Goal: Task Accomplishment & Management: Use online tool/utility

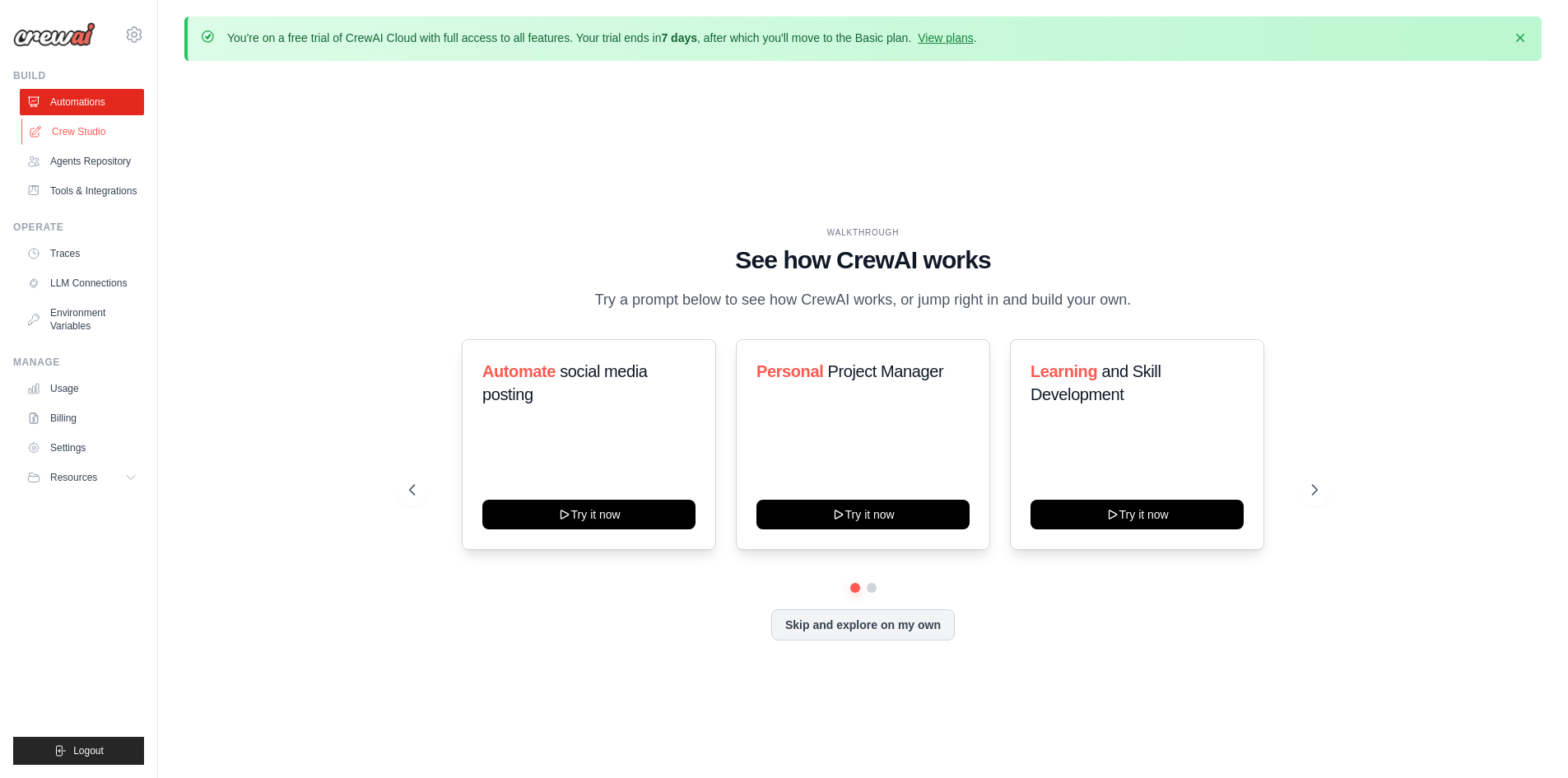
click at [106, 132] on link "Crew Studio" at bounding box center [83, 132] width 124 height 27
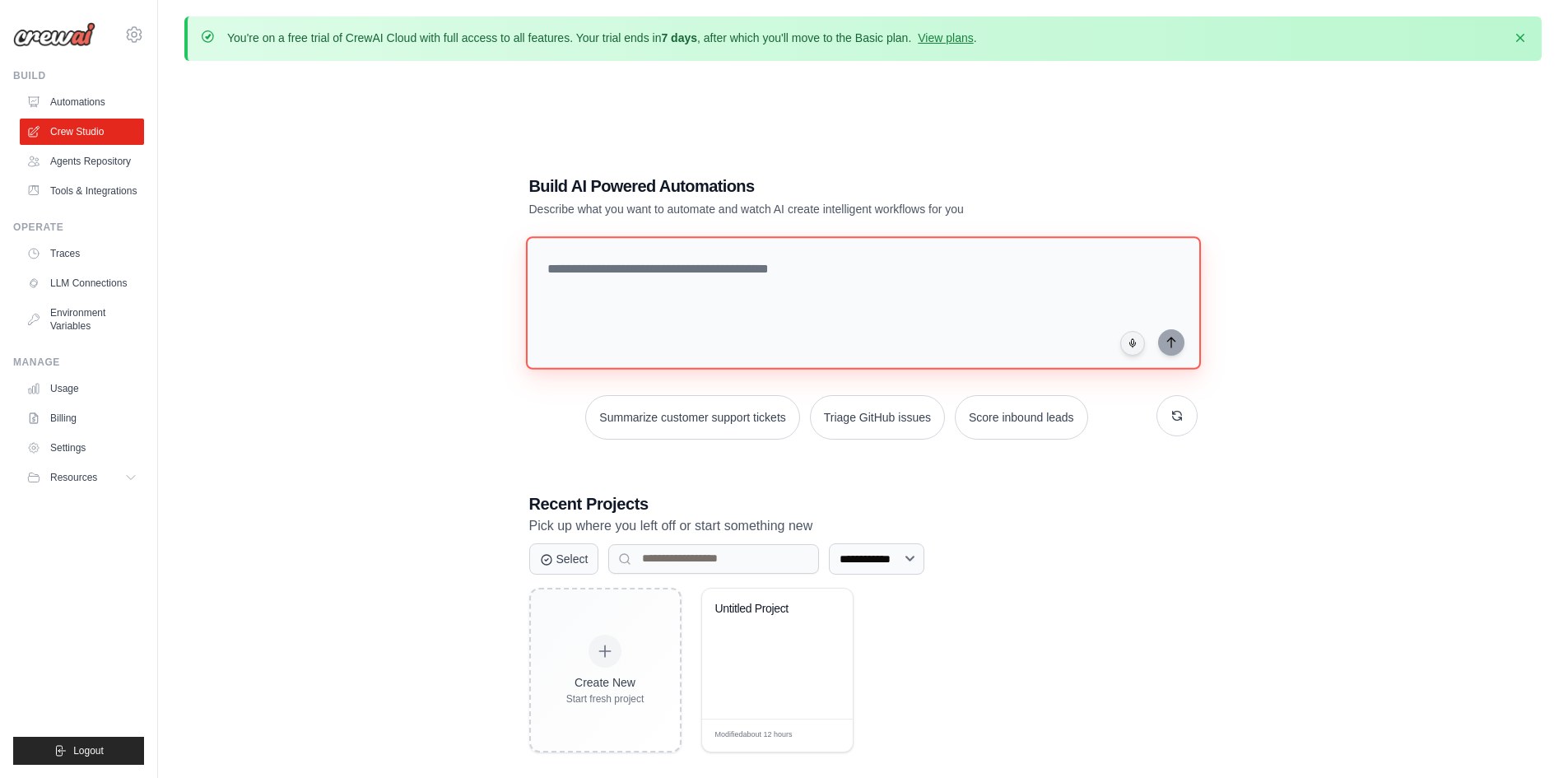
click at [679, 261] on textarea at bounding box center [863, 303] width 675 height 133
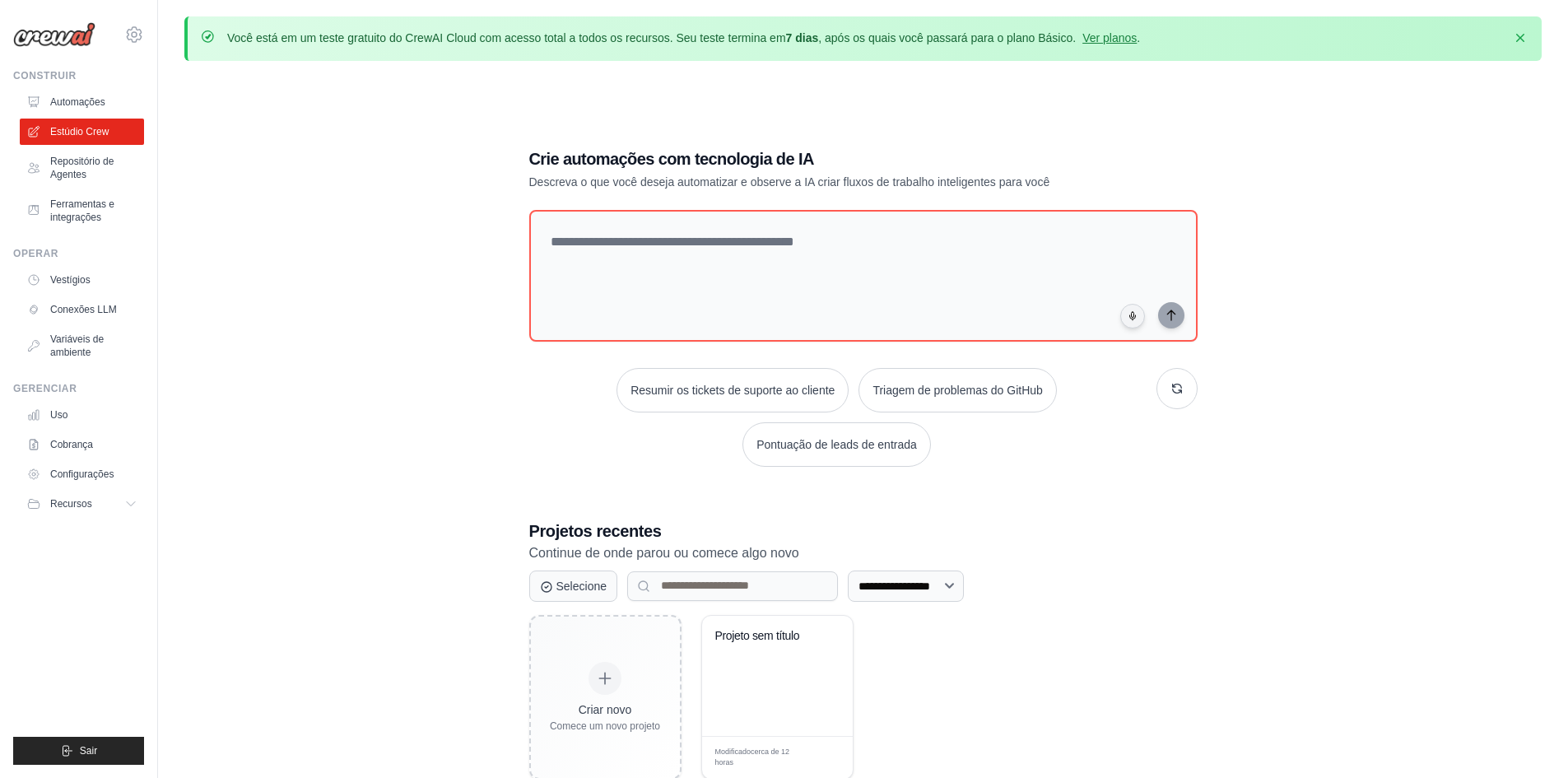
click at [444, 323] on div "**********" at bounding box center [863, 463] width 1357 height 778
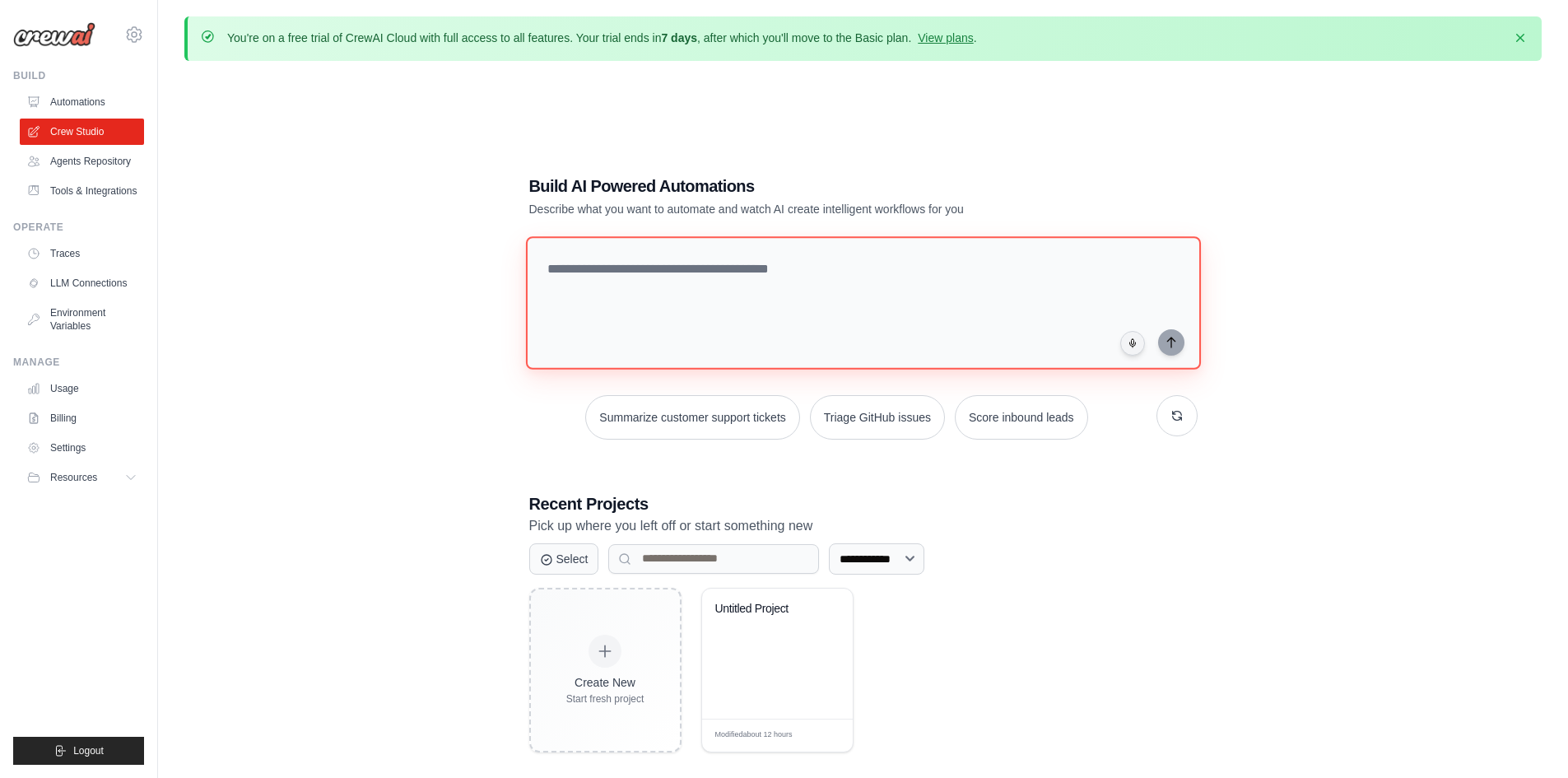
click at [642, 263] on textarea at bounding box center [863, 303] width 675 height 133
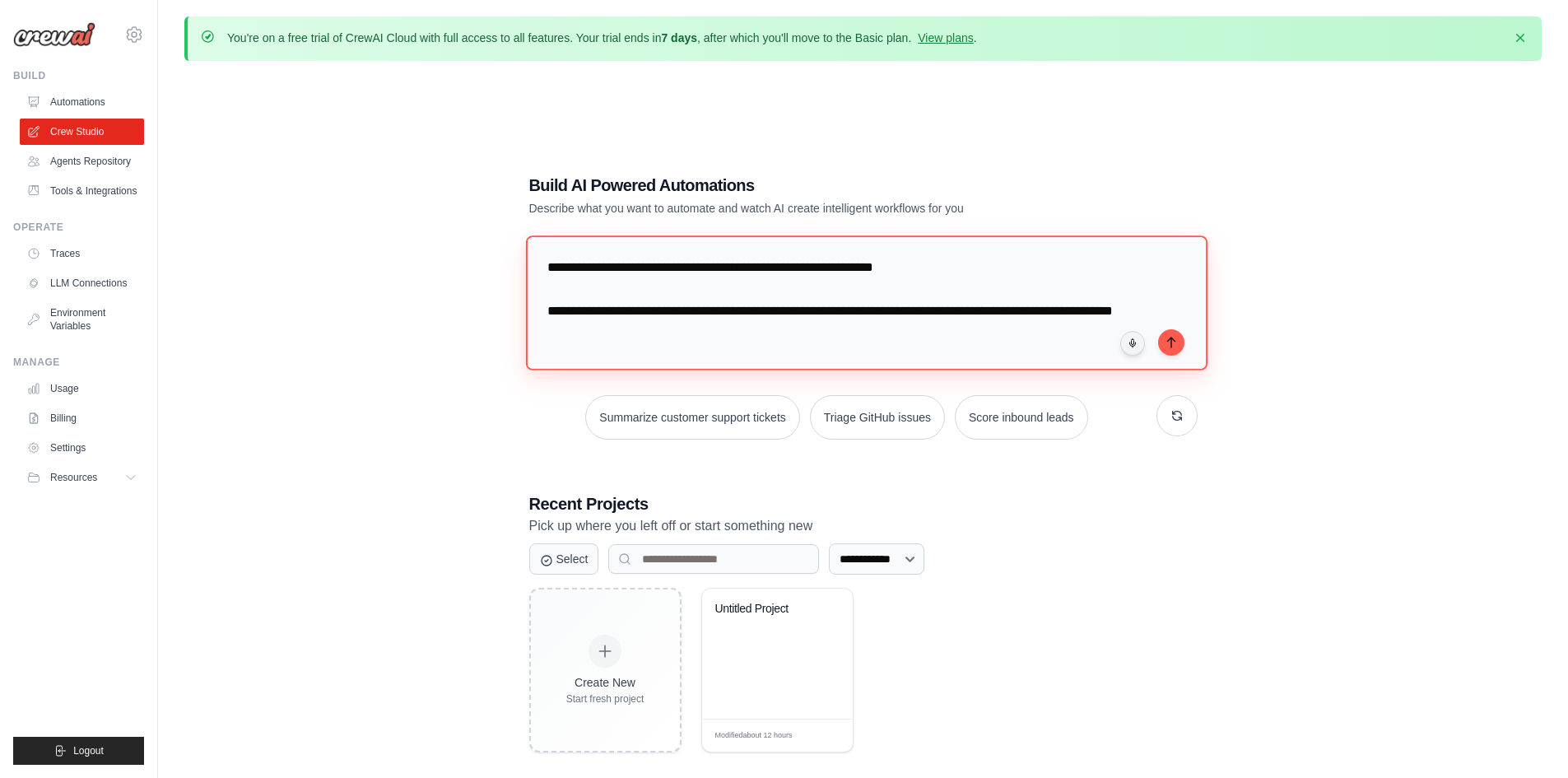
type textarea "**********"
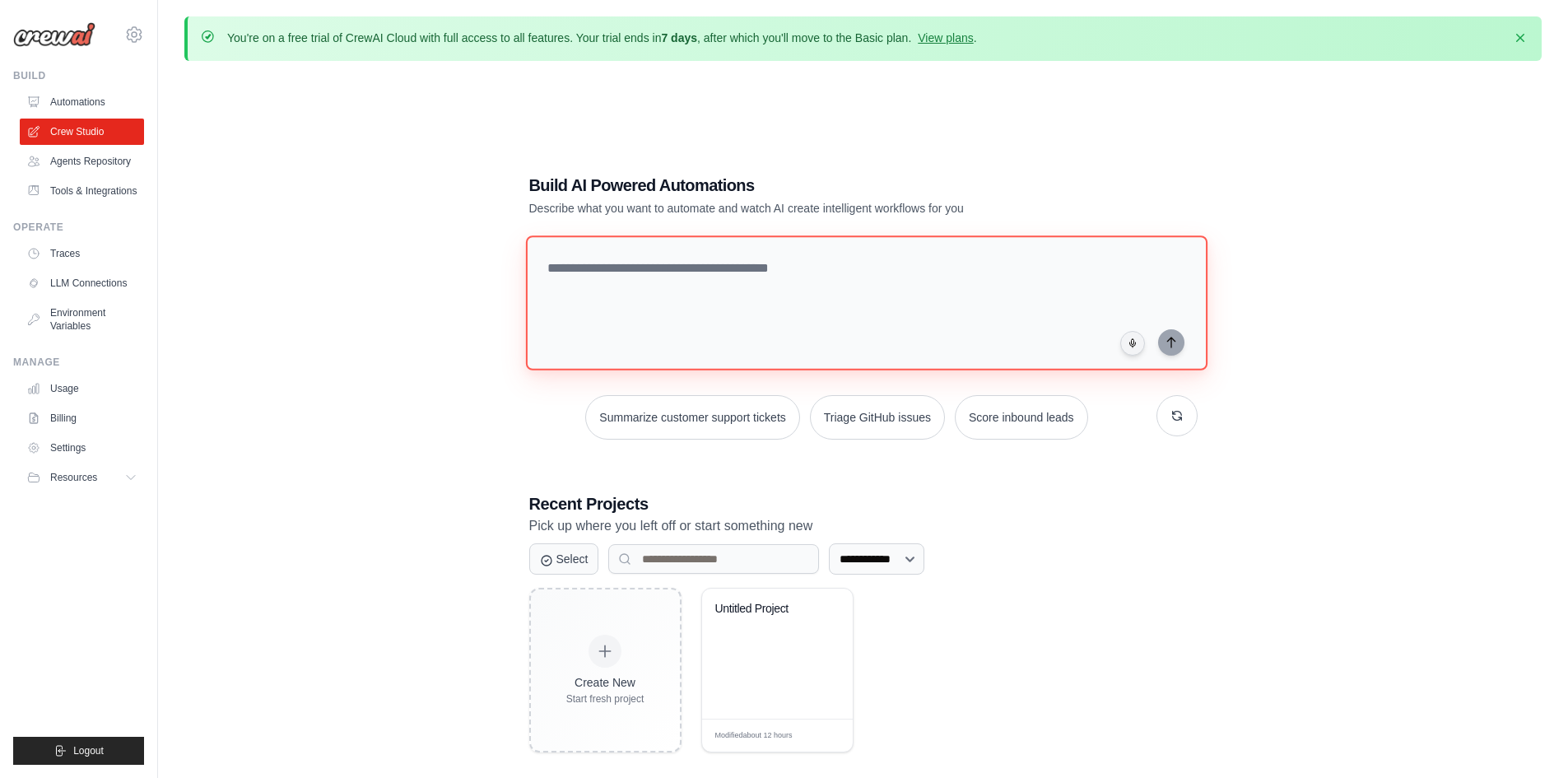
click at [818, 318] on textarea at bounding box center [865, 303] width 681 height 134
paste textarea "**********"
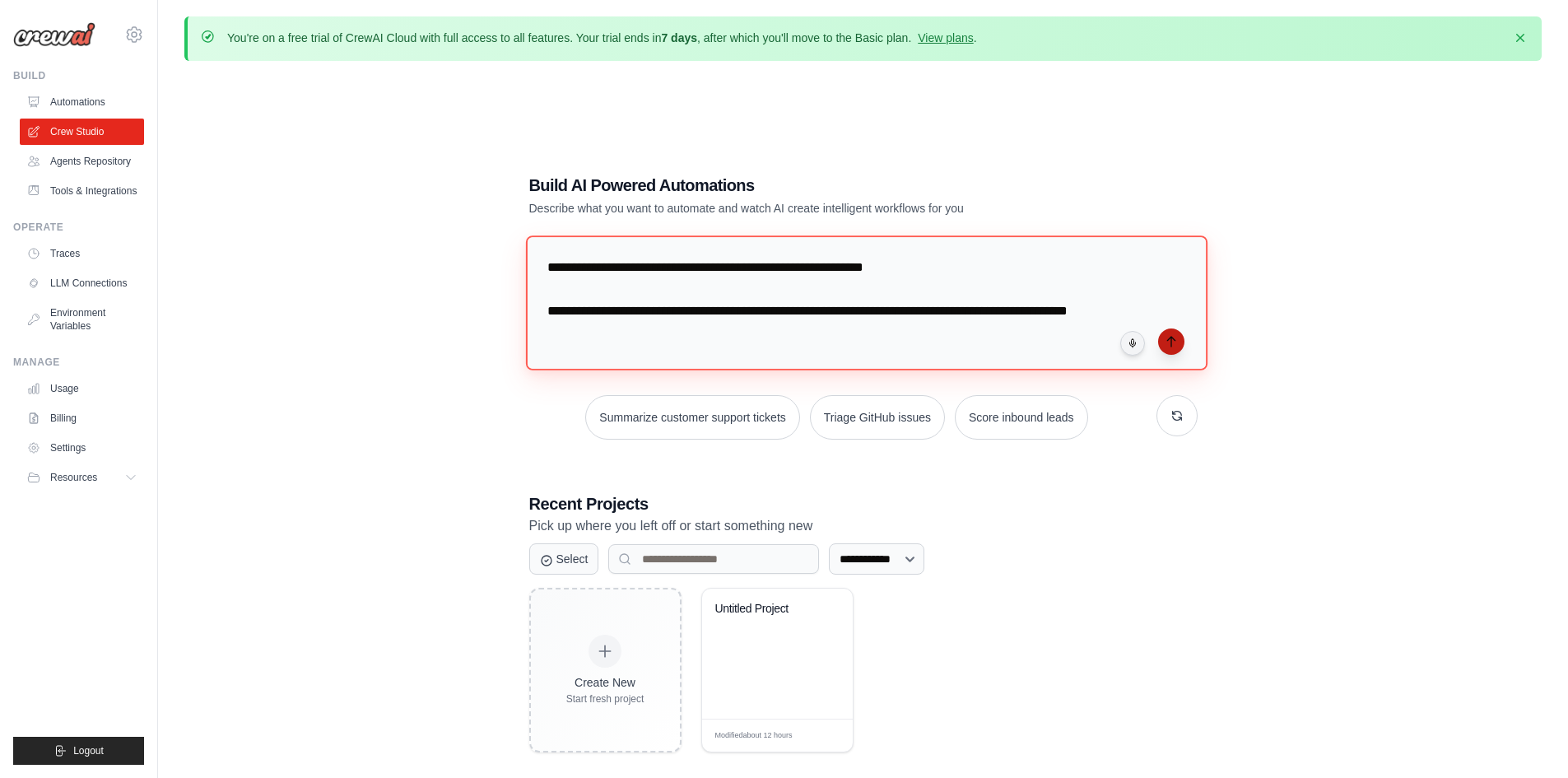
type textarea "**********"
click at [1167, 337] on icon "submit" at bounding box center [1171, 341] width 13 height 13
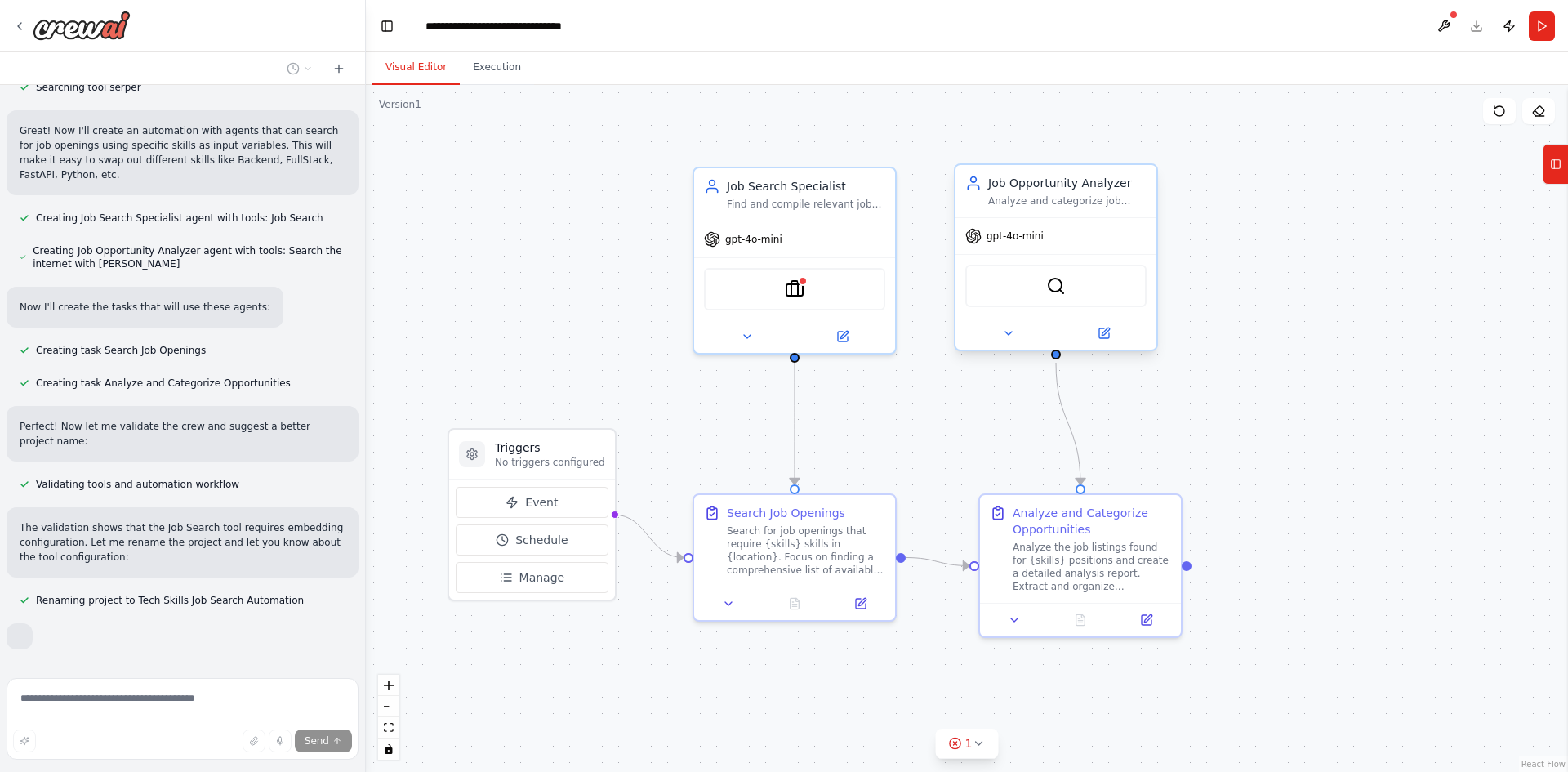
scroll to position [435, 0]
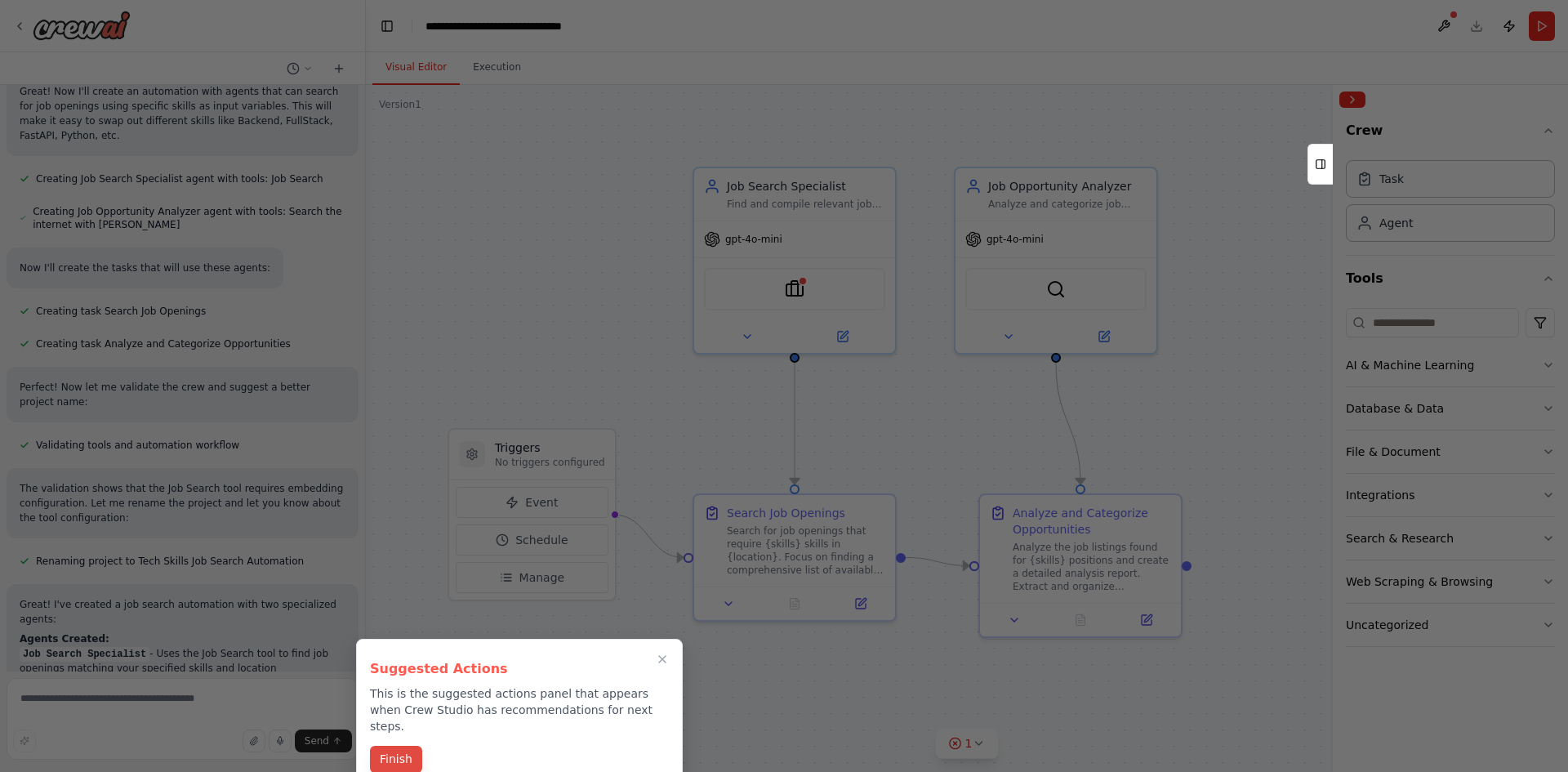
click at [408, 746] on button "Finish" at bounding box center [395, 759] width 52 height 27
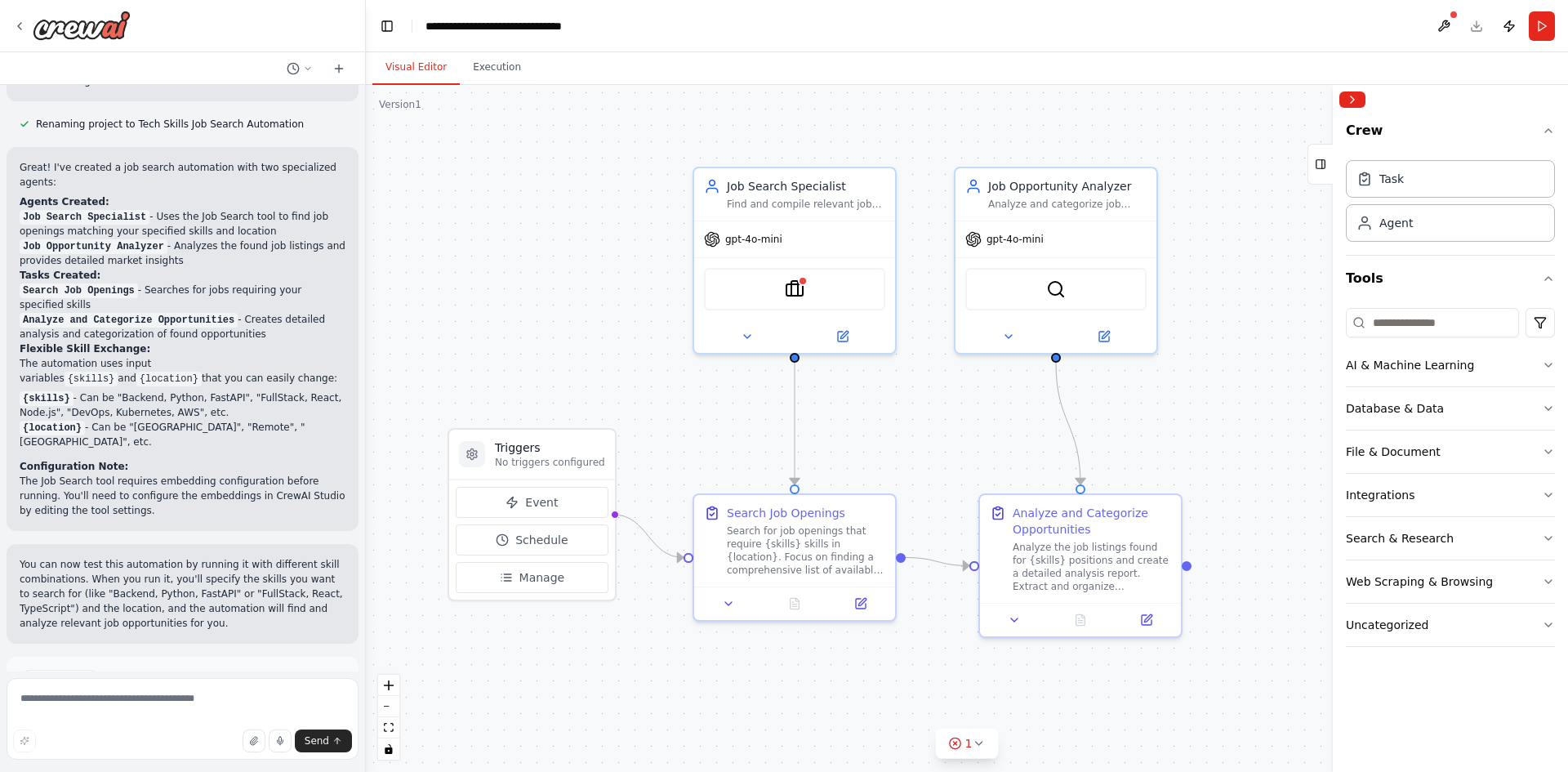
scroll to position [945, 0]
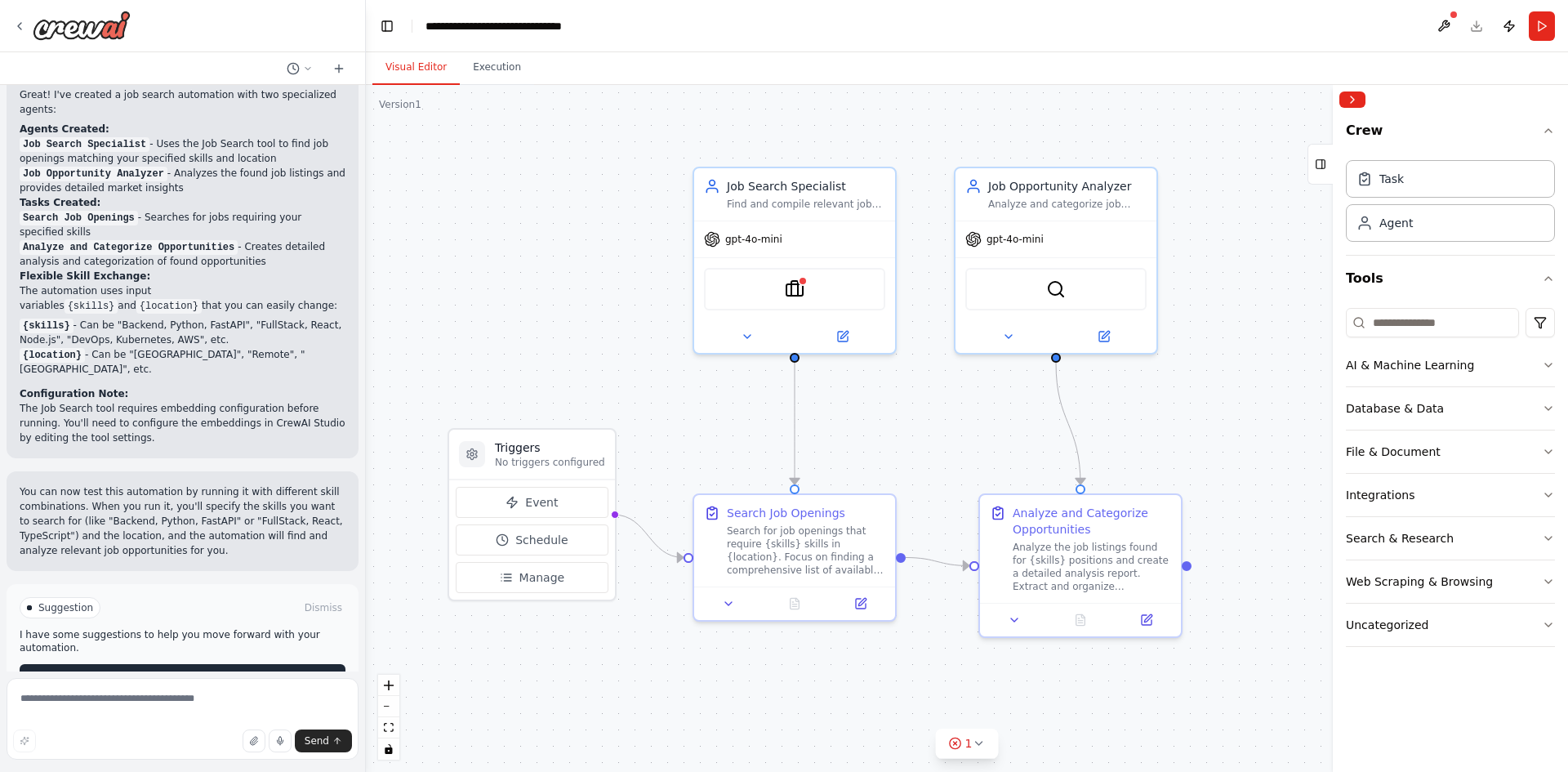
click at [179, 671] on span "Run Automation" at bounding box center [190, 677] width 79 height 13
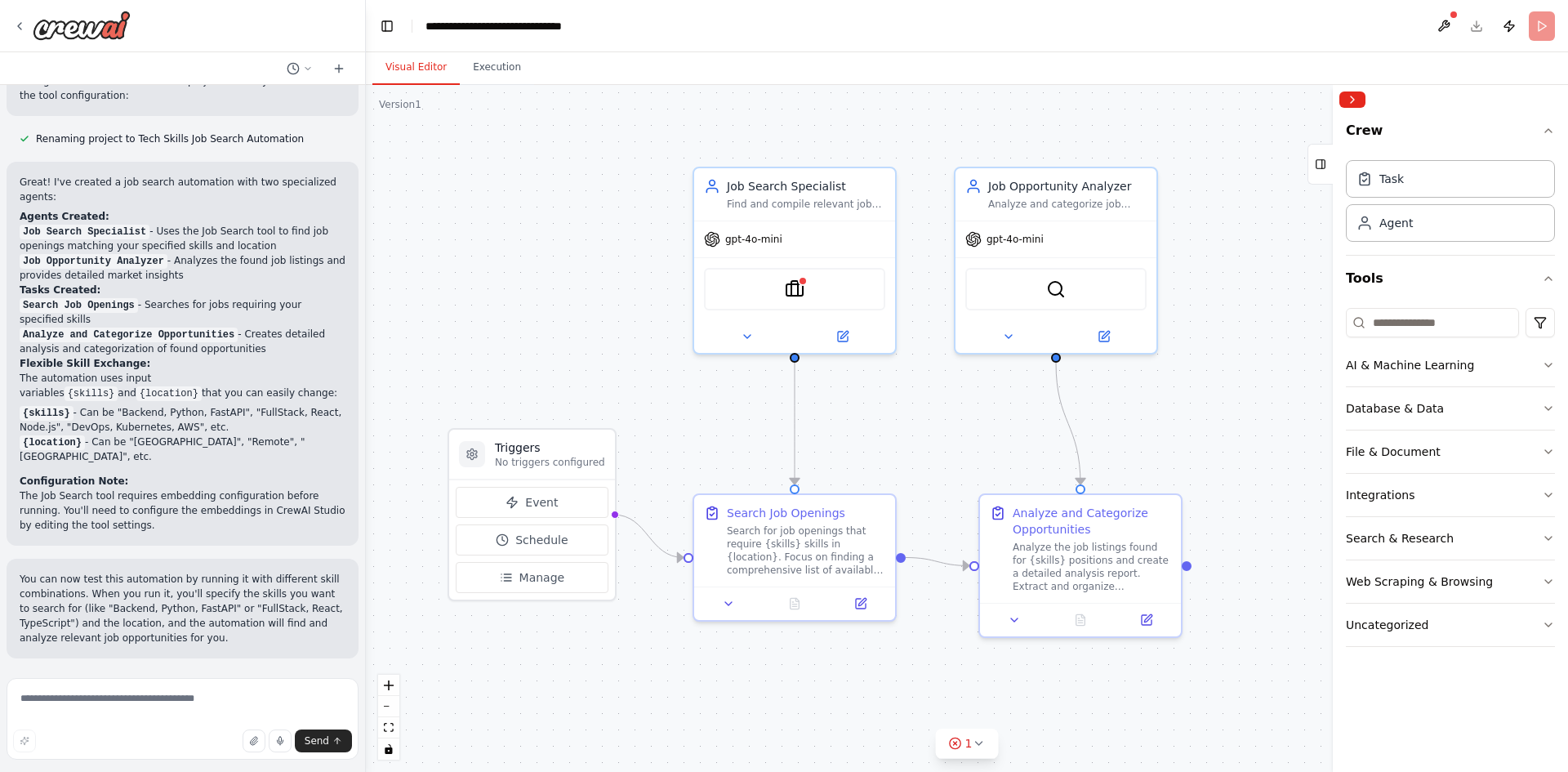
scroll to position [813, 0]
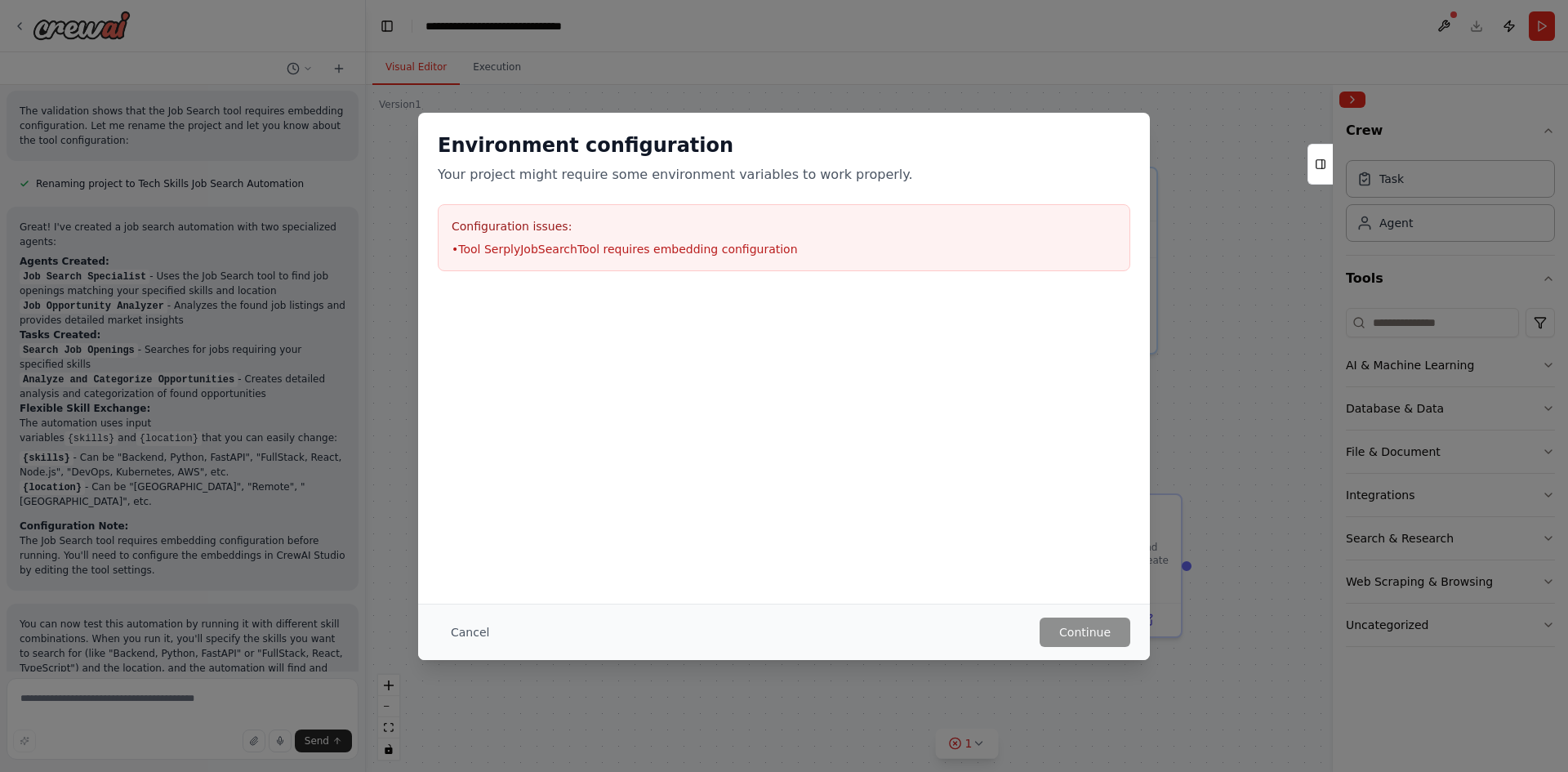
click at [527, 245] on li "• Tool SerplyJobSearchTool requires embedding configuration" at bounding box center [784, 249] width 665 height 16
click at [458, 618] on button "Cancel" at bounding box center [470, 632] width 65 height 29
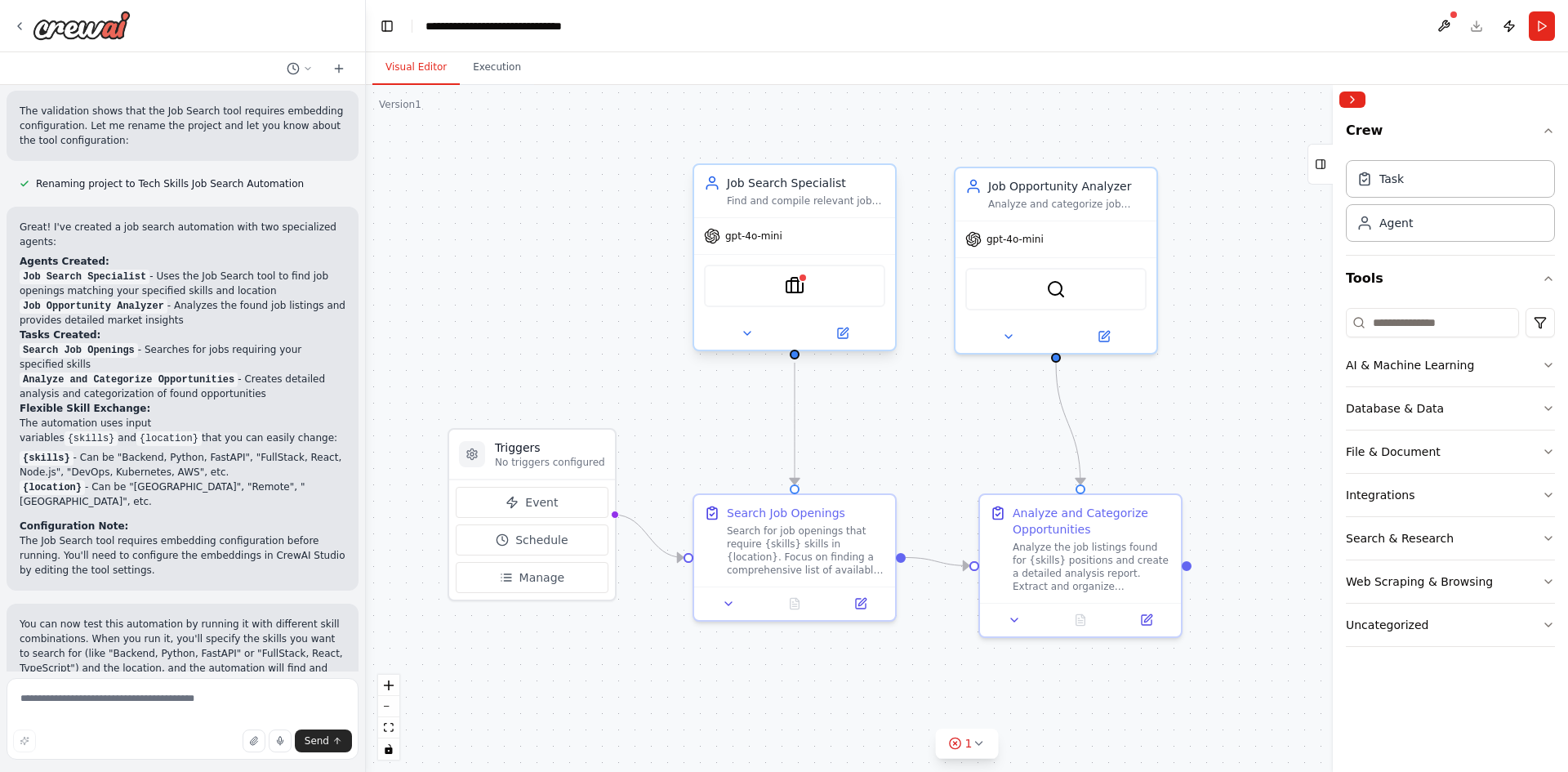
click at [789, 296] on div "SerplyJobSearchTool" at bounding box center [794, 286] width 182 height 43
click at [798, 292] on img at bounding box center [794, 286] width 19 height 19
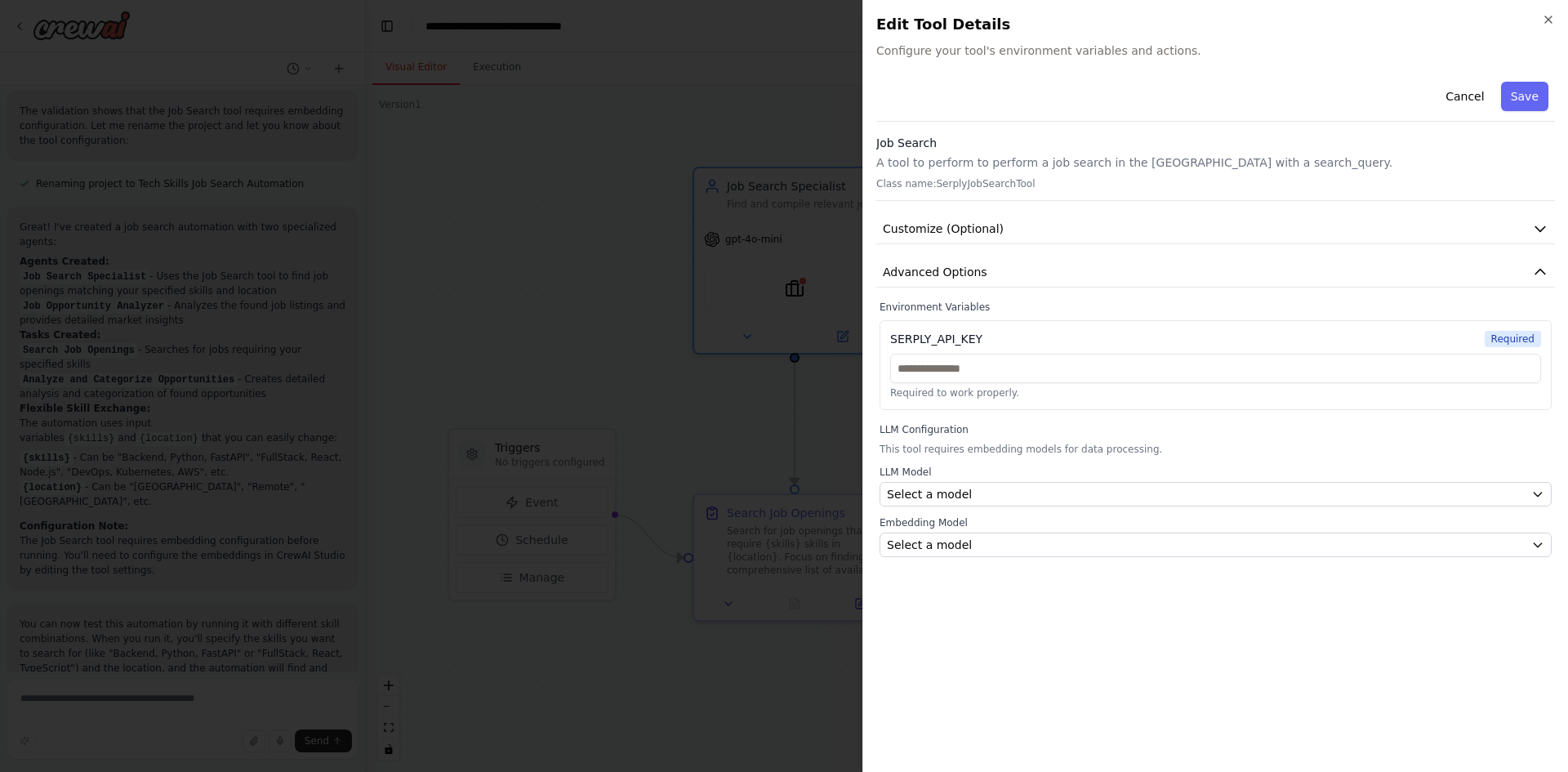
click at [893, 335] on div "SERPLY_API_KEY" at bounding box center [936, 339] width 92 height 16
copy div "SERPLY_API_KEY"
click at [999, 385] on div "Required to work properly." at bounding box center [1216, 377] width 651 height 46
click at [1002, 375] on input "text" at bounding box center [1216, 369] width 651 height 29
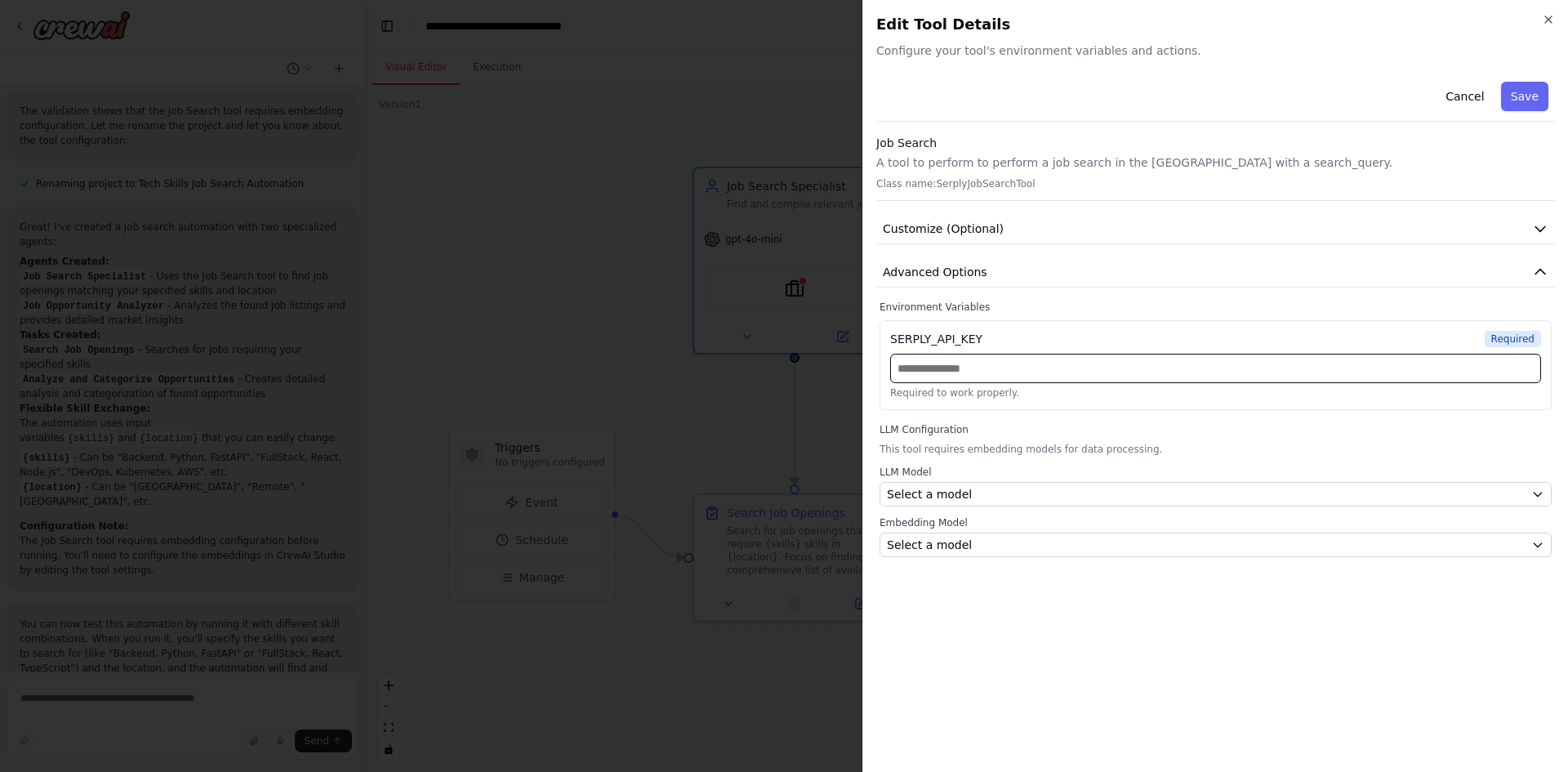
paste input "**********"
type input "**********"
click at [1042, 424] on label "LLM Configuration" at bounding box center [1216, 430] width 673 height 13
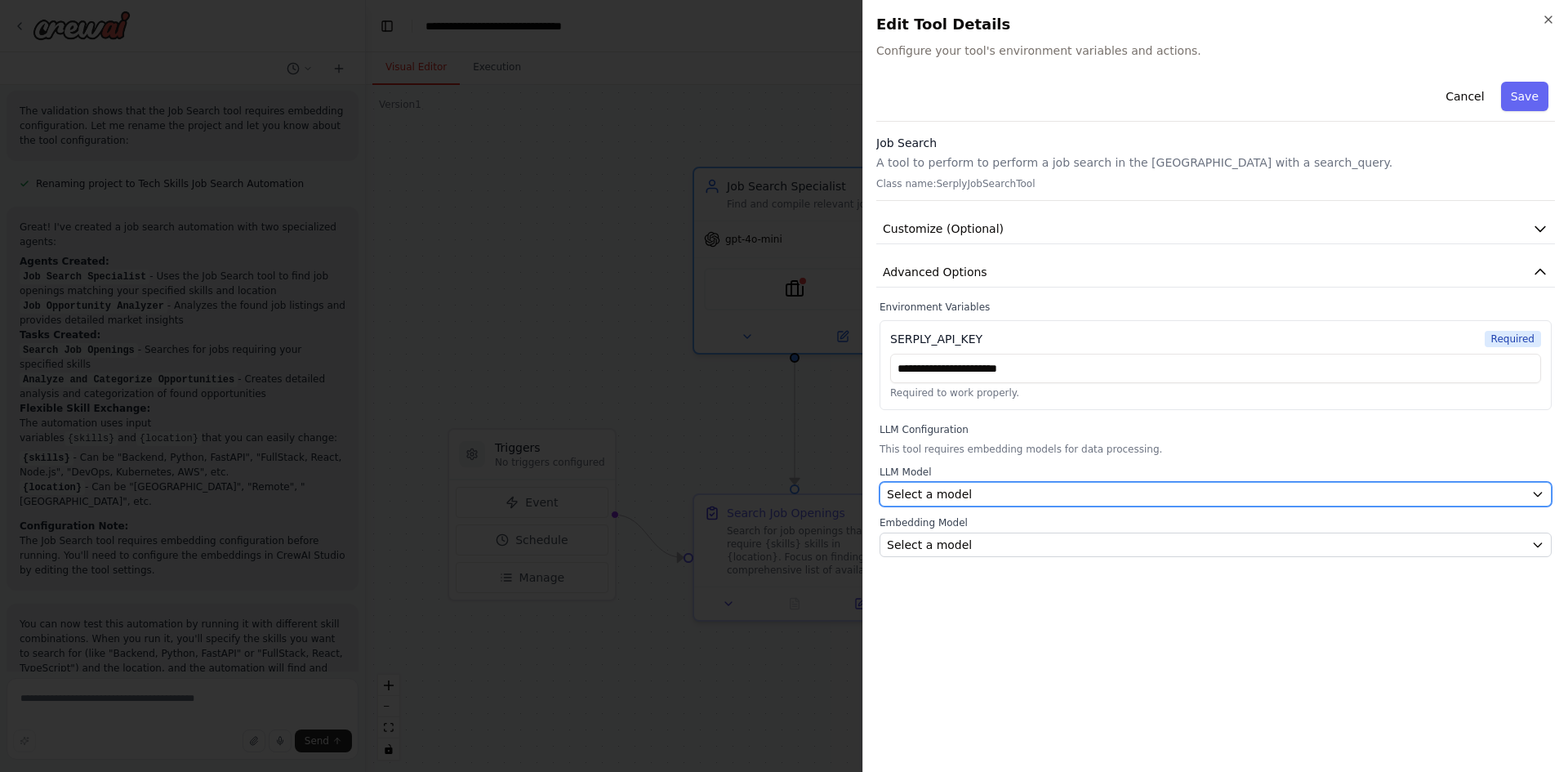
click at [937, 494] on span "Select a model" at bounding box center [929, 495] width 85 height 16
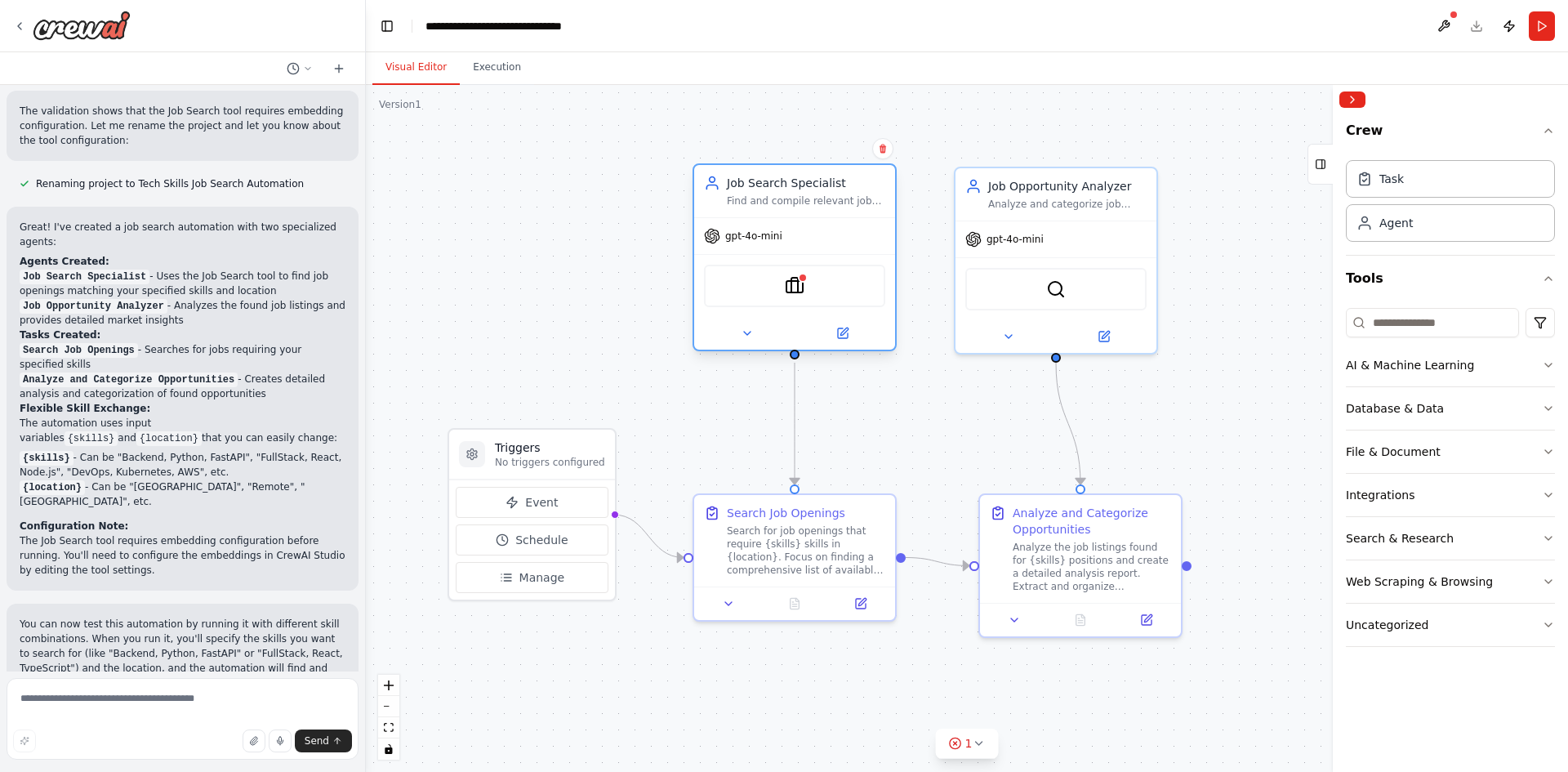
click at [807, 296] on div "SerplyJobSearchTool" at bounding box center [794, 286] width 182 height 43
click at [794, 292] on img at bounding box center [794, 286] width 19 height 19
click at [794, 289] on img at bounding box center [794, 286] width 19 height 19
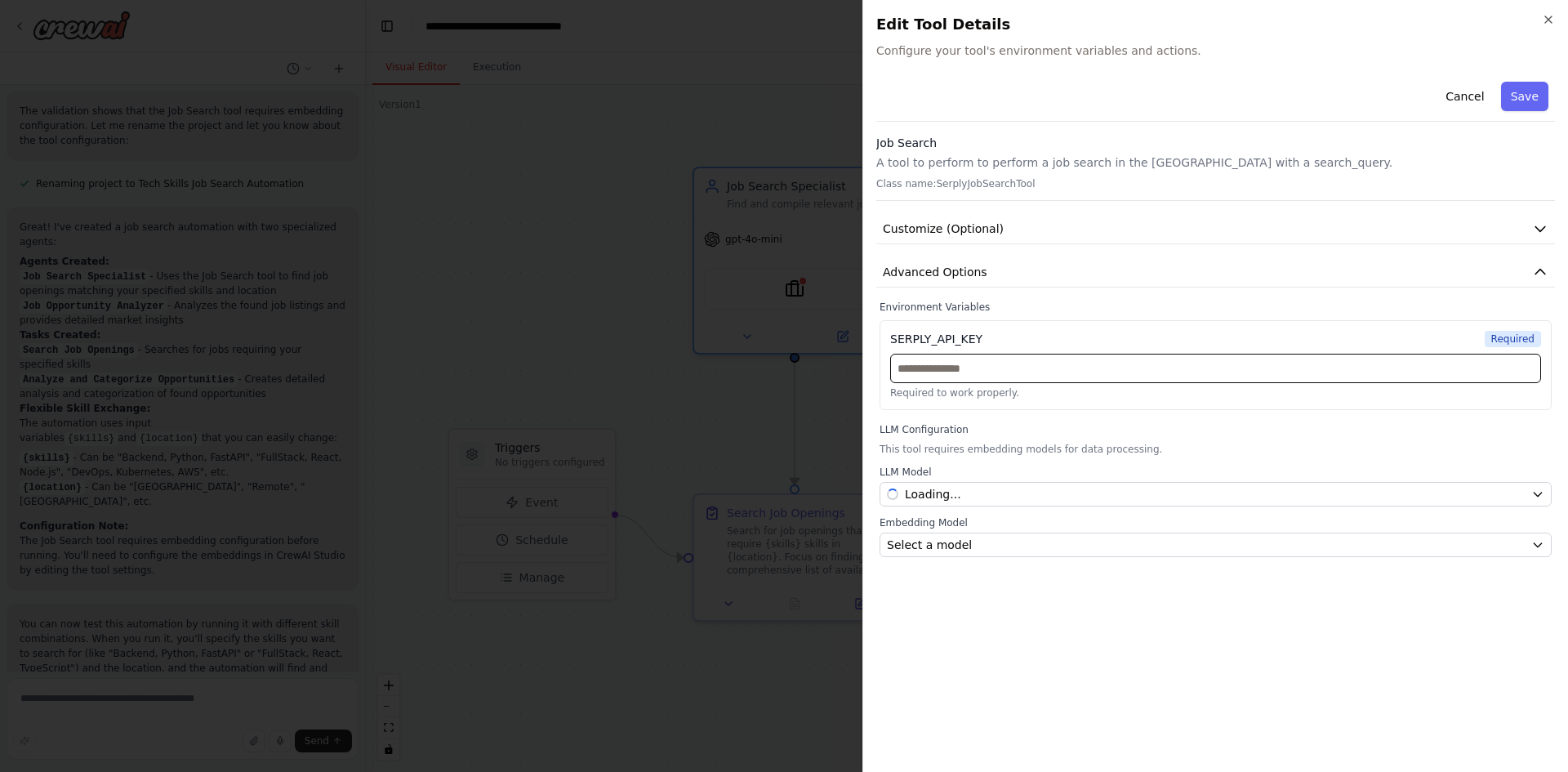
click at [989, 368] on input "text" at bounding box center [1216, 369] width 651 height 29
paste input "**********"
type input "**********"
click at [1520, 99] on button "Save" at bounding box center [1525, 96] width 47 height 29
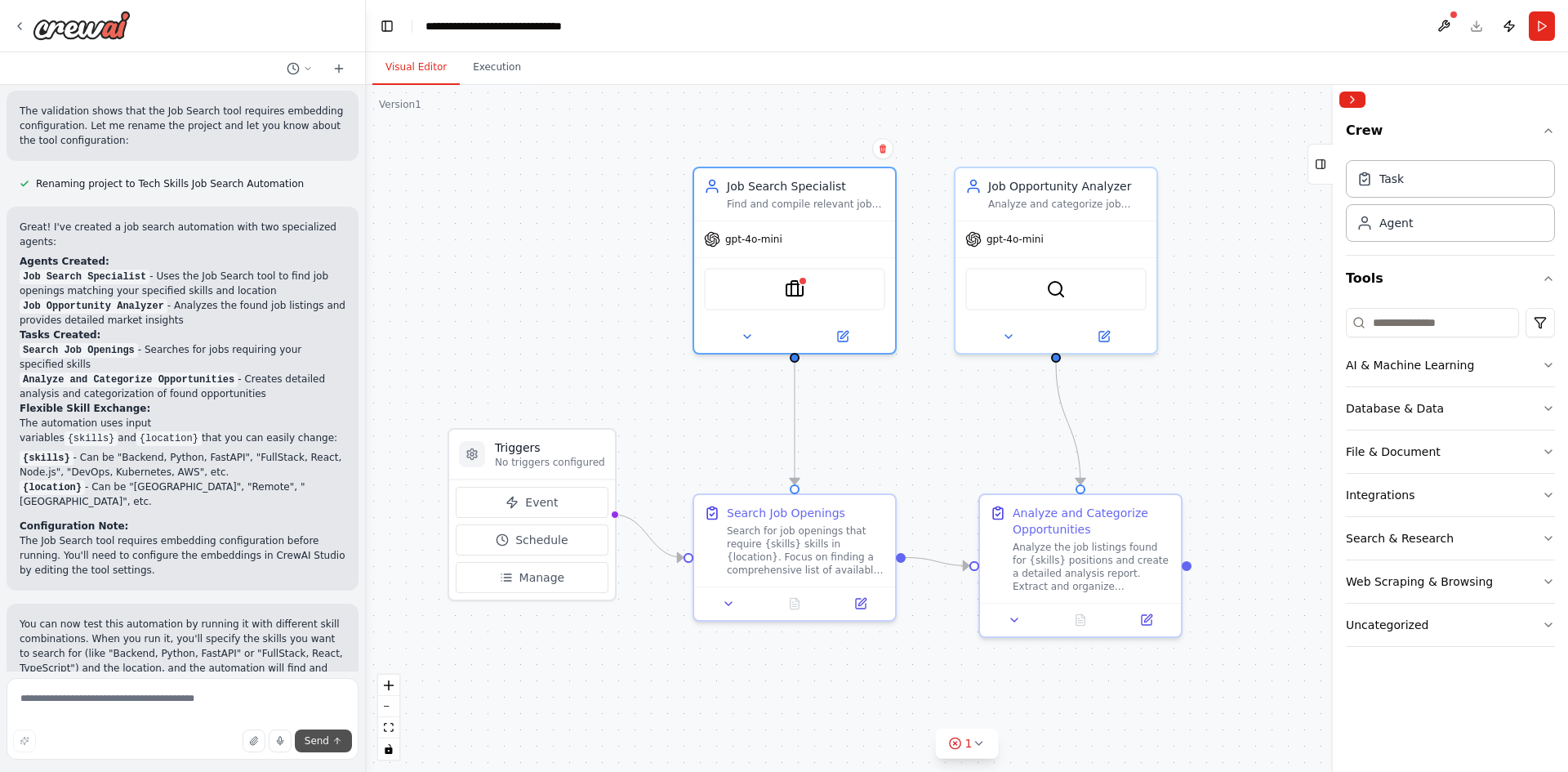
click at [323, 745] on span "Send" at bounding box center [317, 741] width 25 height 13
click at [1534, 25] on button "Run" at bounding box center [1542, 26] width 26 height 29
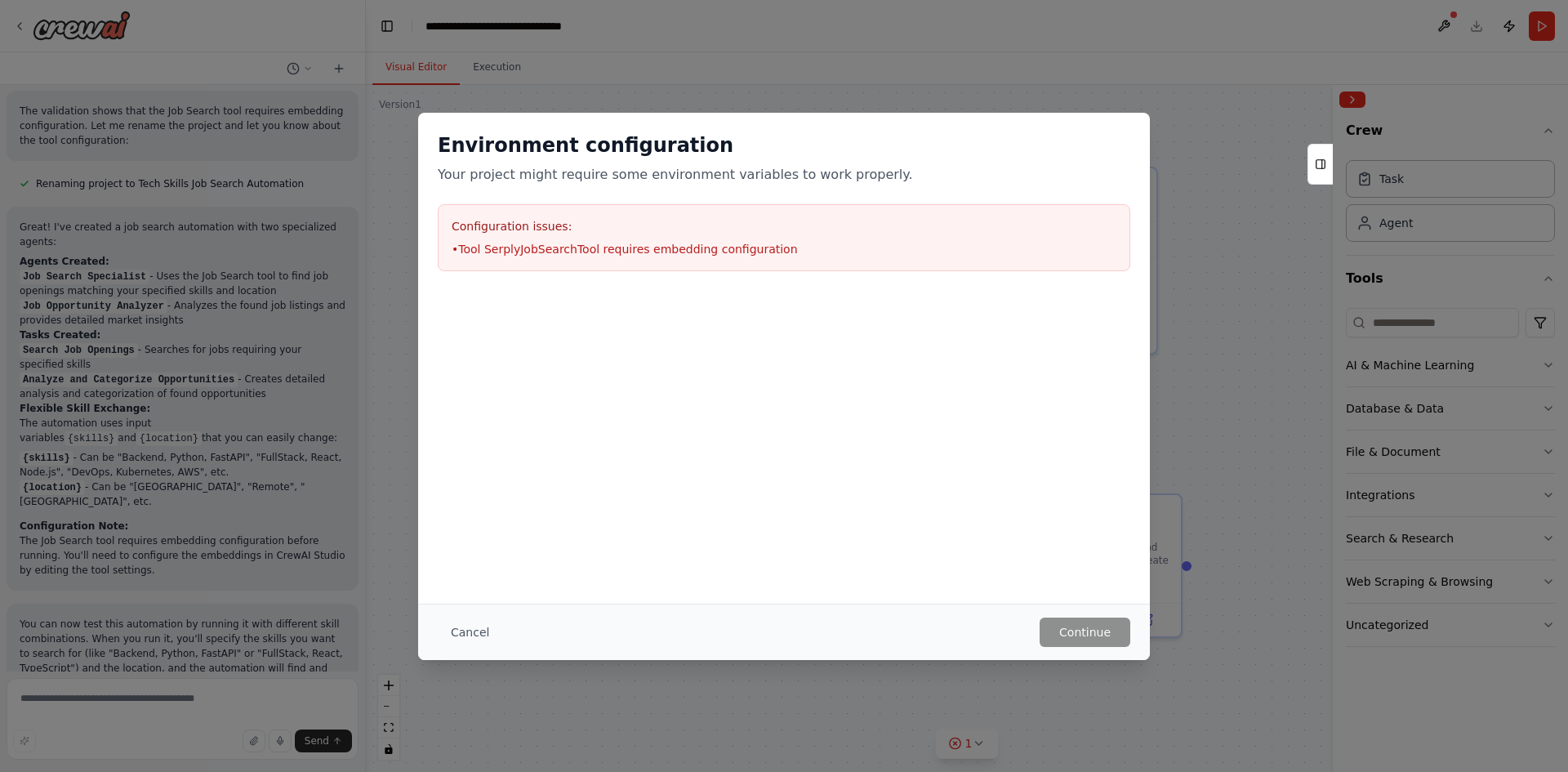
click at [383, 211] on div "Environment configuration Your project might require some environment variables…" at bounding box center [784, 386] width 1568 height 772
click at [484, 630] on button "Cancel" at bounding box center [470, 632] width 65 height 29
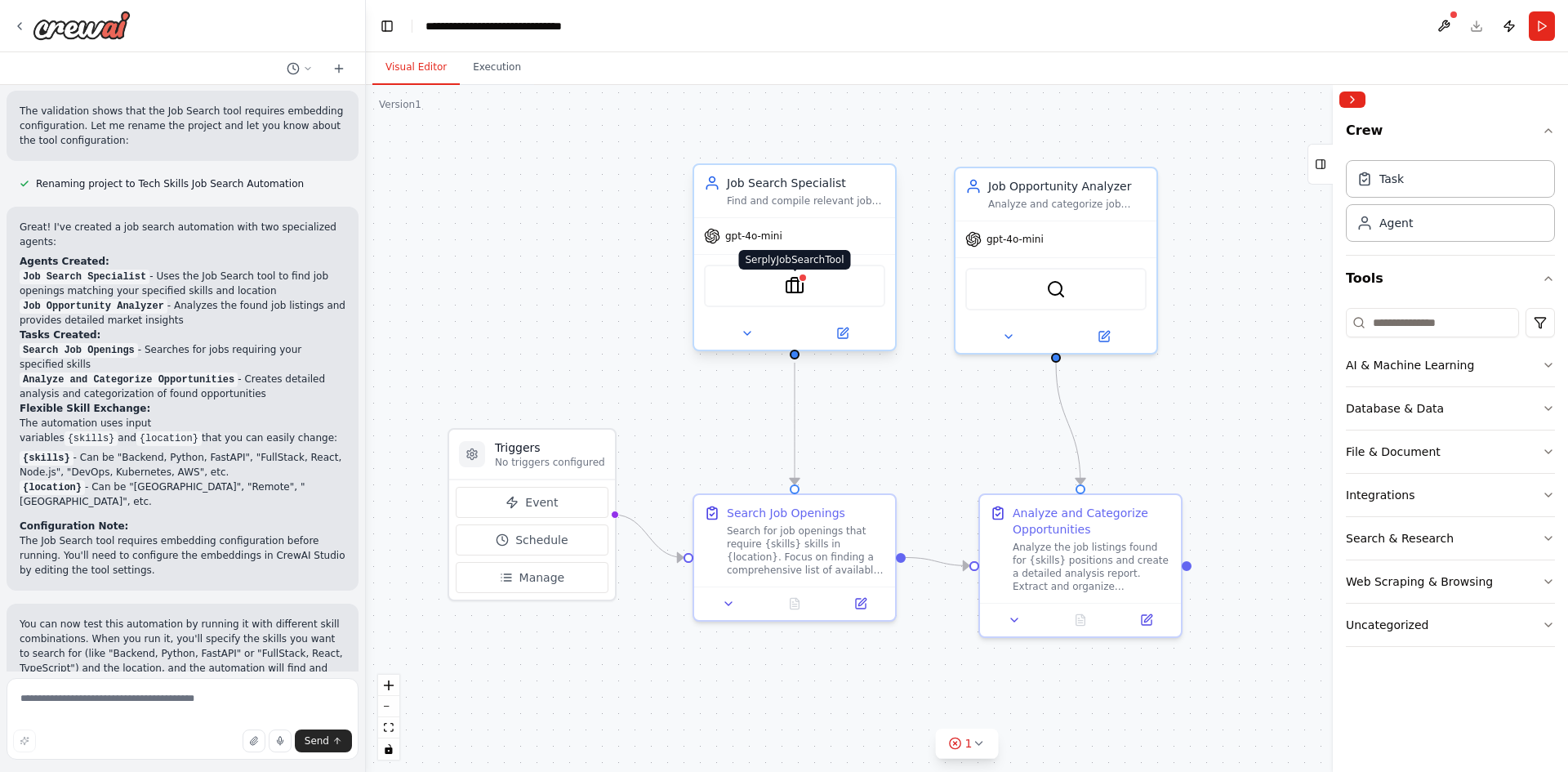
click at [791, 294] on img at bounding box center [794, 286] width 19 height 19
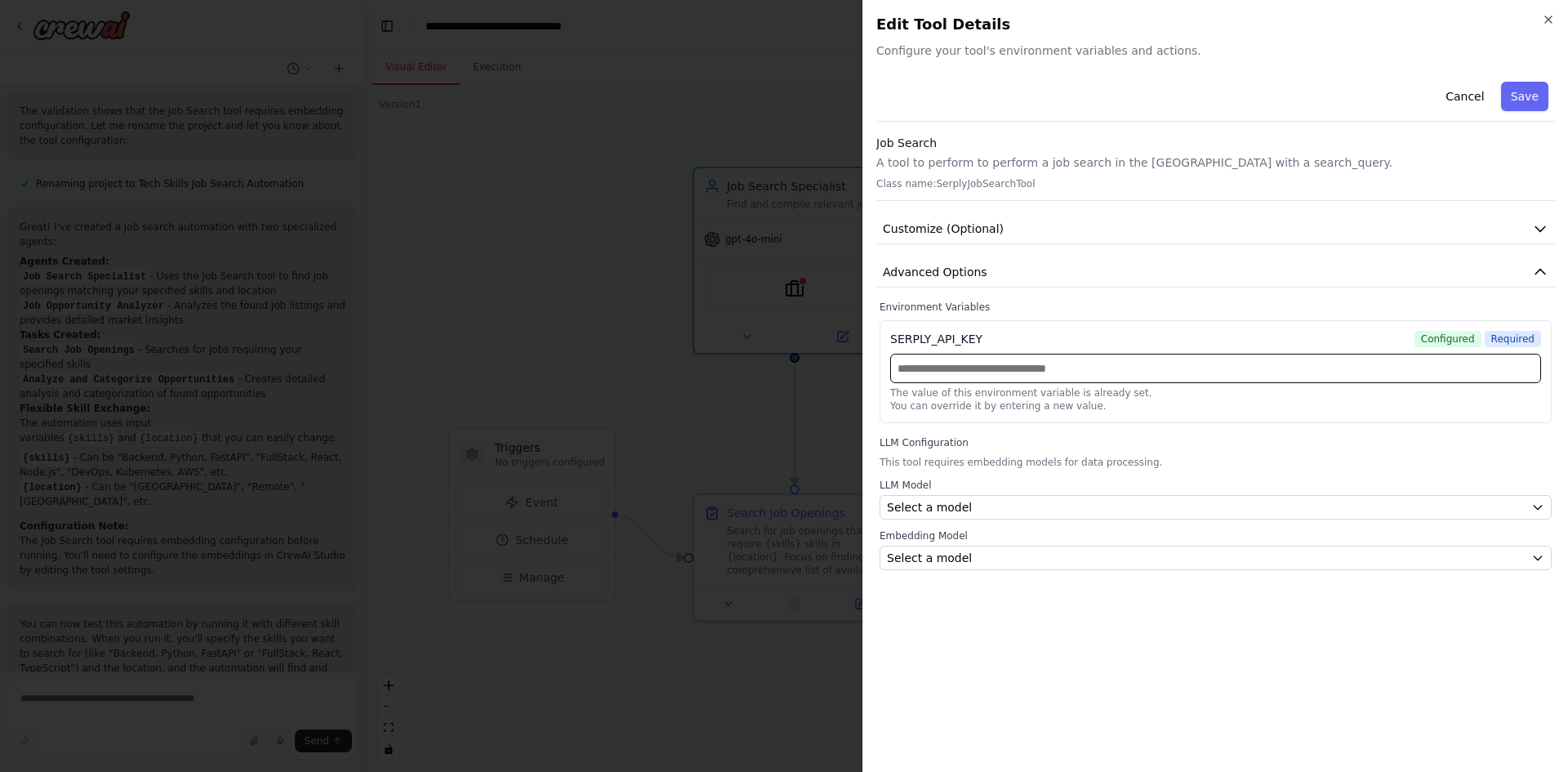
click at [1127, 370] on input "text" at bounding box center [1216, 369] width 651 height 29
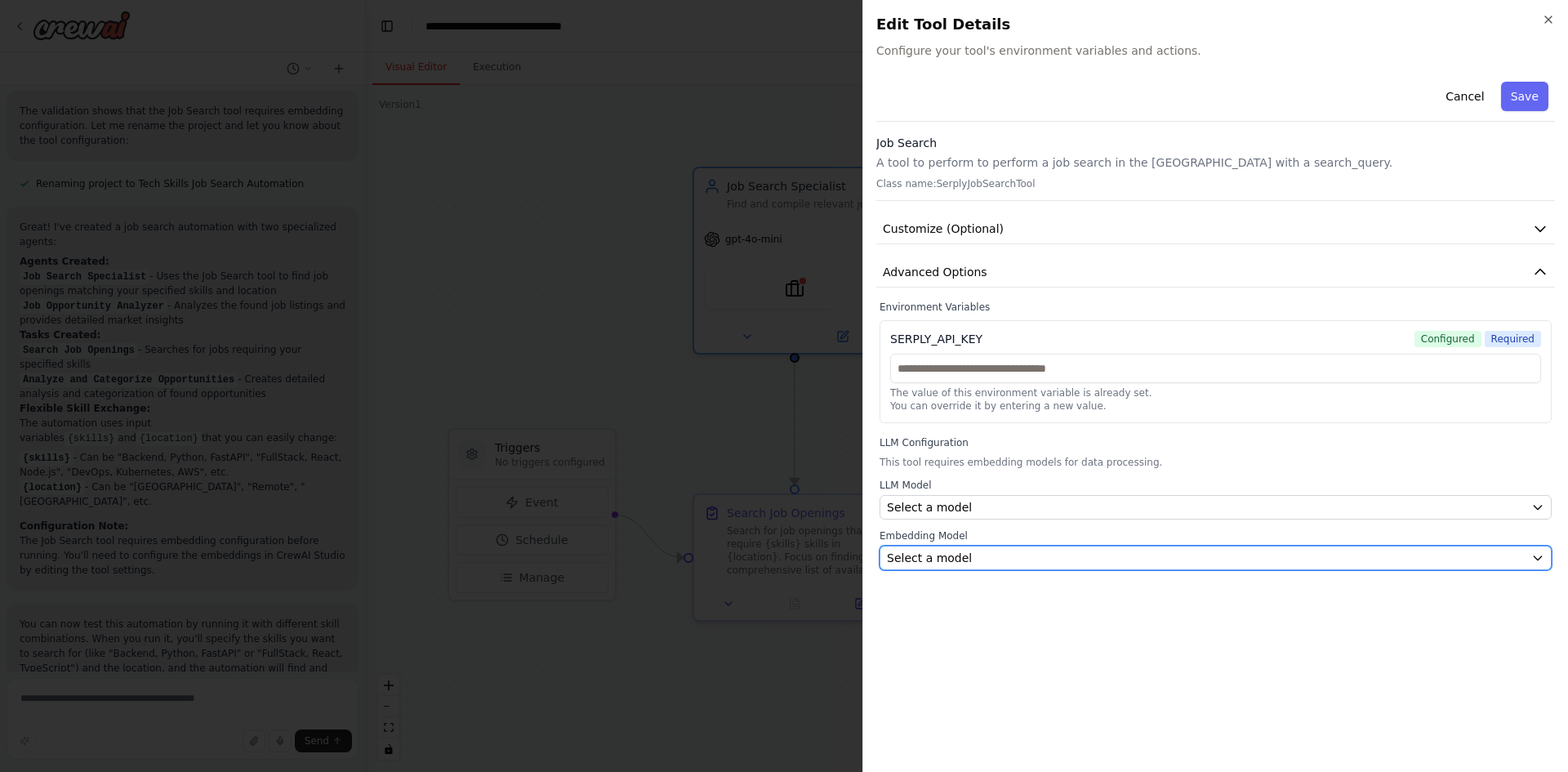
click at [965, 558] on div "Select a model" at bounding box center [1206, 558] width 638 height 16
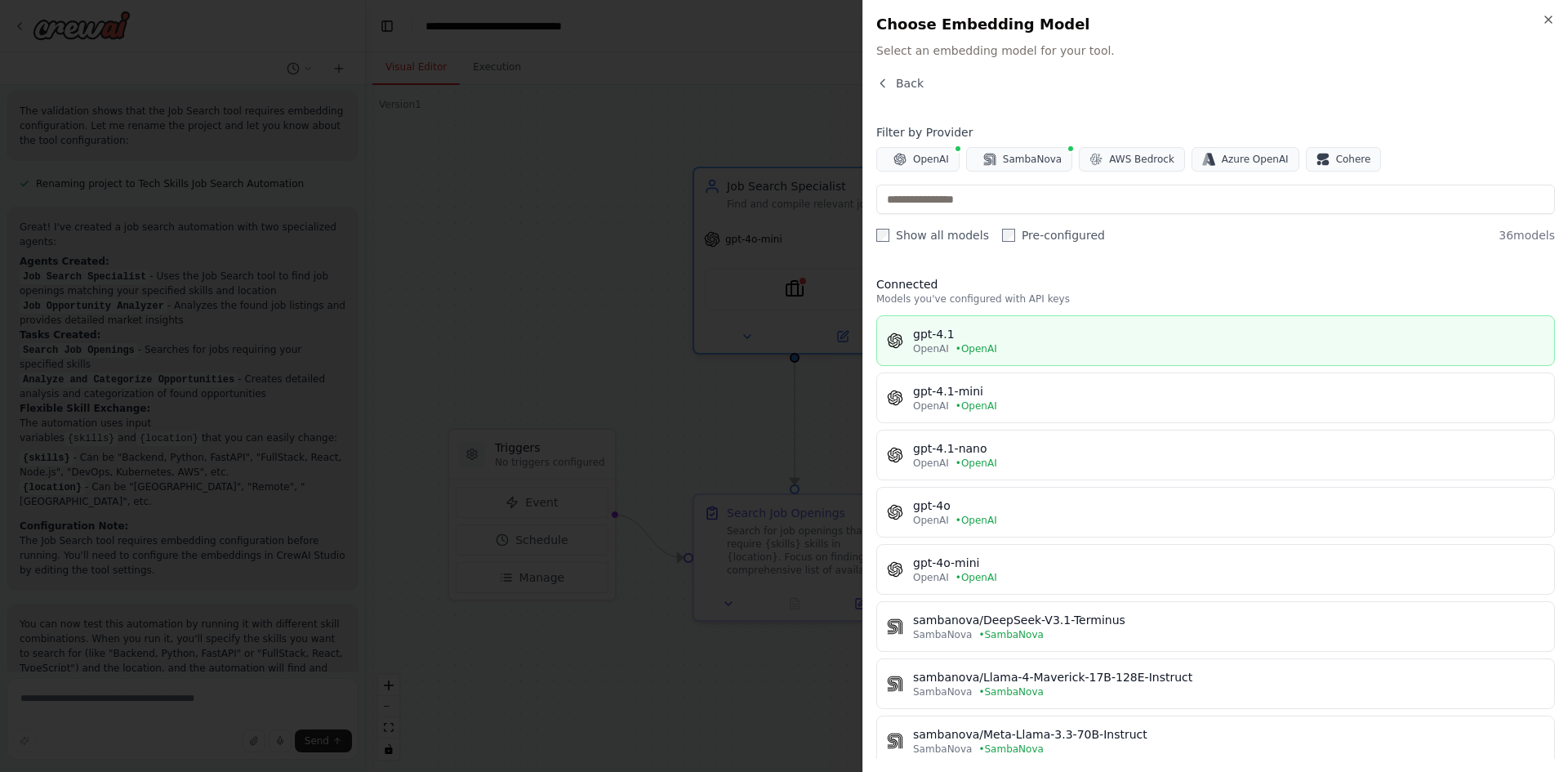
click at [992, 345] on div "OpenAI • OpenAI" at bounding box center [1229, 349] width 632 height 13
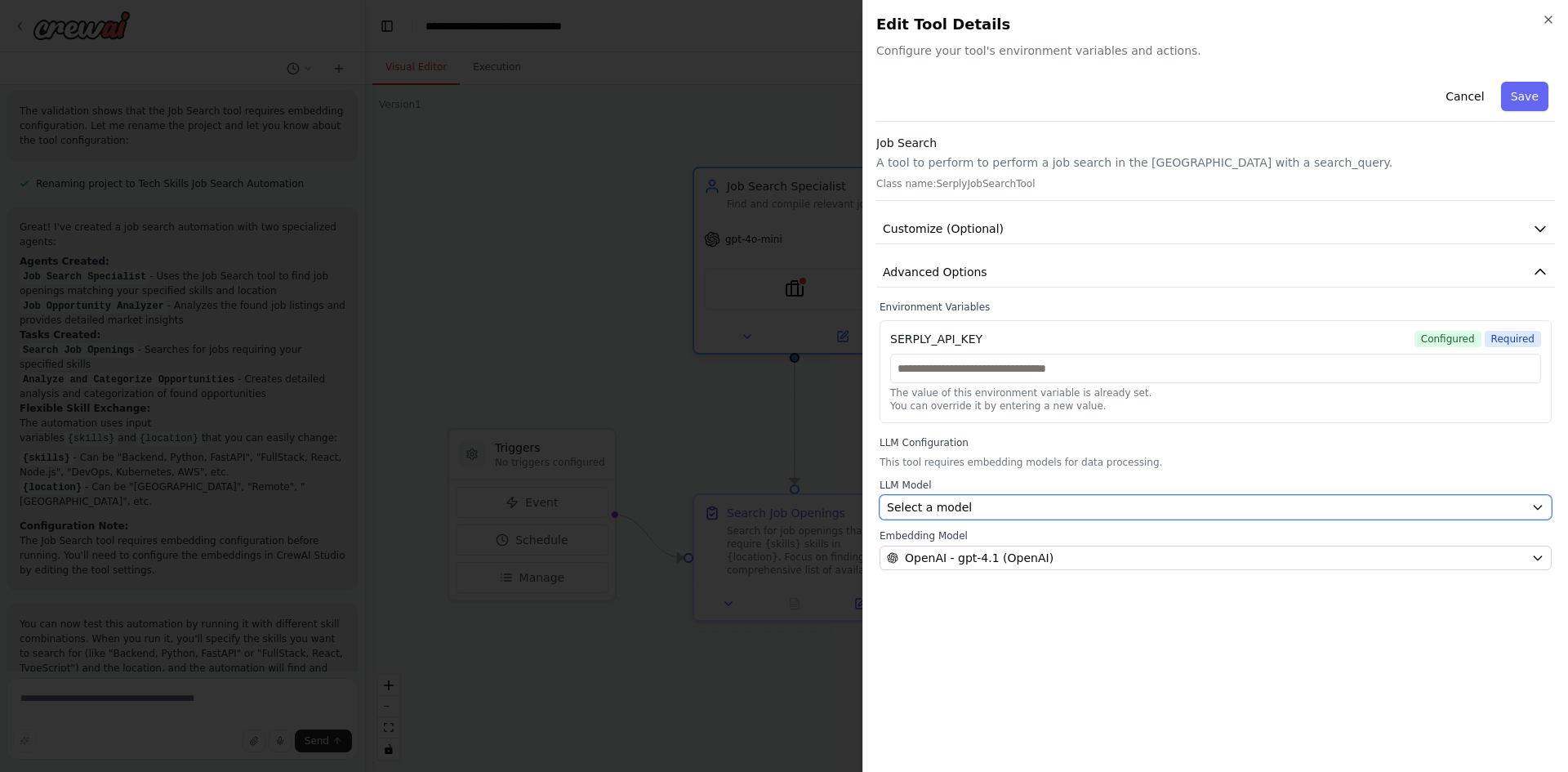
click at [982, 507] on div "Select a model" at bounding box center [1206, 507] width 638 height 16
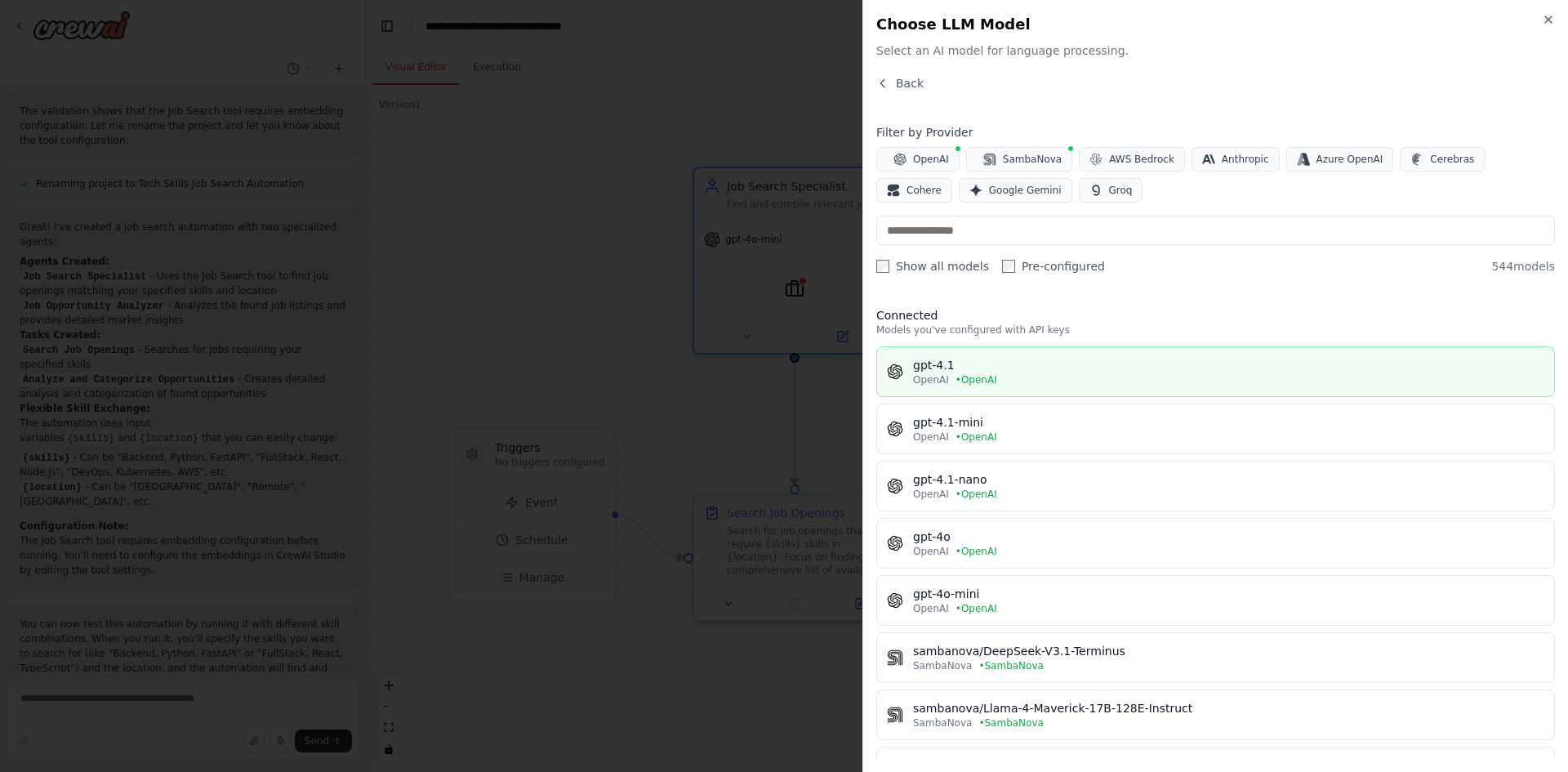
click at [1000, 385] on div "OpenAI • OpenAI" at bounding box center [1229, 380] width 632 height 13
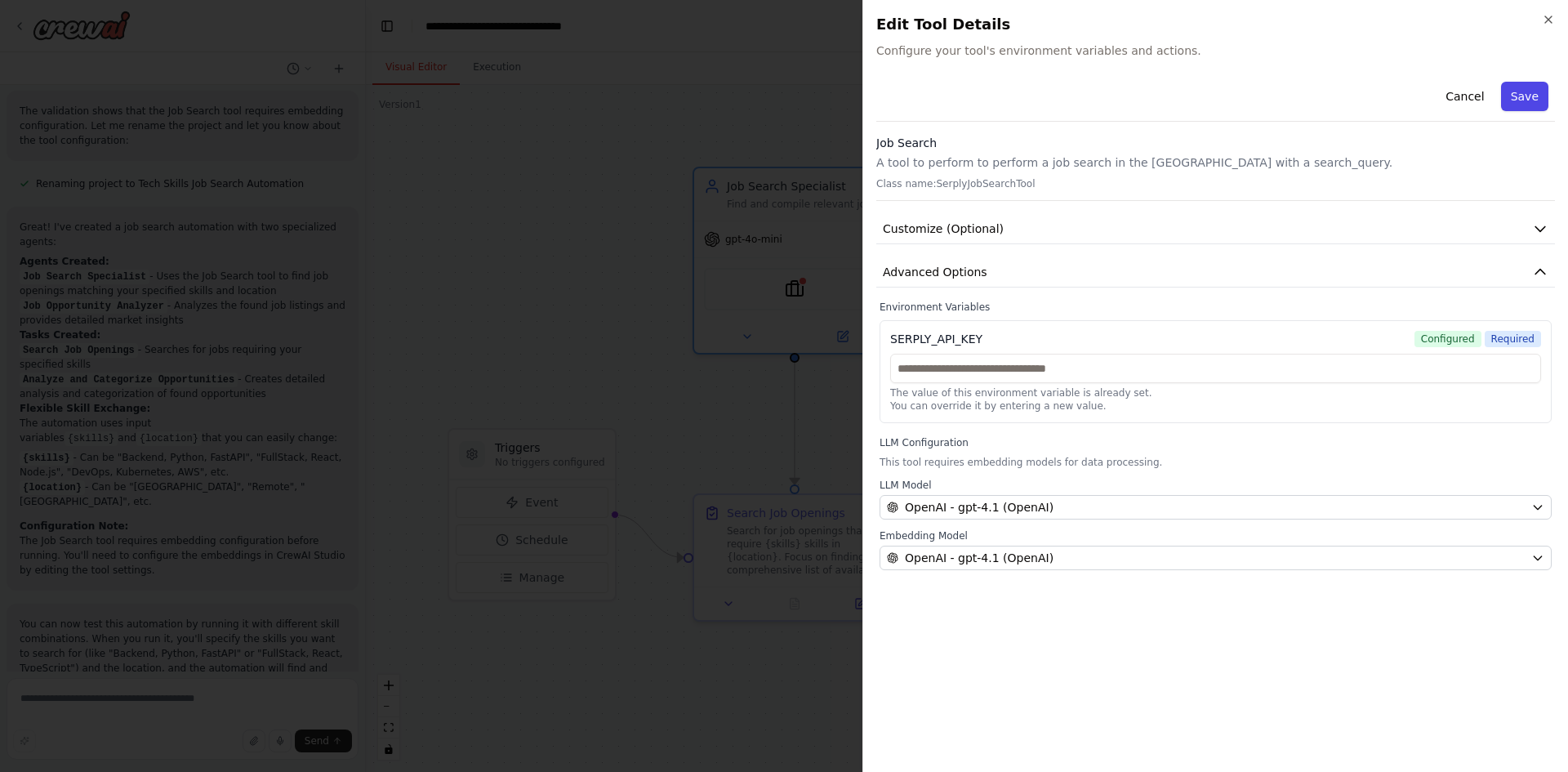
click at [1532, 93] on button "Save" at bounding box center [1525, 96] width 47 height 29
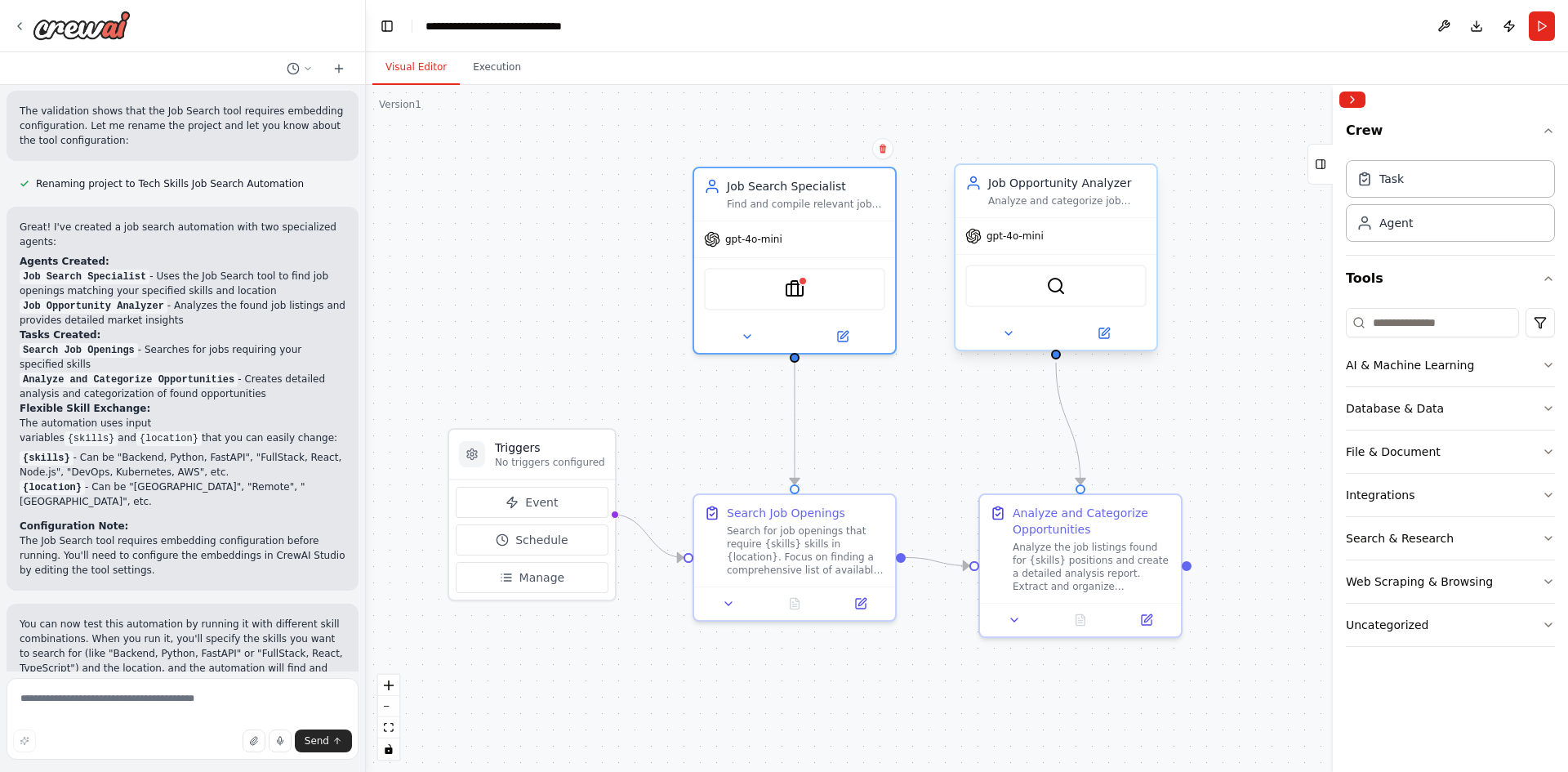
click at [1054, 235] on div "gpt-4o-mini" at bounding box center [1056, 235] width 201 height 36
click at [1035, 236] on span "gpt-4o-mini" at bounding box center [1015, 235] width 57 height 13
click at [1019, 244] on div "gpt-4o-mini" at bounding box center [1005, 236] width 78 height 16
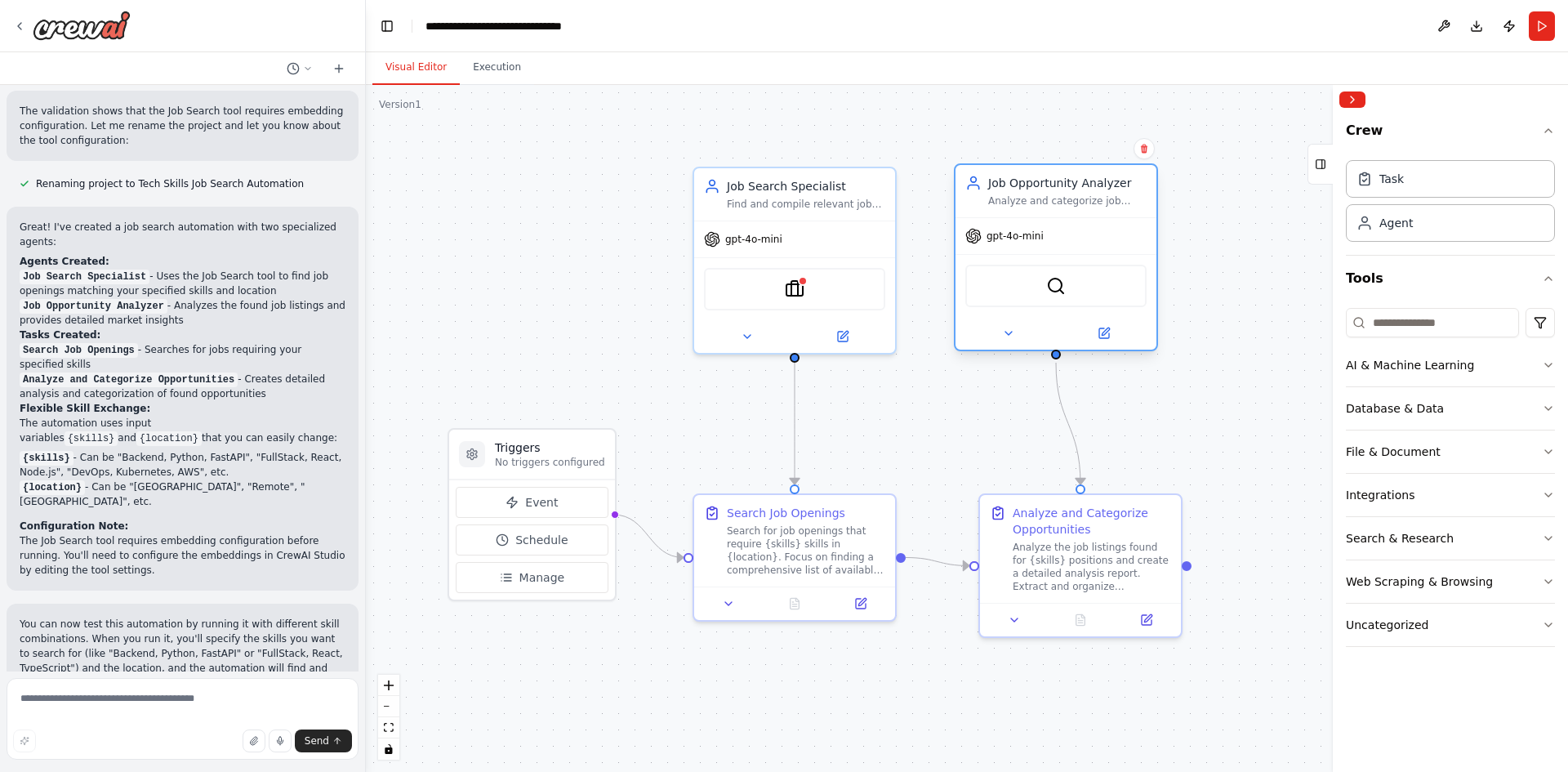
click at [1019, 244] on div "gpt-4o-mini" at bounding box center [1005, 236] width 78 height 16
click at [1070, 286] on div "SerperDevTool" at bounding box center [1056, 286] width 182 height 43
click at [1060, 283] on img at bounding box center [1055, 286] width 19 height 19
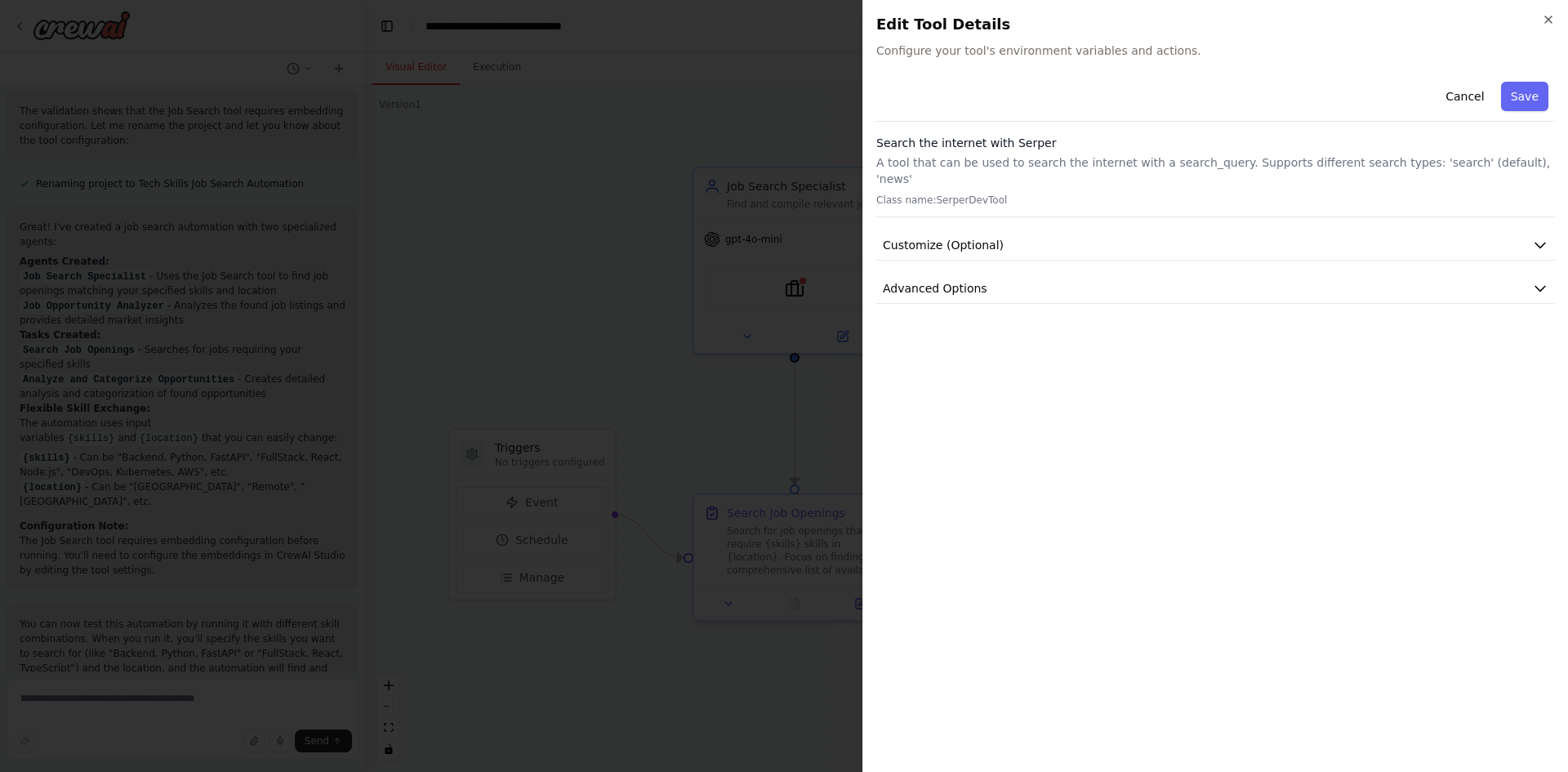
click at [1551, 12] on div "Close Edit Tool Details Configure your tool's environment variables and actions…" at bounding box center [1215, 386] width 706 height 772
click at [1550, 17] on icon "button" at bounding box center [1549, 19] width 13 height 13
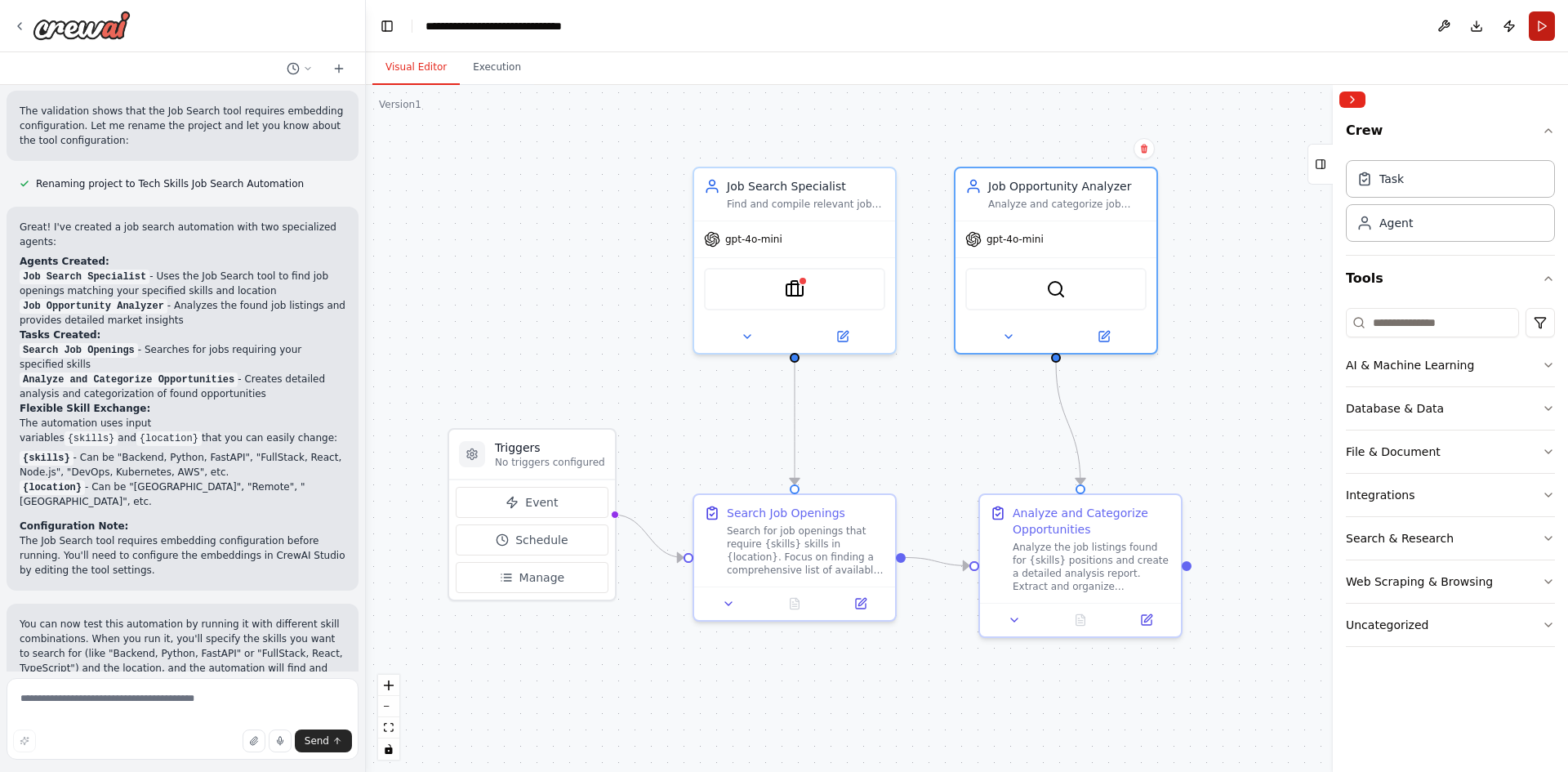
click at [1544, 31] on button "Run" at bounding box center [1542, 26] width 26 height 29
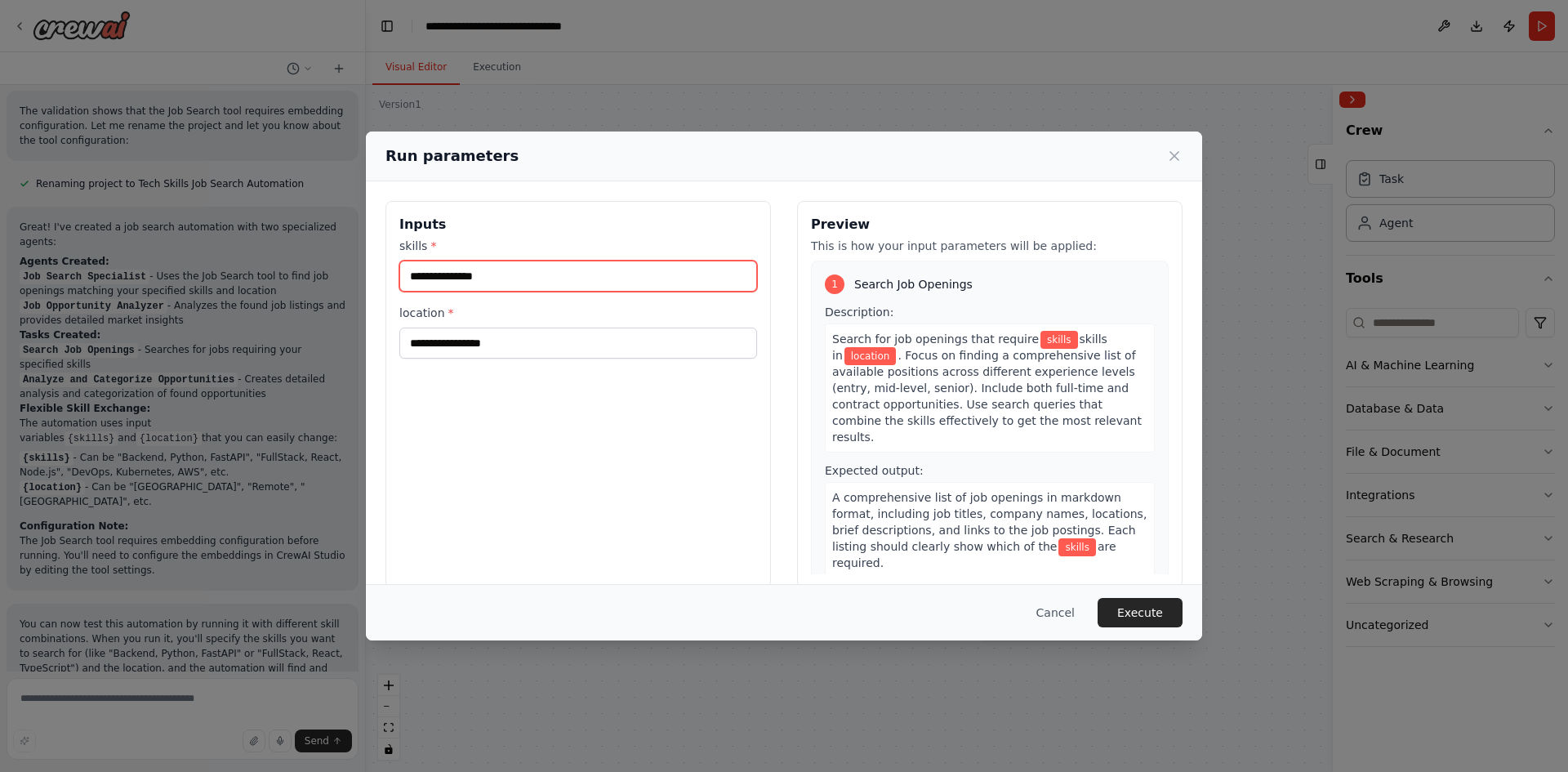
click at [496, 289] on input "skills *" at bounding box center [579, 276] width 358 height 31
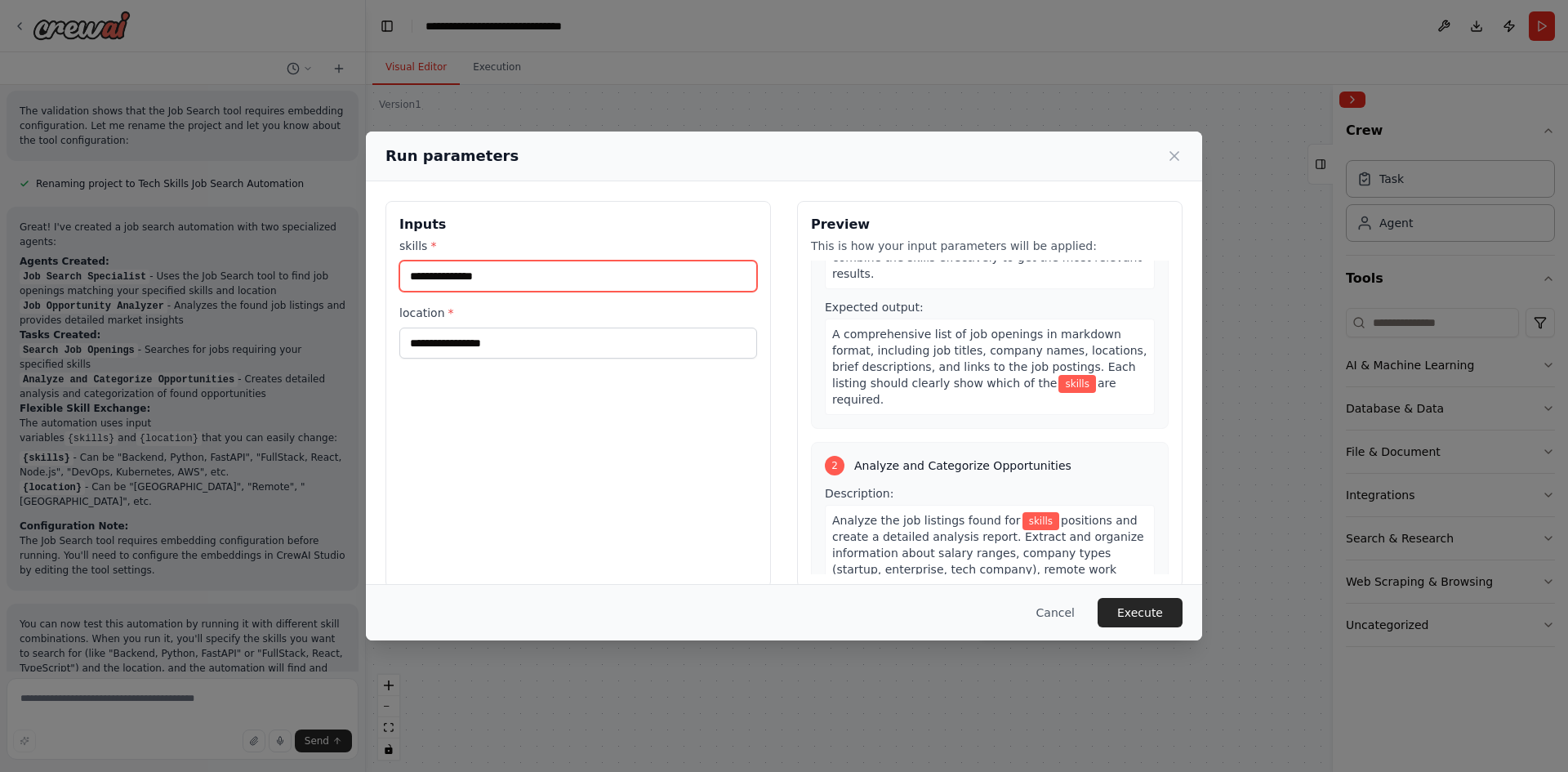
scroll to position [0, 0]
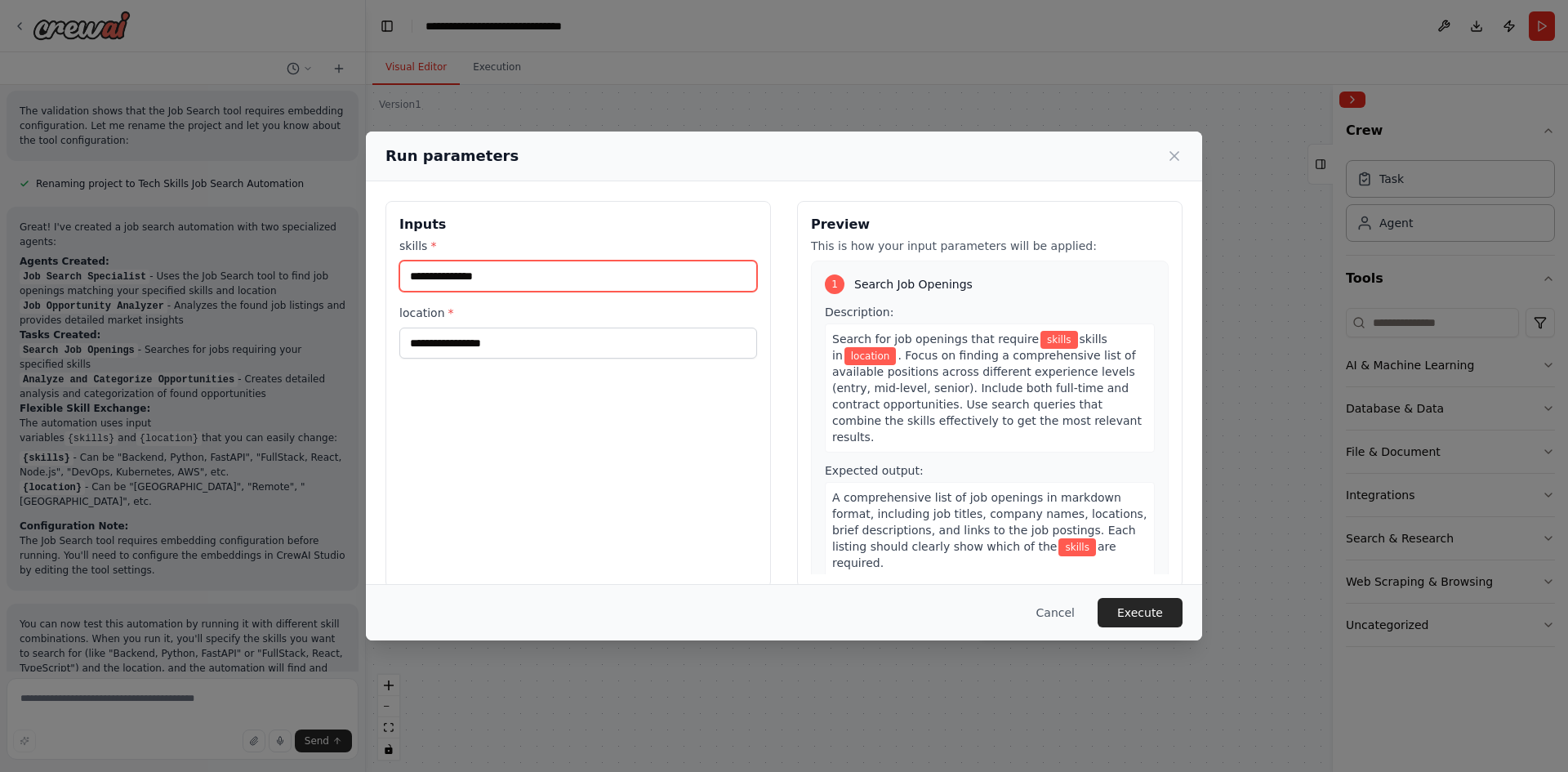
type input "*"
type input "**********"
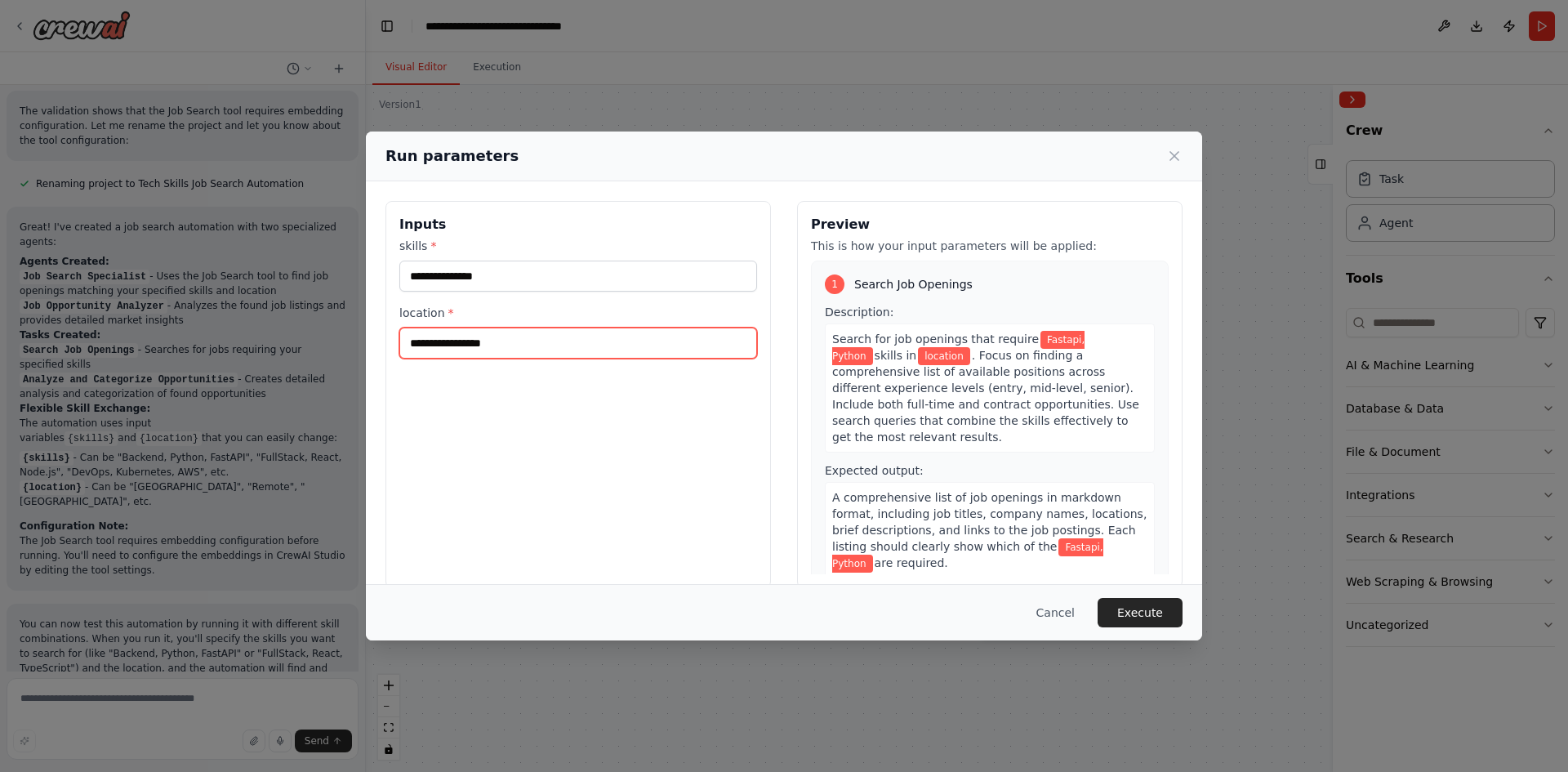
click at [541, 345] on input "location *" at bounding box center [579, 343] width 358 height 31
type input "*"
type input "******"
click at [1161, 600] on button "Execute" at bounding box center [1140, 612] width 85 height 29
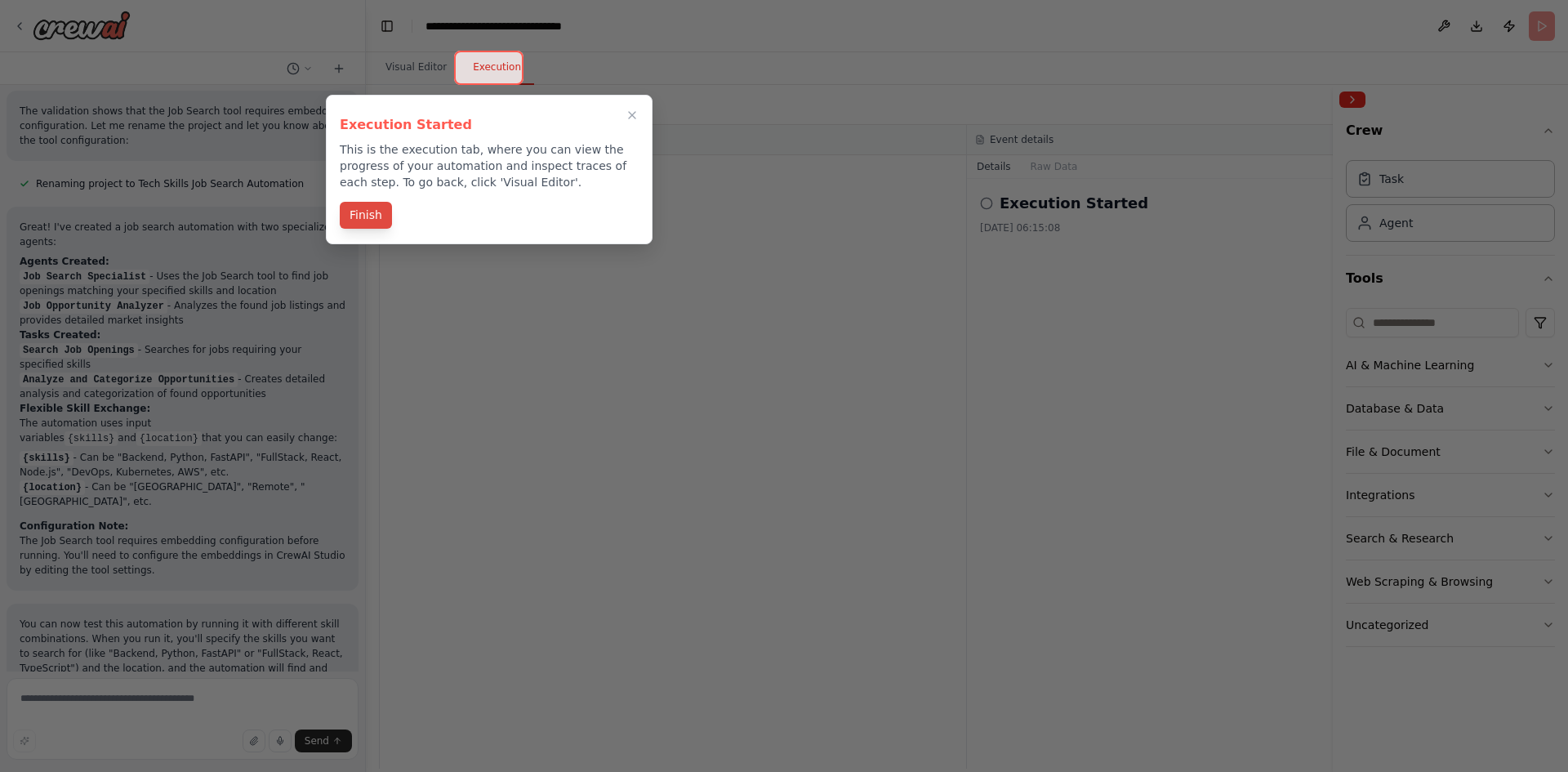
click at [366, 224] on button "Finish" at bounding box center [365, 215] width 52 height 27
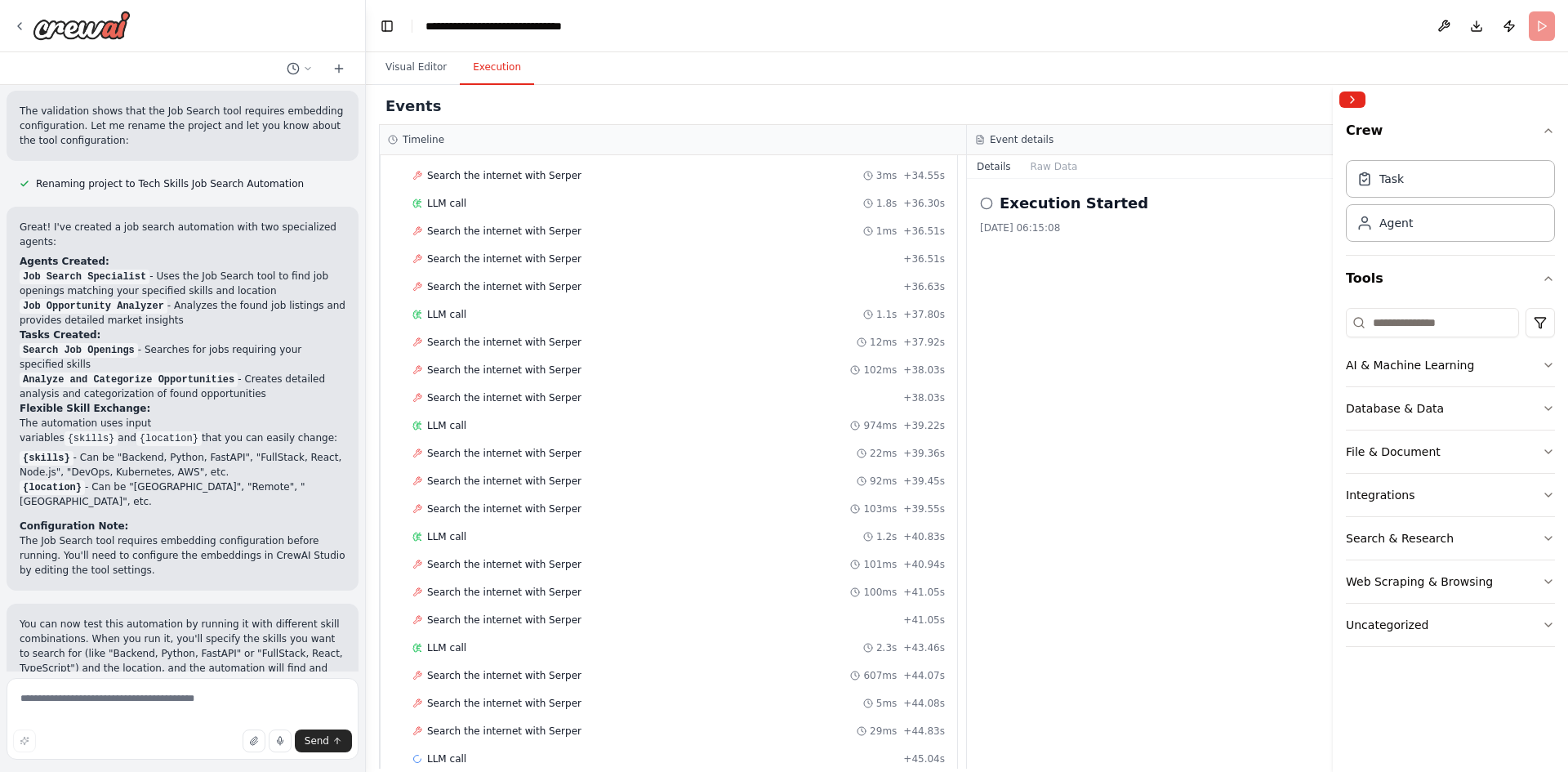
scroll to position [2103, 0]
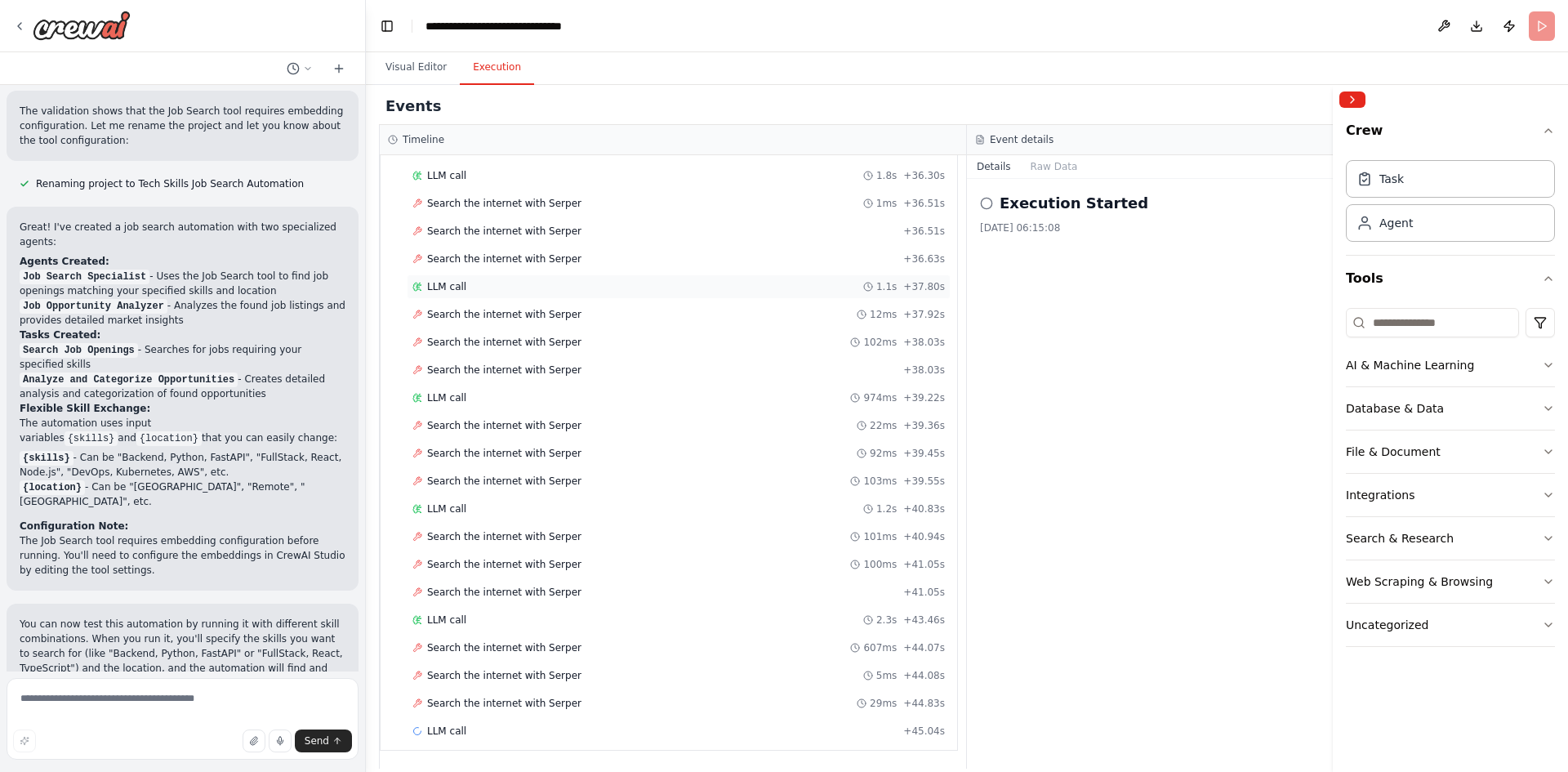
click at [464, 276] on div "LLM call 1.1s + 37.80s" at bounding box center [679, 287] width 544 height 25
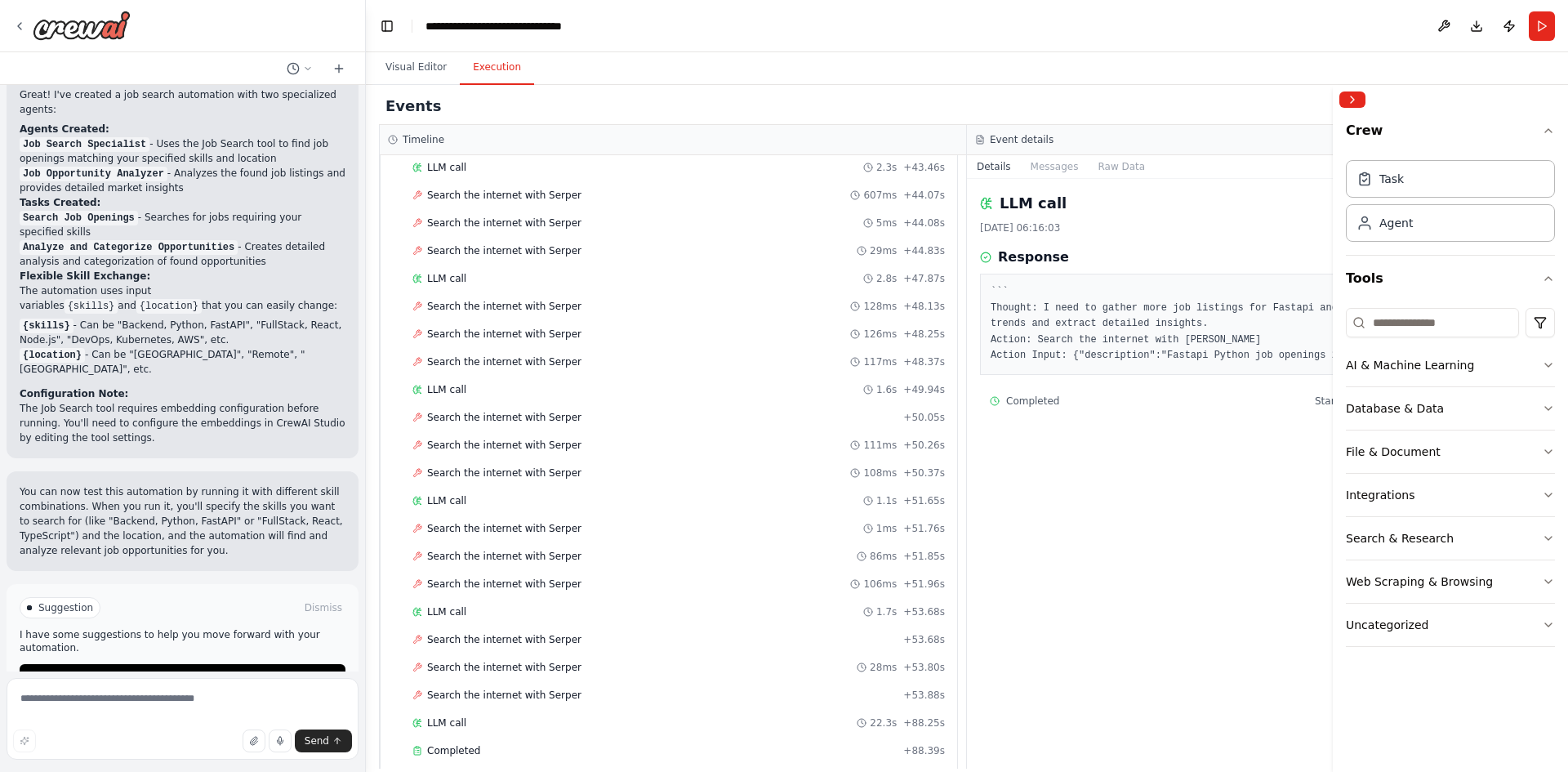
scroll to position [2575, 0]
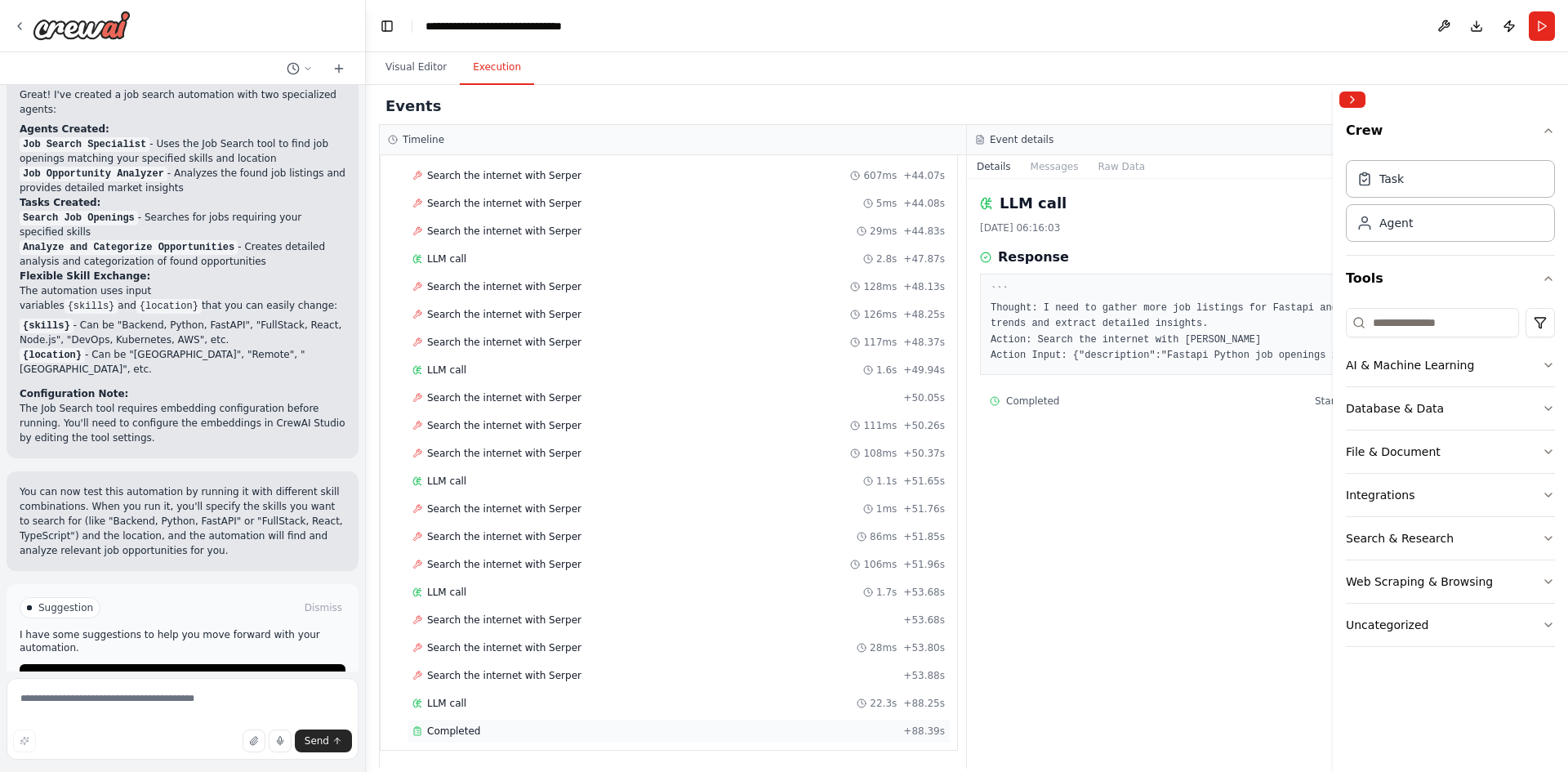
click at [480, 727] on div "Completed" at bounding box center [654, 731] width 485 height 13
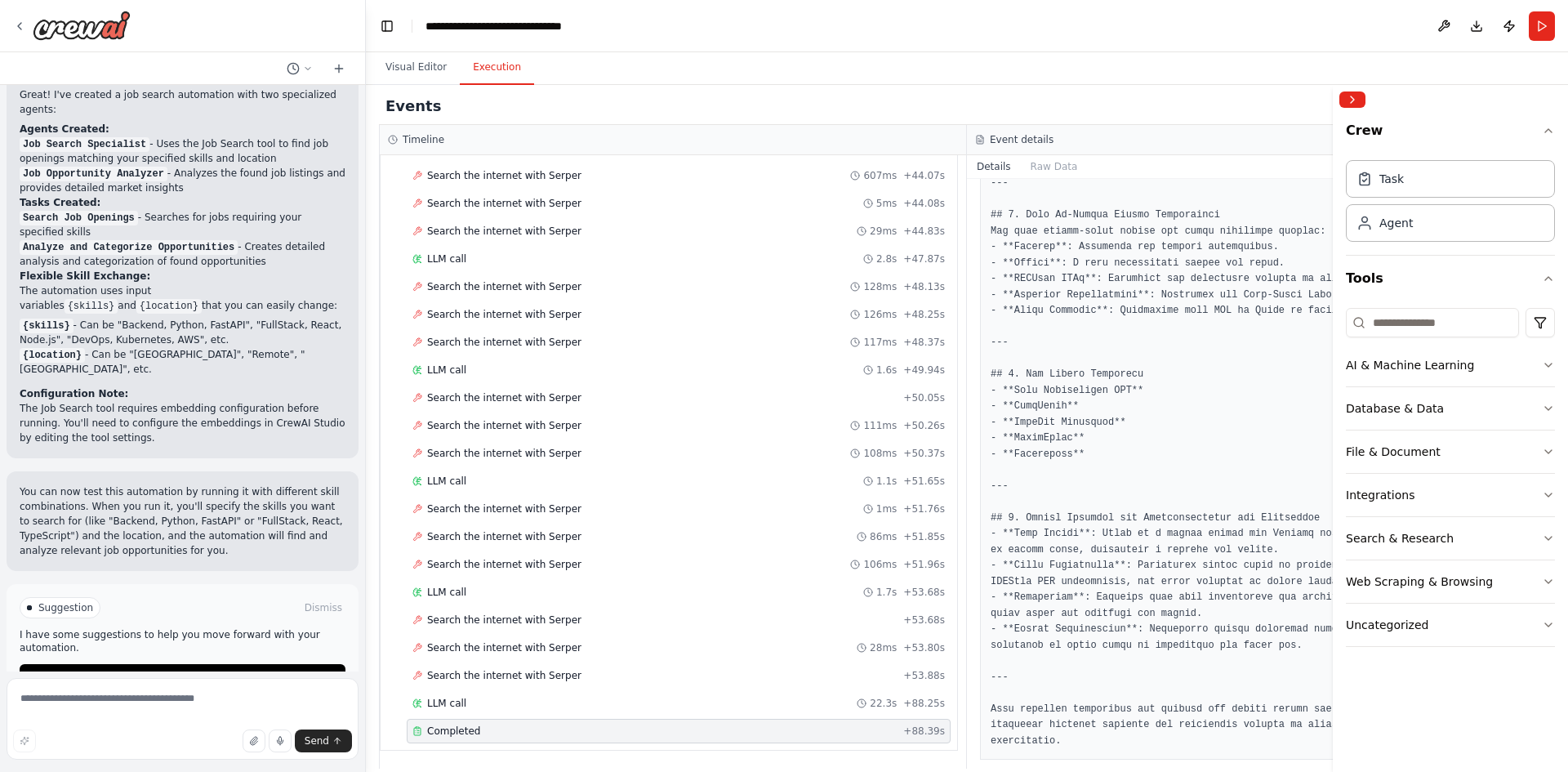
scroll to position [1155, 0]
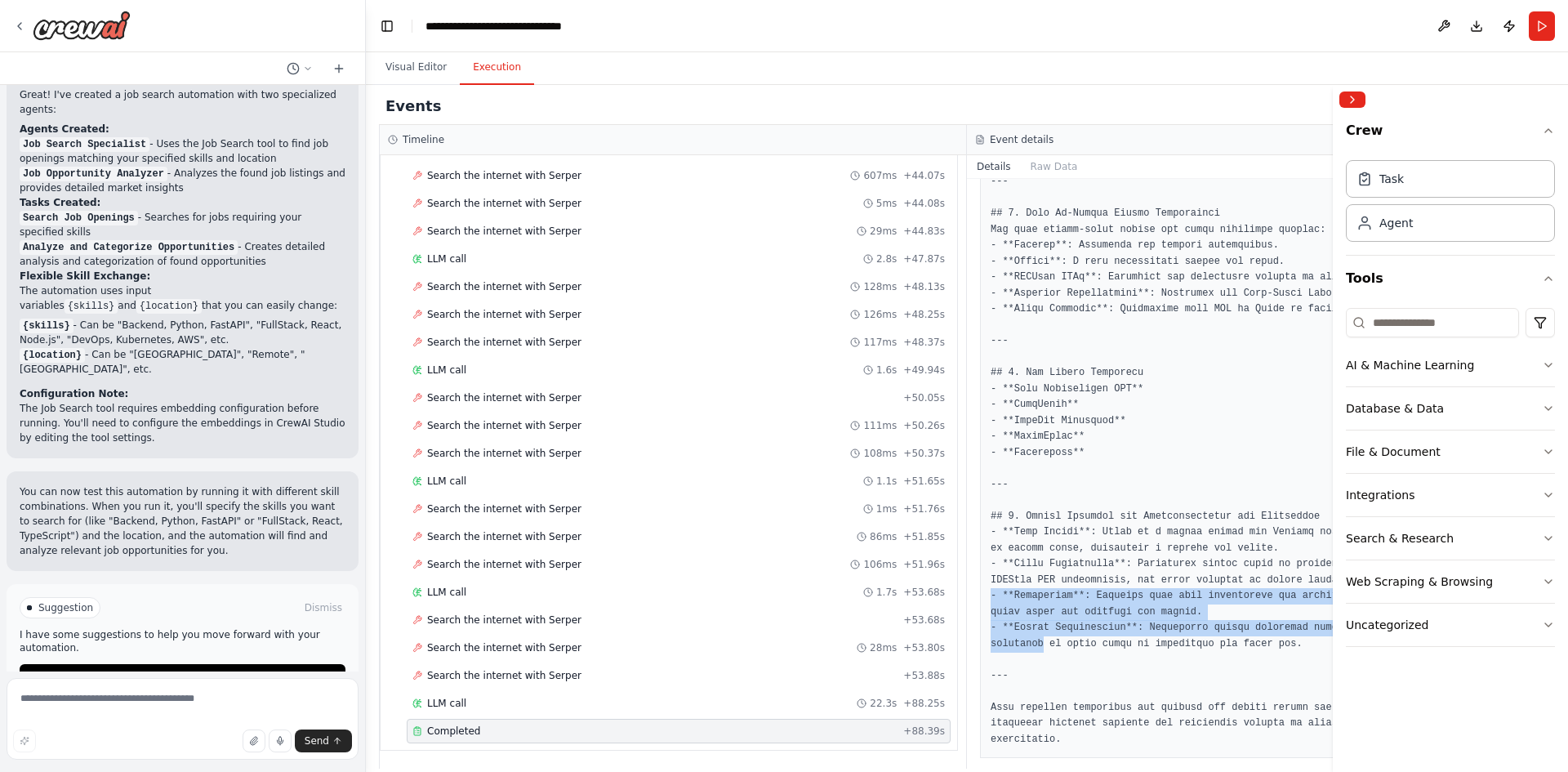
drag, startPoint x: 1068, startPoint y: 642, endPoint x: 1280, endPoint y: 579, distance: 221.2
click at [1270, 567] on div at bounding box center [1270, 567] width 0 height 0
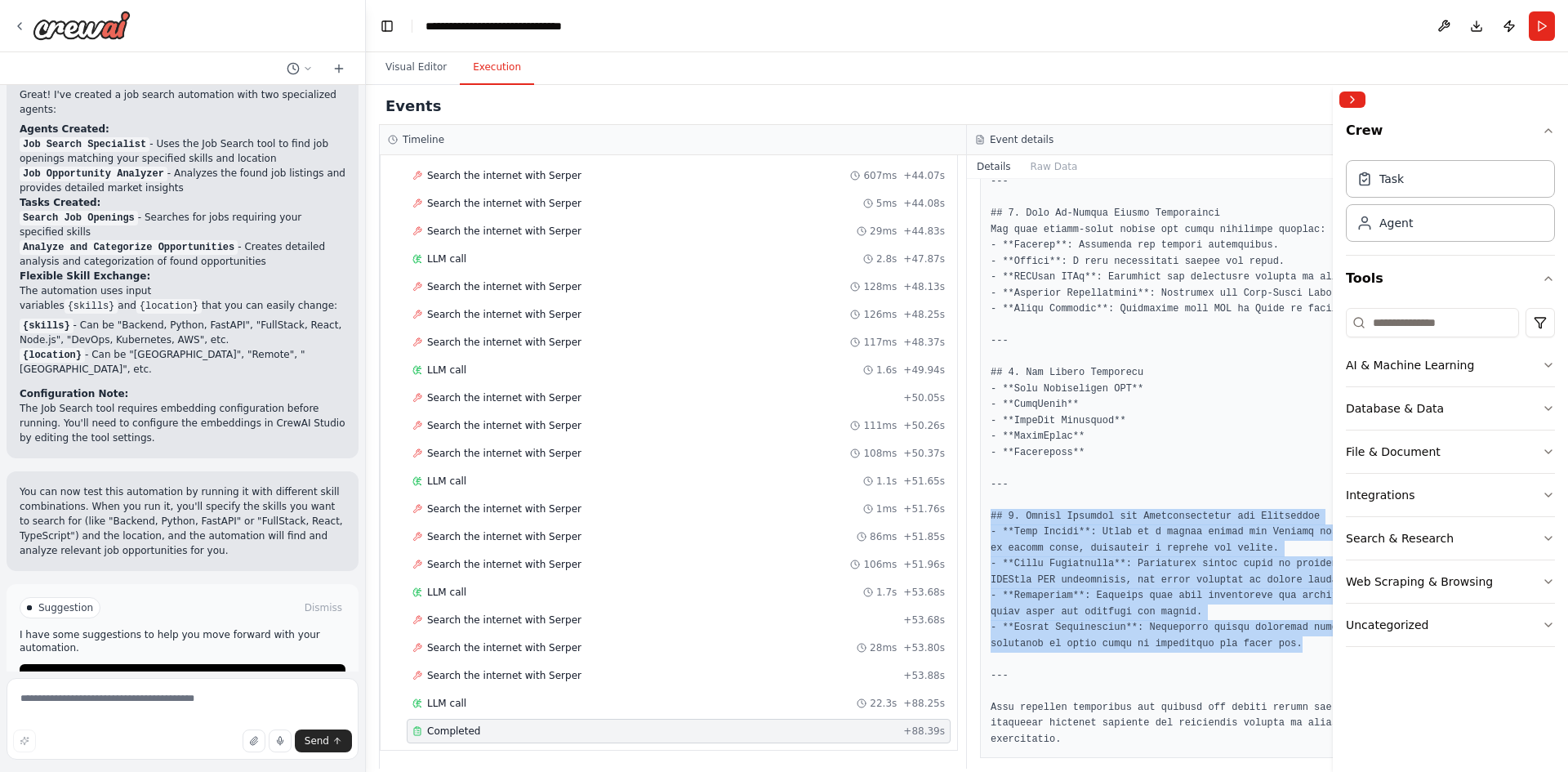
drag, startPoint x: 1281, startPoint y: 641, endPoint x: 984, endPoint y: 516, distance: 322.2
drag, startPoint x: 1015, startPoint y: 532, endPoint x: 1113, endPoint y: 513, distance: 99.8
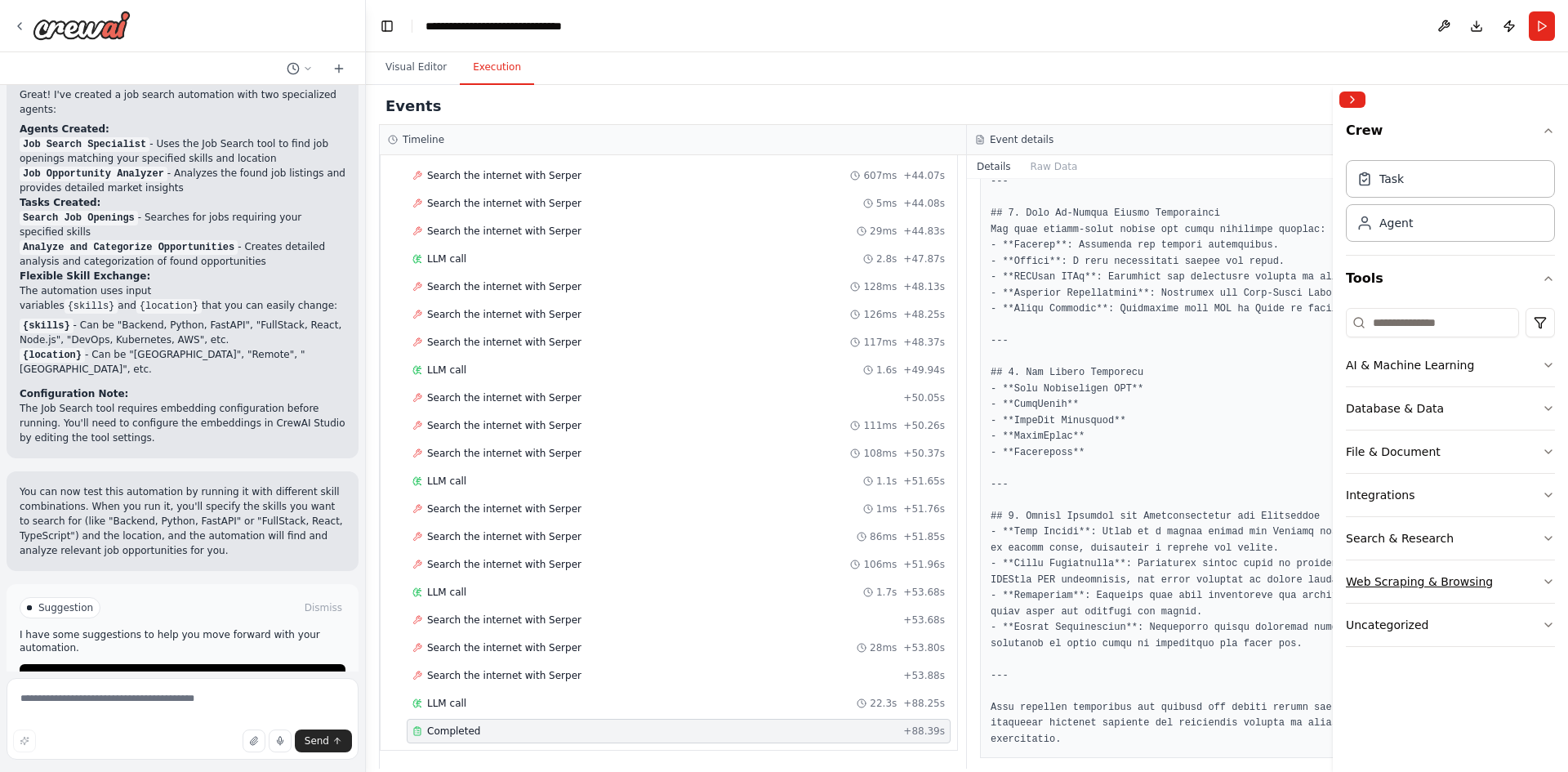
click at [1542, 575] on icon "button" at bounding box center [1549, 581] width 13 height 13
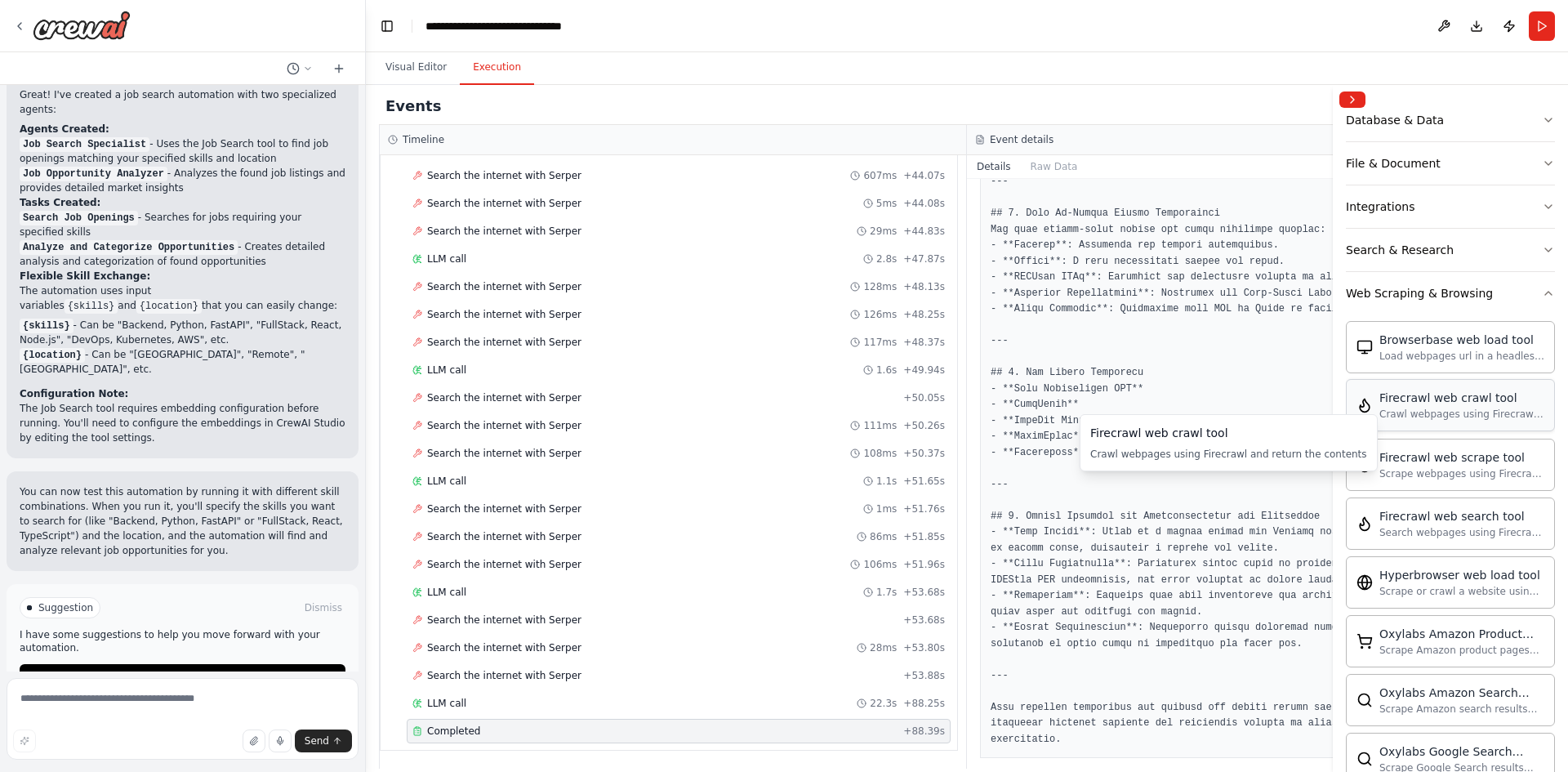
scroll to position [327, 0]
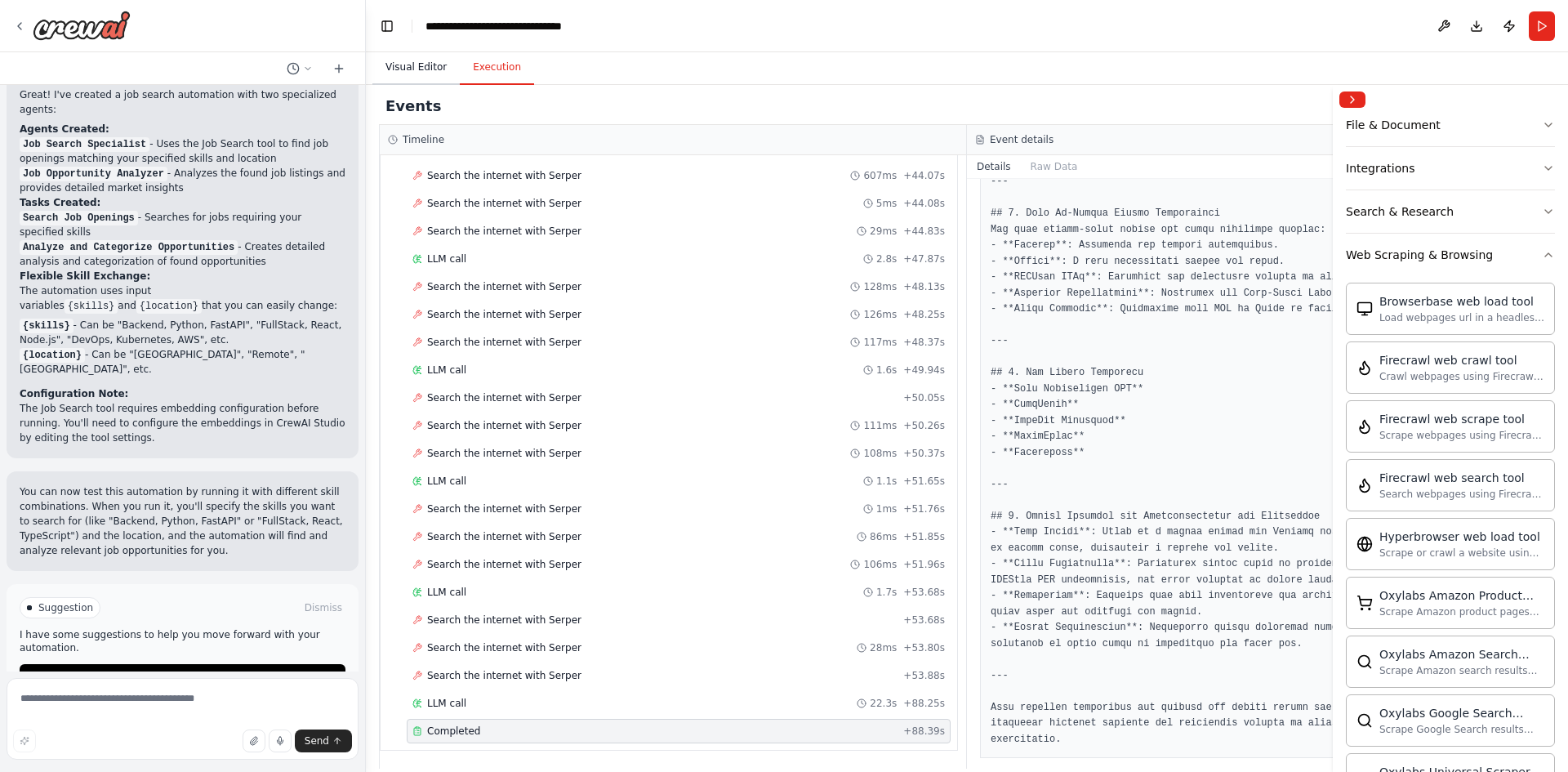
click at [408, 54] on button "Visual Editor" at bounding box center [416, 68] width 88 height 35
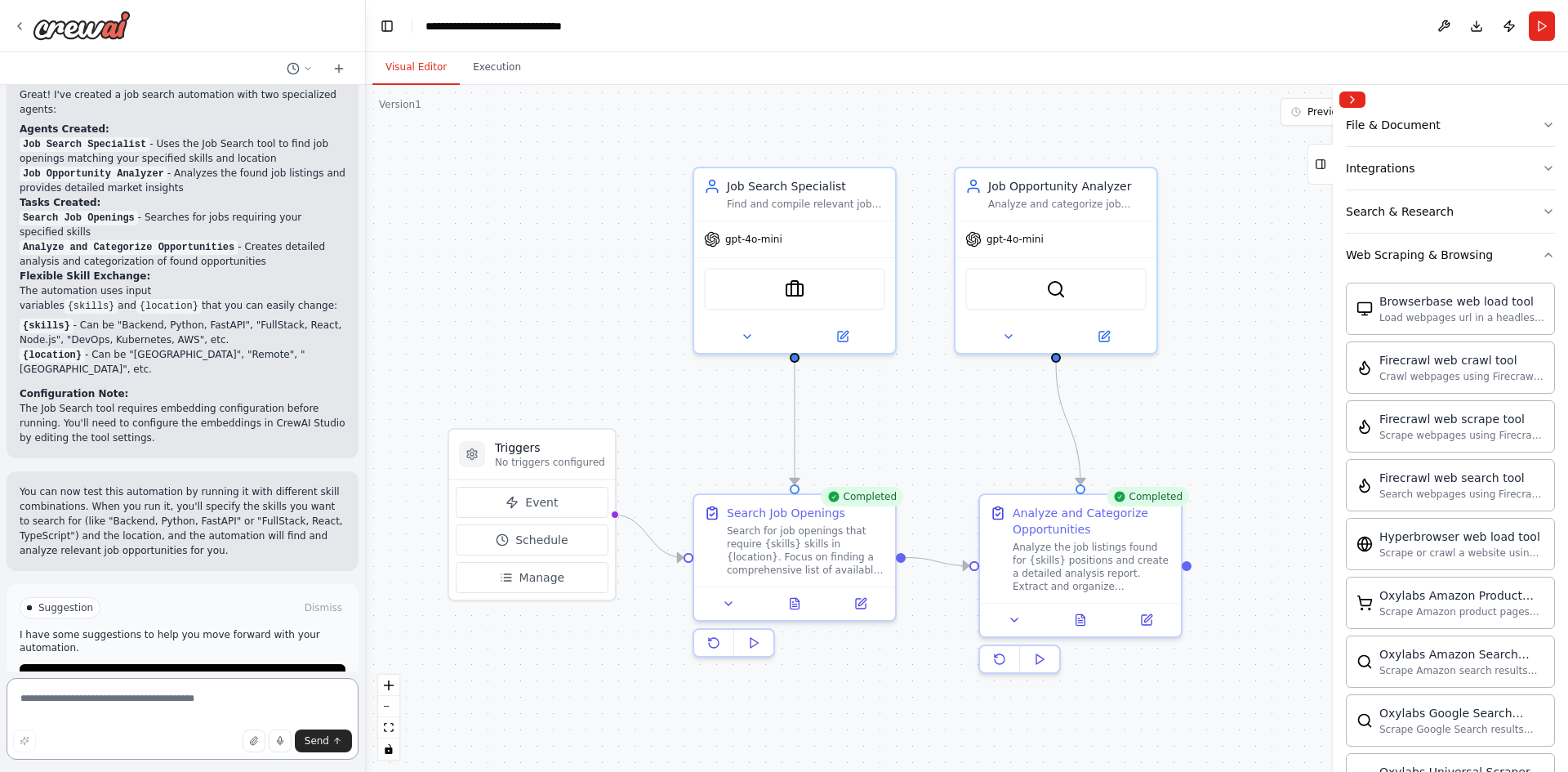
click at [214, 717] on textarea at bounding box center [183, 718] width 352 height 81
click at [134, 704] on textarea at bounding box center [183, 718] width 352 height 81
type textarea "*"
click at [171, 696] on textarea "**********" at bounding box center [183, 718] width 352 height 81
click at [171, 695] on textarea "**********" at bounding box center [183, 718] width 352 height 81
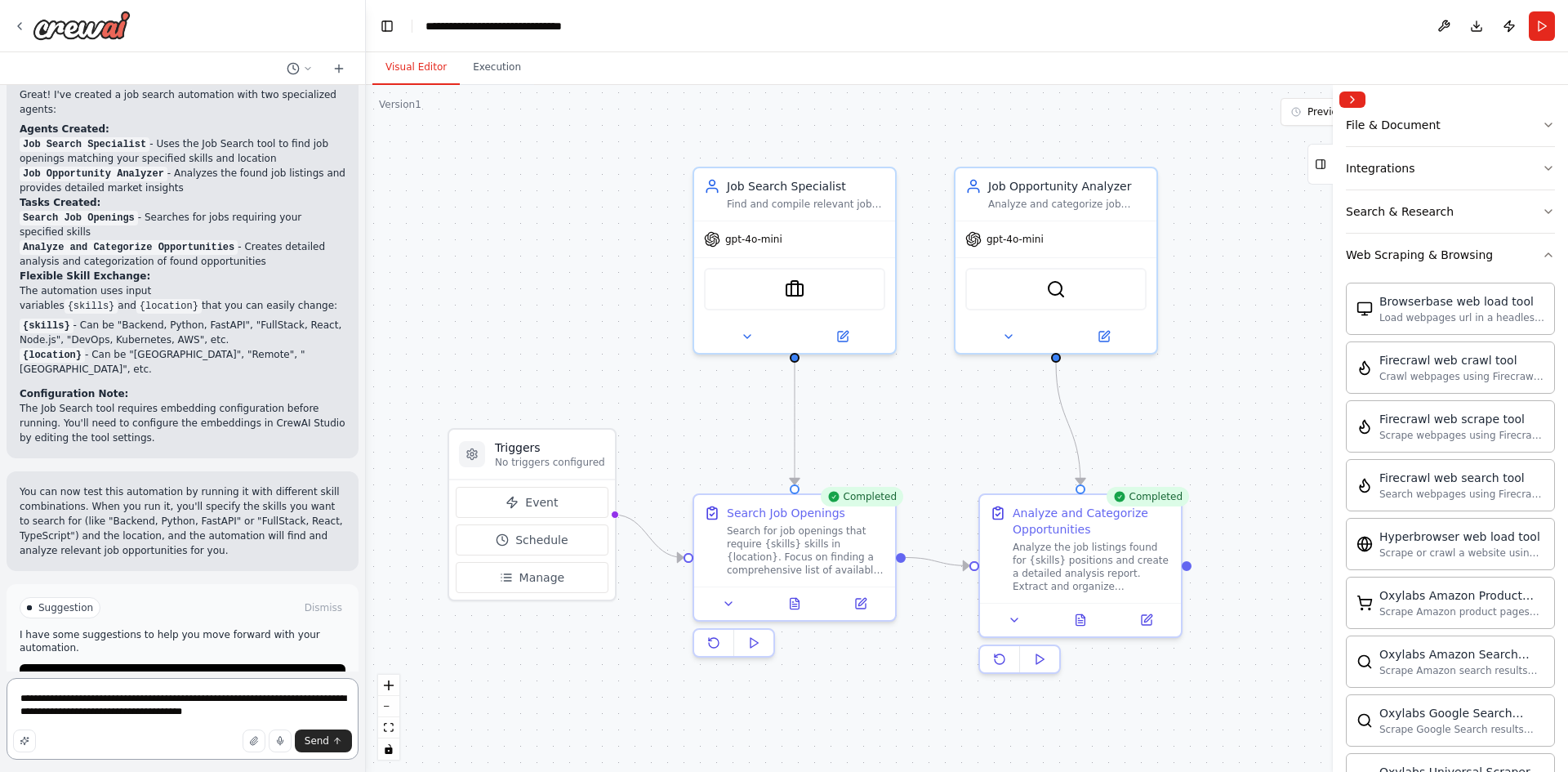
click at [171, 695] on textarea "**********" at bounding box center [183, 718] width 352 height 81
click at [170, 695] on textarea "**********" at bounding box center [183, 718] width 352 height 81
click at [169, 695] on textarea "**********" at bounding box center [183, 718] width 352 height 81
click at [177, 699] on textarea "**********" at bounding box center [183, 718] width 352 height 81
type textarea "**********"
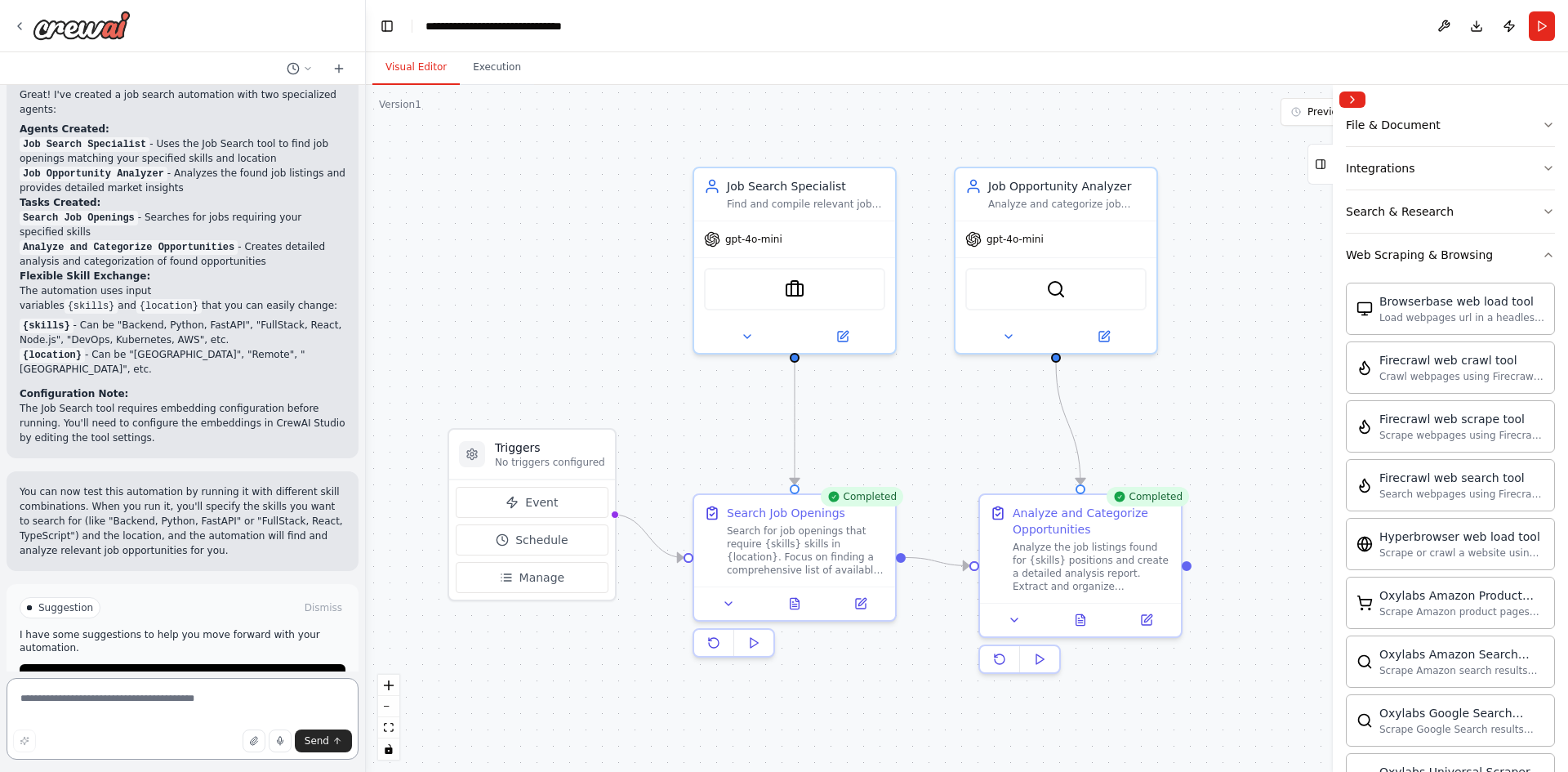
click at [231, 690] on textarea at bounding box center [183, 718] width 352 height 81
paste textarea "**********"
type textarea "**********"
click at [320, 740] on span "Send" at bounding box center [317, 741] width 25 height 13
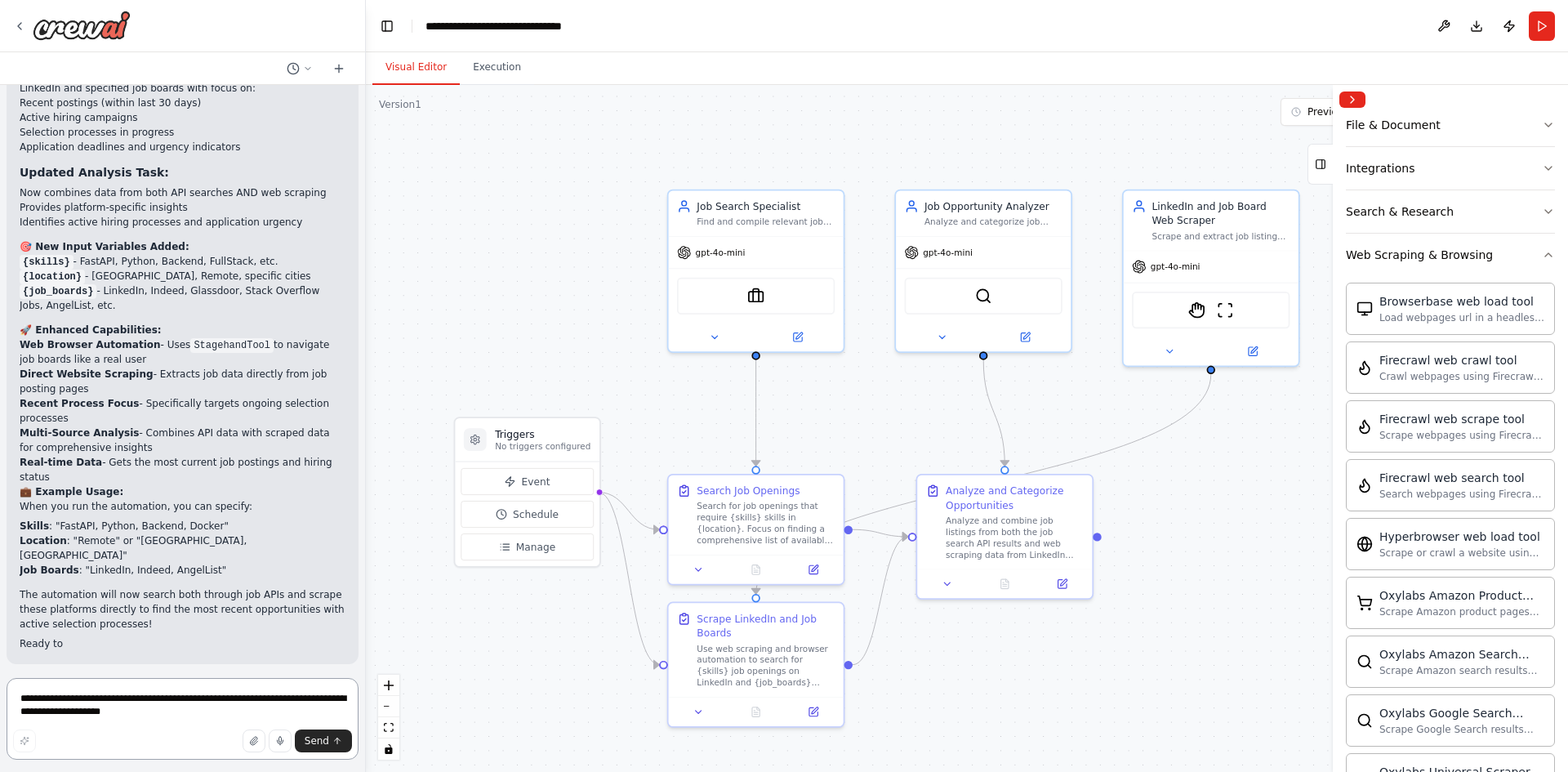
scroll to position [2604, 0]
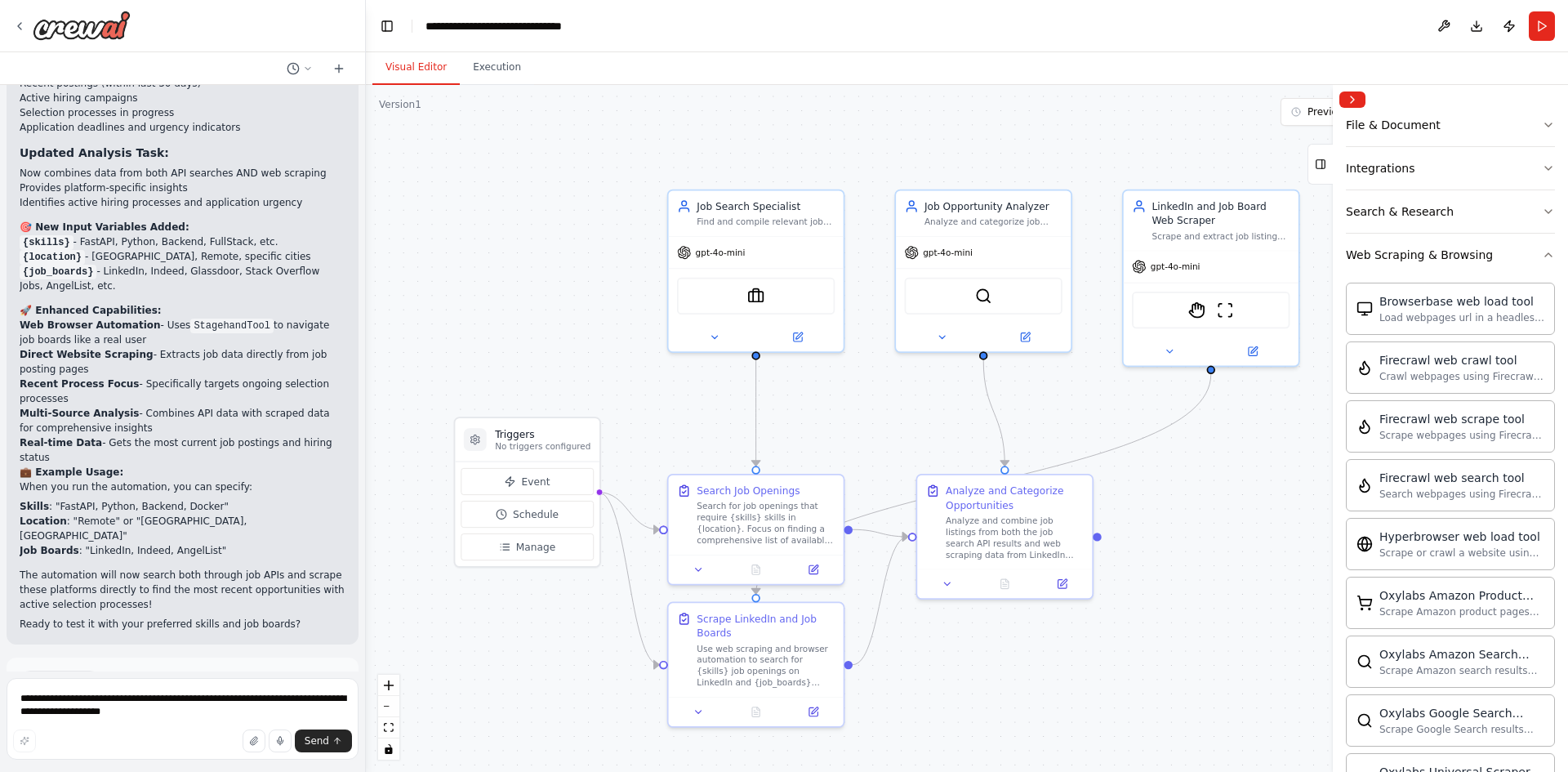
click at [214, 744] on span "Run Automation" at bounding box center [190, 750] width 79 height 13
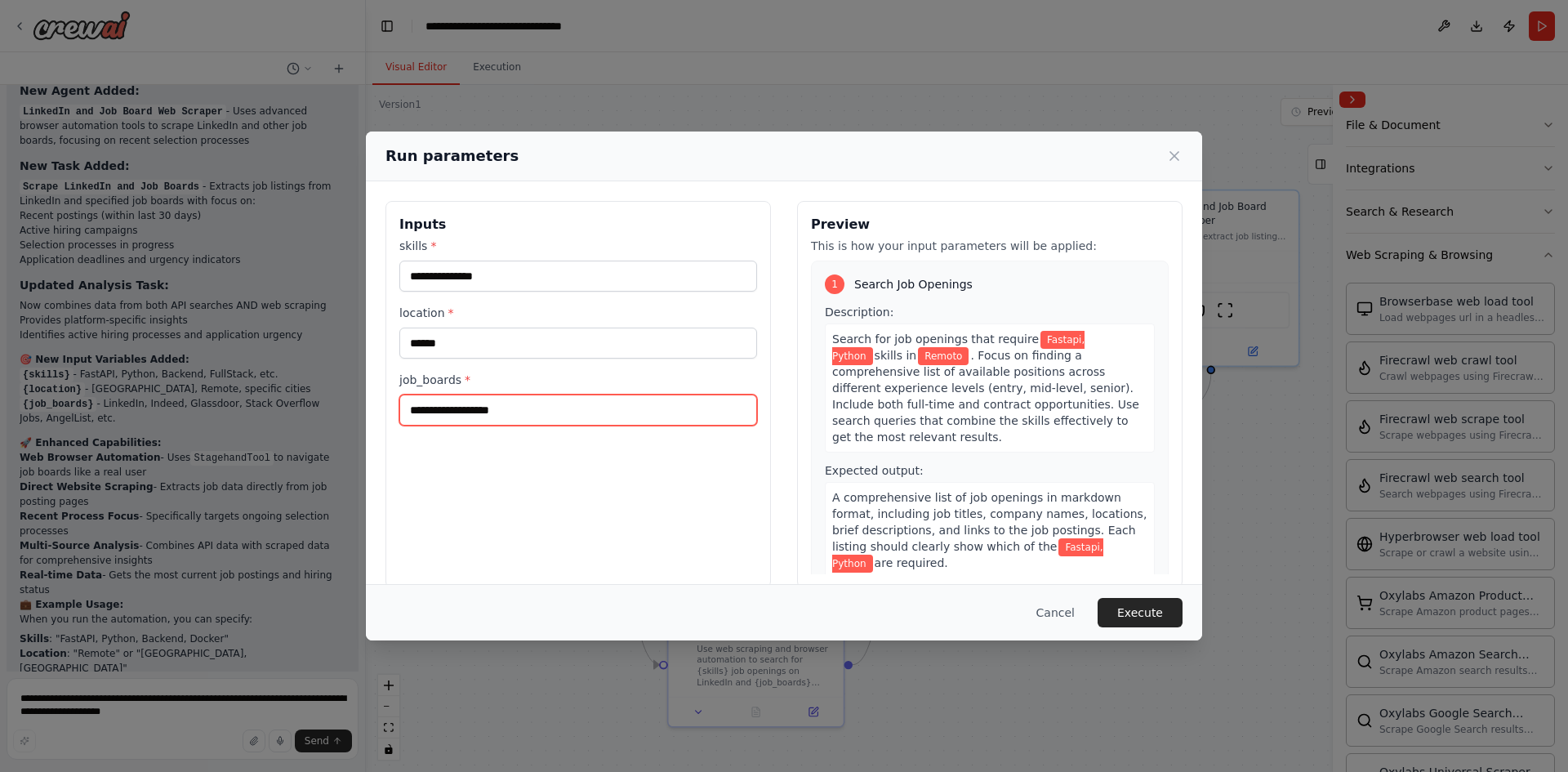
click at [562, 408] on input "job_boards *" at bounding box center [579, 410] width 358 height 31
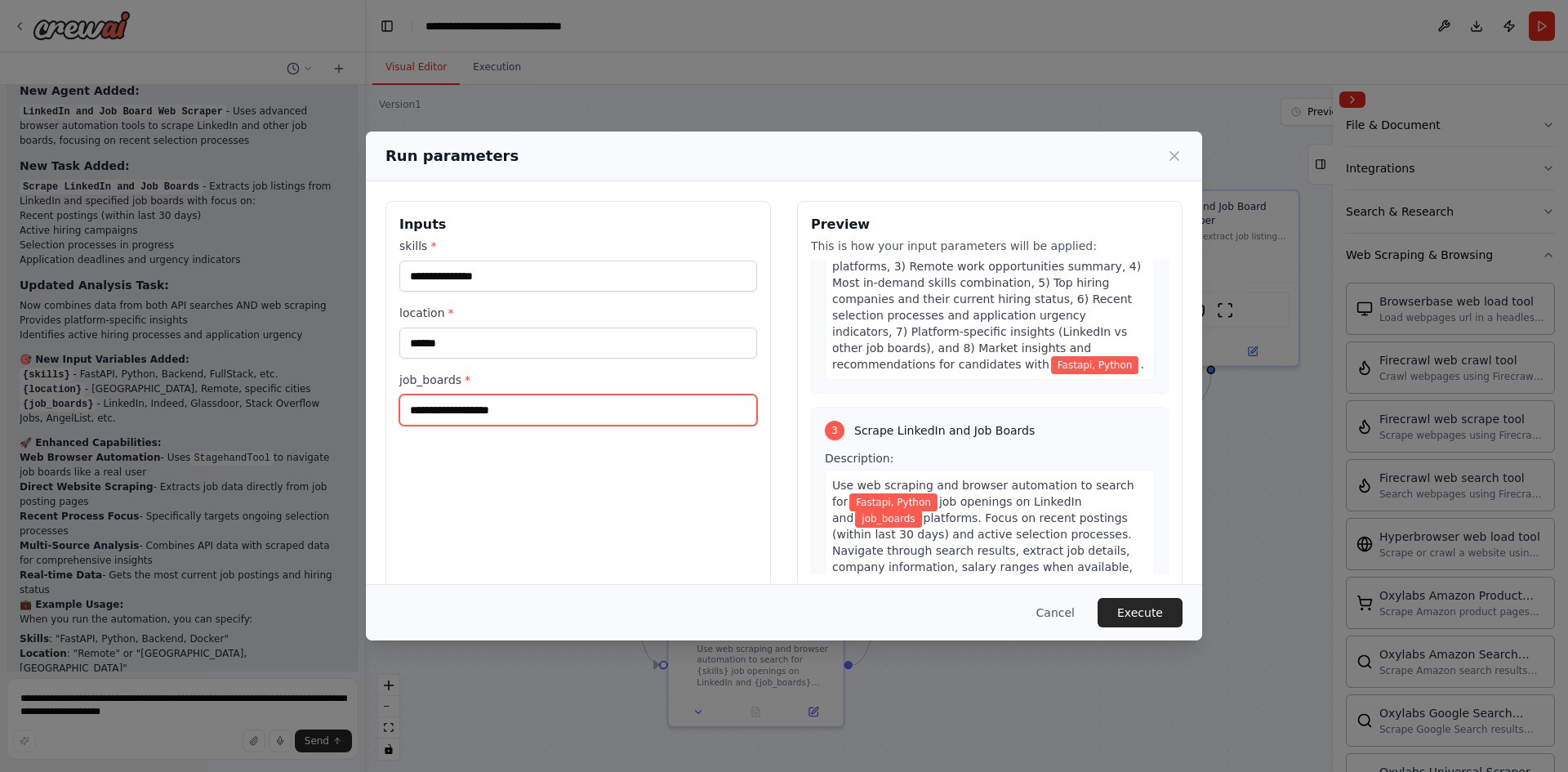
scroll to position [817, 0]
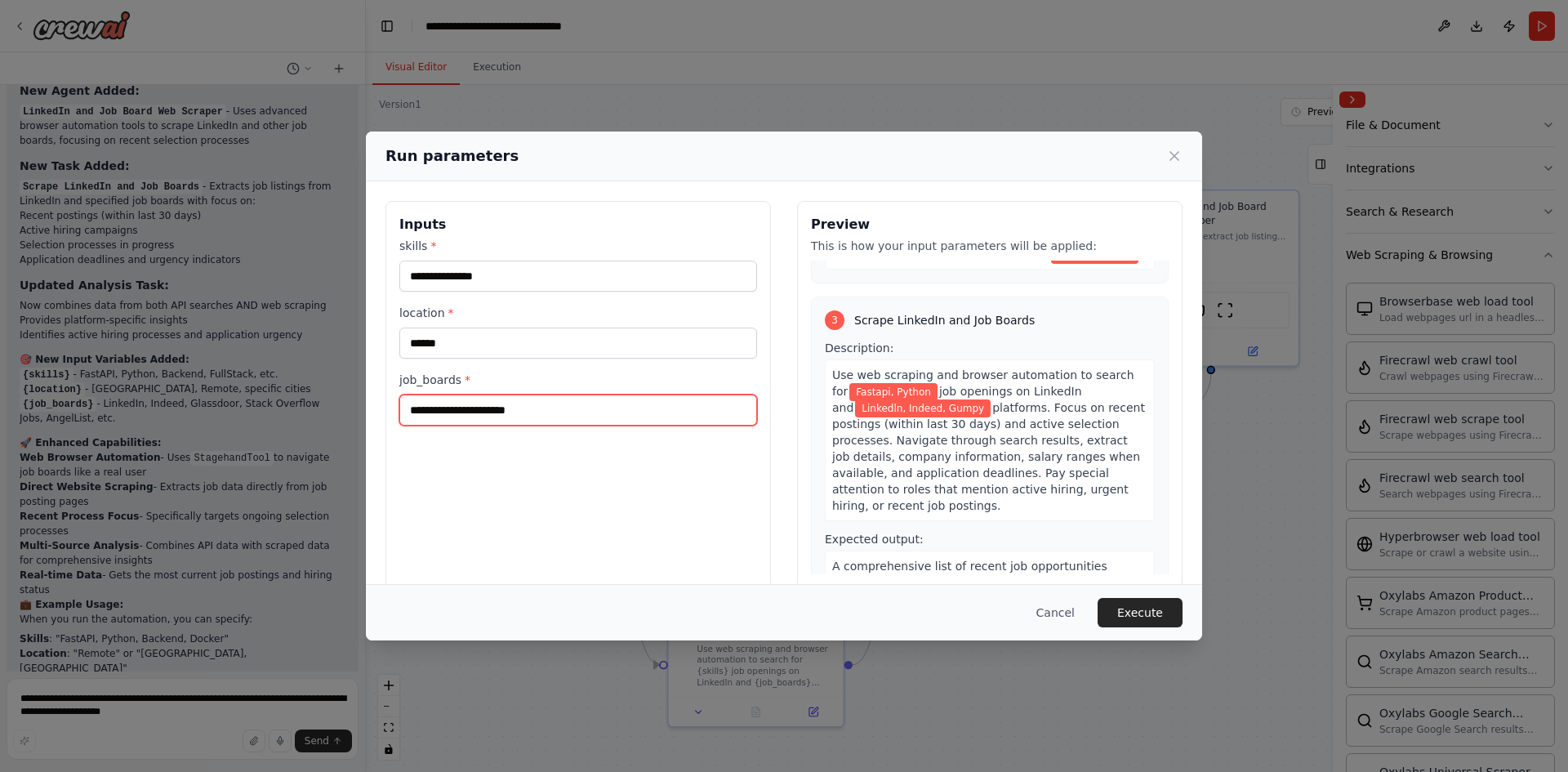
click at [515, 411] on input "**********" at bounding box center [579, 410] width 358 height 31
click at [514, 411] on input "**********" at bounding box center [579, 410] width 358 height 31
click at [517, 411] on input "**********" at bounding box center [579, 410] width 358 height 31
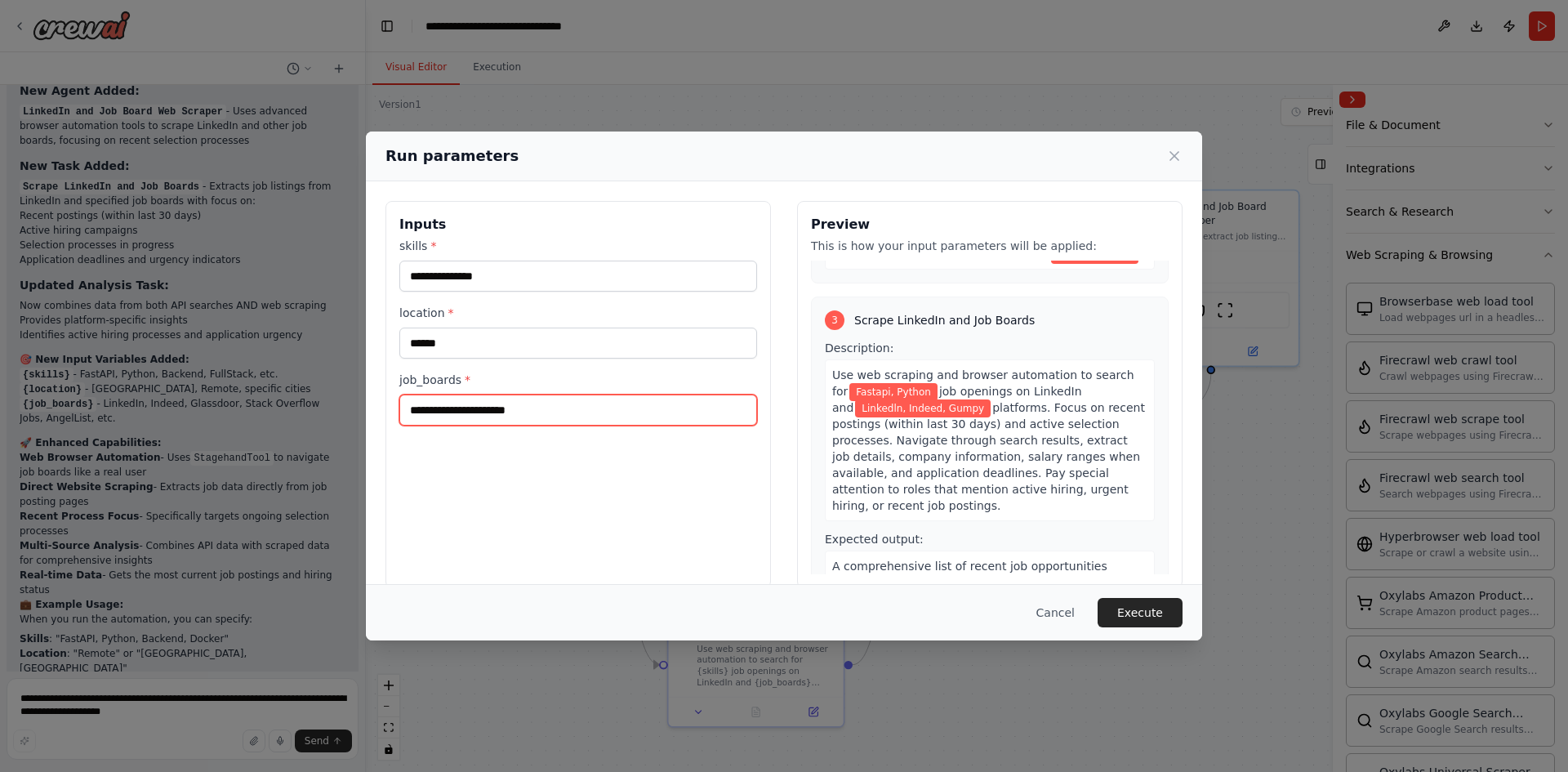
click at [517, 412] on input "**********" at bounding box center [579, 410] width 358 height 31
click at [570, 412] on input "**********" at bounding box center [579, 410] width 358 height 31
drag, startPoint x: 560, startPoint y: 410, endPoint x: 502, endPoint y: 409, distance: 58.0
click at [502, 409] on input "**********" at bounding box center [579, 410] width 358 height 31
paste input "text"
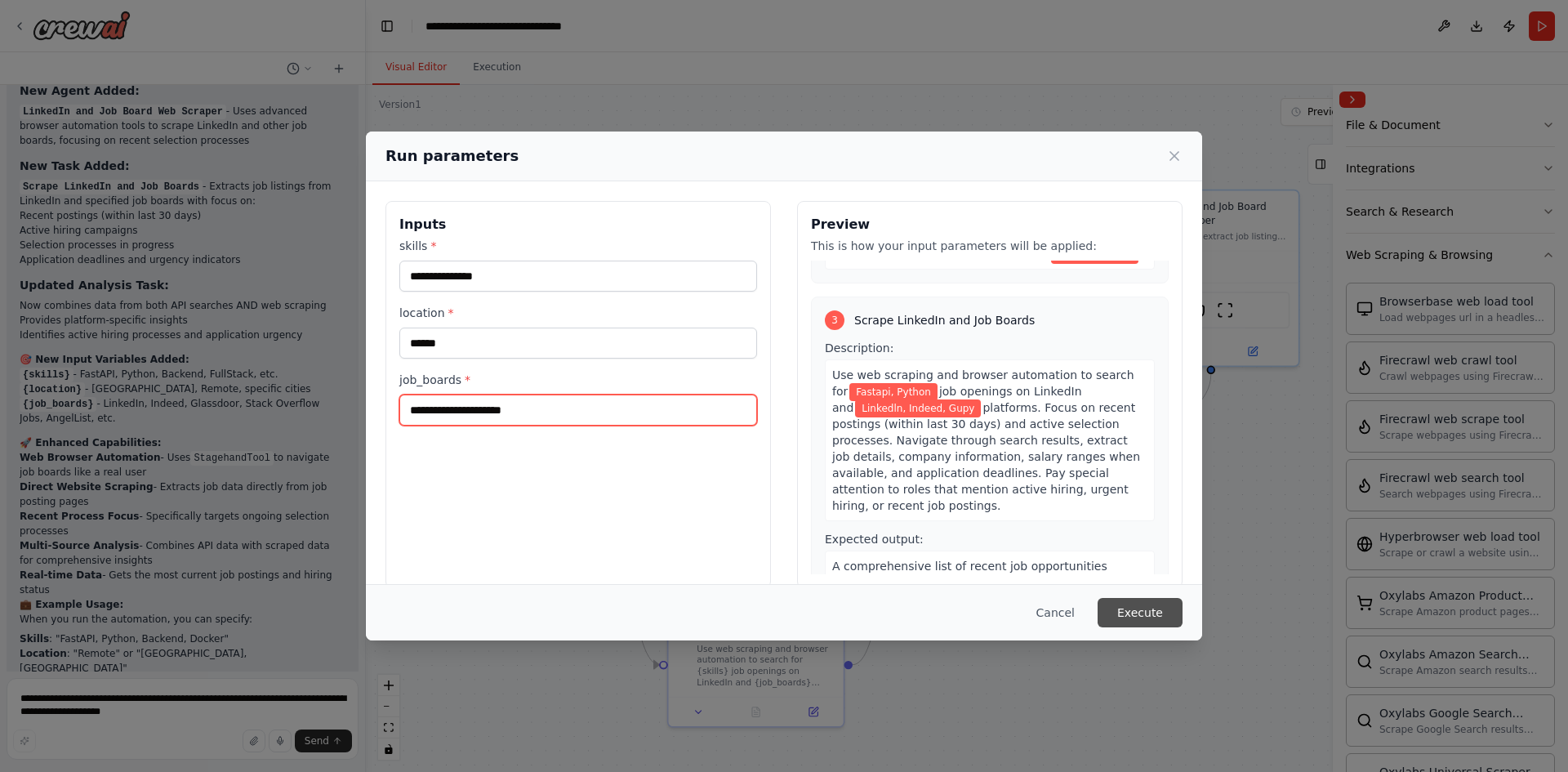
type input "**********"
click at [1126, 600] on button "Execute" at bounding box center [1140, 612] width 85 height 29
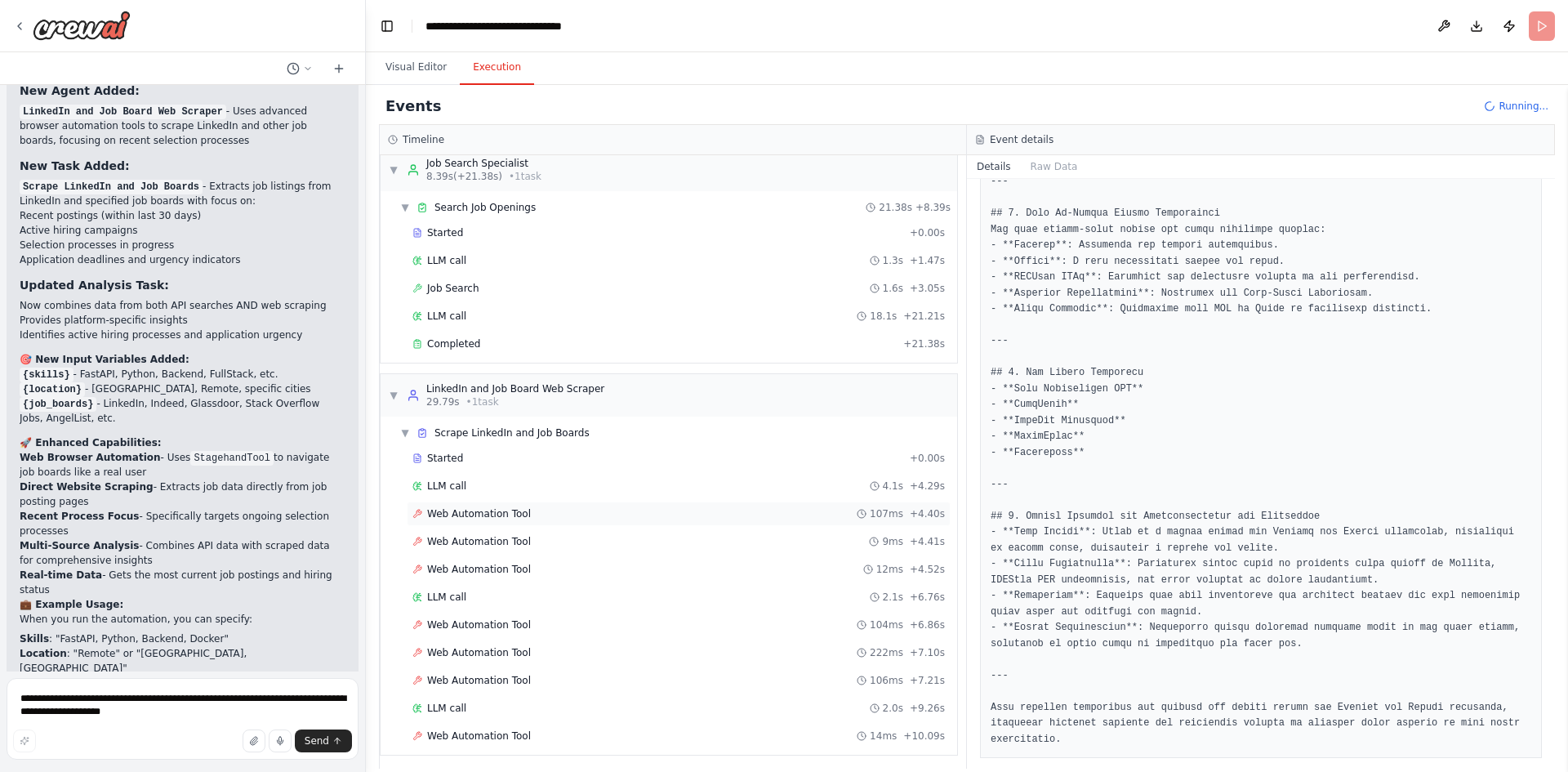
scroll to position [20, 0]
click at [489, 513] on span "Web Automation Tool" at bounding box center [479, 508] width 104 height 13
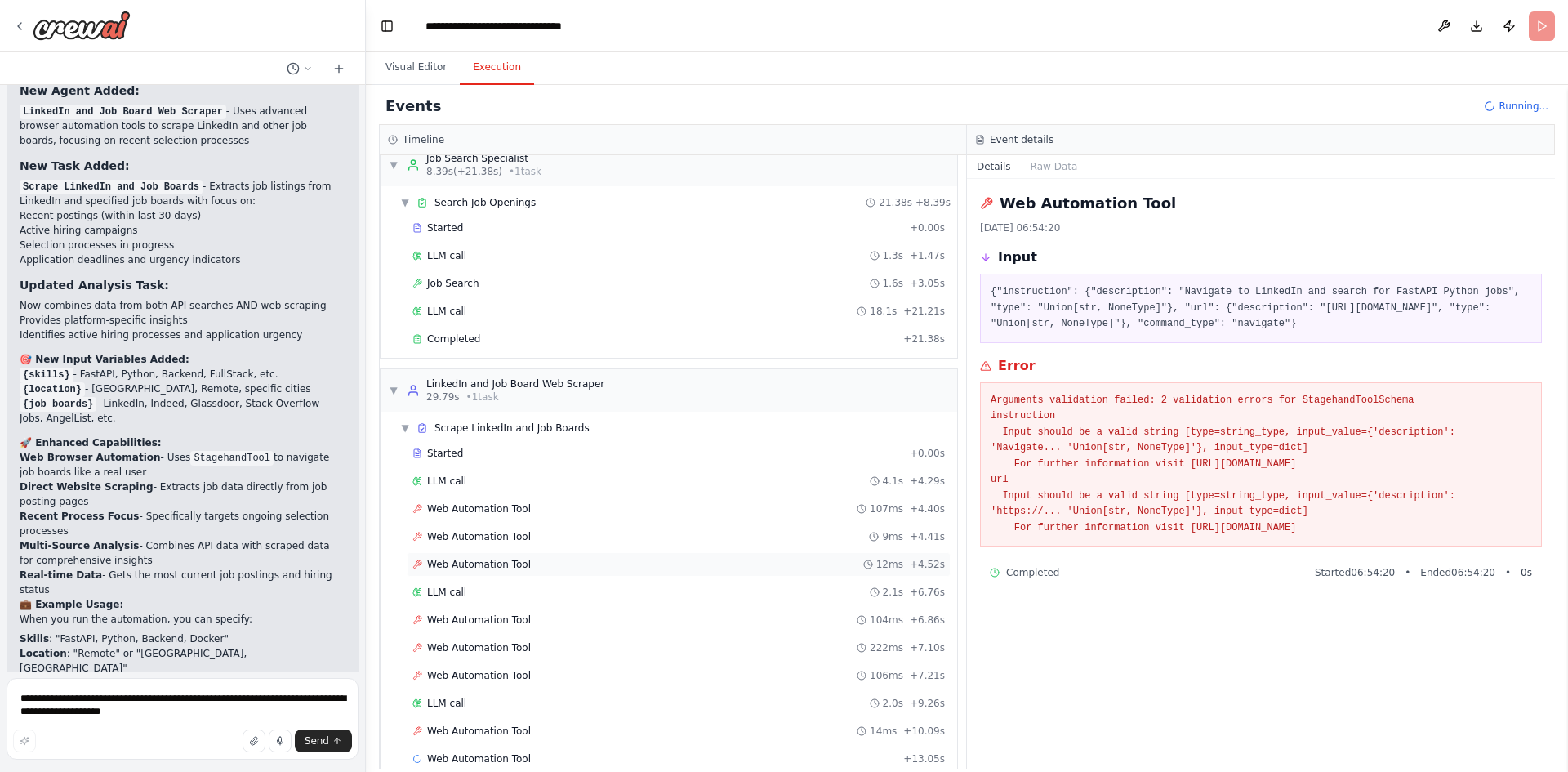
click at [496, 557] on div "Web Automation Tool 12ms + 4.52s" at bounding box center [679, 564] width 544 height 25
click at [505, 624] on span "Web Automation Tool" at bounding box center [479, 620] width 104 height 13
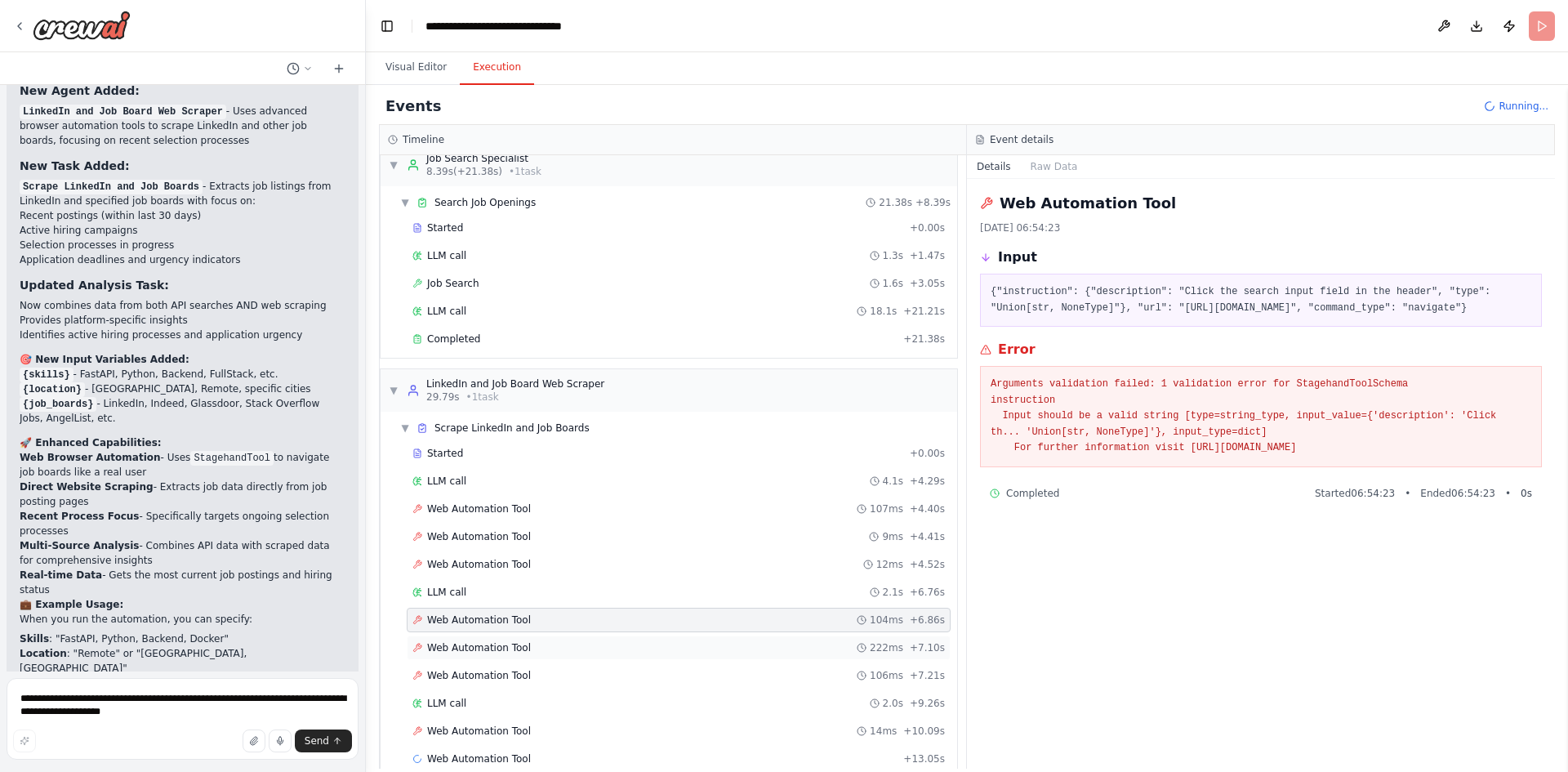
click at [502, 641] on div "Web Automation Tool 222ms + 7.10s" at bounding box center [679, 647] width 544 height 25
click at [522, 667] on div "Web Automation Tool 106ms + 7.21s" at bounding box center [679, 675] width 544 height 25
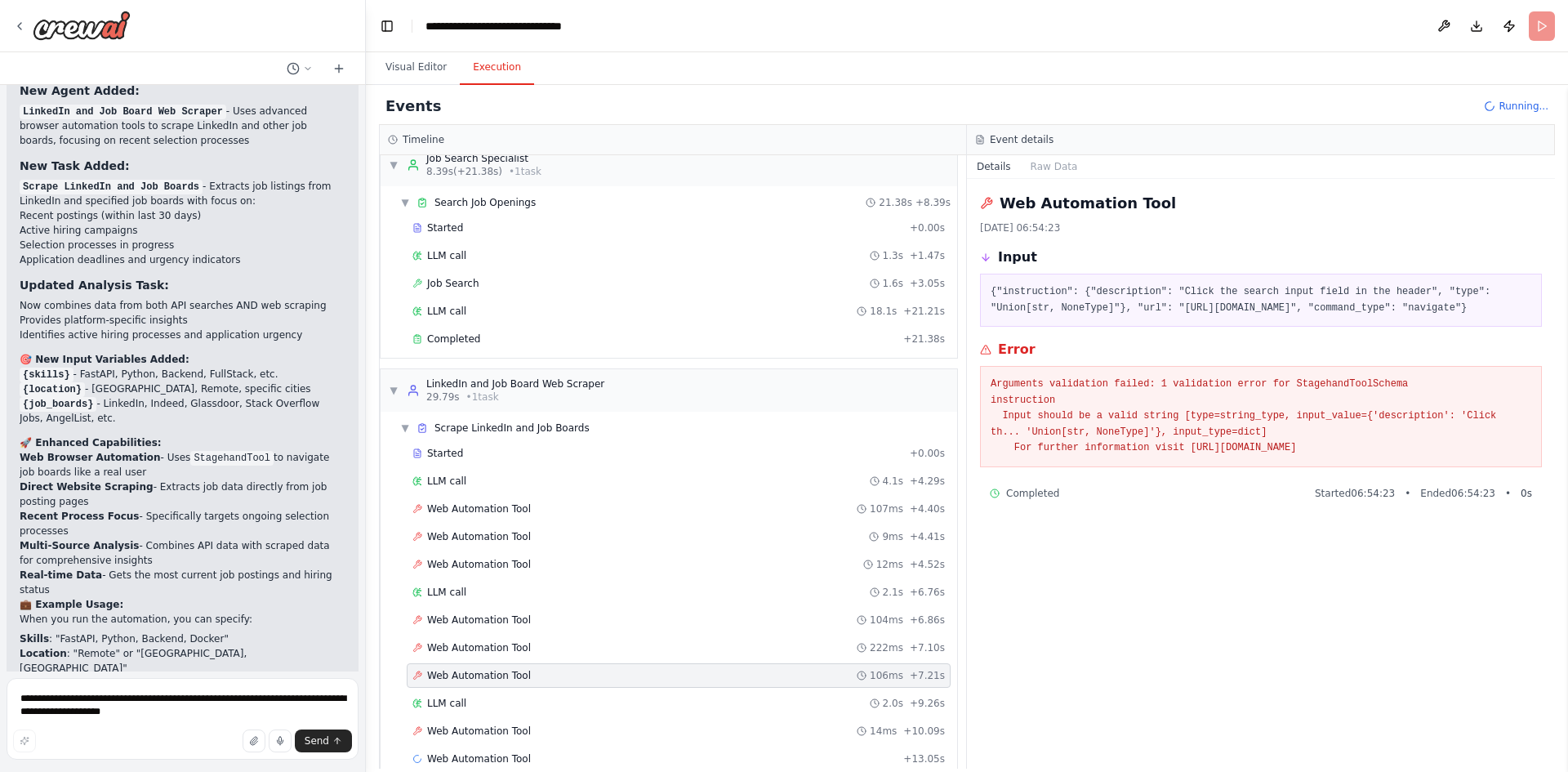
scroll to position [48, 0]
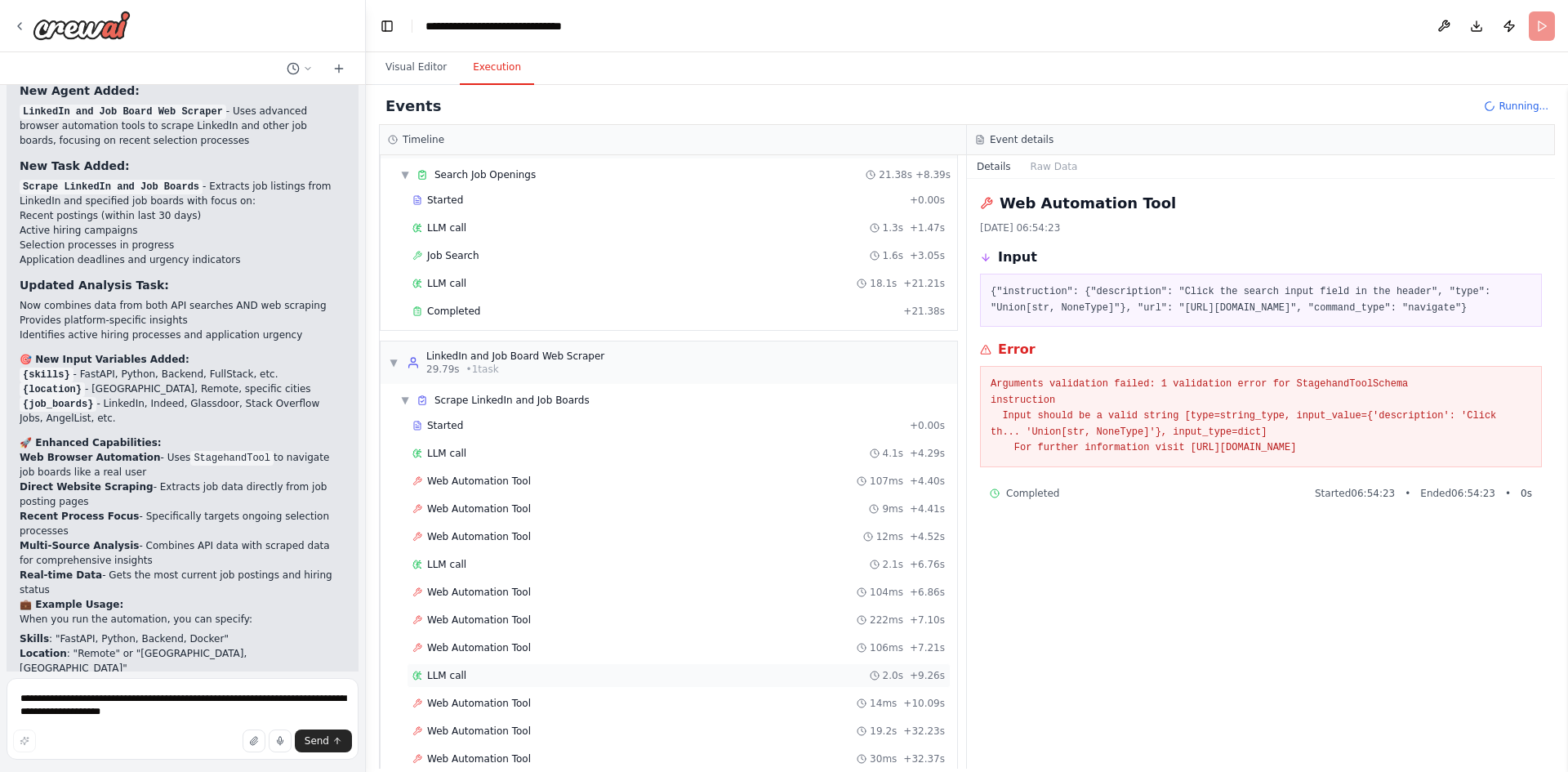
click at [509, 673] on div "LLM call 2.0s + 9.26s" at bounding box center [679, 675] width 533 height 13
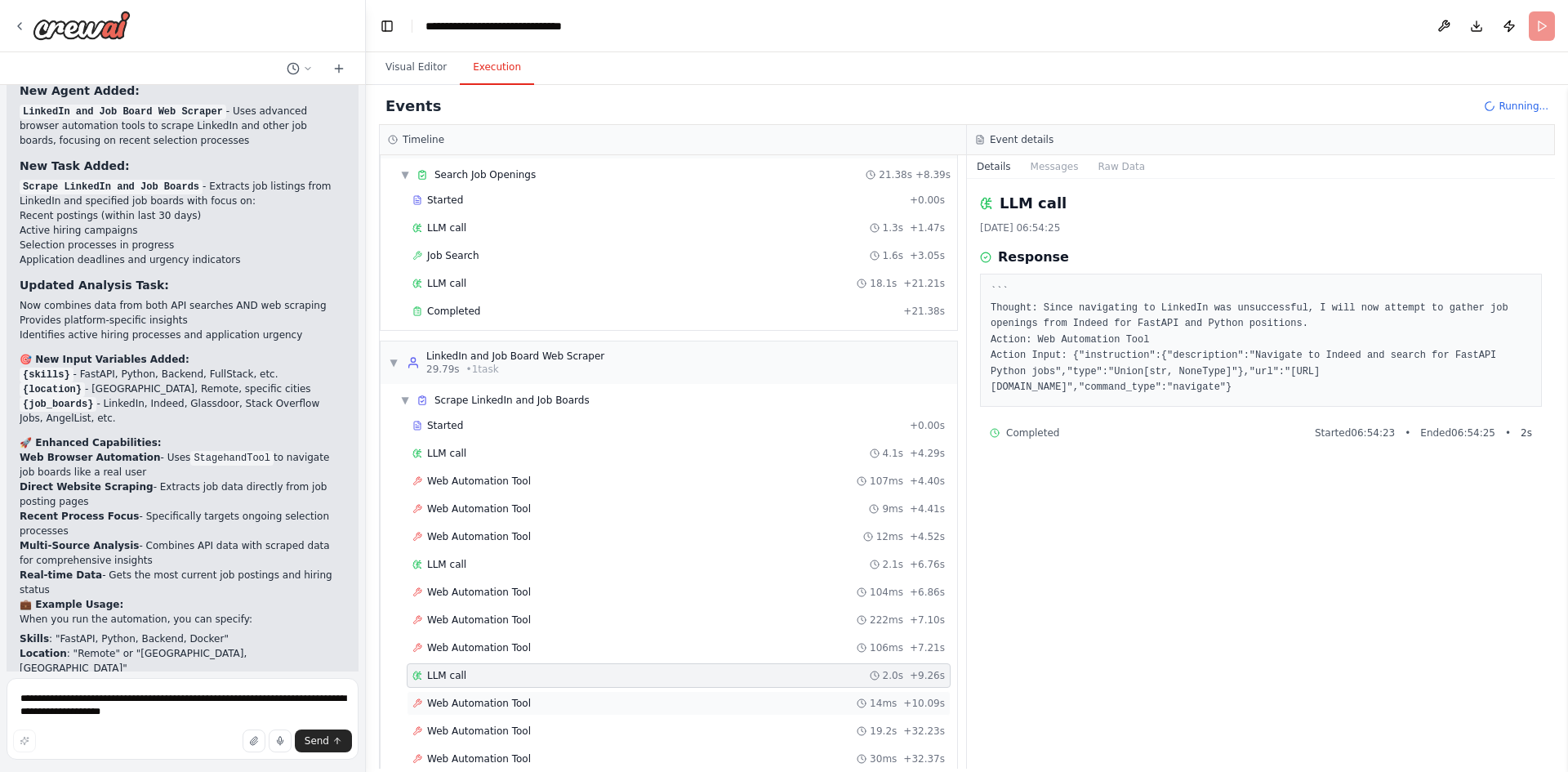
click at [503, 704] on span "Web Automation Tool" at bounding box center [479, 703] width 104 height 13
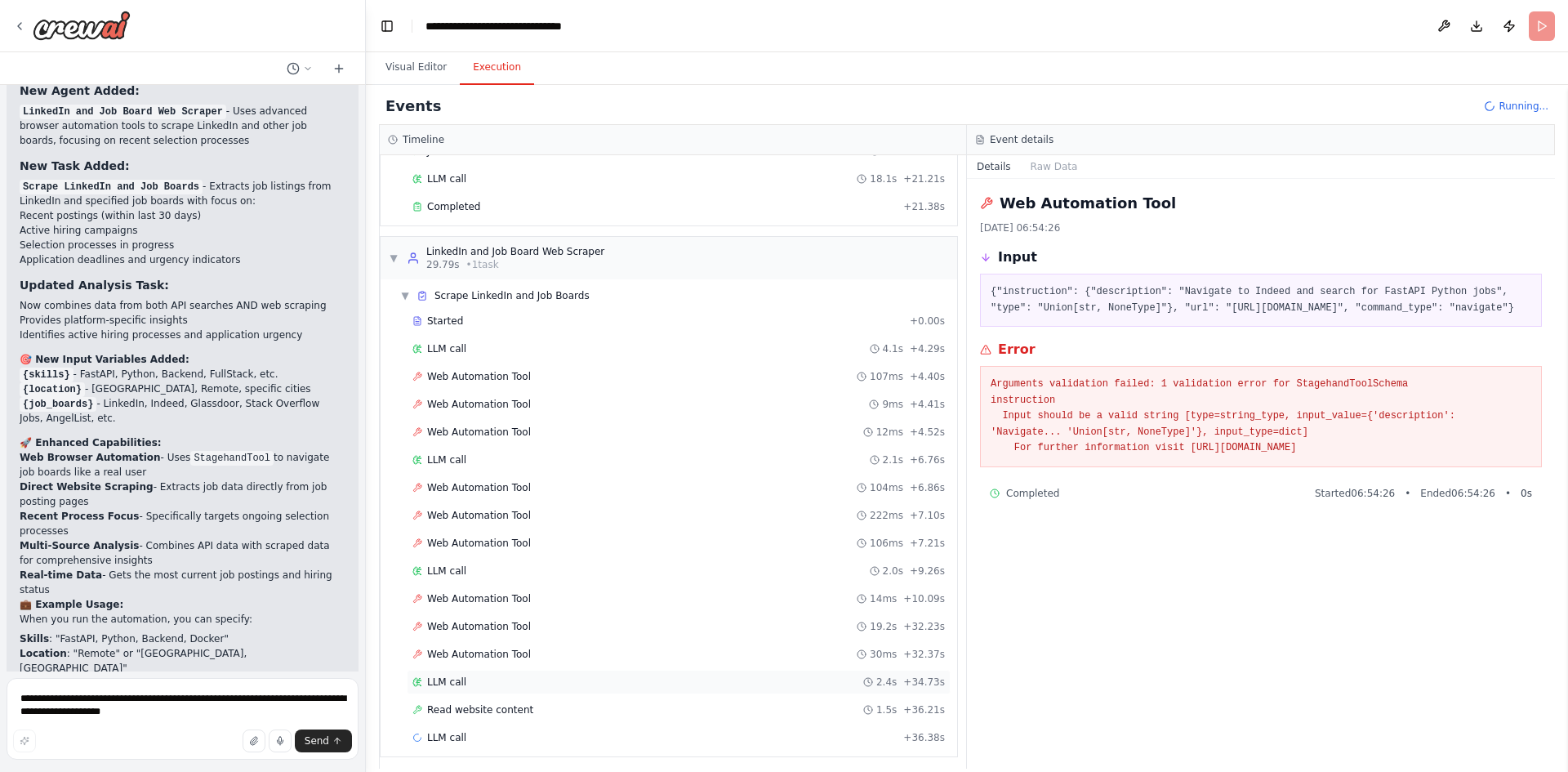
scroll to position [160, 0]
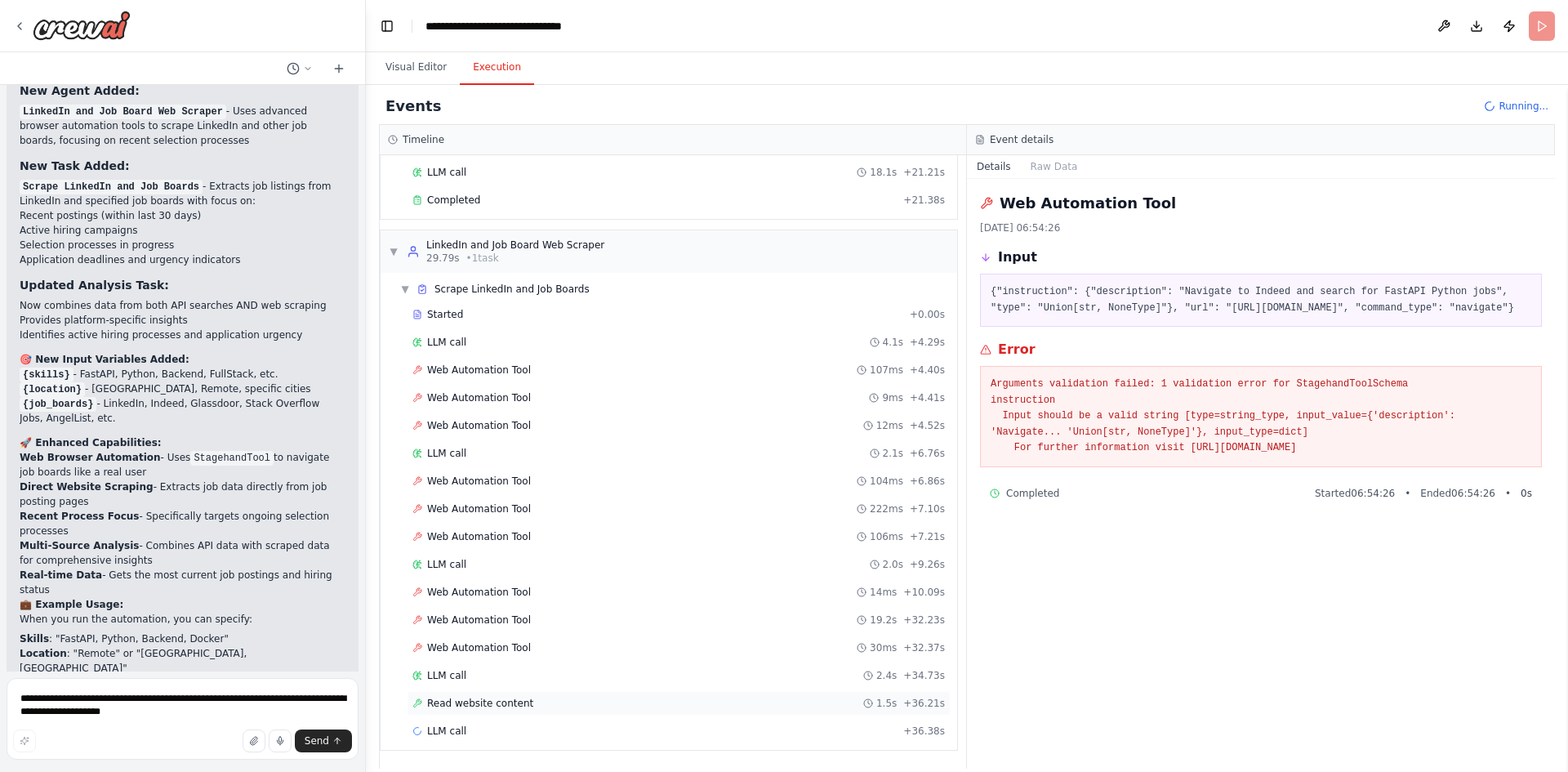
click at [478, 701] on span "Read website content" at bounding box center [480, 703] width 106 height 13
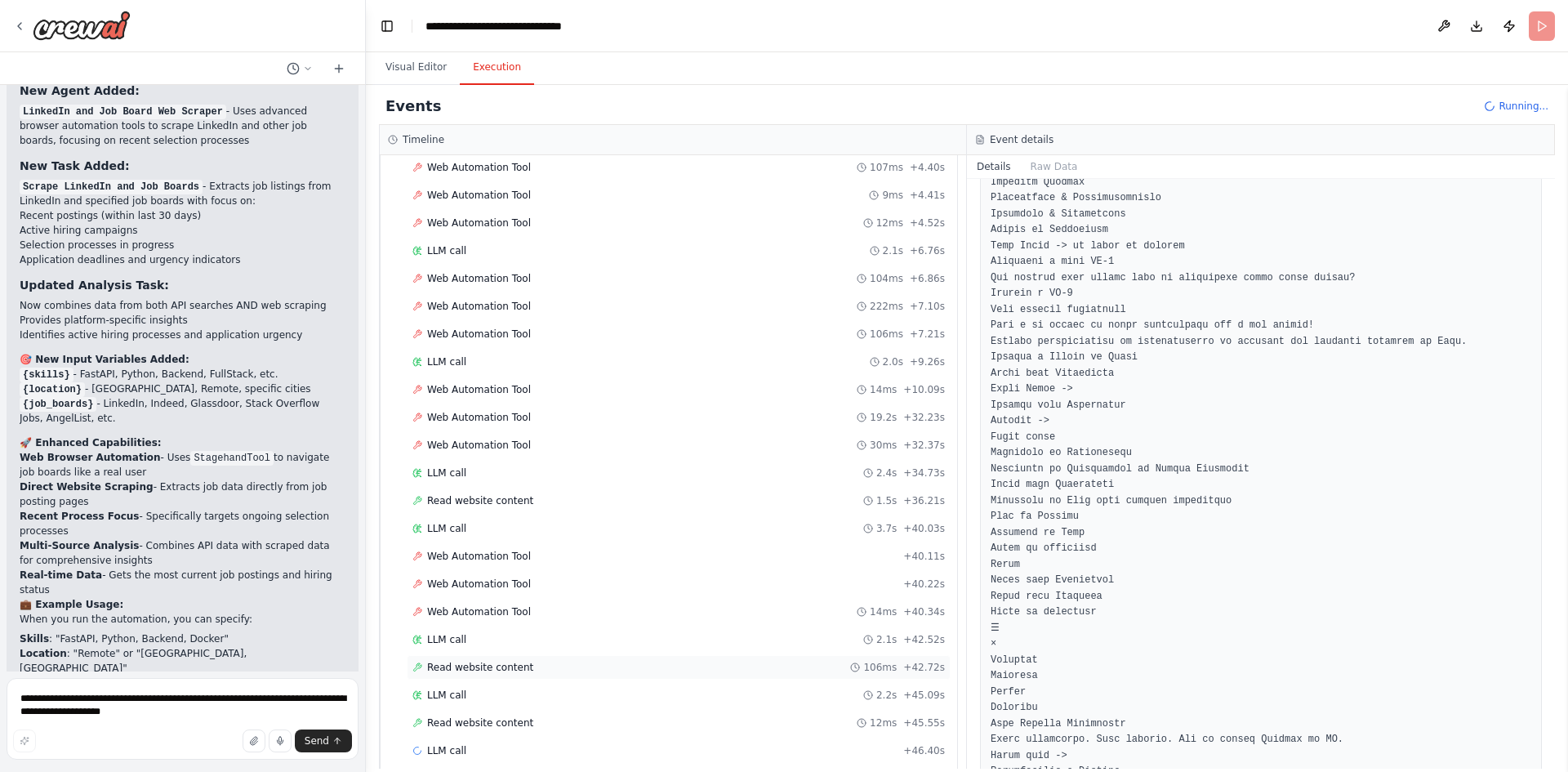
scroll to position [381, 0]
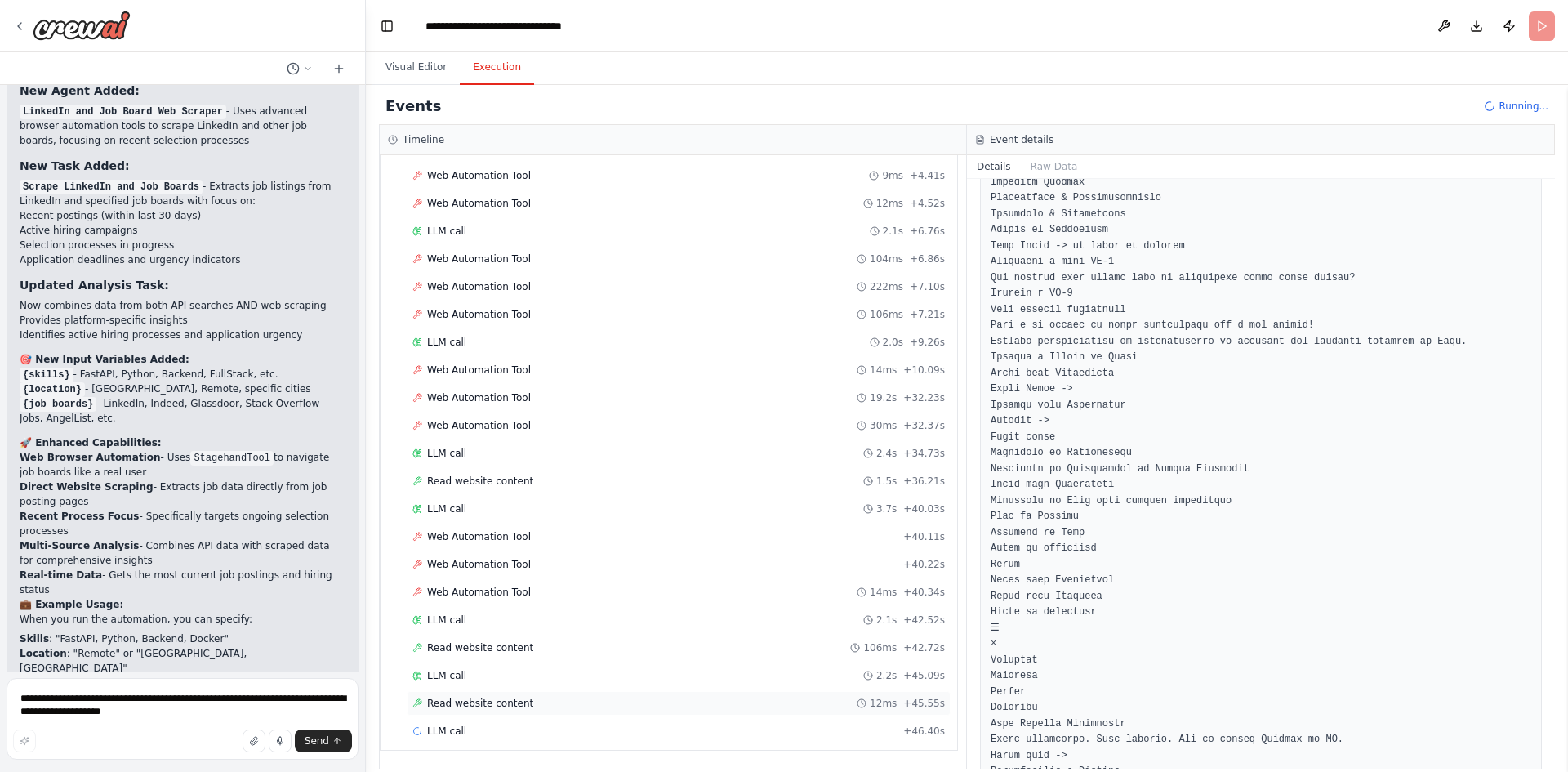
click at [496, 702] on span "Read website content" at bounding box center [480, 703] width 106 height 13
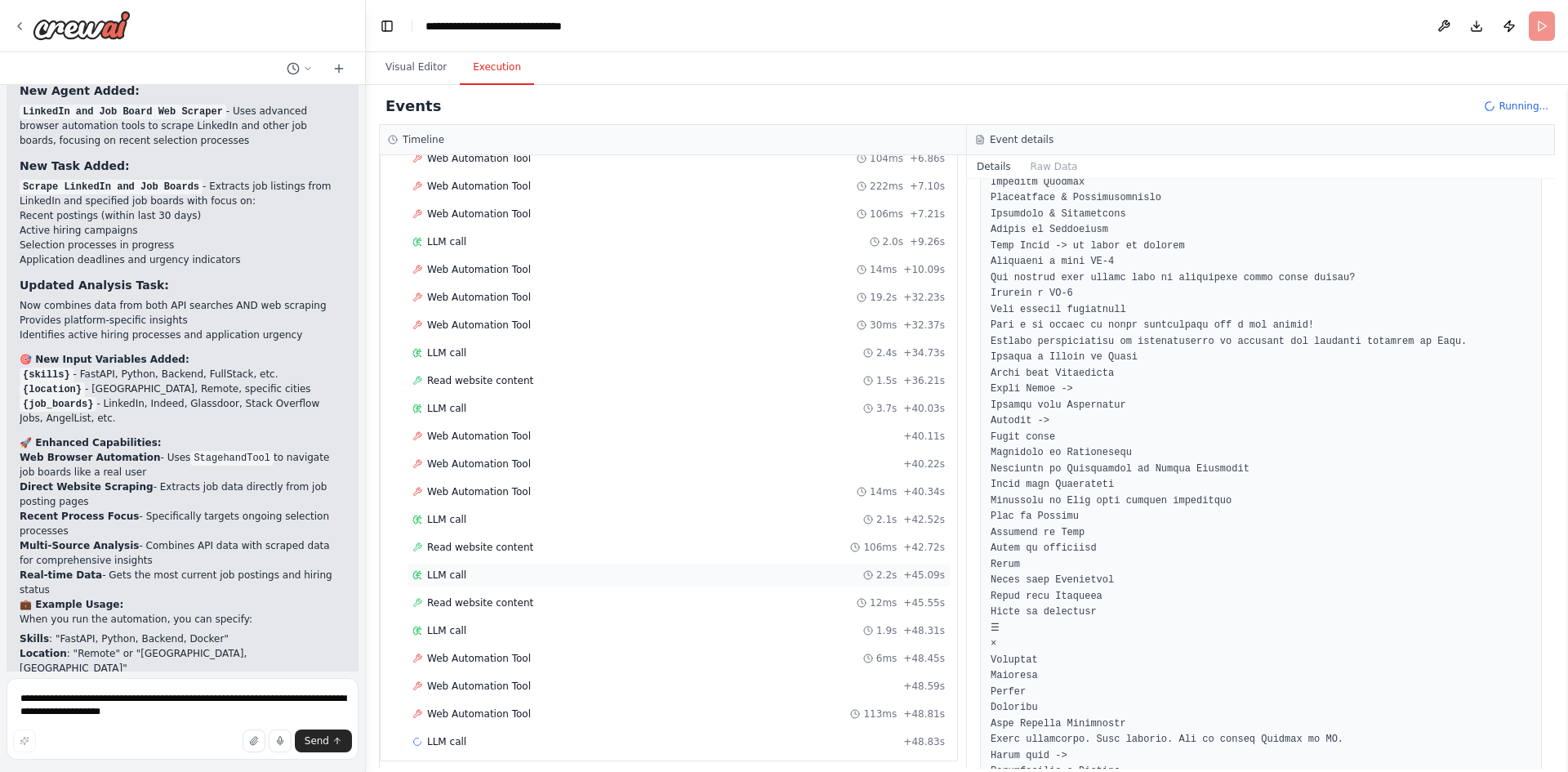
scroll to position [493, 0]
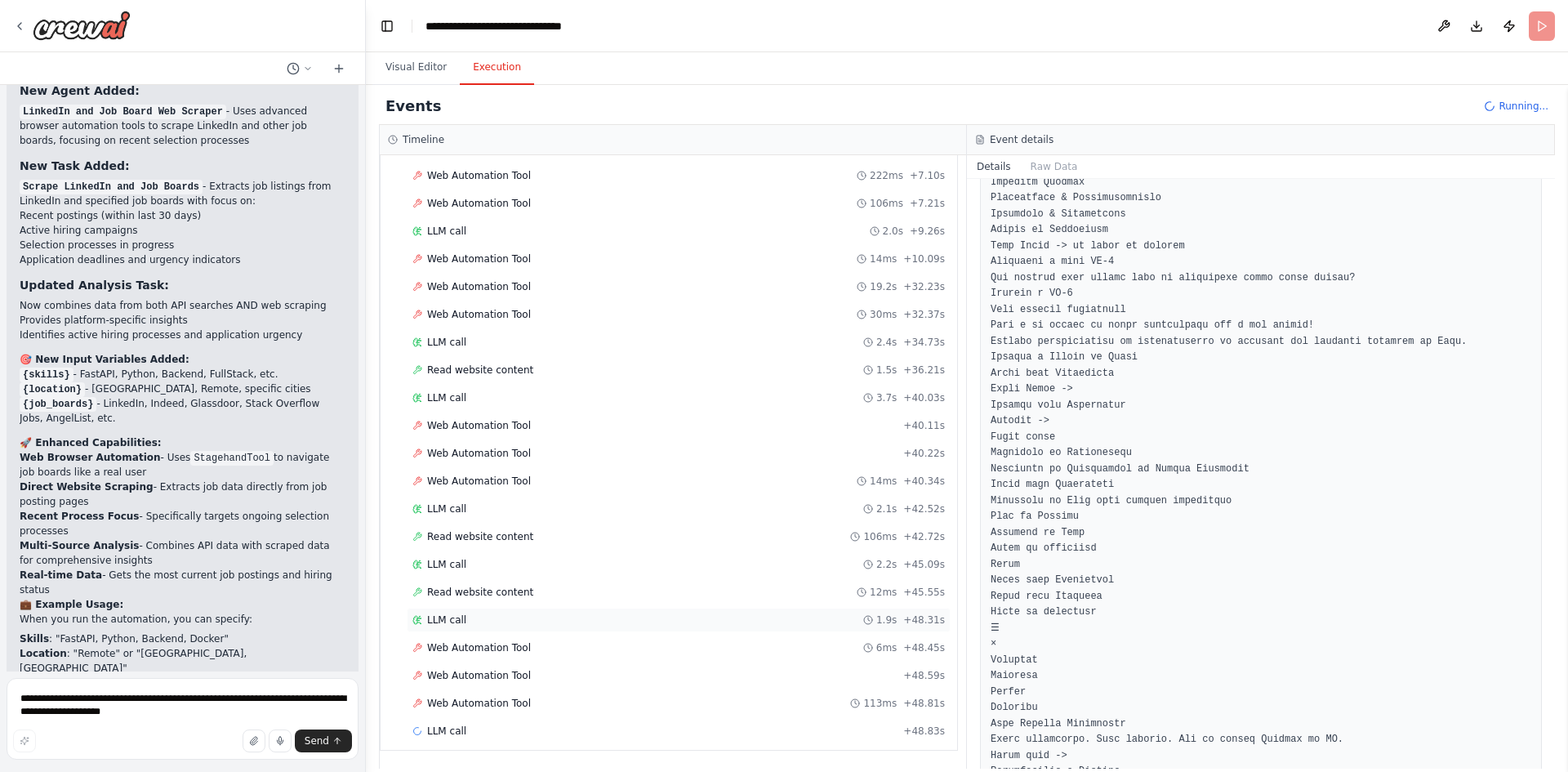
click at [474, 614] on div "LLM call 1.9s + 48.31s" at bounding box center [679, 620] width 533 height 13
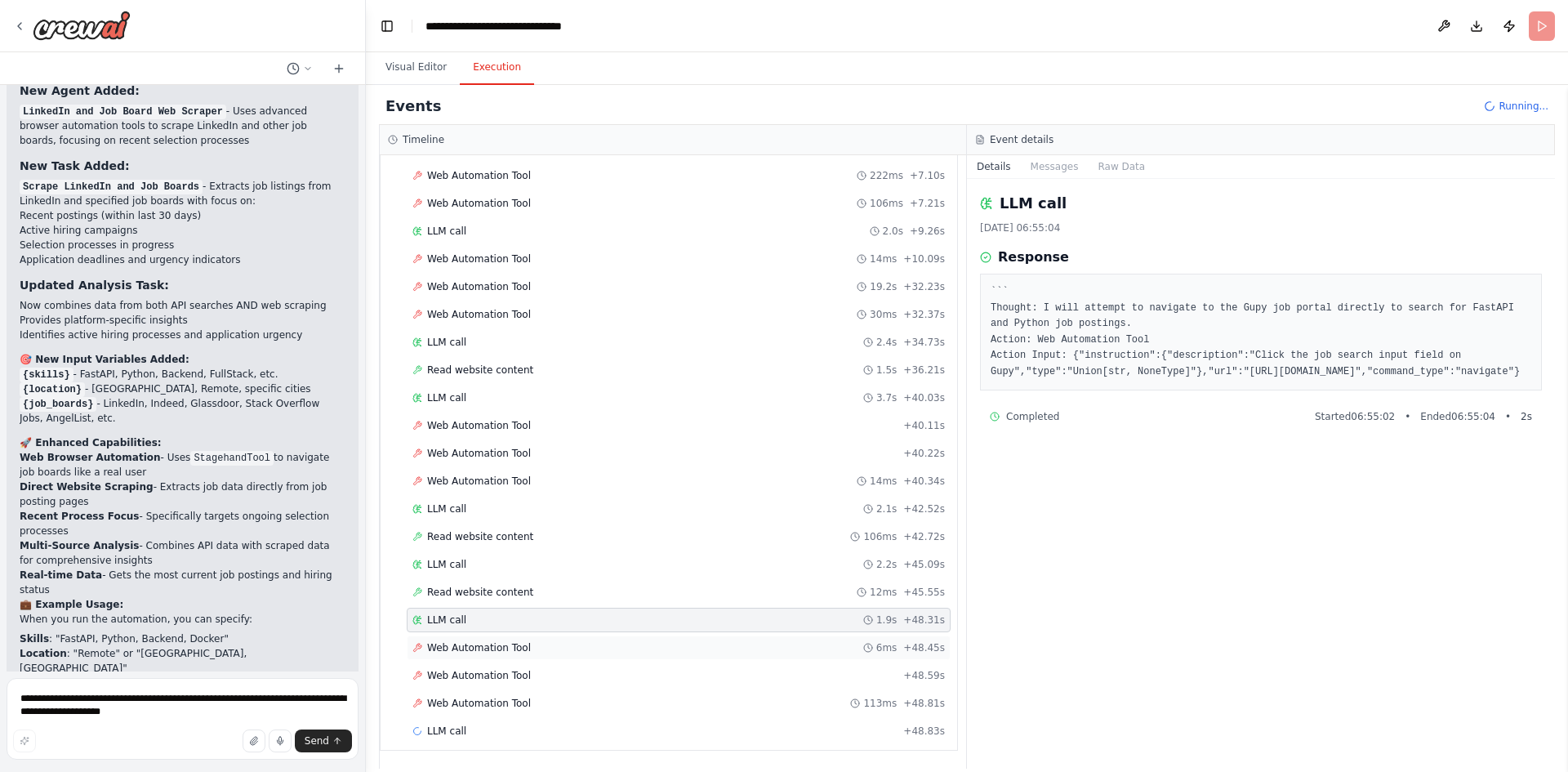
click at [475, 647] on span "Web Automation Tool" at bounding box center [479, 648] width 104 height 13
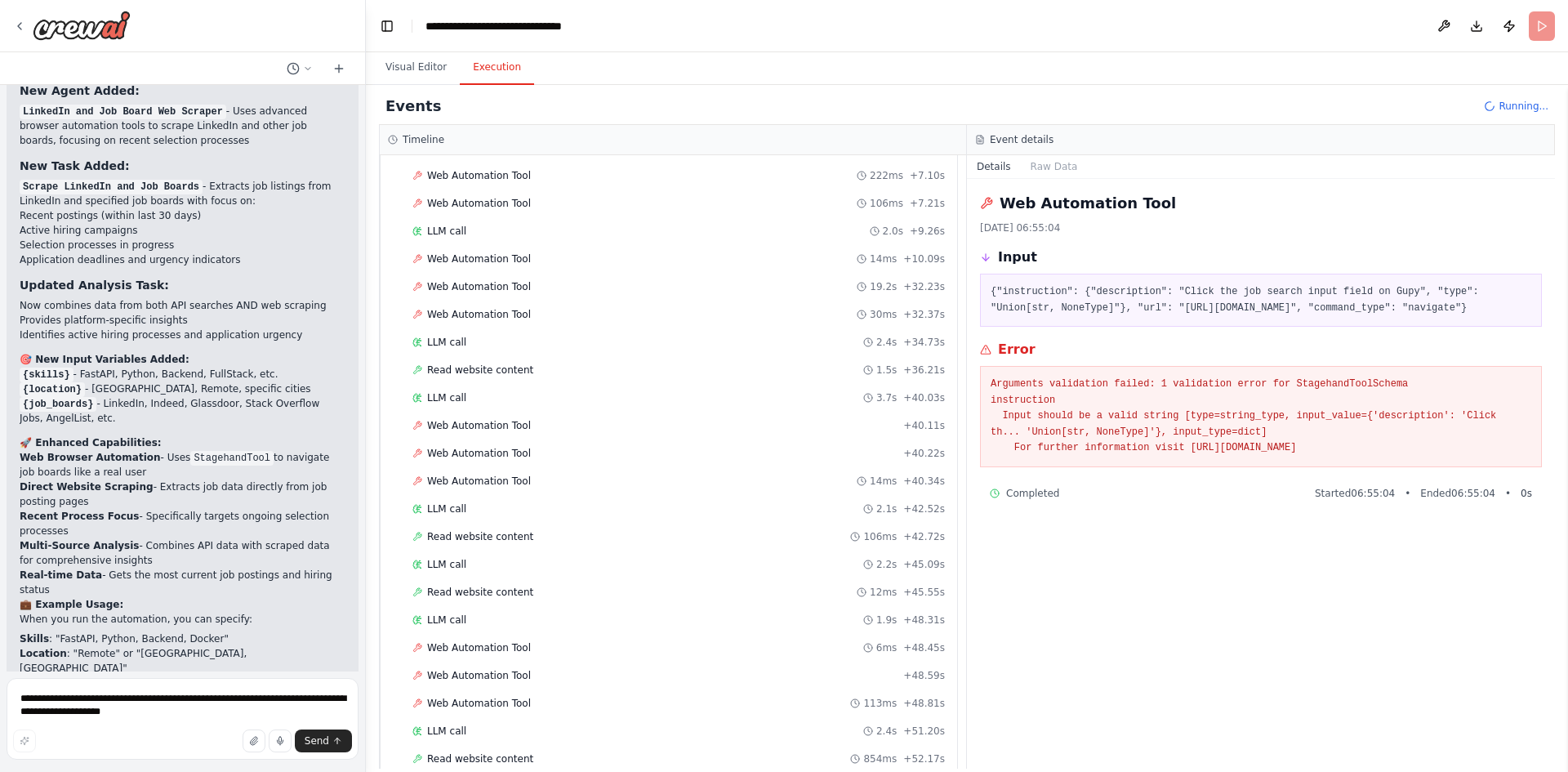
drag, startPoint x: 1439, startPoint y: 443, endPoint x: 976, endPoint y: 385, distance: 466.6
click at [976, 385] on div "Web Automation Tool 13/10/2025, 06:55:04 Input {"instruction": {"description": …" at bounding box center [1261, 474] width 588 height 589
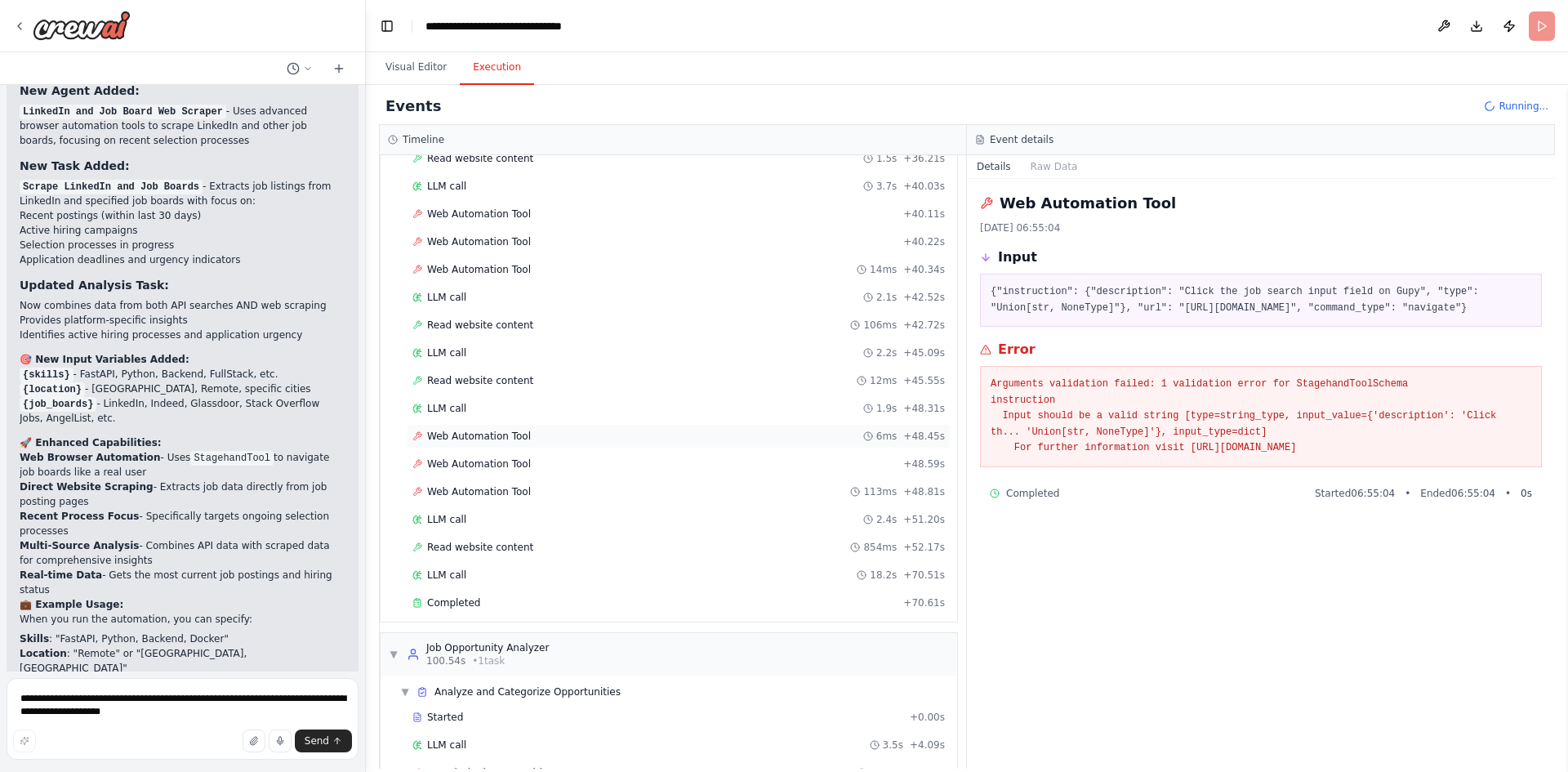
scroll to position [829, 0]
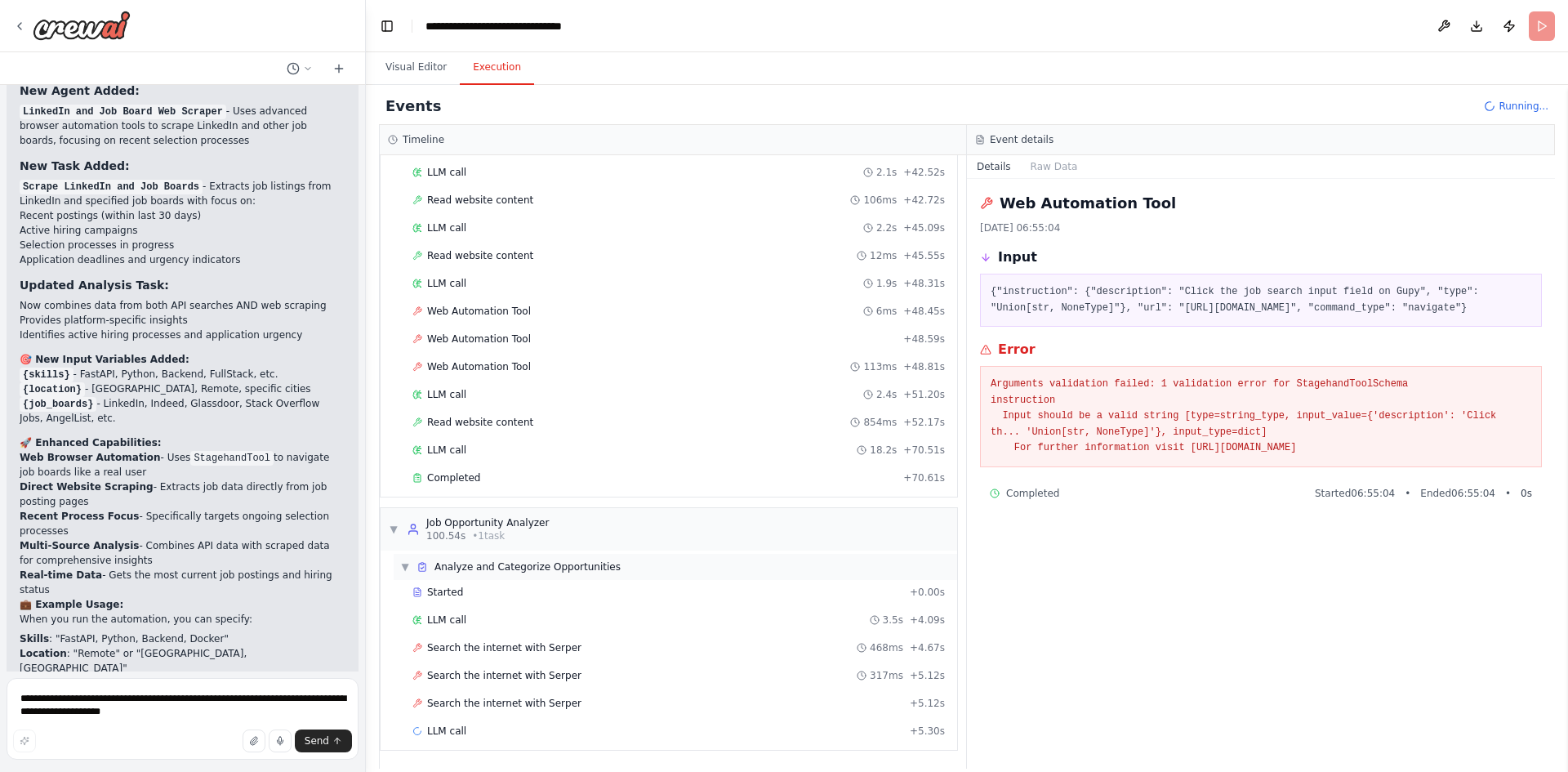
click at [482, 568] on span "Analyze and Categorize Opportunities" at bounding box center [528, 567] width 186 height 13
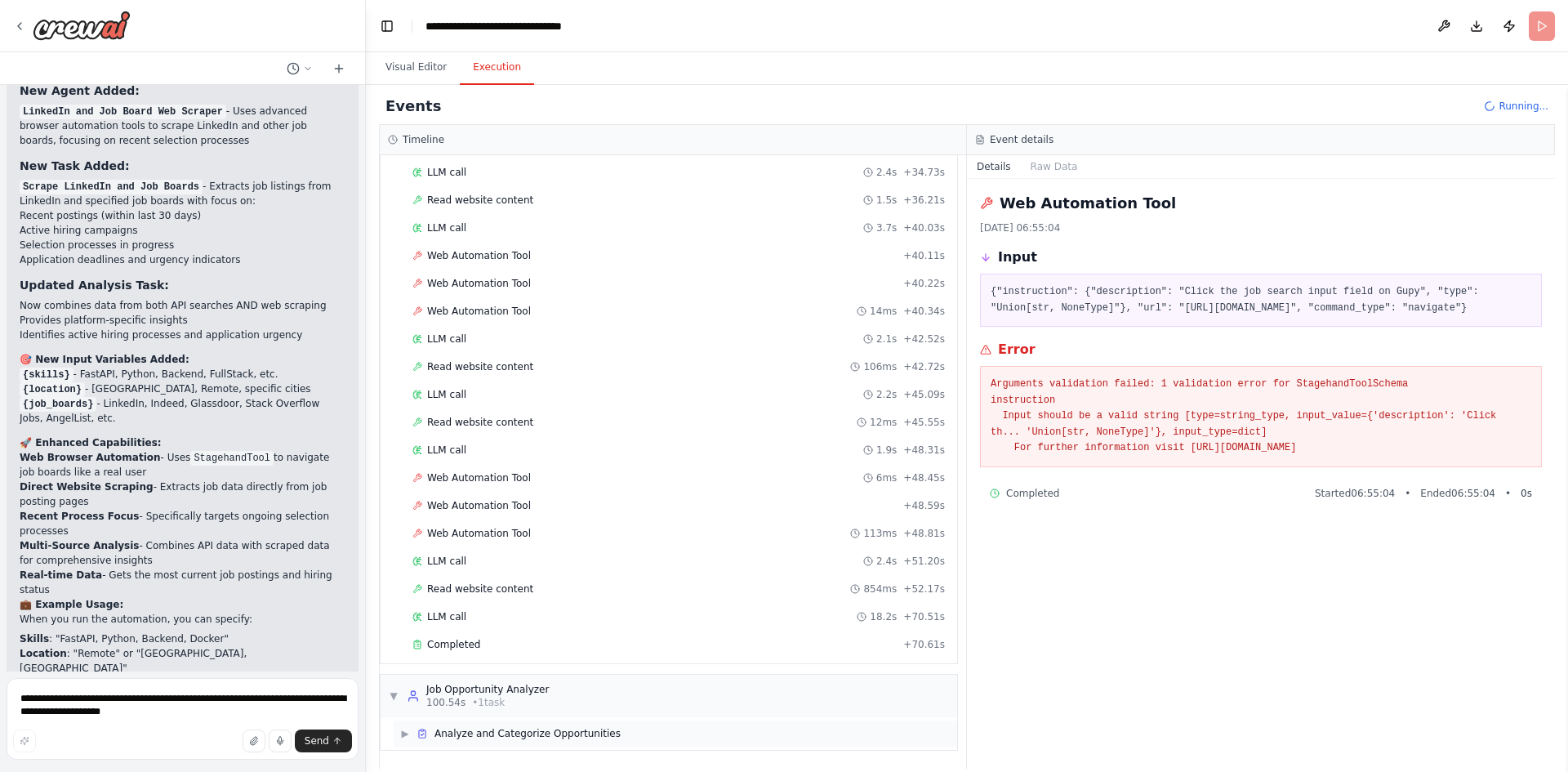
click at [486, 732] on span "Analyze and Categorize Opportunities" at bounding box center [528, 734] width 186 height 13
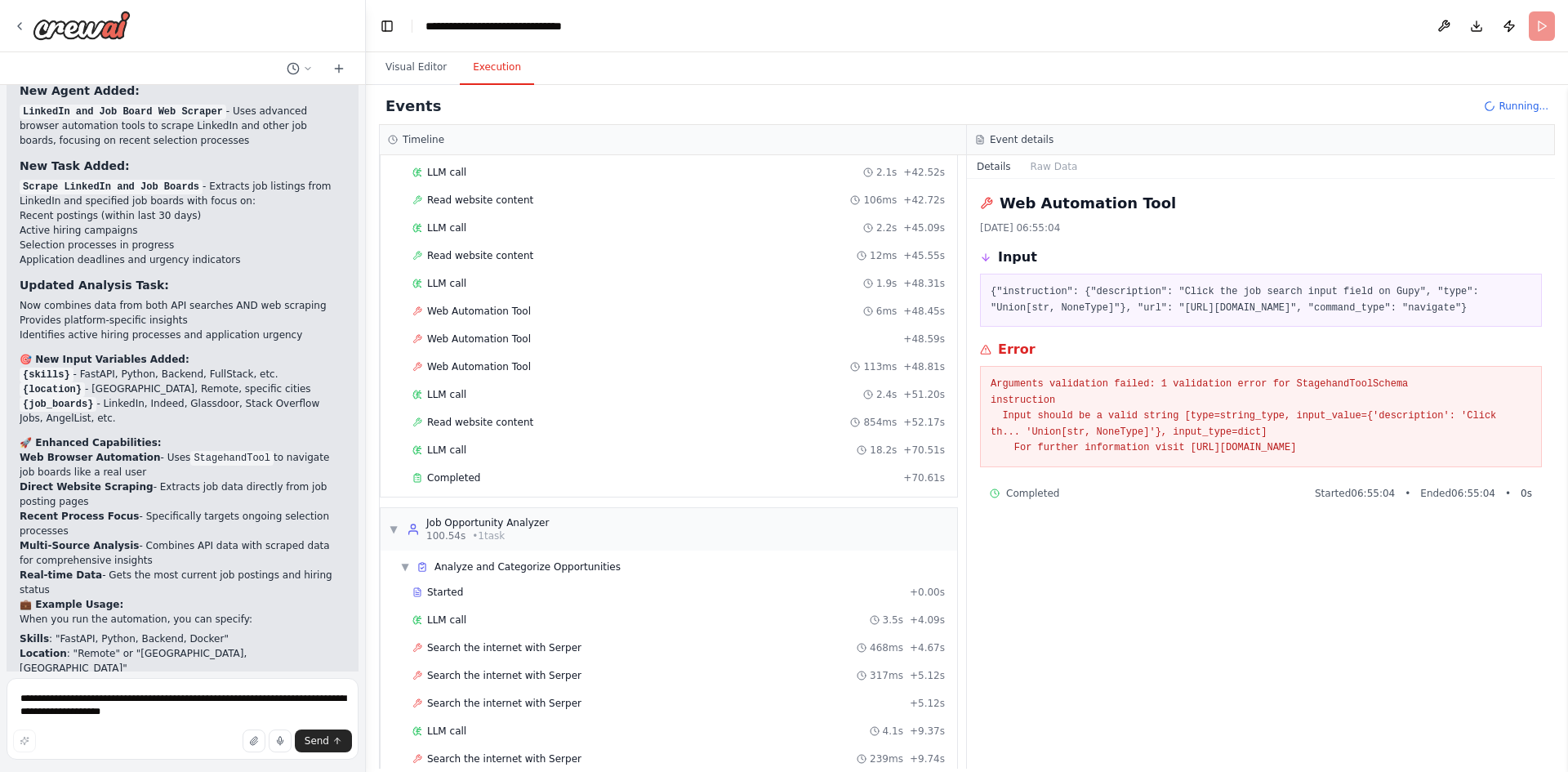
click at [505, 634] on div "Started + 0.00s LLM call 3.5s + 4.09s Search the internet with Serper 468ms + 4…" at bounding box center [675, 704] width 564 height 250
click at [504, 621] on div "LLM call 3.5s + 4.09s" at bounding box center [679, 620] width 533 height 13
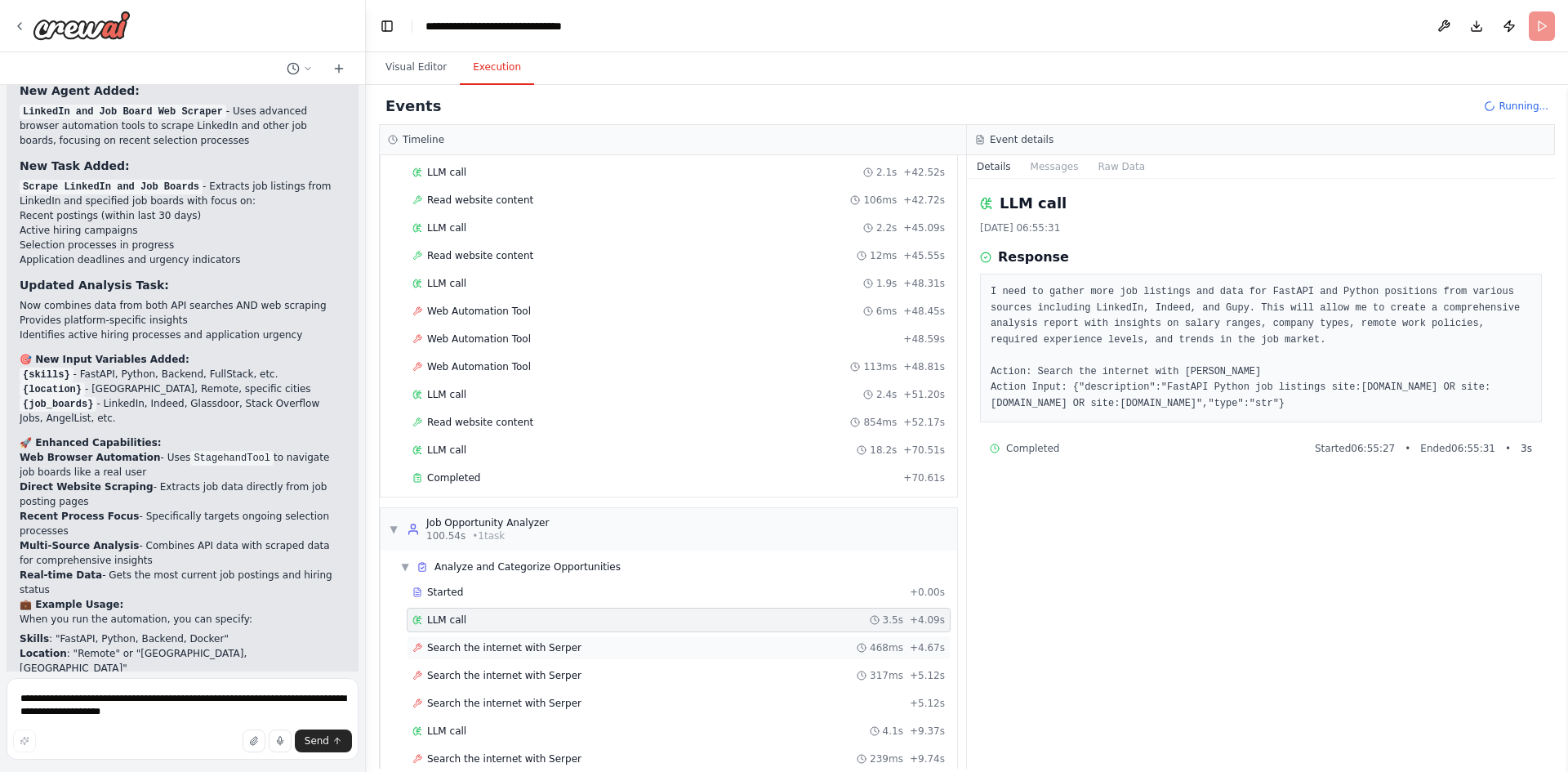
click at [499, 648] on span "Search the internet with Serper" at bounding box center [504, 648] width 154 height 13
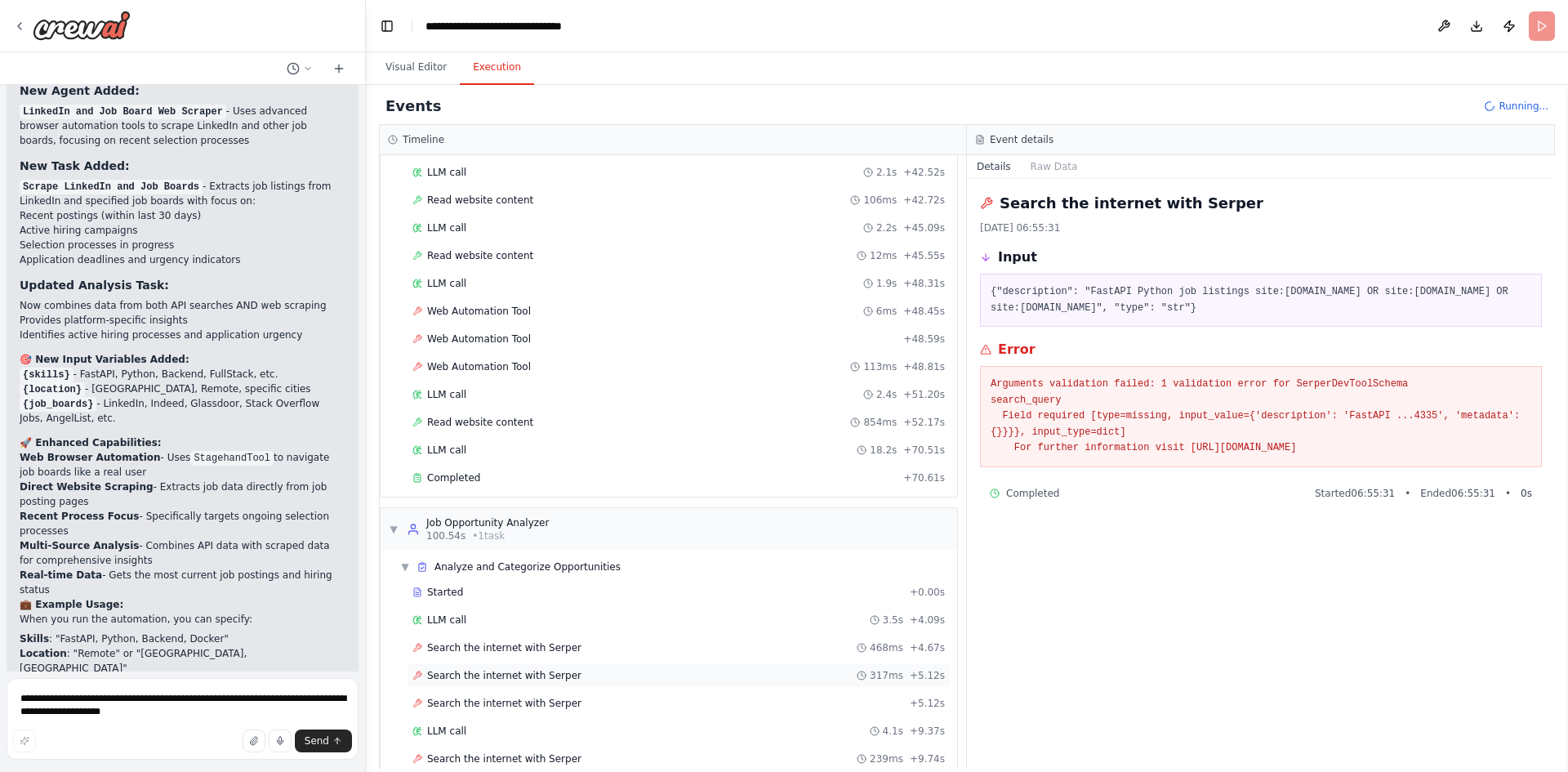
click at [507, 678] on span "Search the internet with Serper" at bounding box center [504, 675] width 154 height 13
click at [502, 696] on div "Search the internet with Serper + 5.12s" at bounding box center [679, 703] width 544 height 25
drag, startPoint x: 1412, startPoint y: 461, endPoint x: 983, endPoint y: 385, distance: 435.7
click at [983, 385] on div "Arguments validation failed: 1 validation error for SerperDevToolSchema search_…" at bounding box center [1261, 416] width 562 height 101
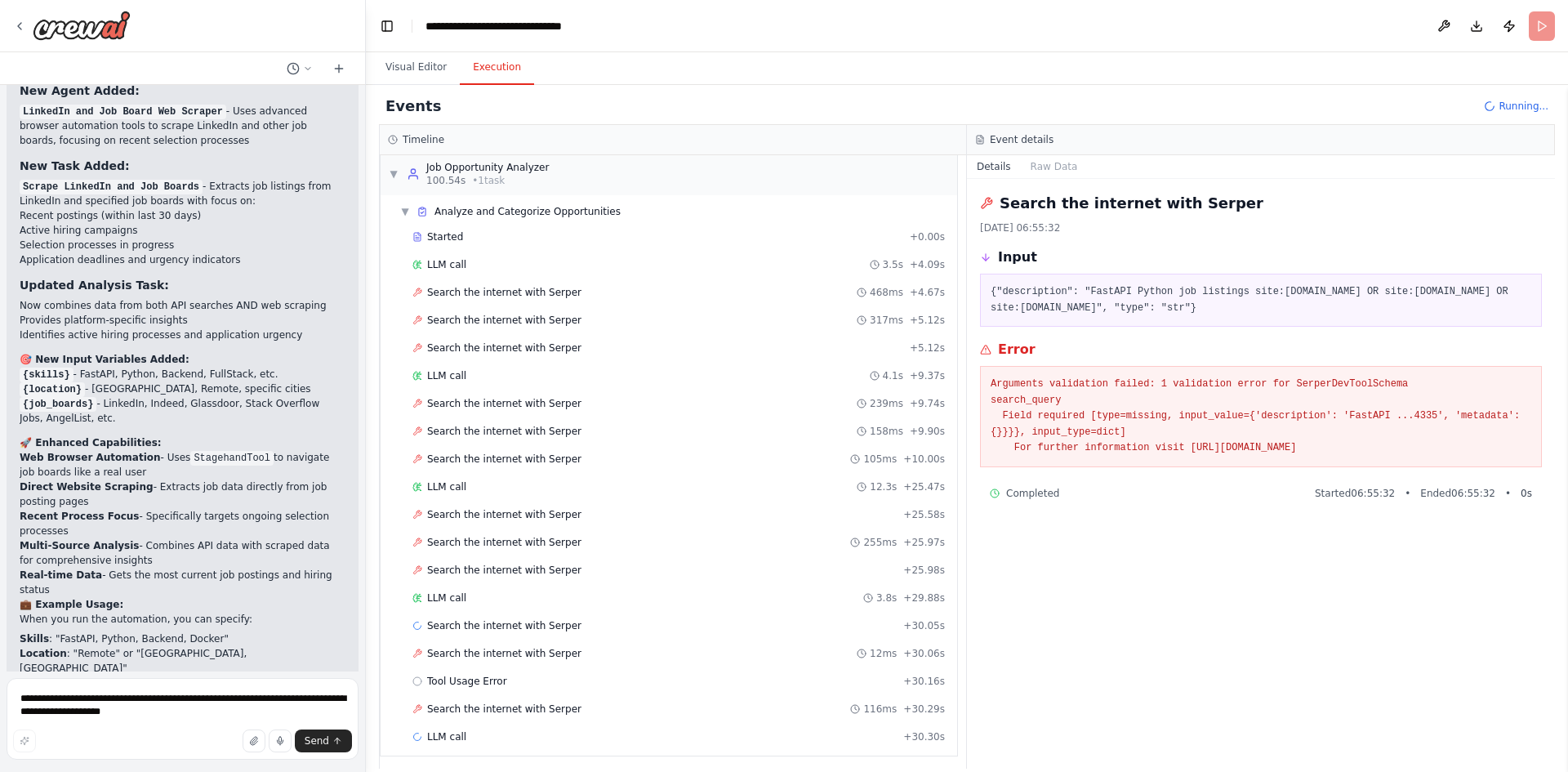
scroll to position [1190, 0]
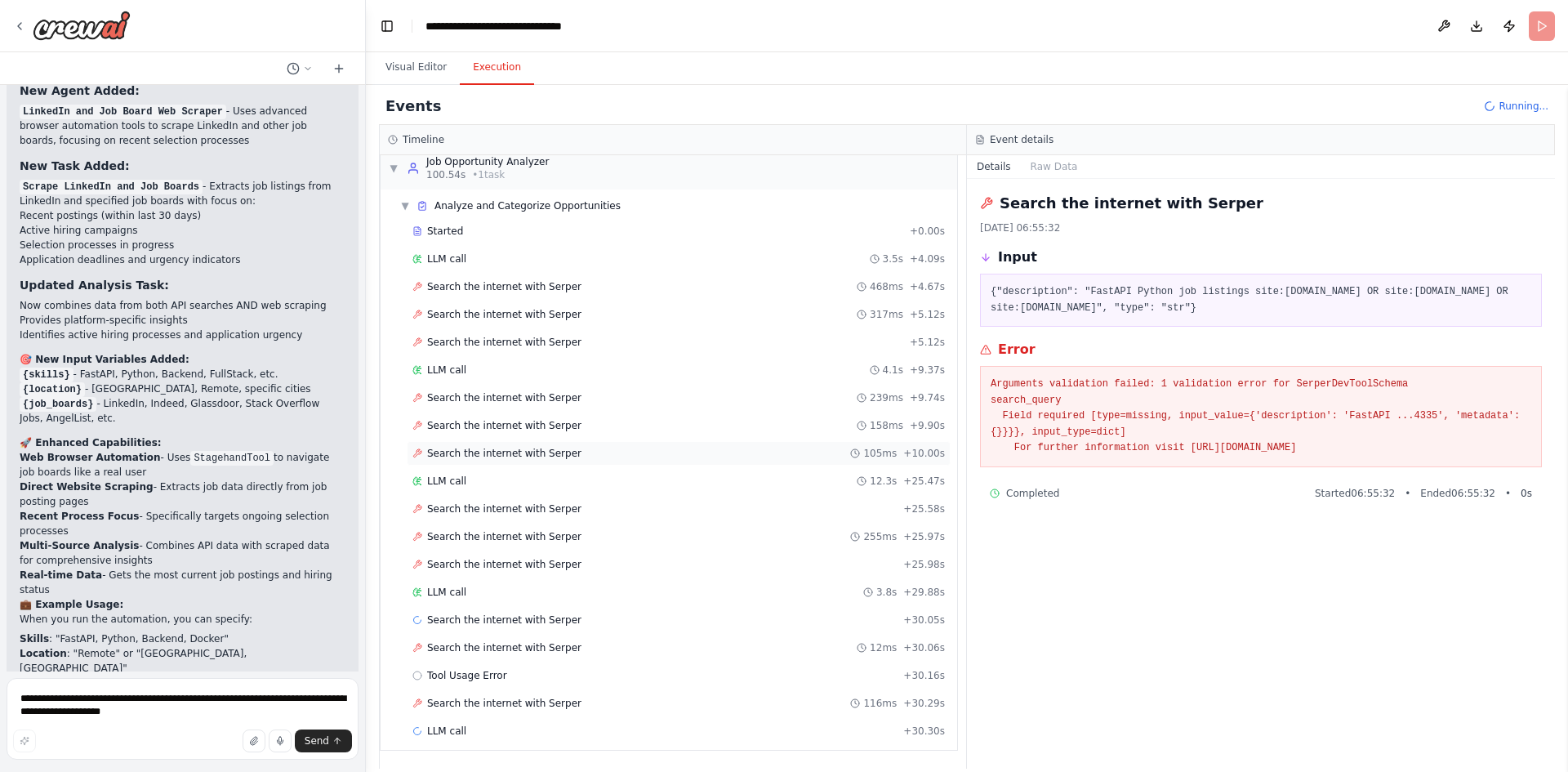
copy pre "Arguments validation failed: 1 validation error for SerperDevToolSchema search_…"
click at [495, 674] on span "Tool Usage Error" at bounding box center [467, 675] width 80 height 13
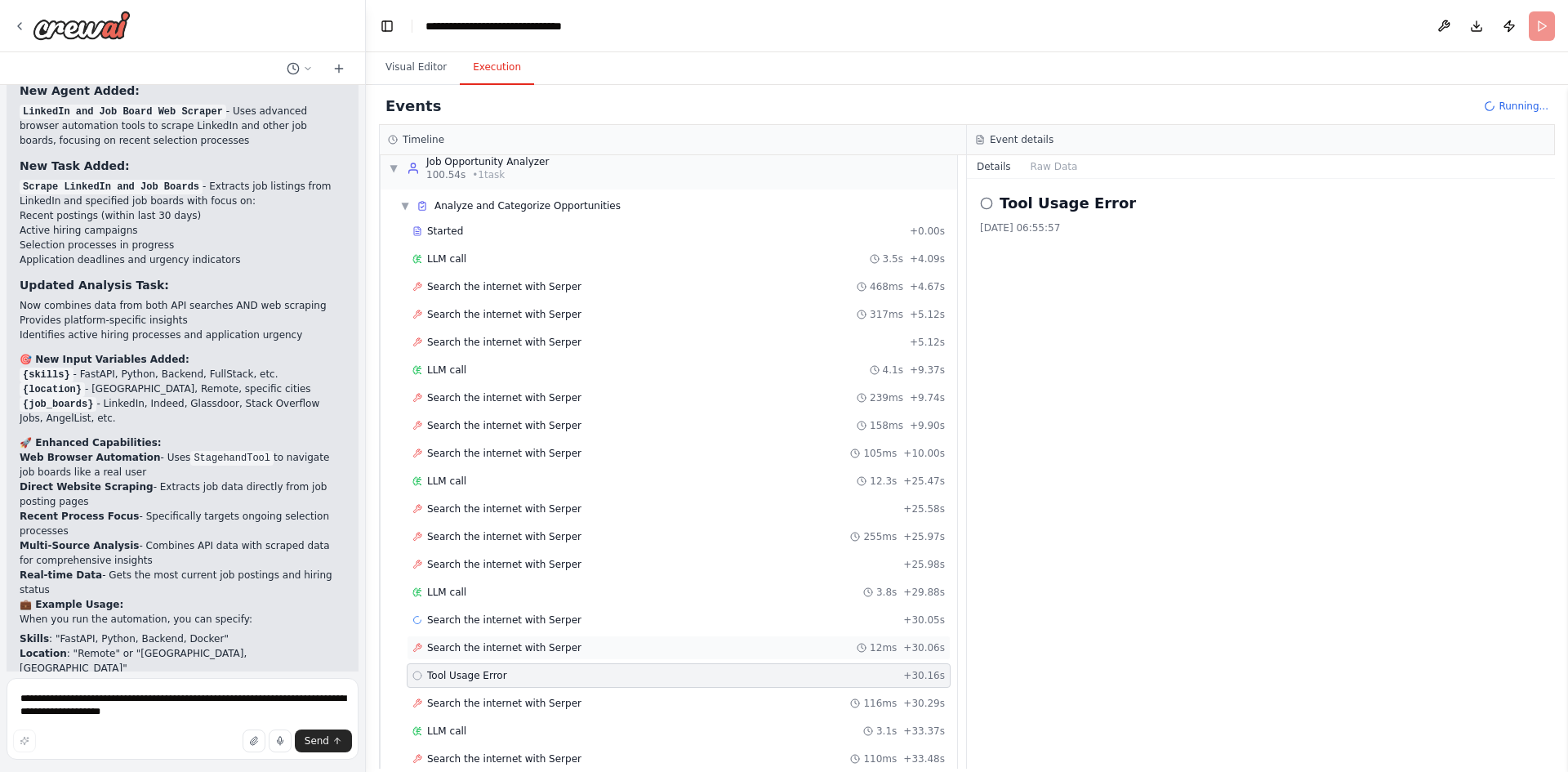
scroll to position [1273, 0]
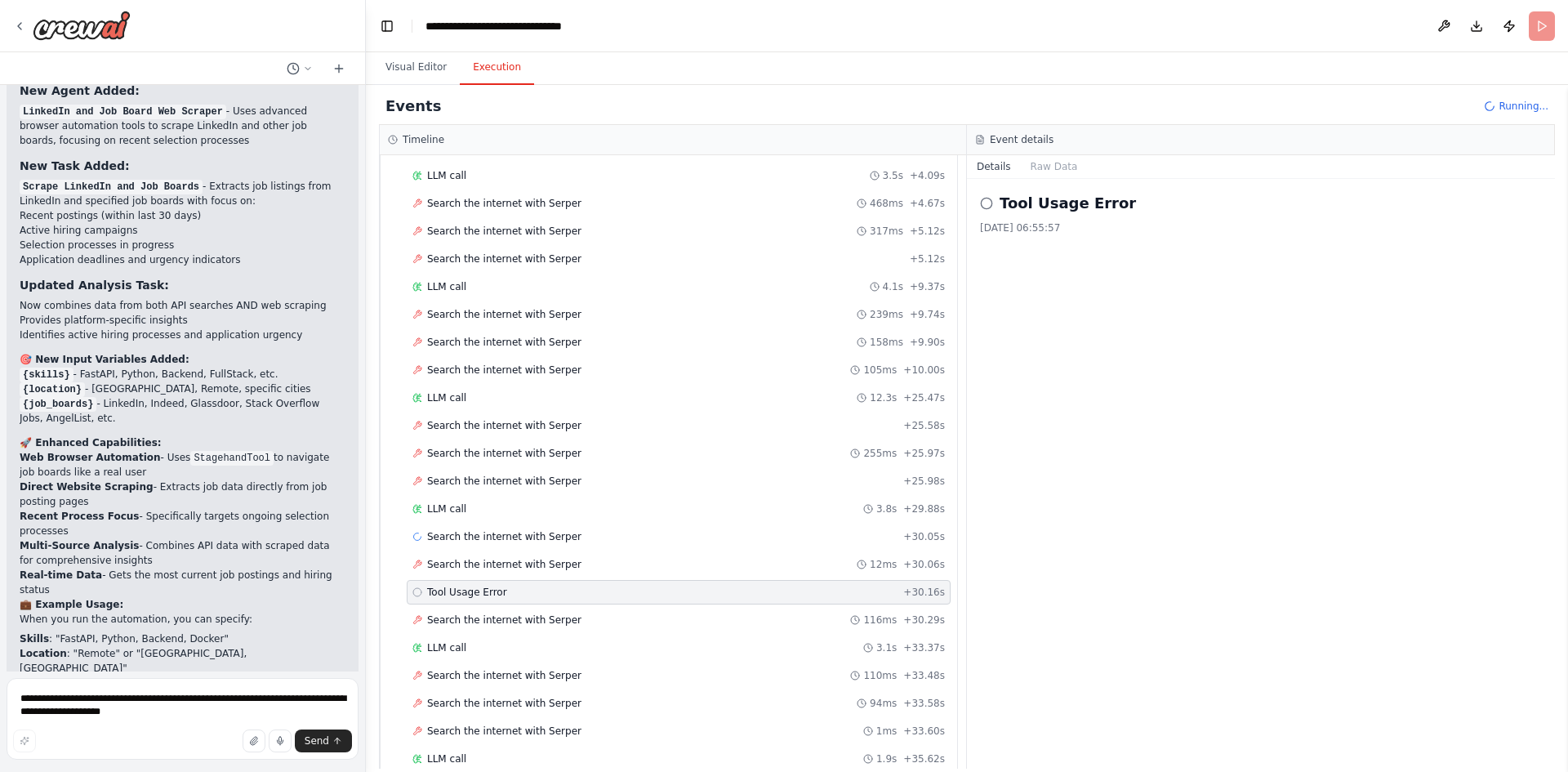
drag, startPoint x: 494, startPoint y: 655, endPoint x: 392, endPoint y: 648, distance: 102.2
click at [392, 648] on div "▼ Analyze and Categorize Opportunities Started + 0.00s LLM call 3.5s + 4.09s Se…" at bounding box center [669, 483] width 577 height 755
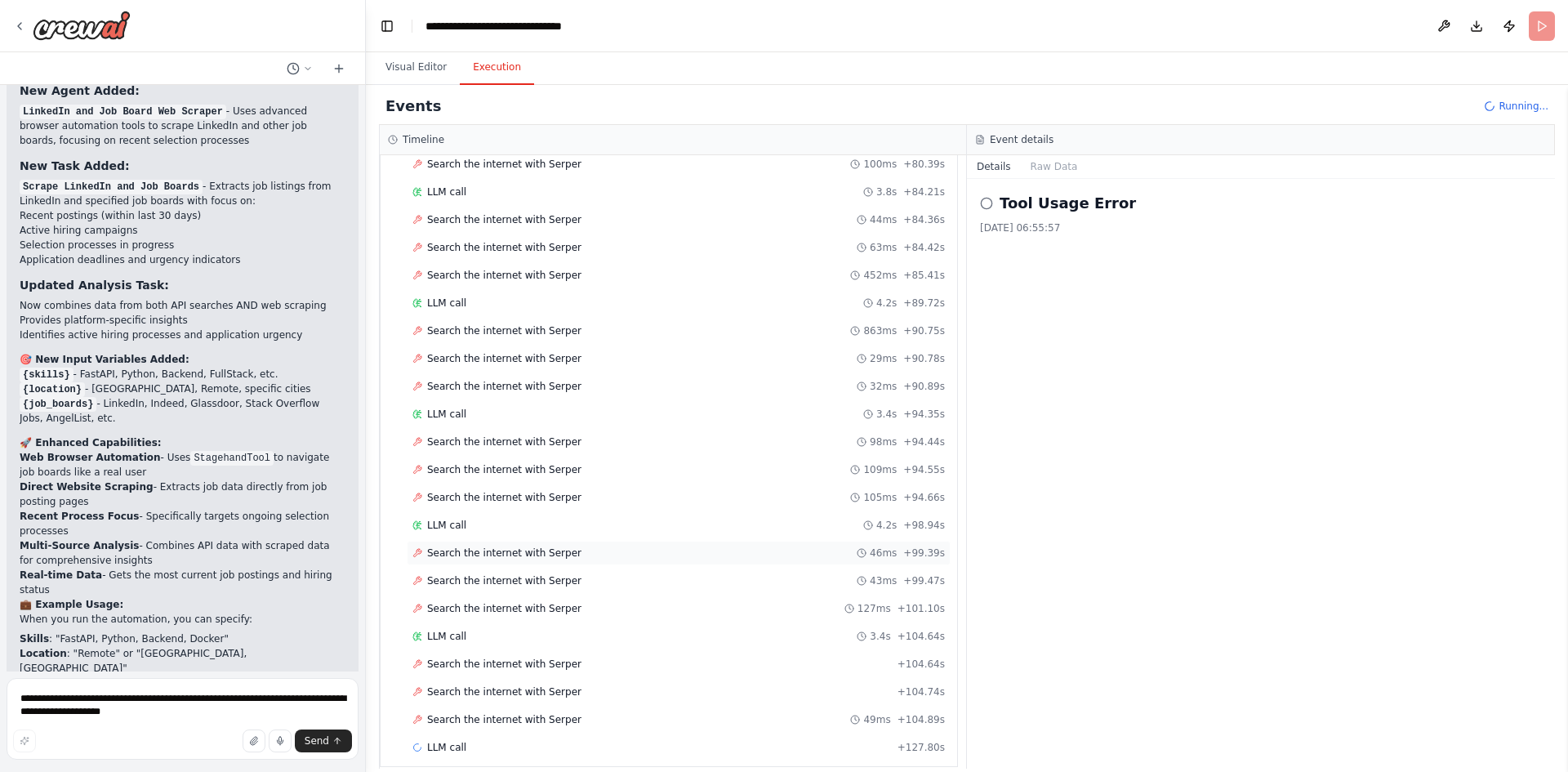
scroll to position [3605, 0]
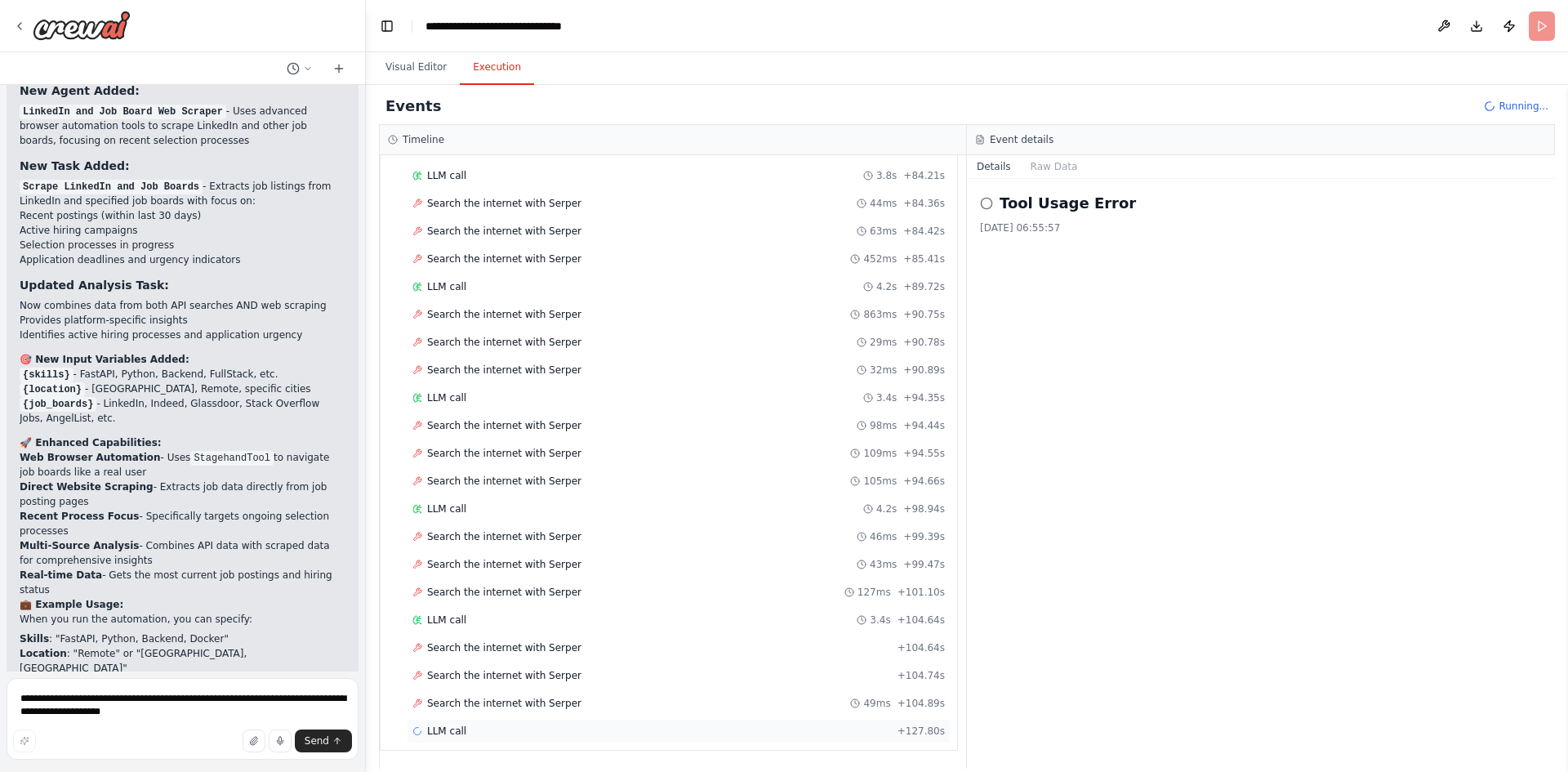
click at [460, 727] on span "LLM call" at bounding box center [446, 731] width 39 height 13
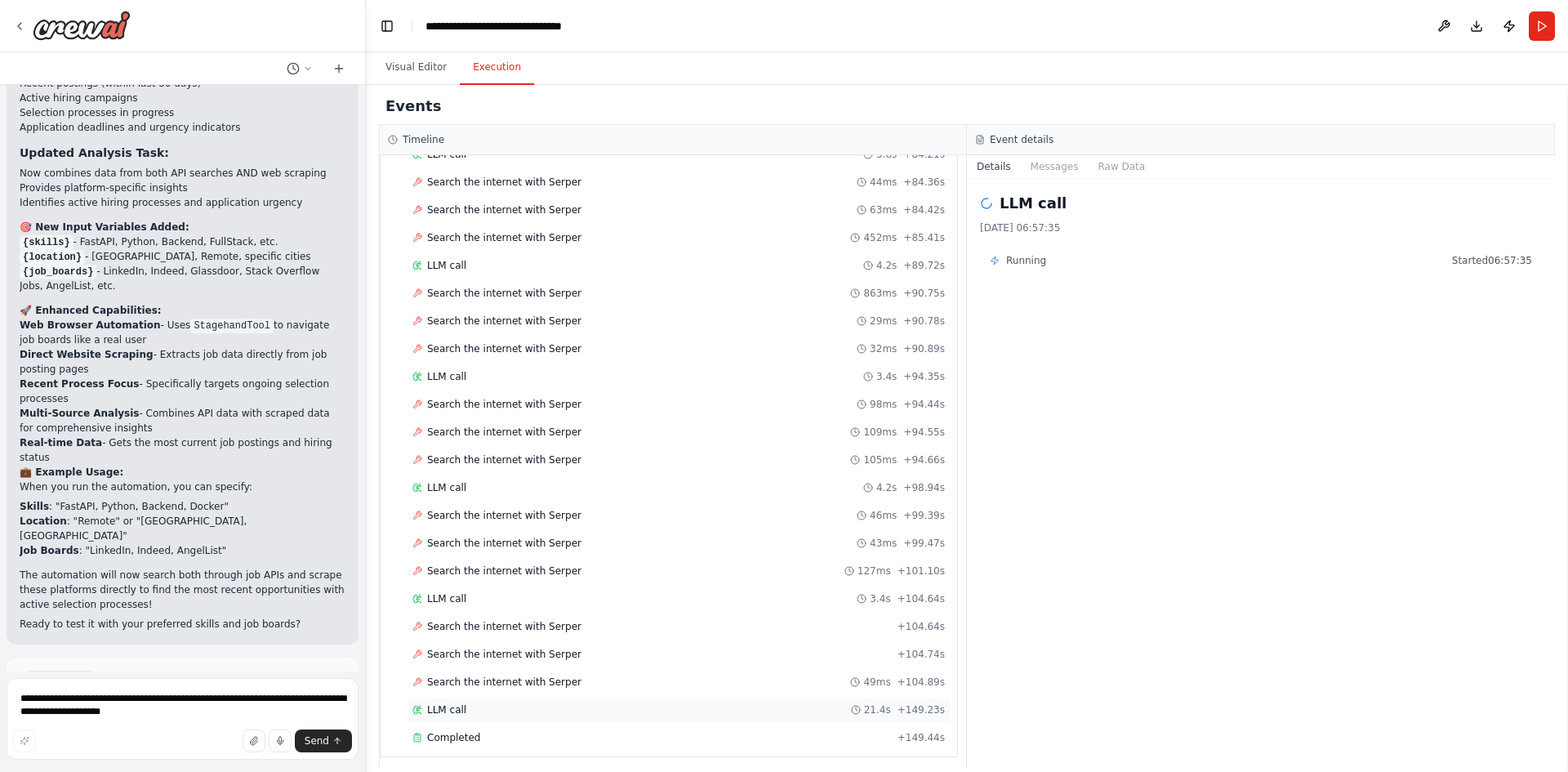
scroll to position [3634, 0]
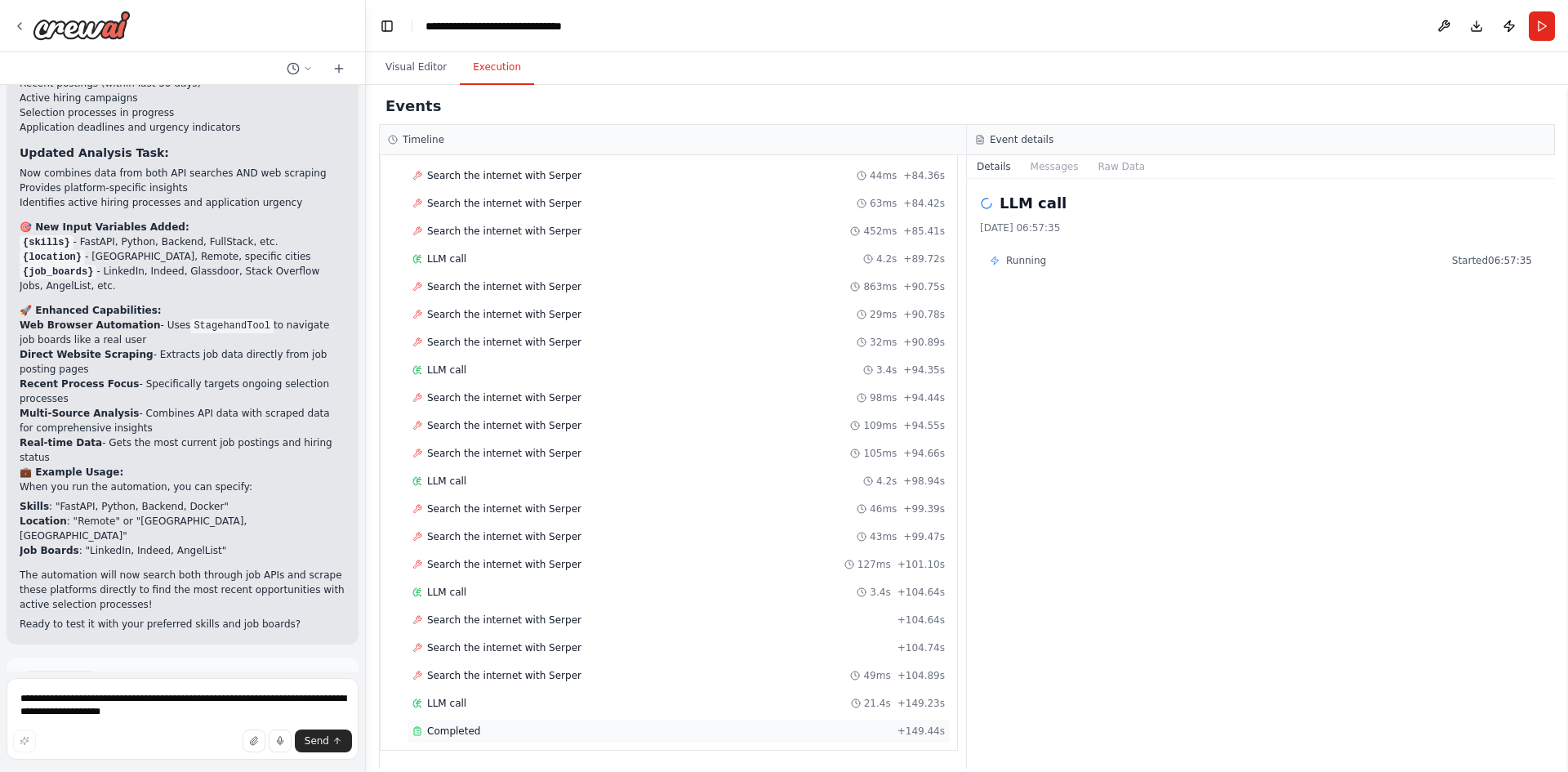
click at [469, 732] on span "Completed" at bounding box center [454, 731] width 53 height 13
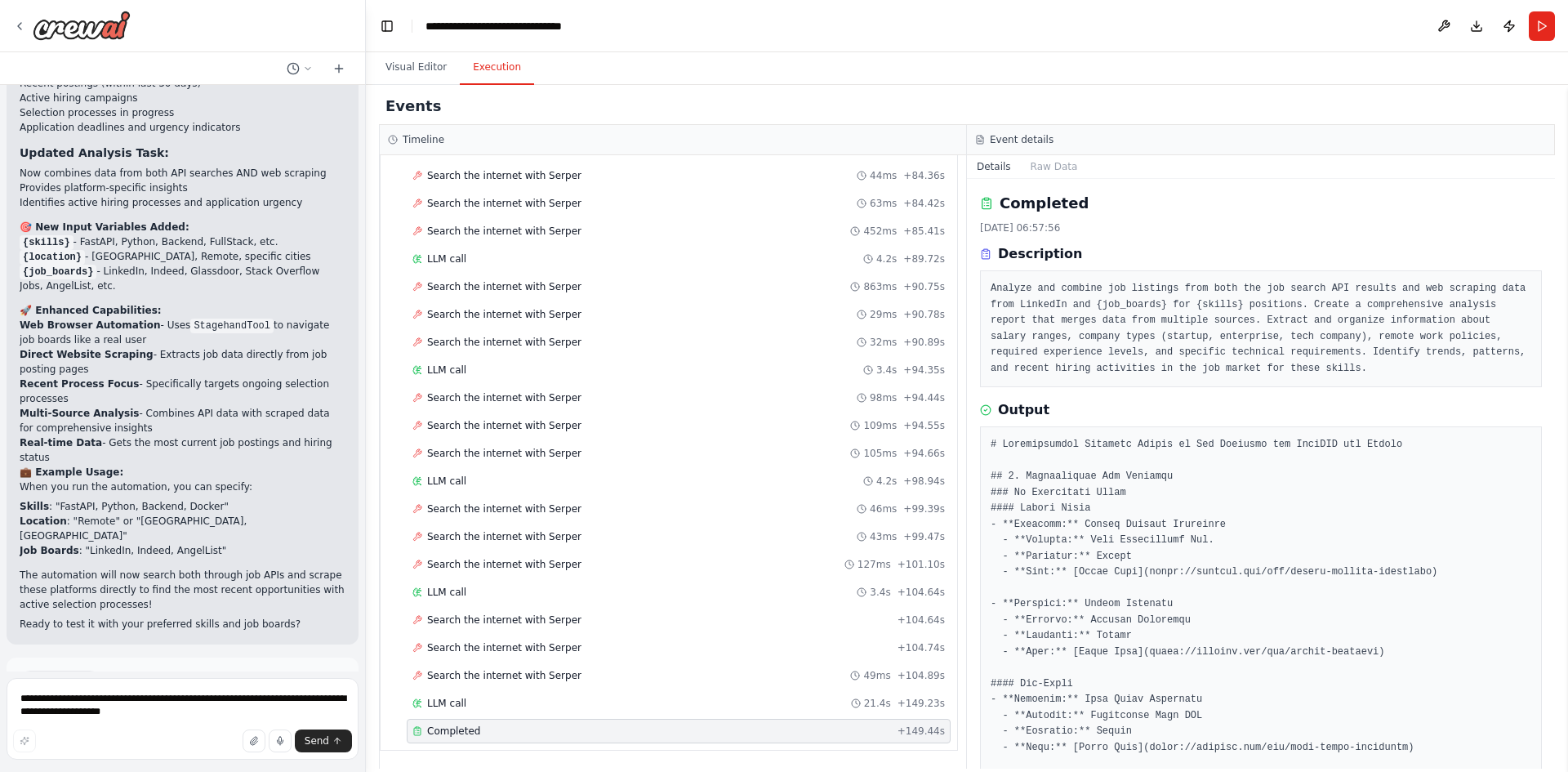
scroll to position [81, 0]
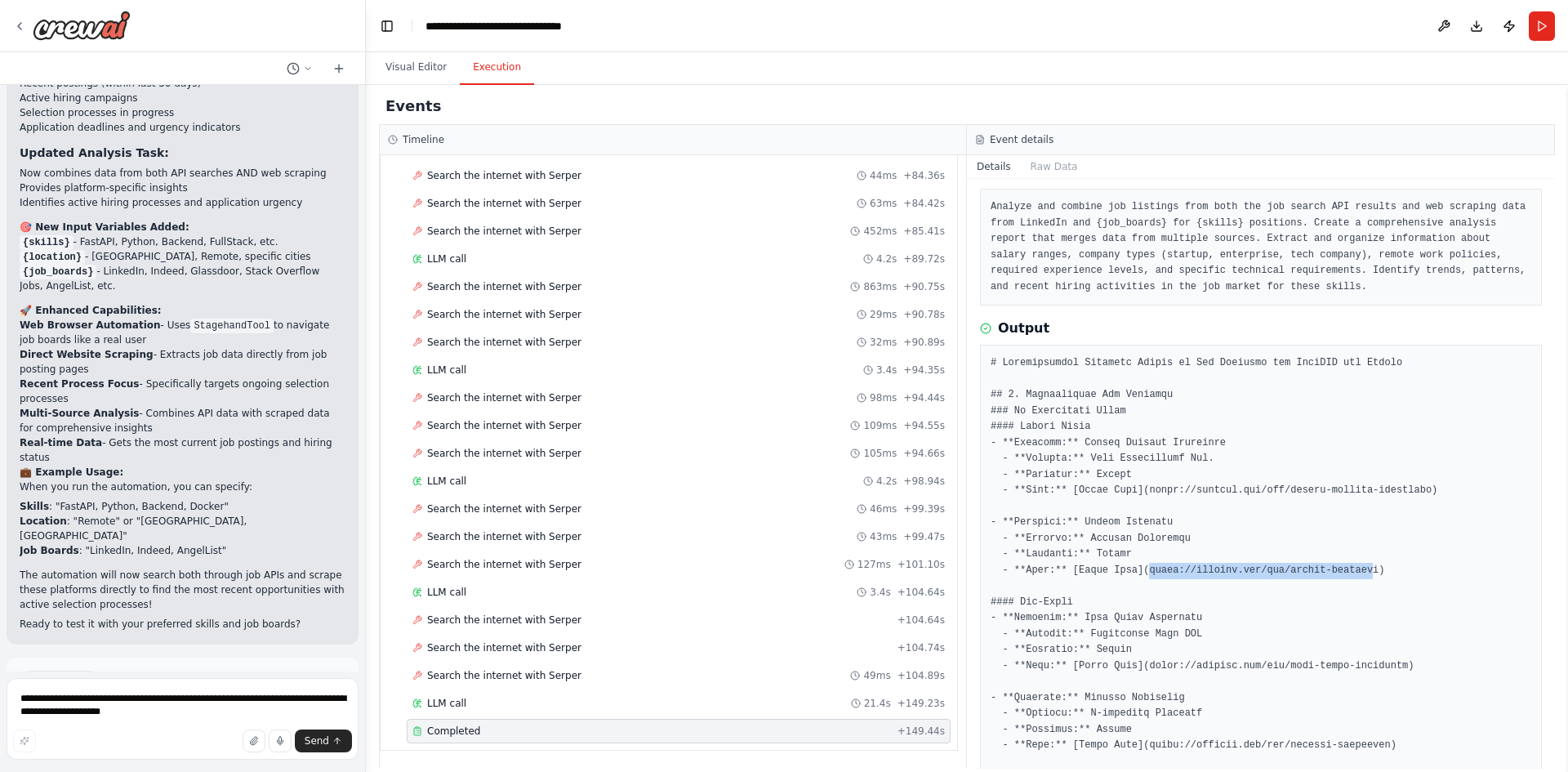
drag, startPoint x: 1343, startPoint y: 564, endPoint x: 1136, endPoint y: 570, distance: 207.1
copy pre "https://example.com/job/python-enginee"
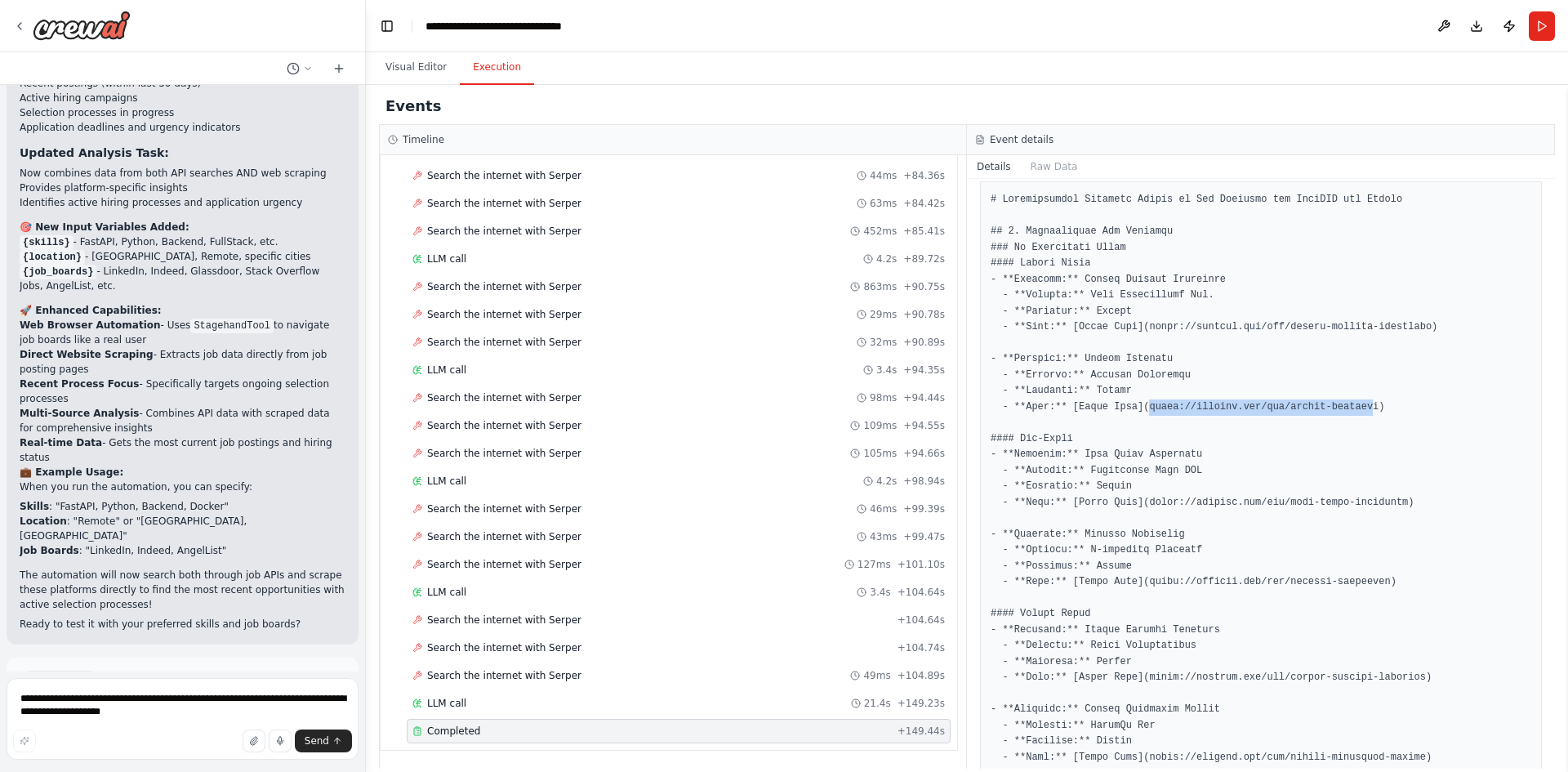
scroll to position [408, 0]
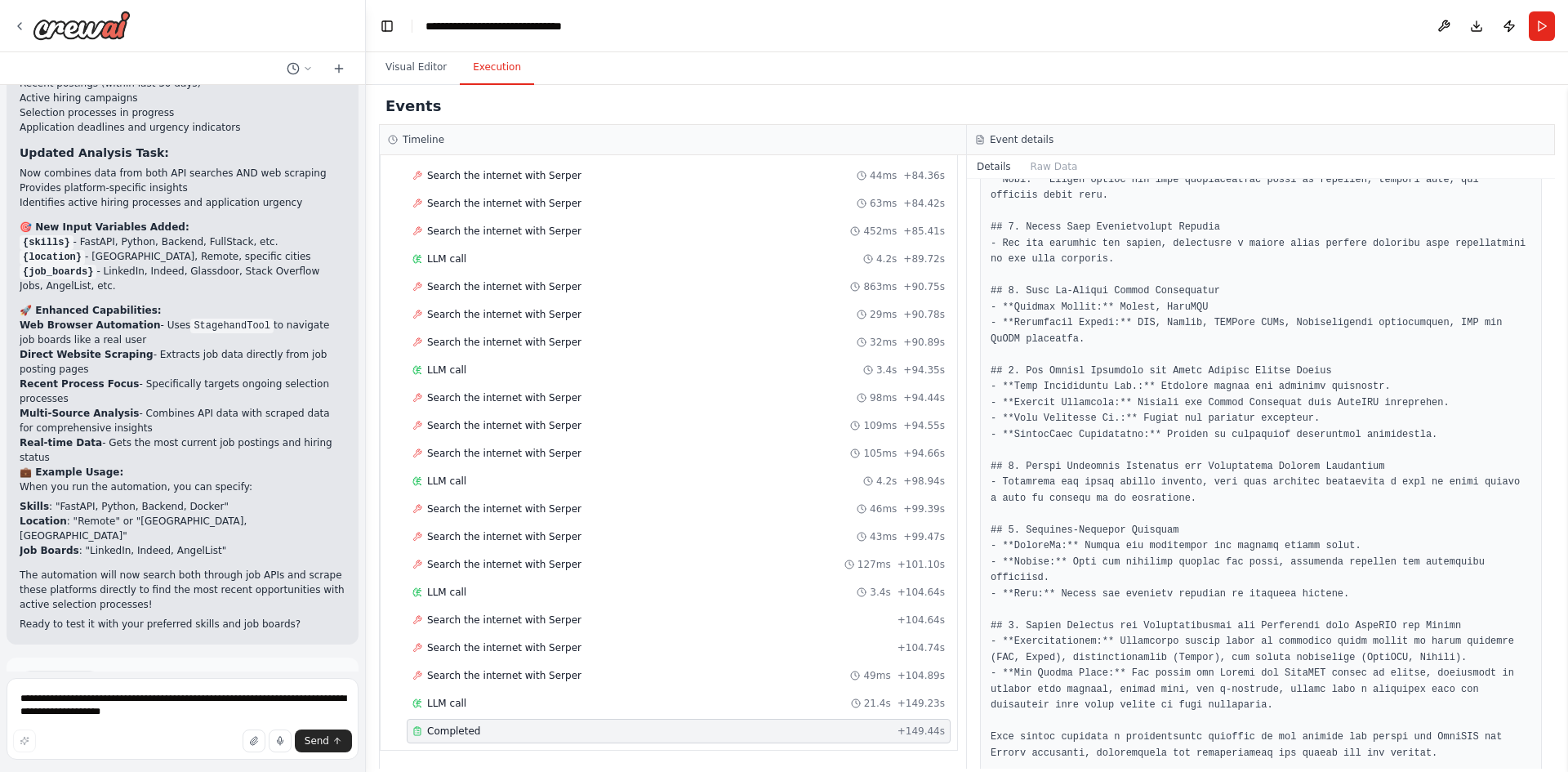
scroll to position [1250, 0]
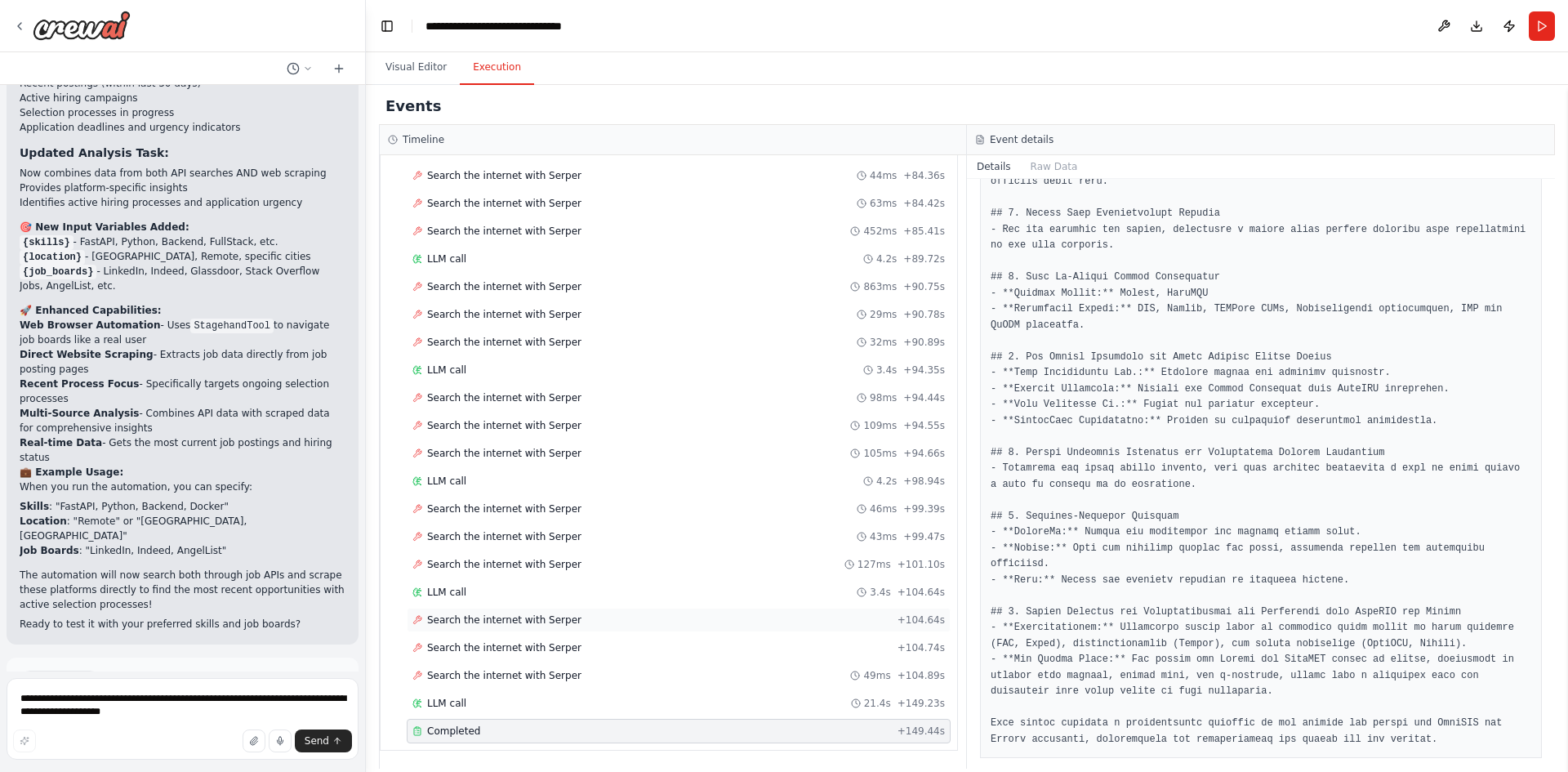
click at [465, 611] on div "Search the internet with Serper + 104.64s" at bounding box center [679, 620] width 544 height 25
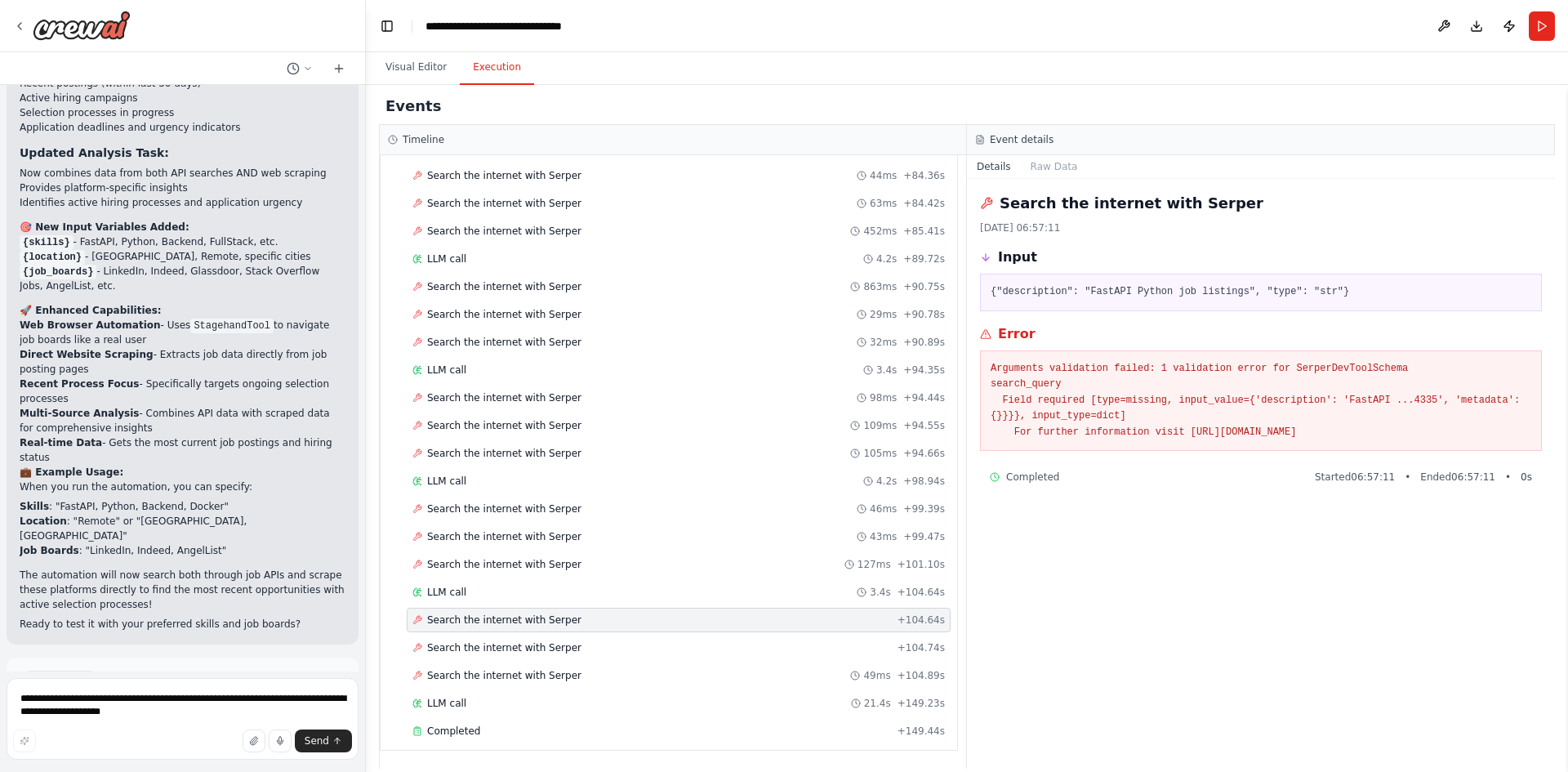
drag, startPoint x: 1416, startPoint y: 430, endPoint x: 988, endPoint y: 373, distance: 431.8
click at [988, 373] on div "Arguments validation failed: 1 validation error for SerperDevToolSchema search_…" at bounding box center [1261, 401] width 562 height 101
copy pre "Arguments validation failed: 1 validation error for SerperDevToolSchema search_…"
click at [94, 699] on textarea "**********" at bounding box center [183, 718] width 352 height 81
paste textarea "**********"
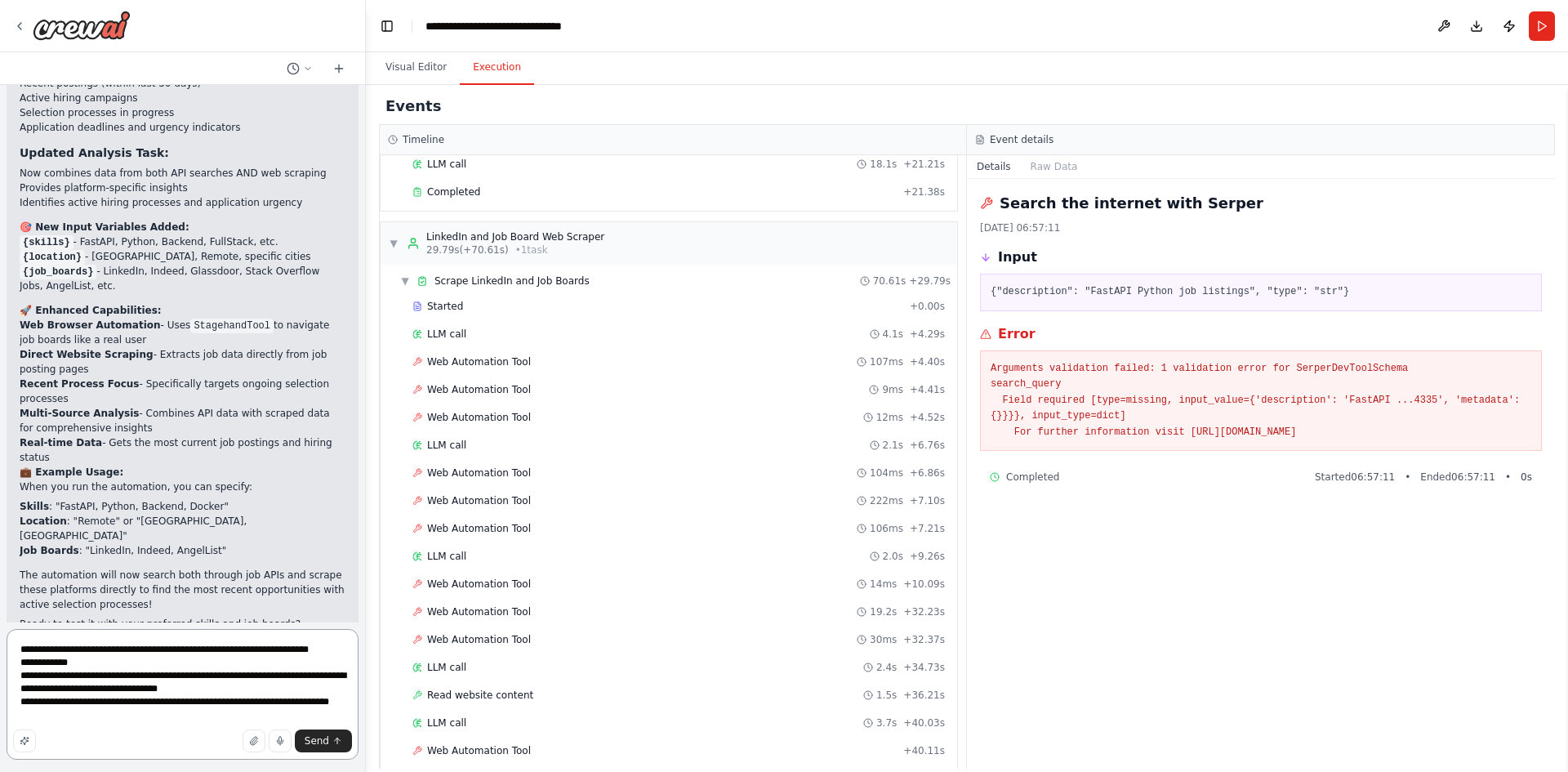
scroll to position [121, 0]
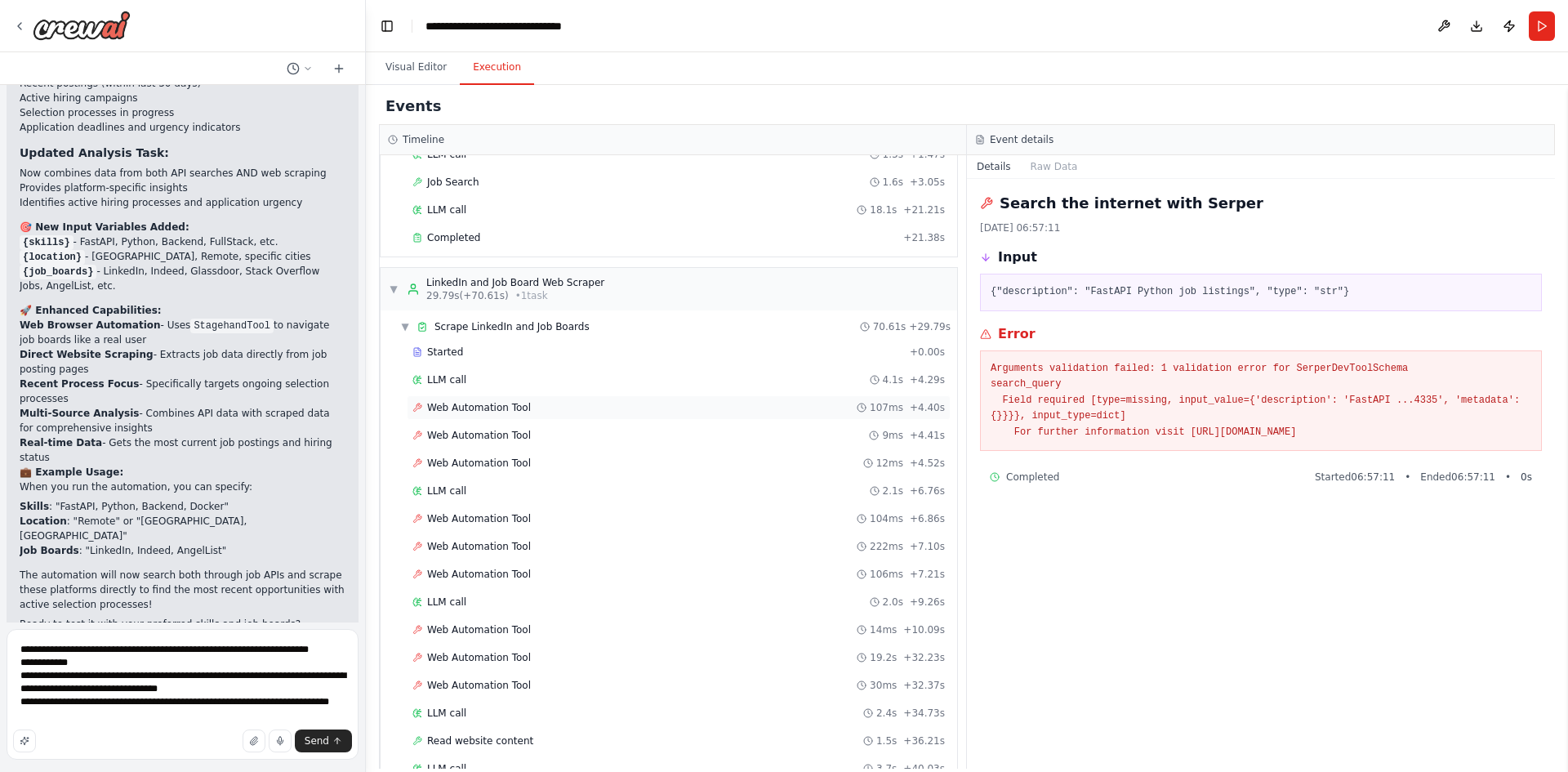
click at [474, 409] on span "Web Automation Tool" at bounding box center [479, 407] width 104 height 13
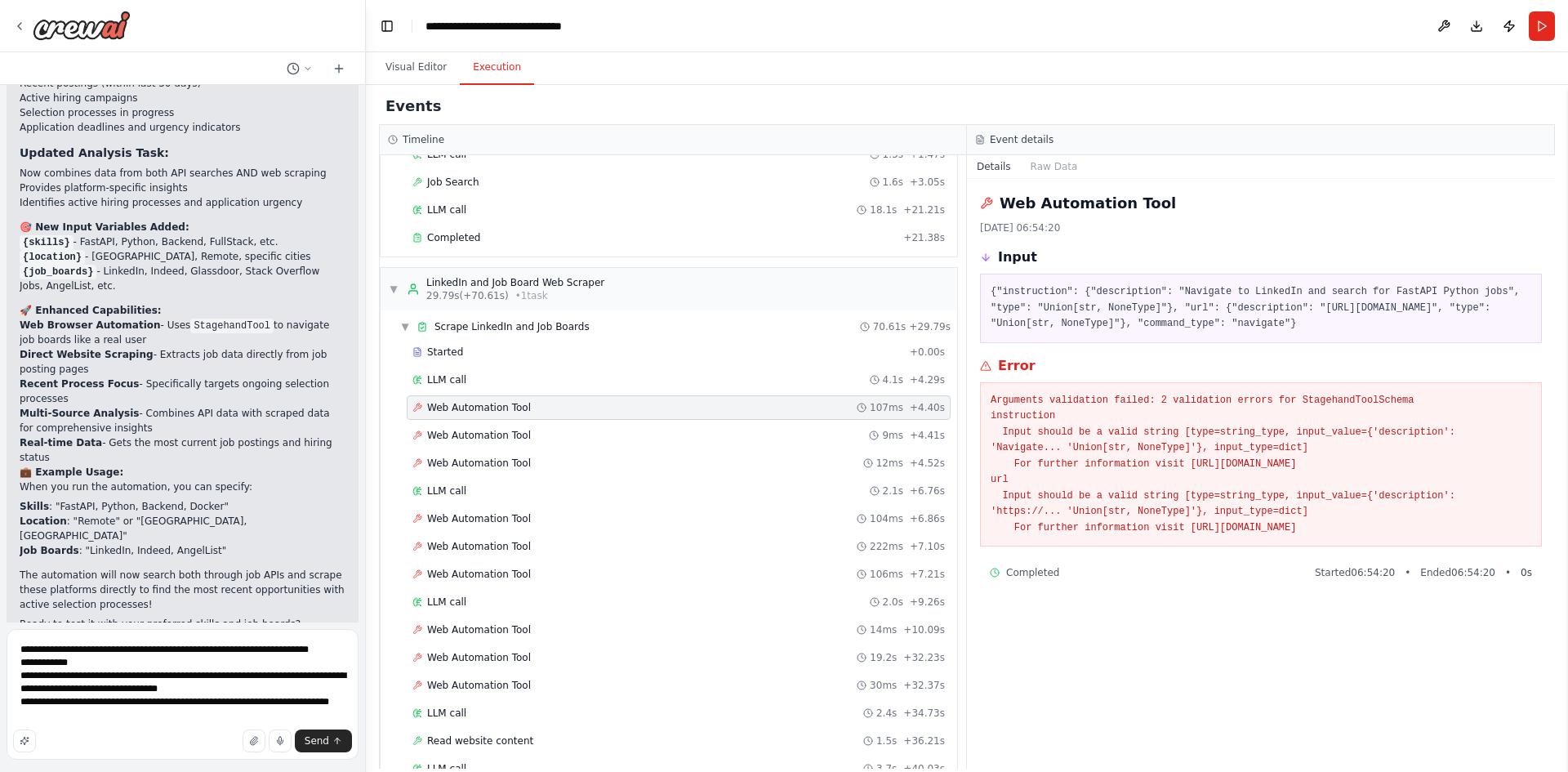
click at [992, 397] on pre "Arguments validation failed: 2 validation errors for StagehandToolSchema instru…" at bounding box center [1261, 464] width 540 height 144
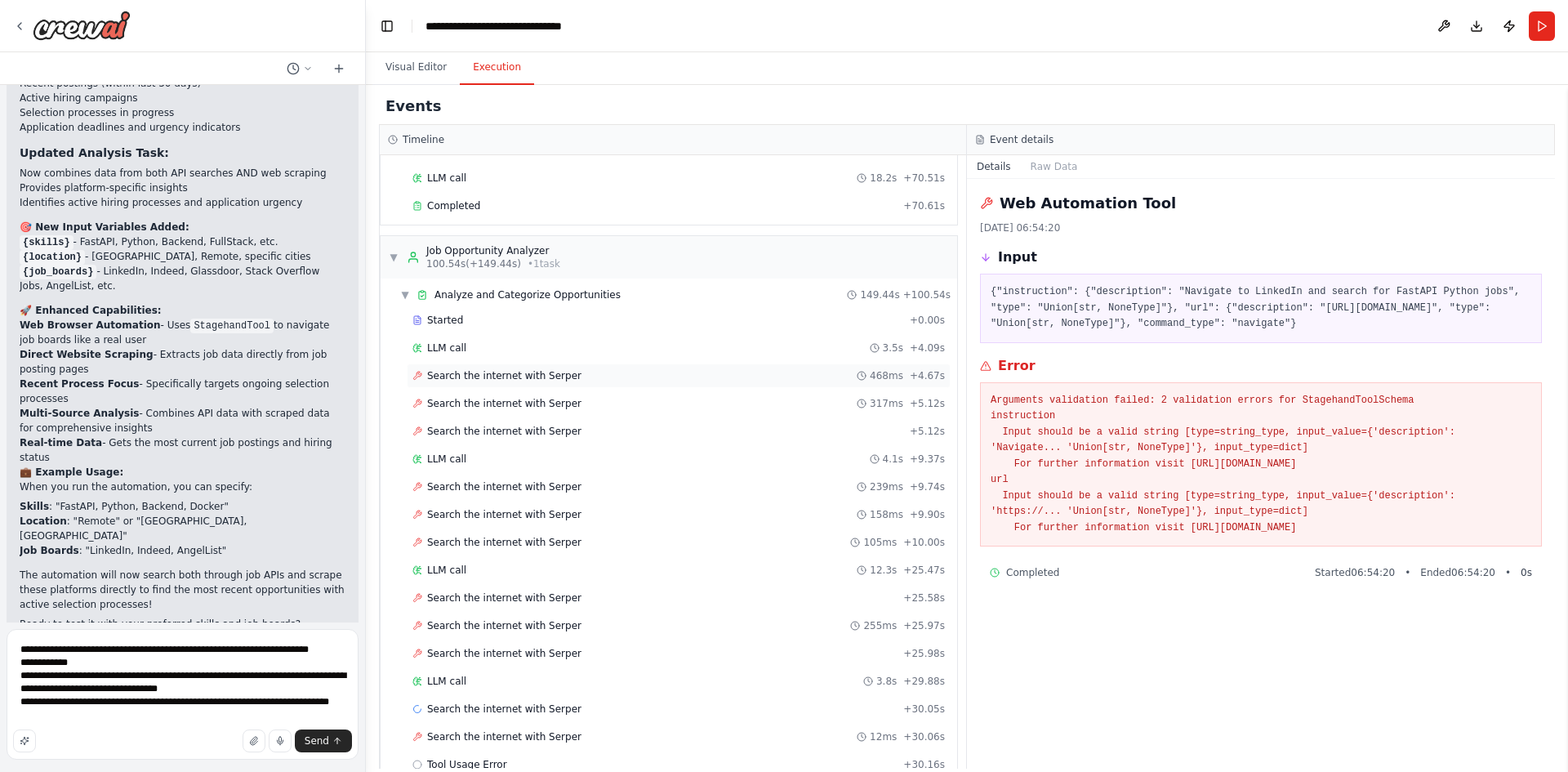
scroll to position [1101, 0]
drag, startPoint x: 565, startPoint y: 374, endPoint x: 425, endPoint y: 370, distance: 140.1
click at [425, 370] on div "Search the internet with Serper 468ms + 4.67s" at bounding box center [679, 375] width 533 height 13
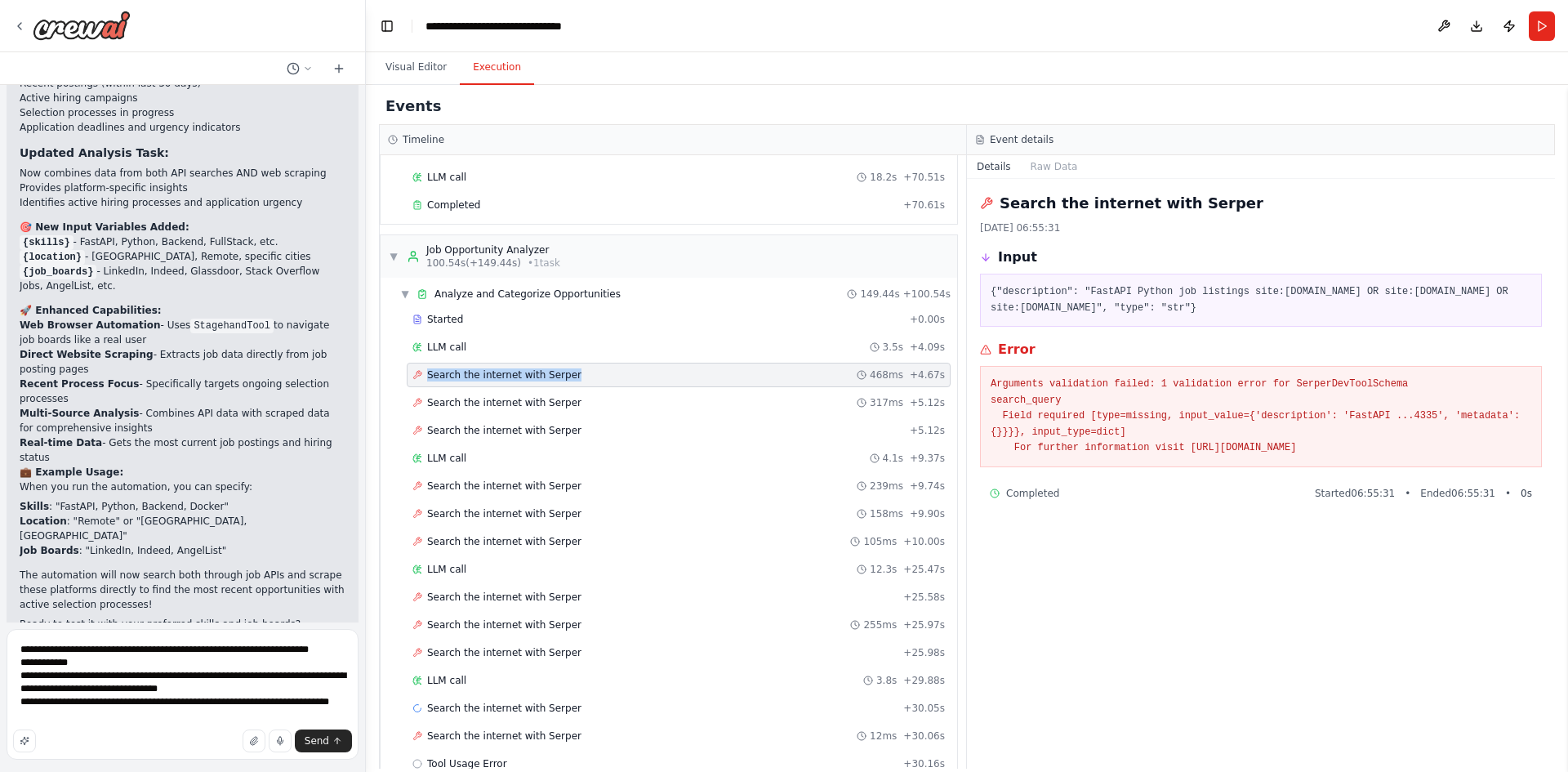
copy span "Search the internet with Serper"
click at [18, 648] on textarea "**********" at bounding box center [183, 694] width 352 height 130
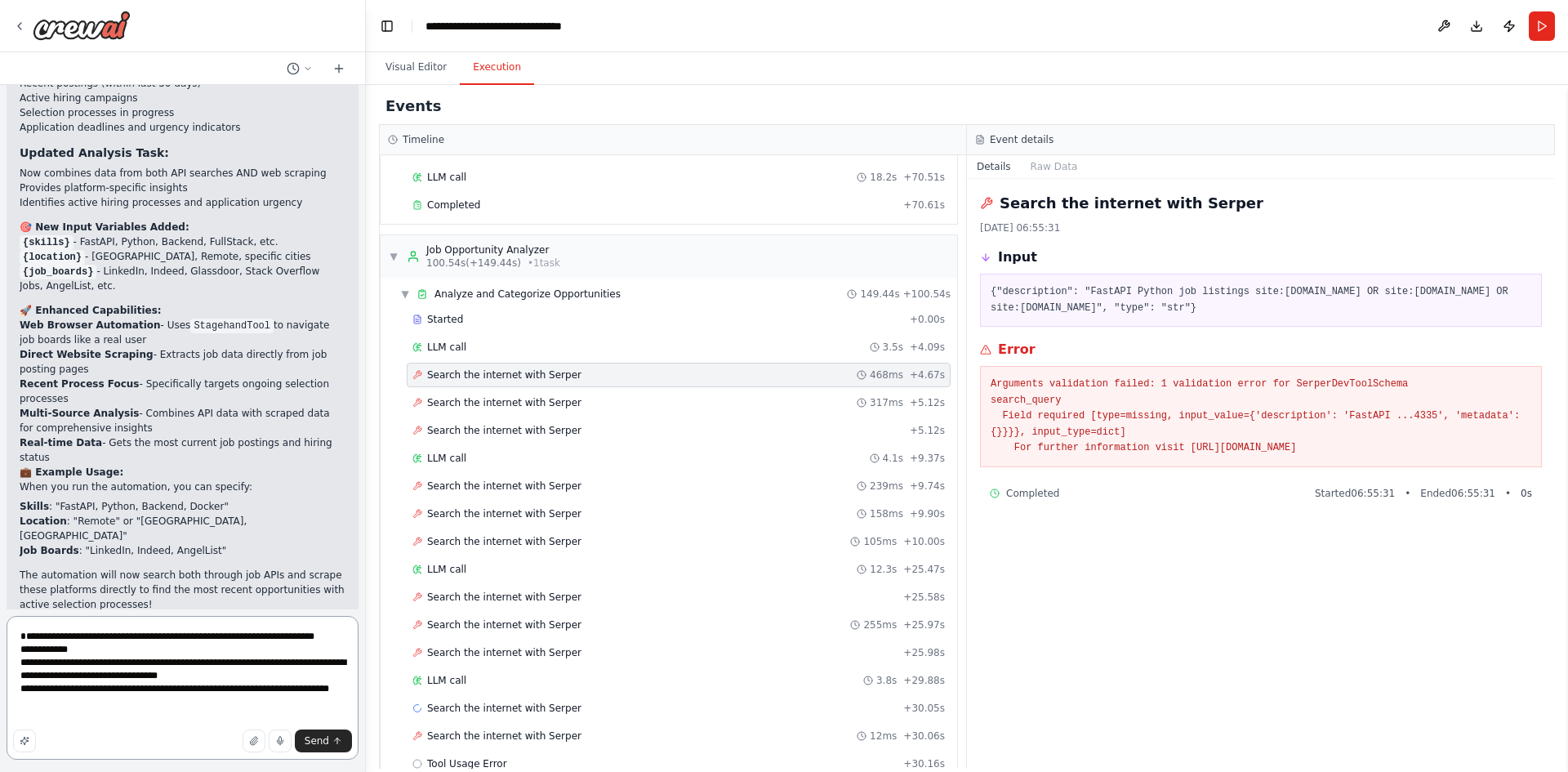
paste textarea "**********"
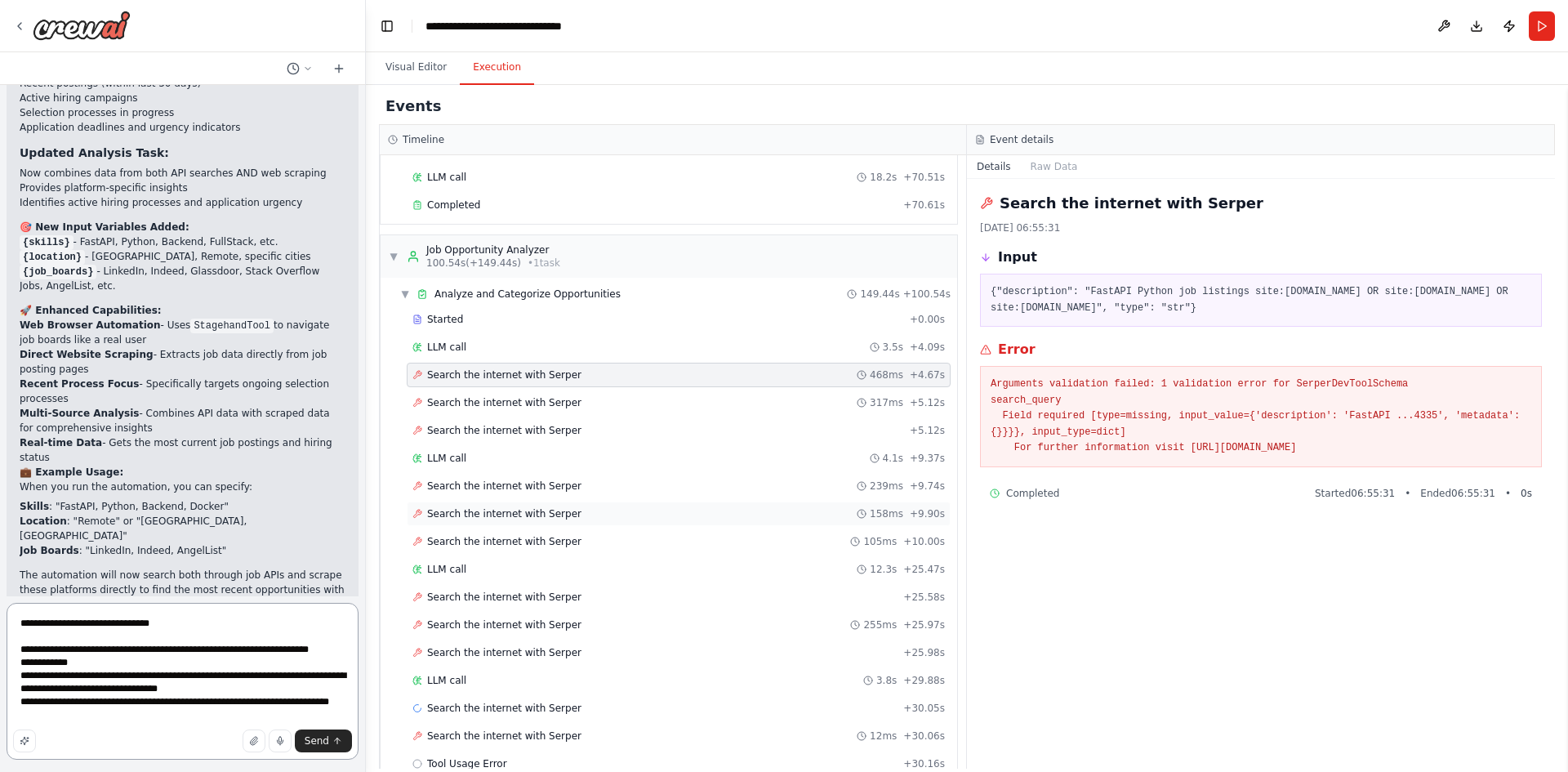
scroll to position [1184, 0]
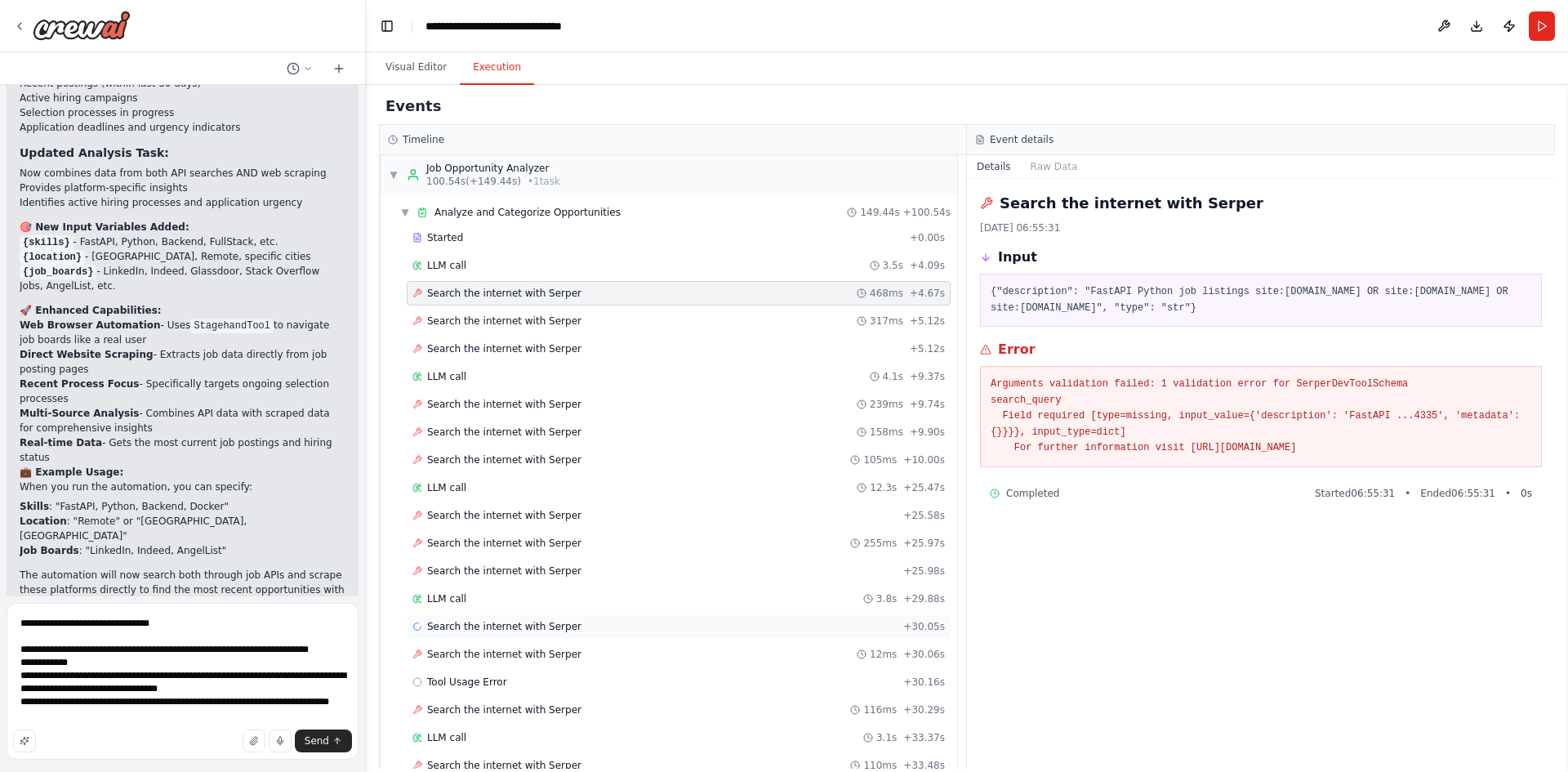
click at [506, 632] on span "Search the internet with Serper" at bounding box center [504, 626] width 154 height 13
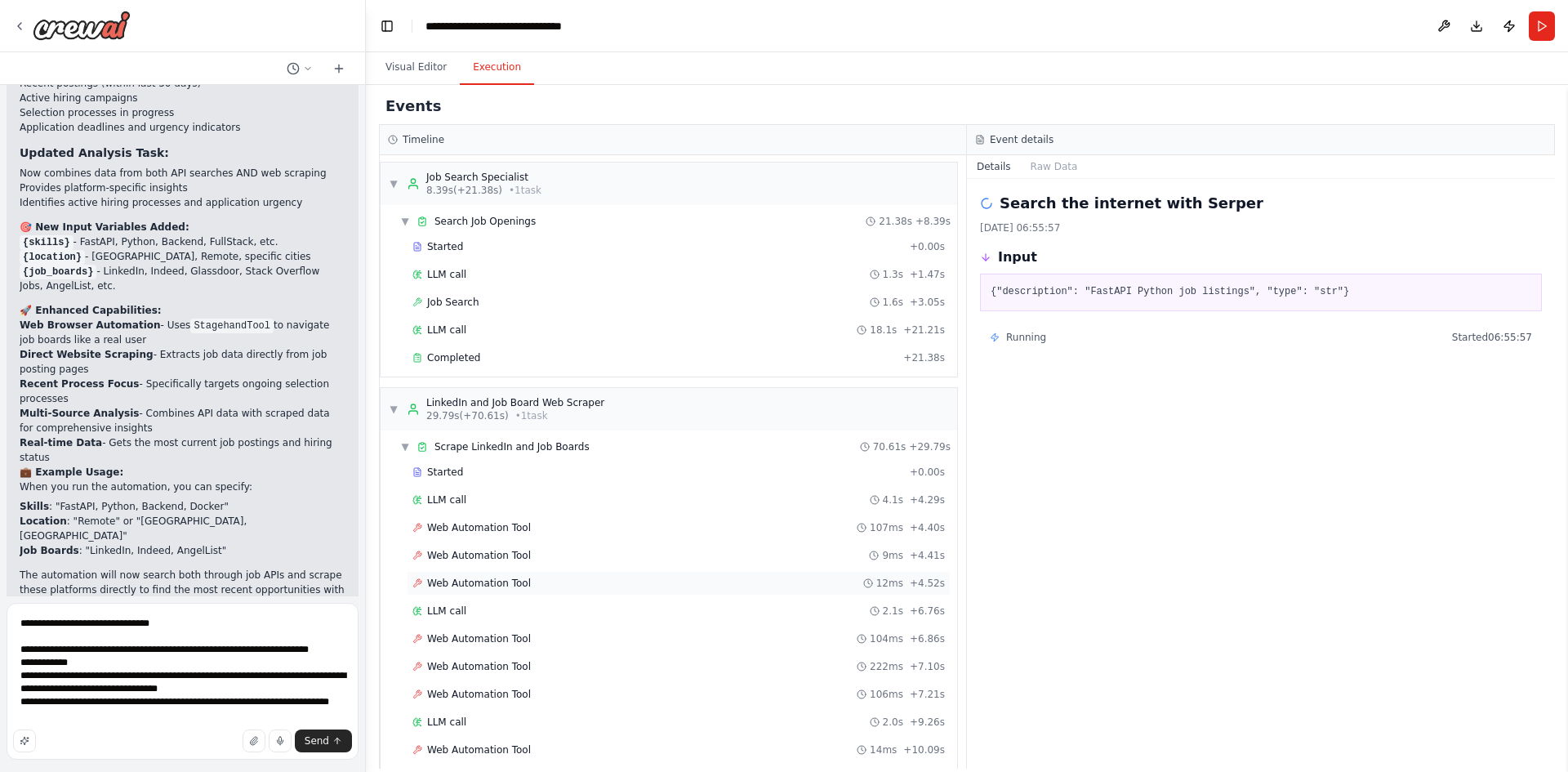
scroll to position [0, 0]
click at [488, 529] on span "Web Automation Tool" at bounding box center [479, 529] width 104 height 13
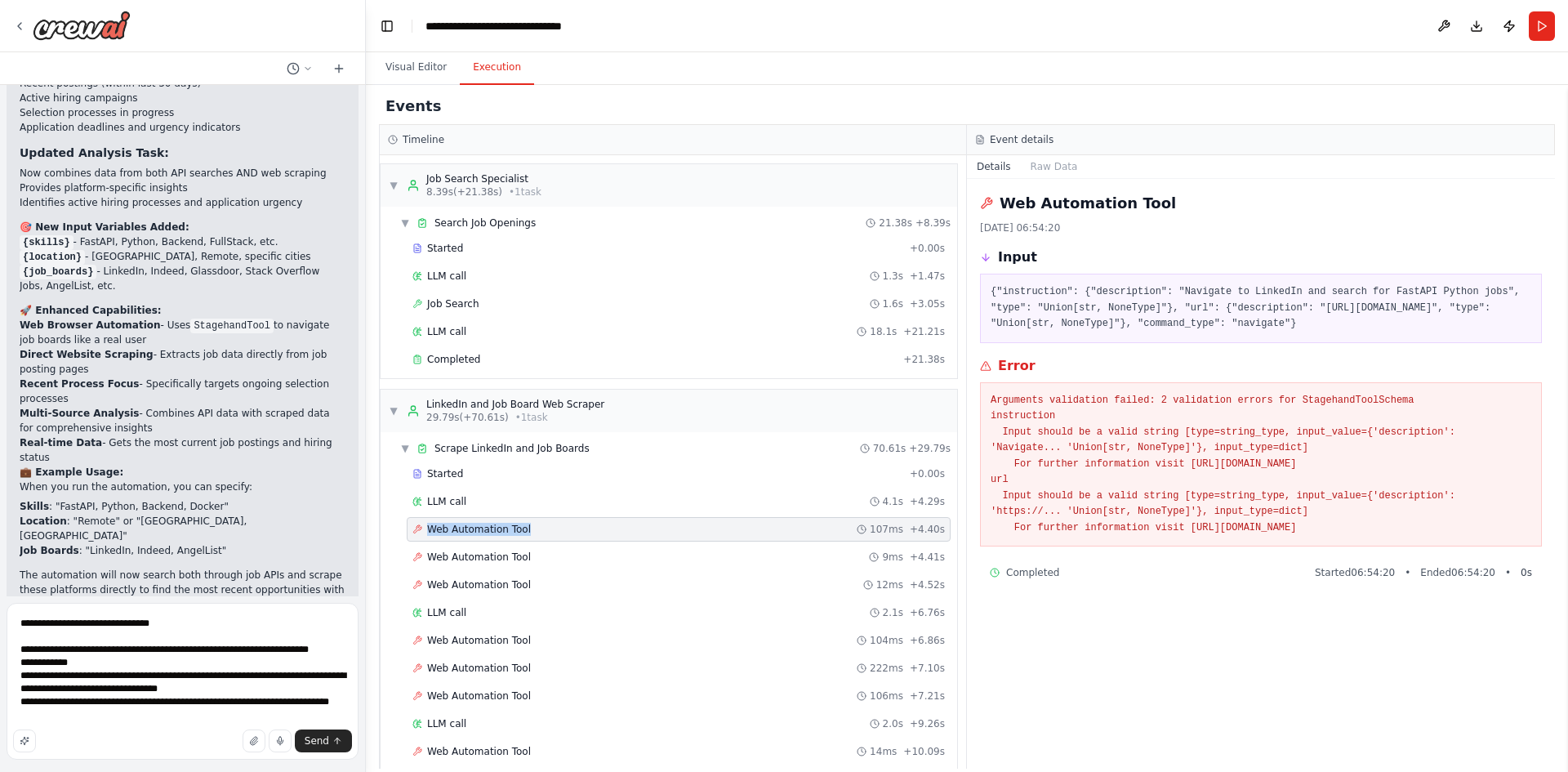
drag, startPoint x: 553, startPoint y: 526, endPoint x: 424, endPoint y: 531, distance: 129.1
click at [424, 531] on div "Web Automation Tool 107ms + 4.40s" at bounding box center [679, 529] width 533 height 13
copy span "Web Automation Tool"
click at [23, 621] on textarea "**********" at bounding box center [183, 682] width 352 height 157
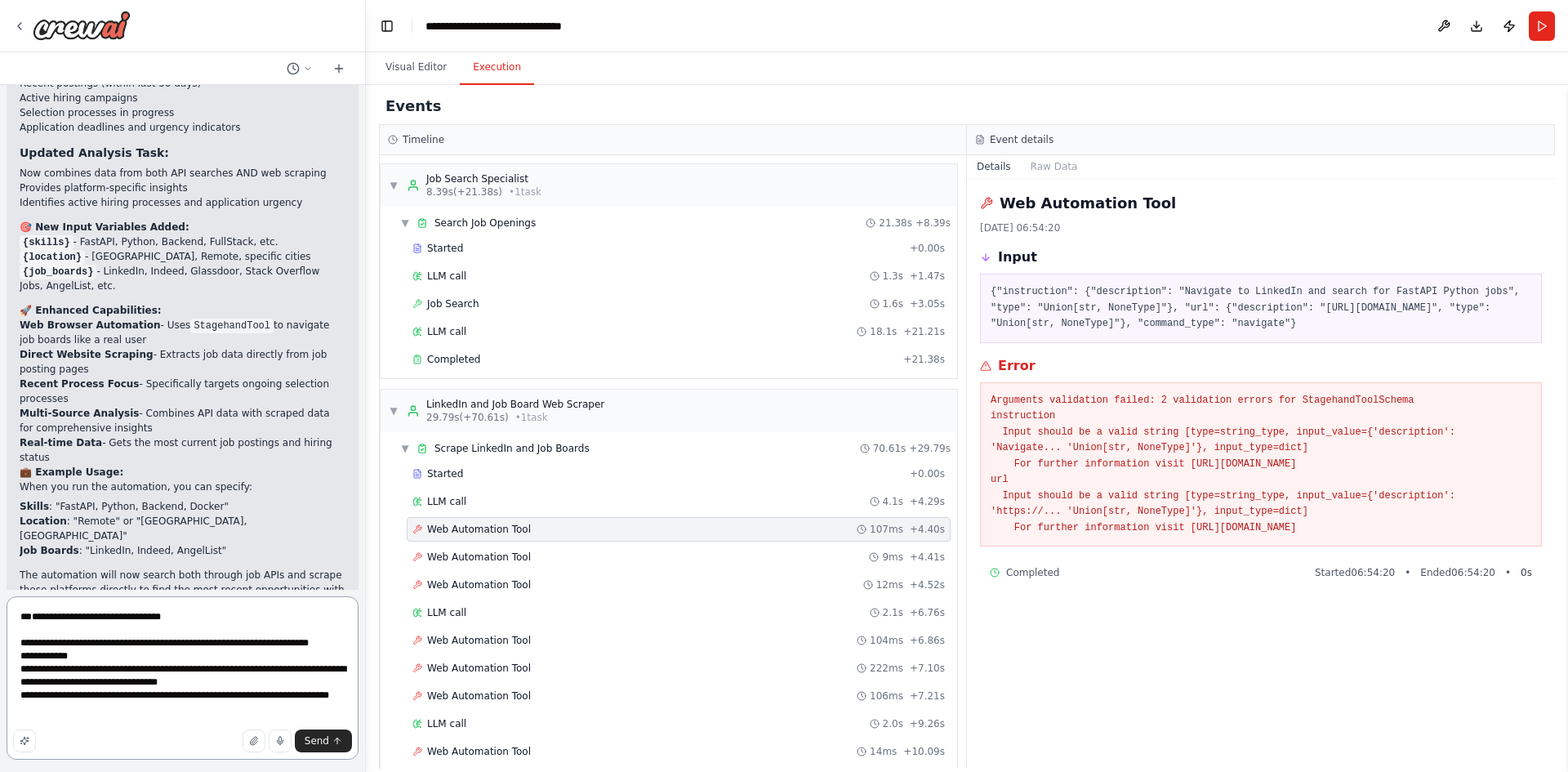
paste textarea "**********"
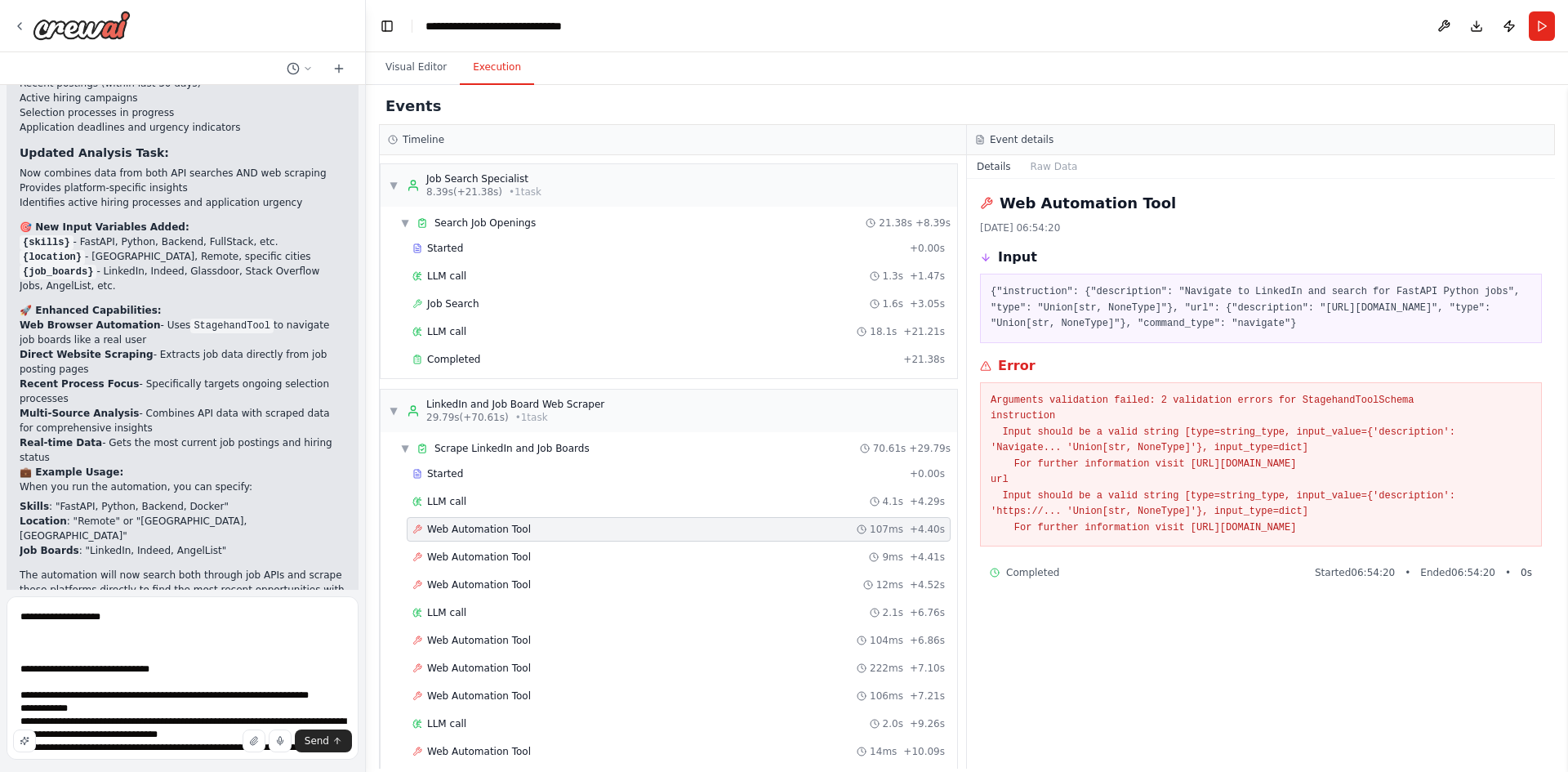
drag, startPoint x: 1433, startPoint y: 527, endPoint x: 980, endPoint y: 406, distance: 468.9
click at [980, 406] on div "Arguments validation failed: 2 validation errors for StagehandToolSchema instru…" at bounding box center [1261, 464] width 562 height 165
copy pre "Arguments validation failed: 2 validation errors for StagehandToolSchema instru…"
click at [46, 637] on textarea "**********" at bounding box center [183, 677] width 352 height 163
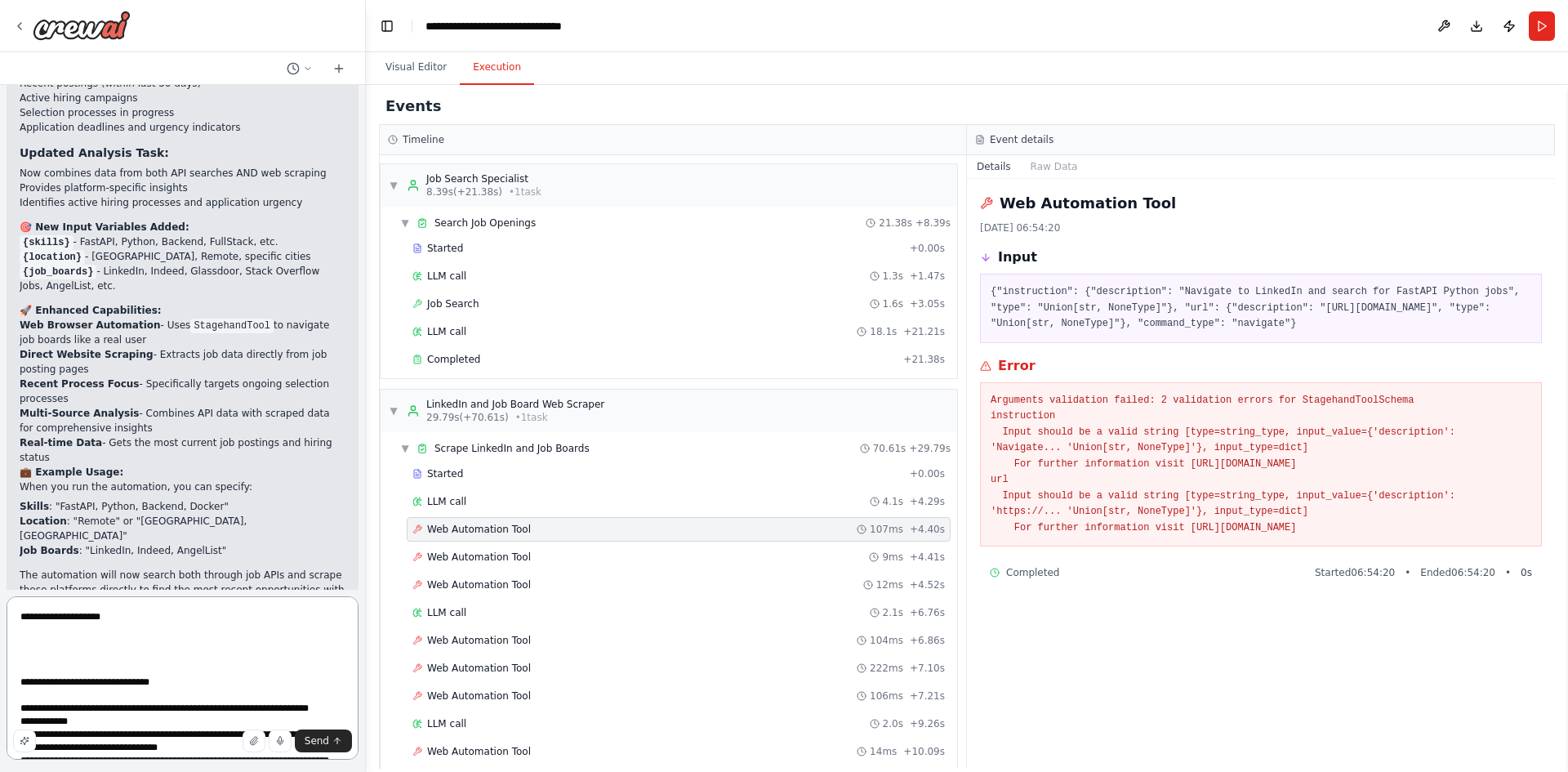
paste textarea "**********"
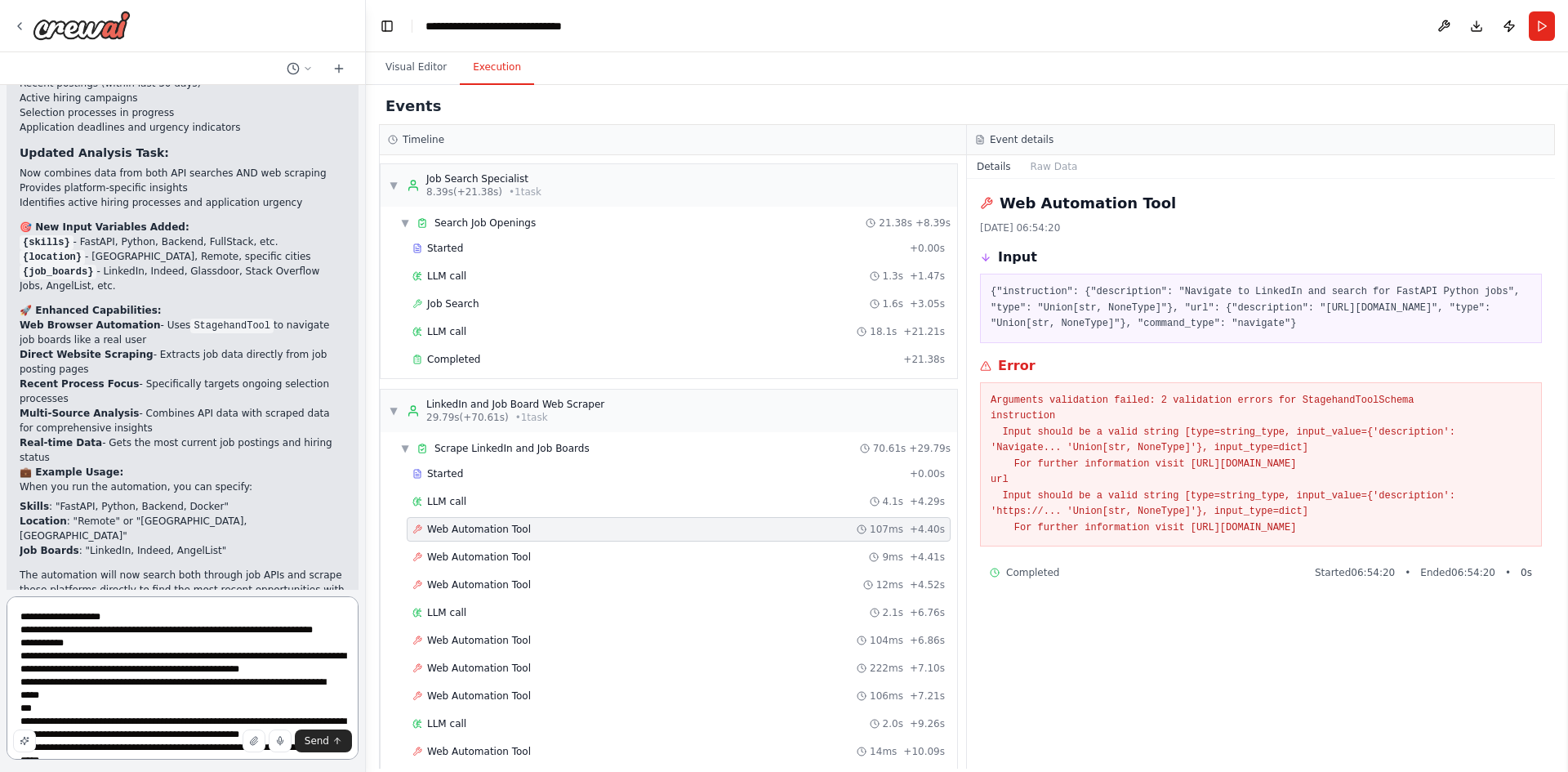
scroll to position [21, 0]
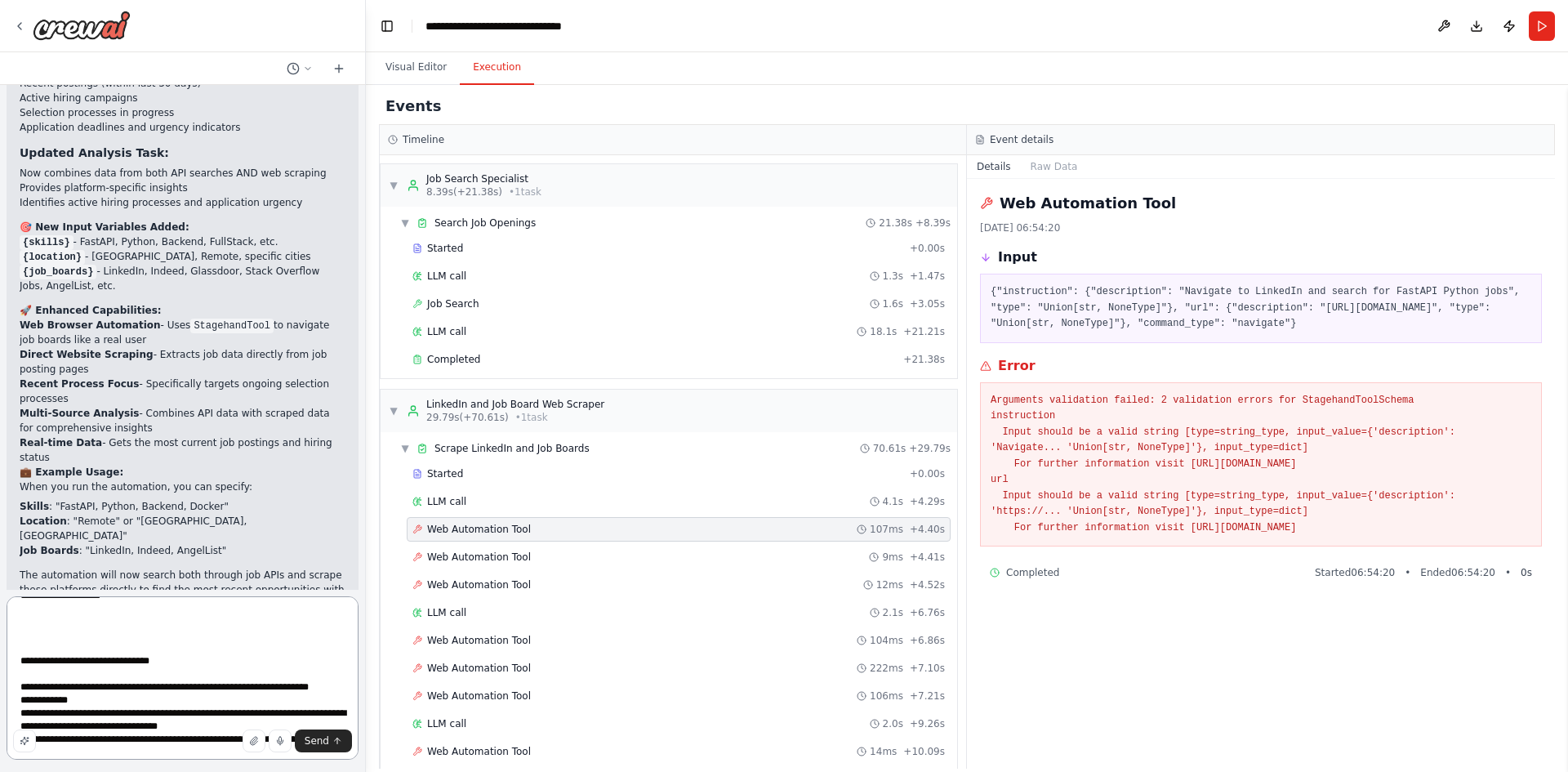
paste textarea "**********"
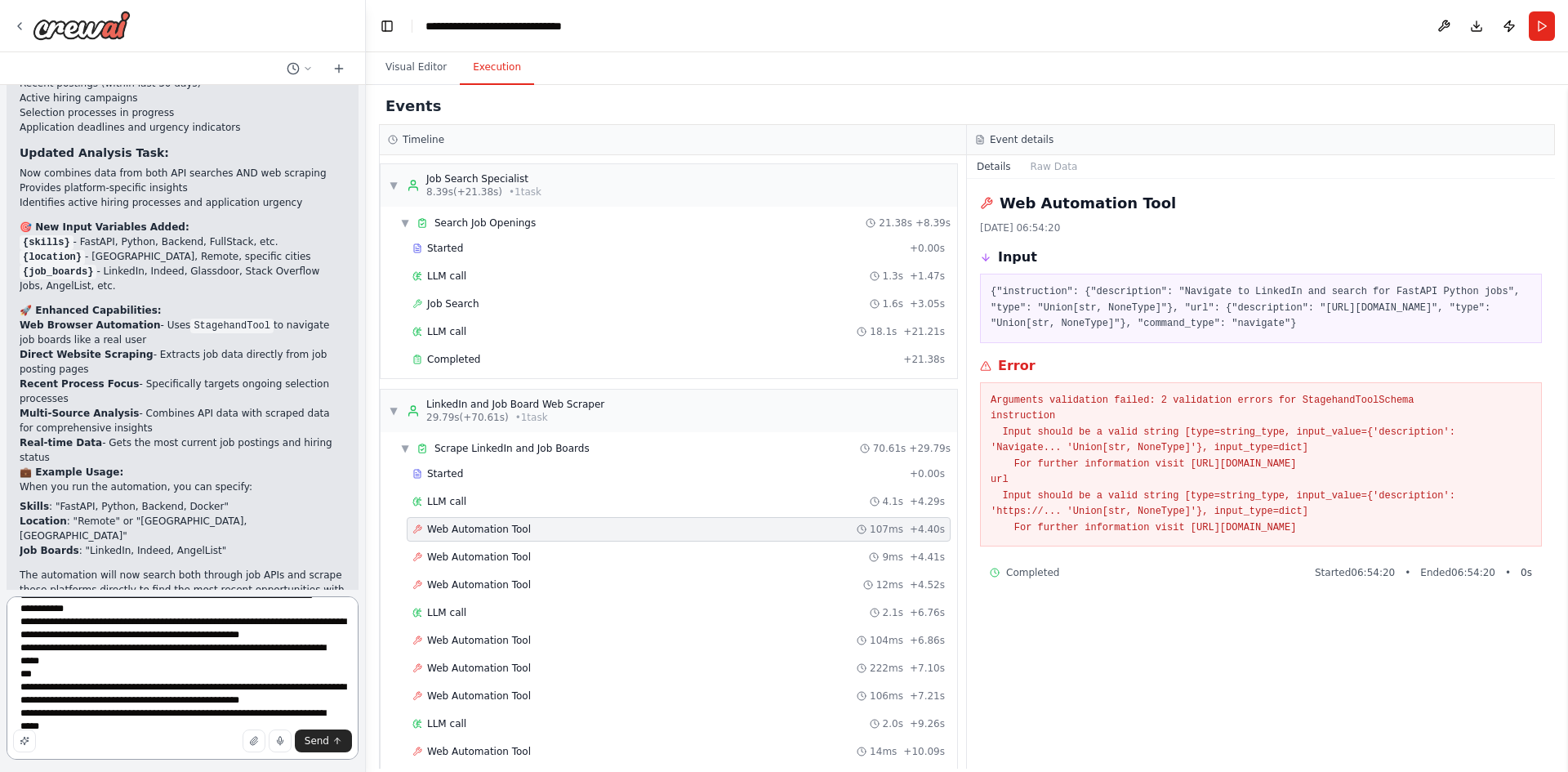
scroll to position [60, 0]
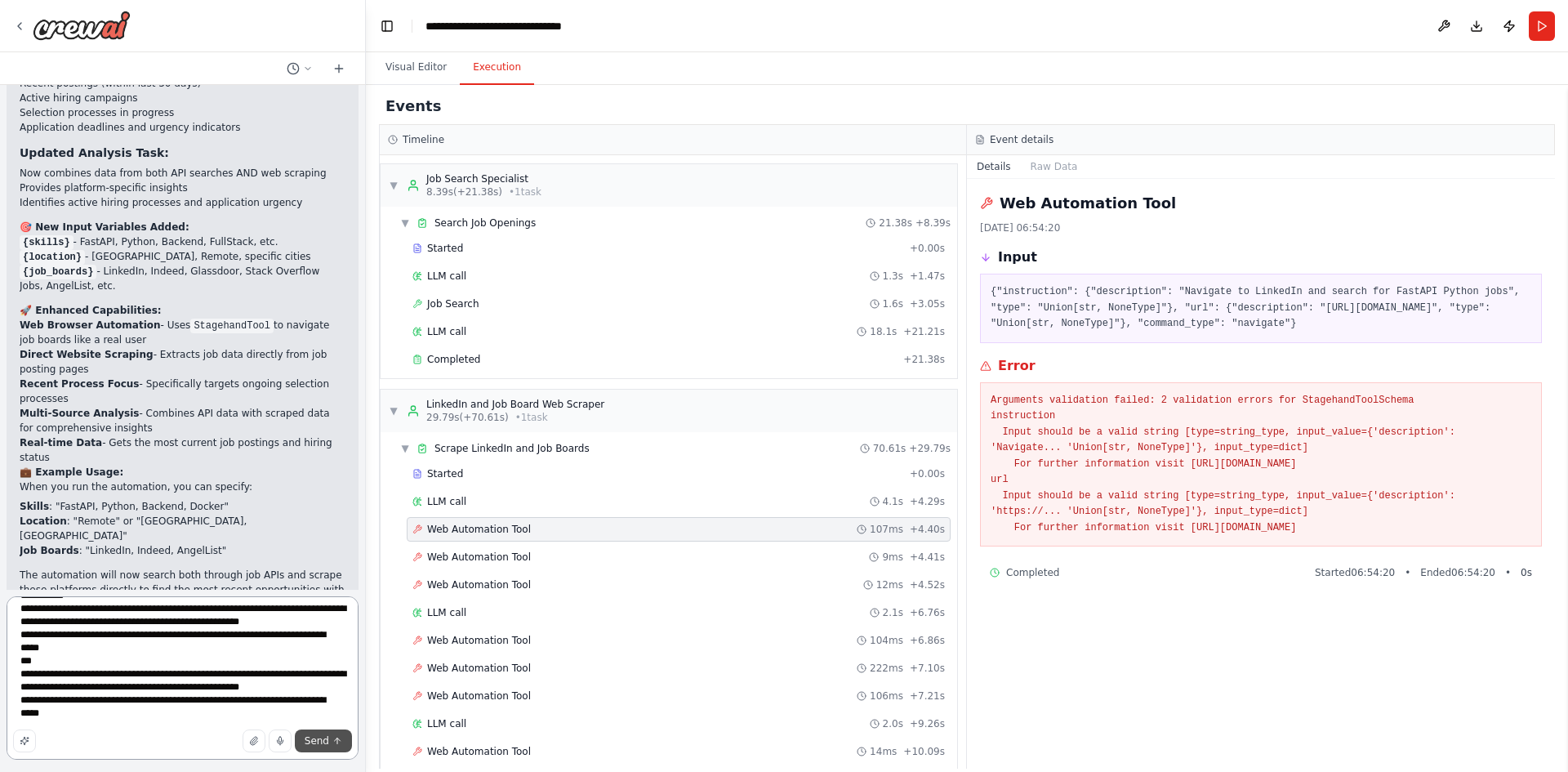
type textarea "**********"
click at [330, 744] on button "Send" at bounding box center [323, 740] width 57 height 23
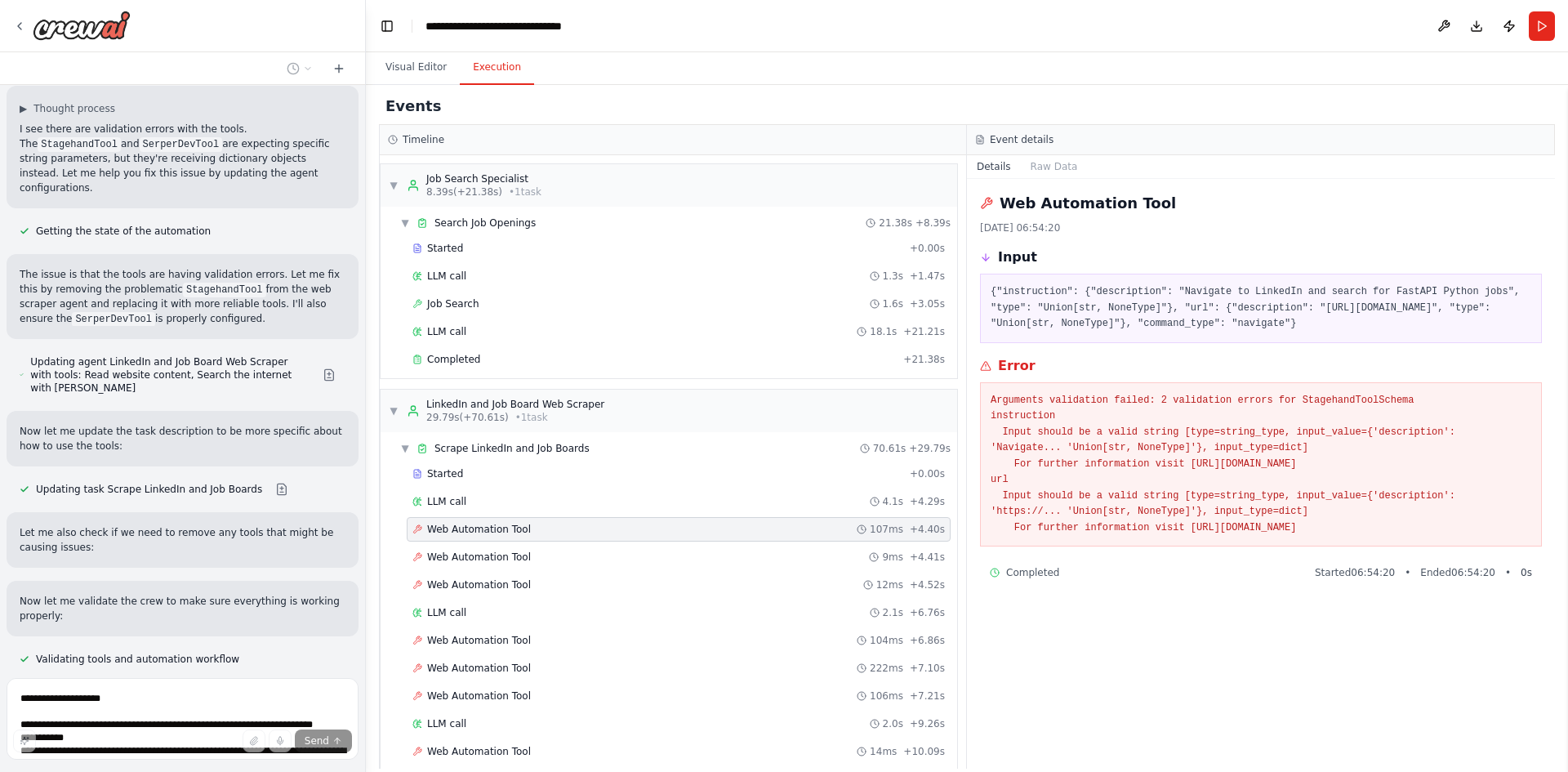
scroll to position [3491, 0]
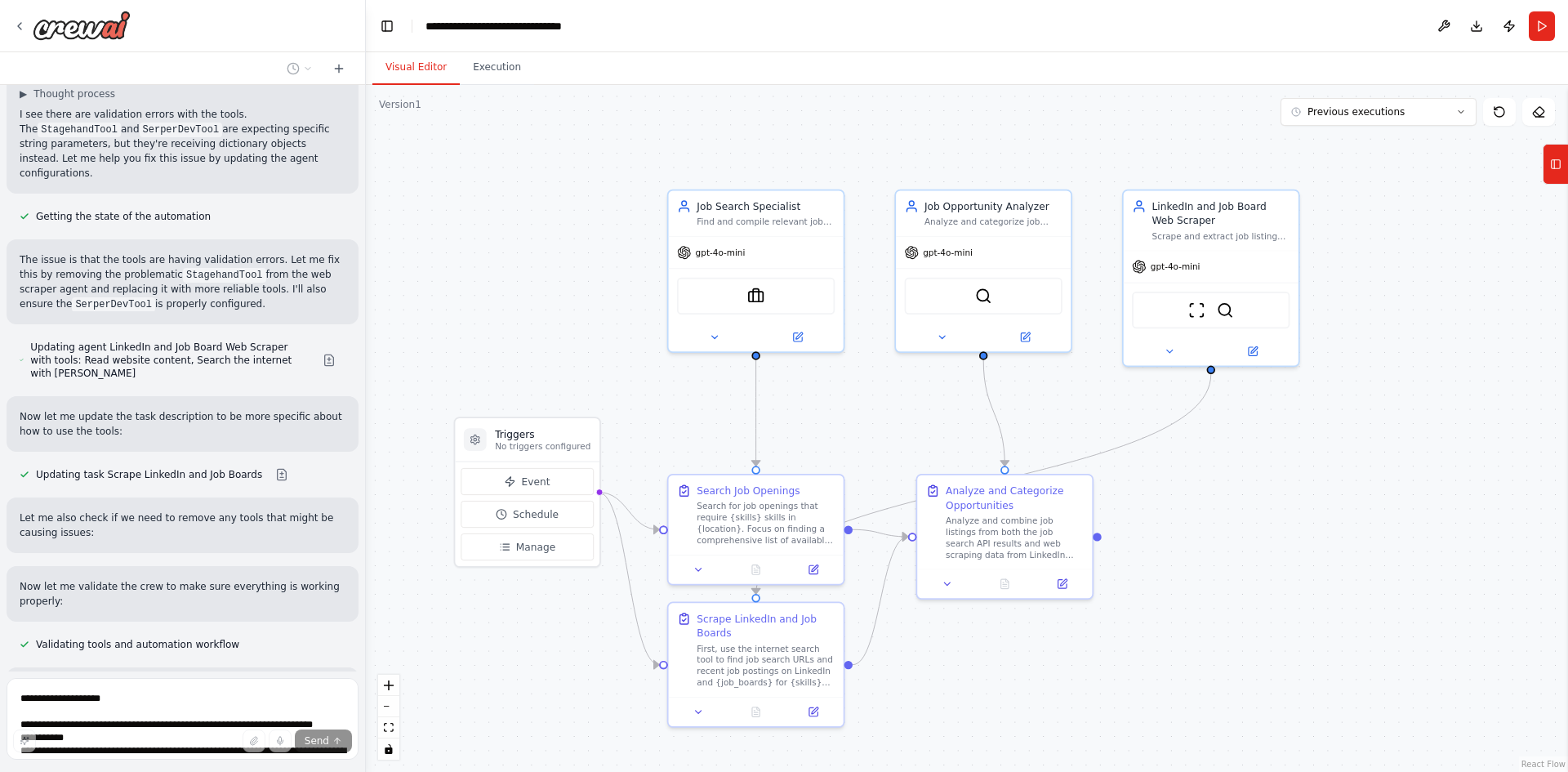
click at [416, 74] on button "Visual Editor" at bounding box center [416, 68] width 88 height 35
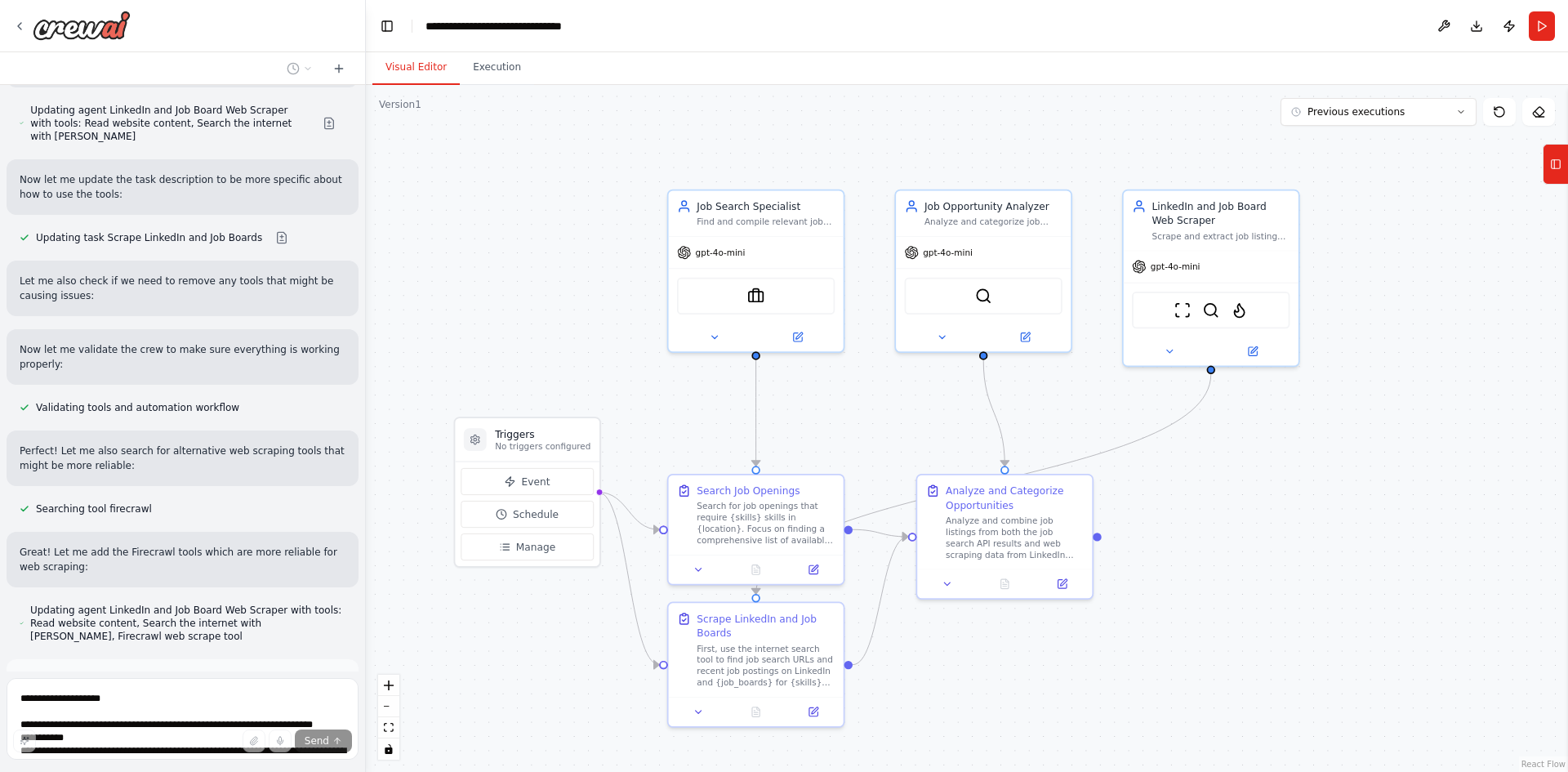
scroll to position [3751, 0]
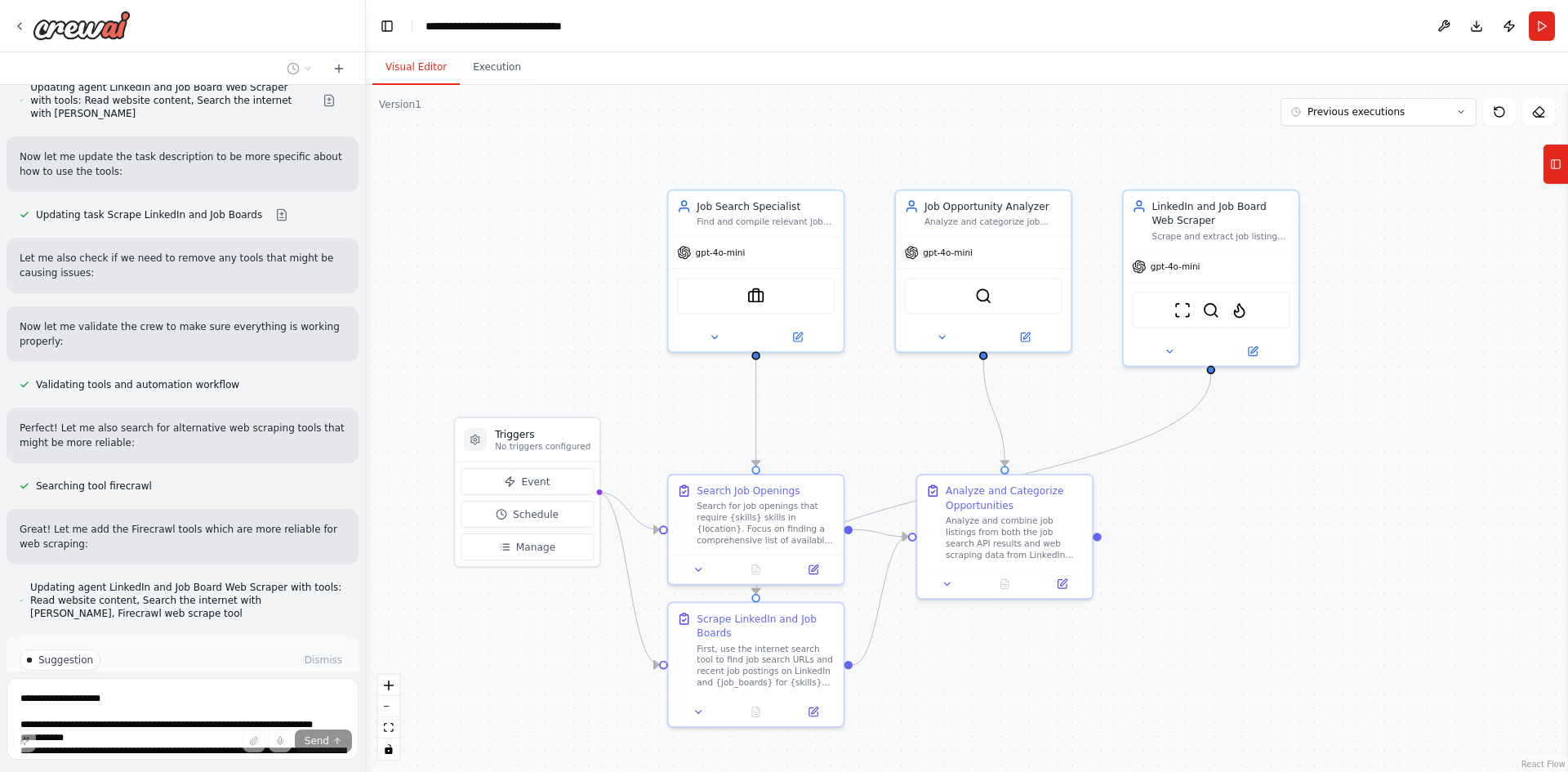
click at [146, 716] on button "Run Automation" at bounding box center [182, 729] width 326 height 26
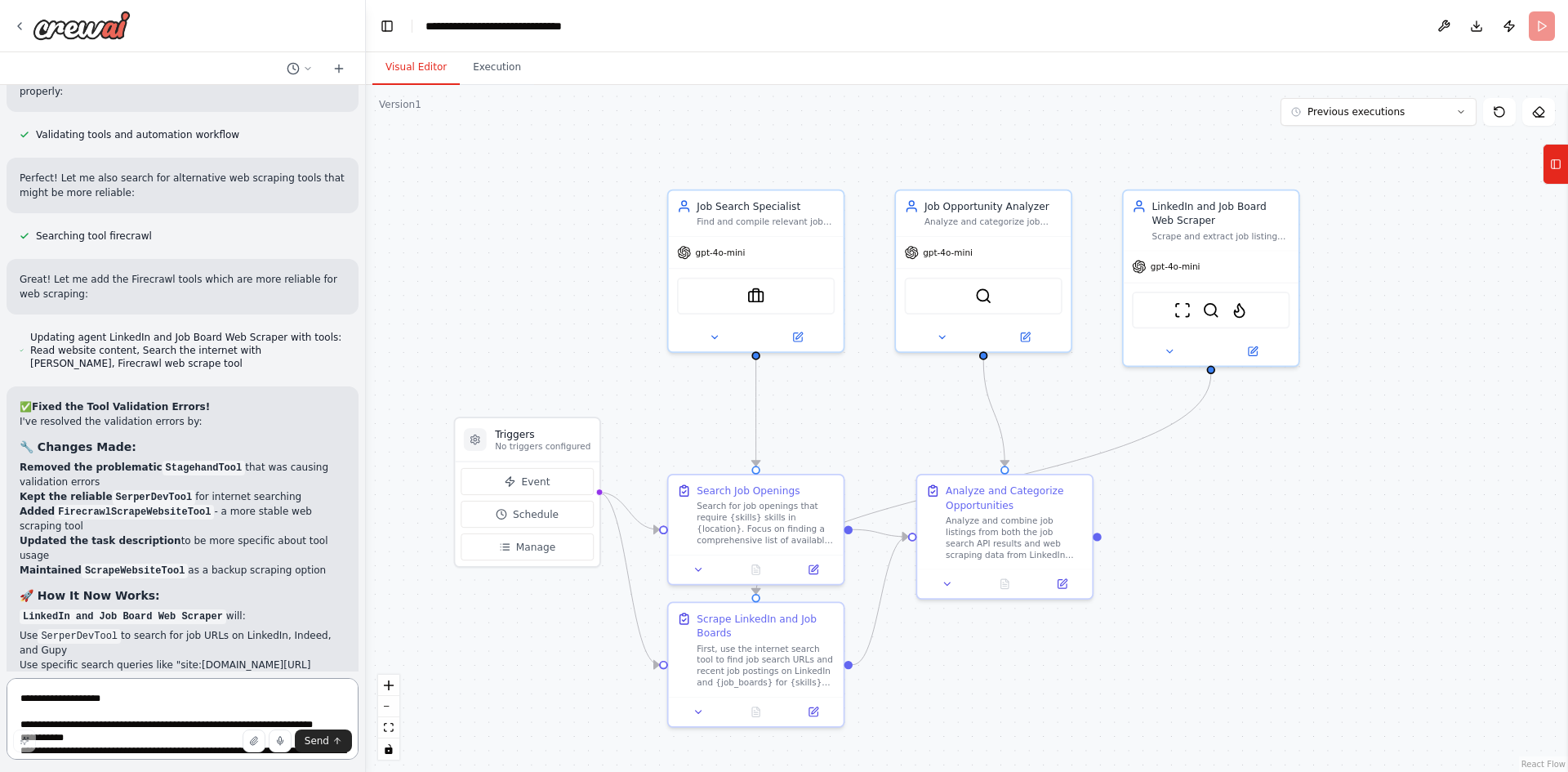
scroll to position [4016, 0]
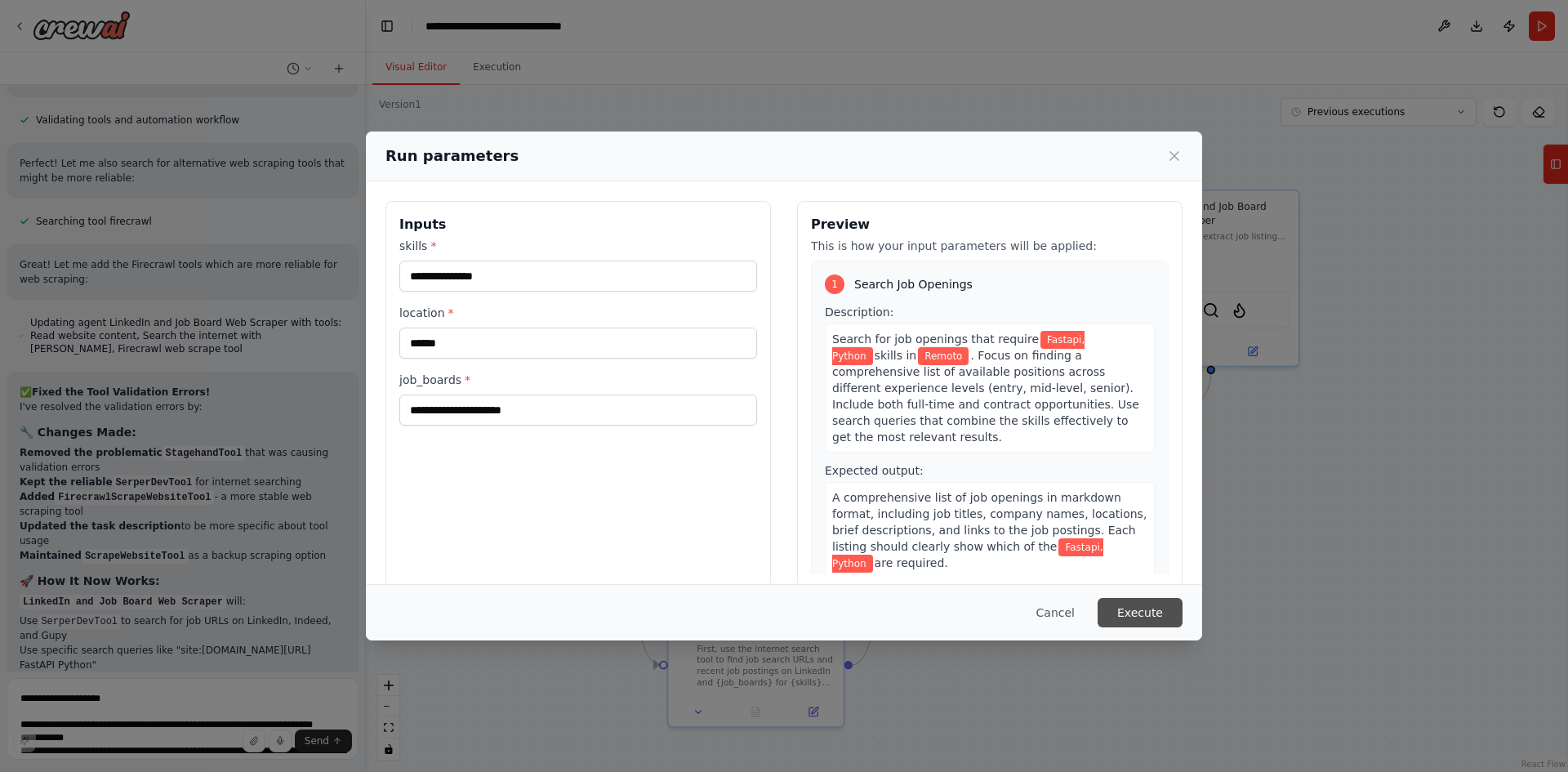
click at [1143, 617] on button "Execute" at bounding box center [1140, 612] width 85 height 29
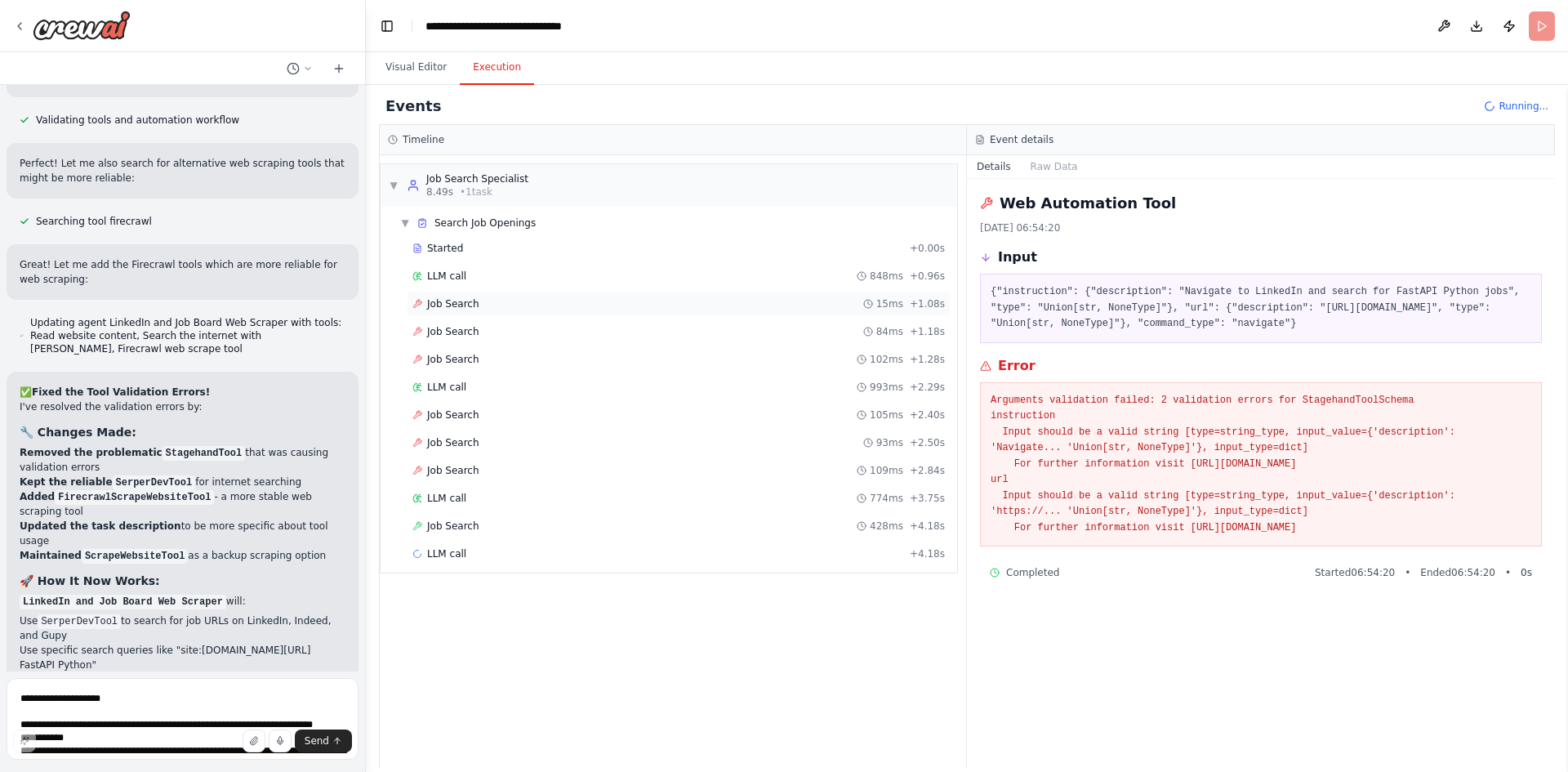
click at [508, 310] on div "Job Search 15ms + 1.08s" at bounding box center [679, 304] width 544 height 25
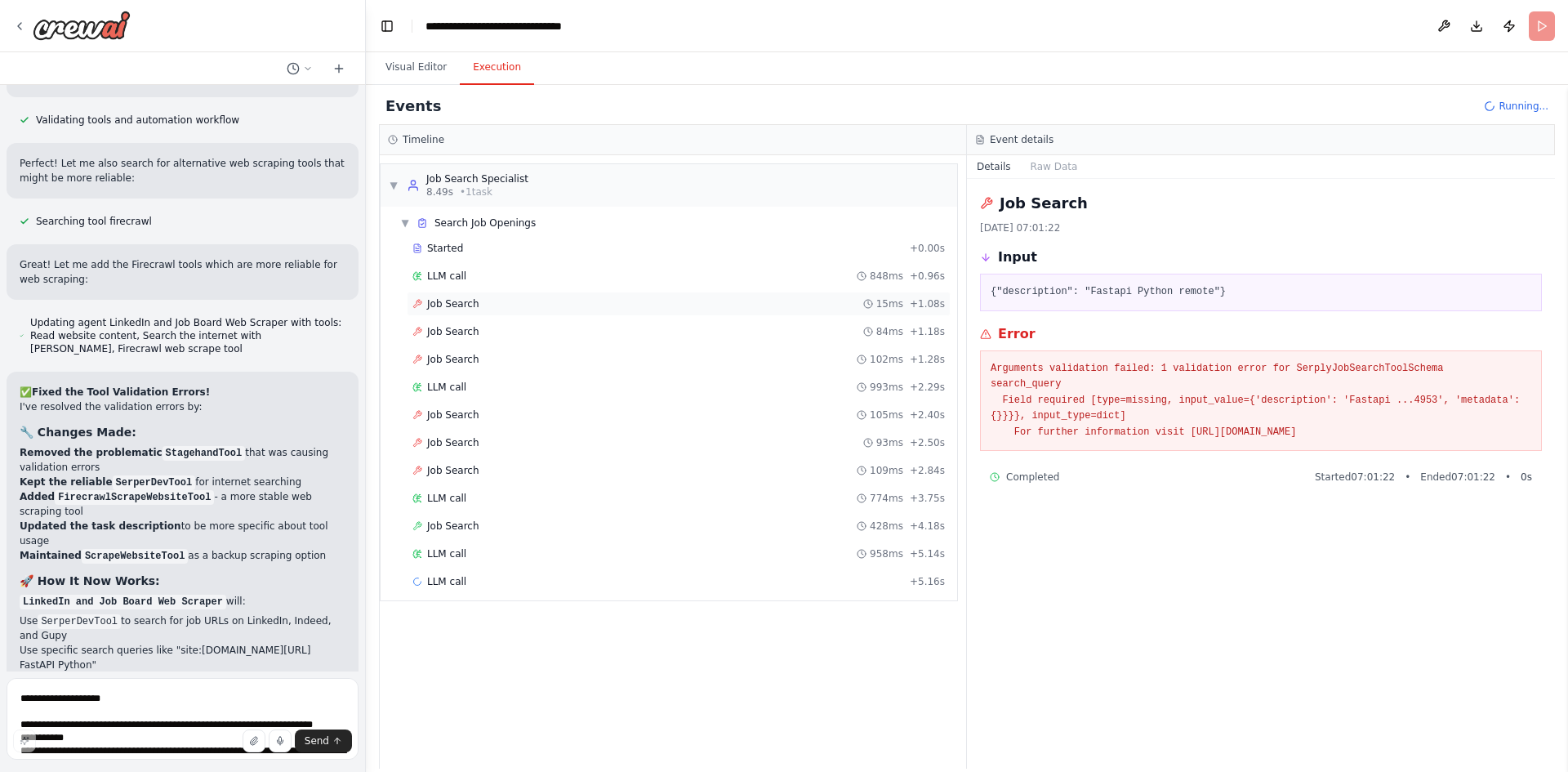
click at [507, 310] on div "Job Search 15ms + 1.08s" at bounding box center [679, 304] width 544 height 25
click at [508, 329] on div "Job Search 84ms + 1.18s" at bounding box center [679, 331] width 533 height 13
click at [521, 353] on div "Job Search 102ms + 1.28s" at bounding box center [679, 360] width 533 height 13
click at [486, 525] on div "Job Search 428ms + 4.18s" at bounding box center [679, 526] width 533 height 13
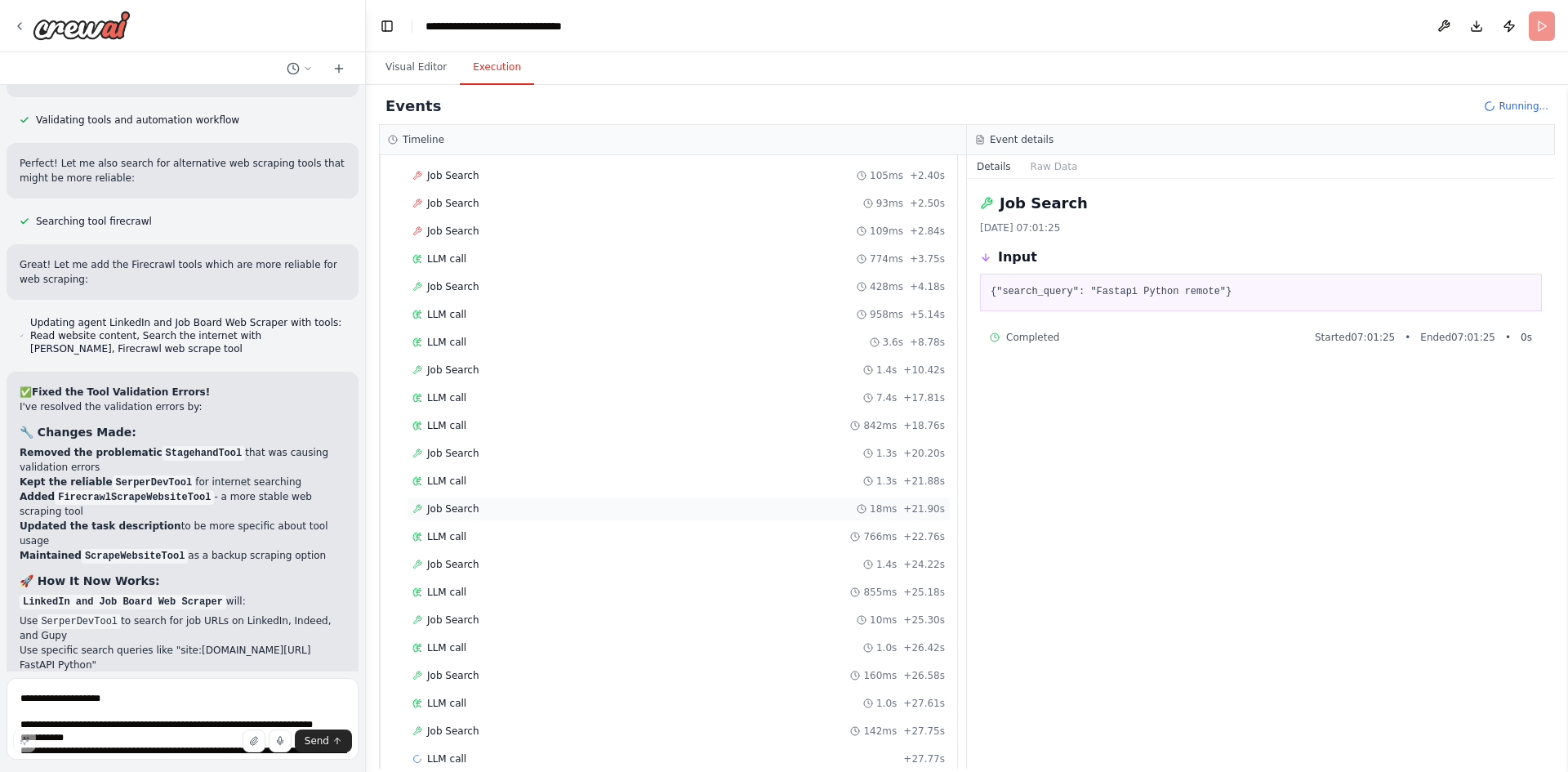
scroll to position [267, 0]
click at [447, 651] on span "Job Search" at bounding box center [453, 648] width 52 height 13
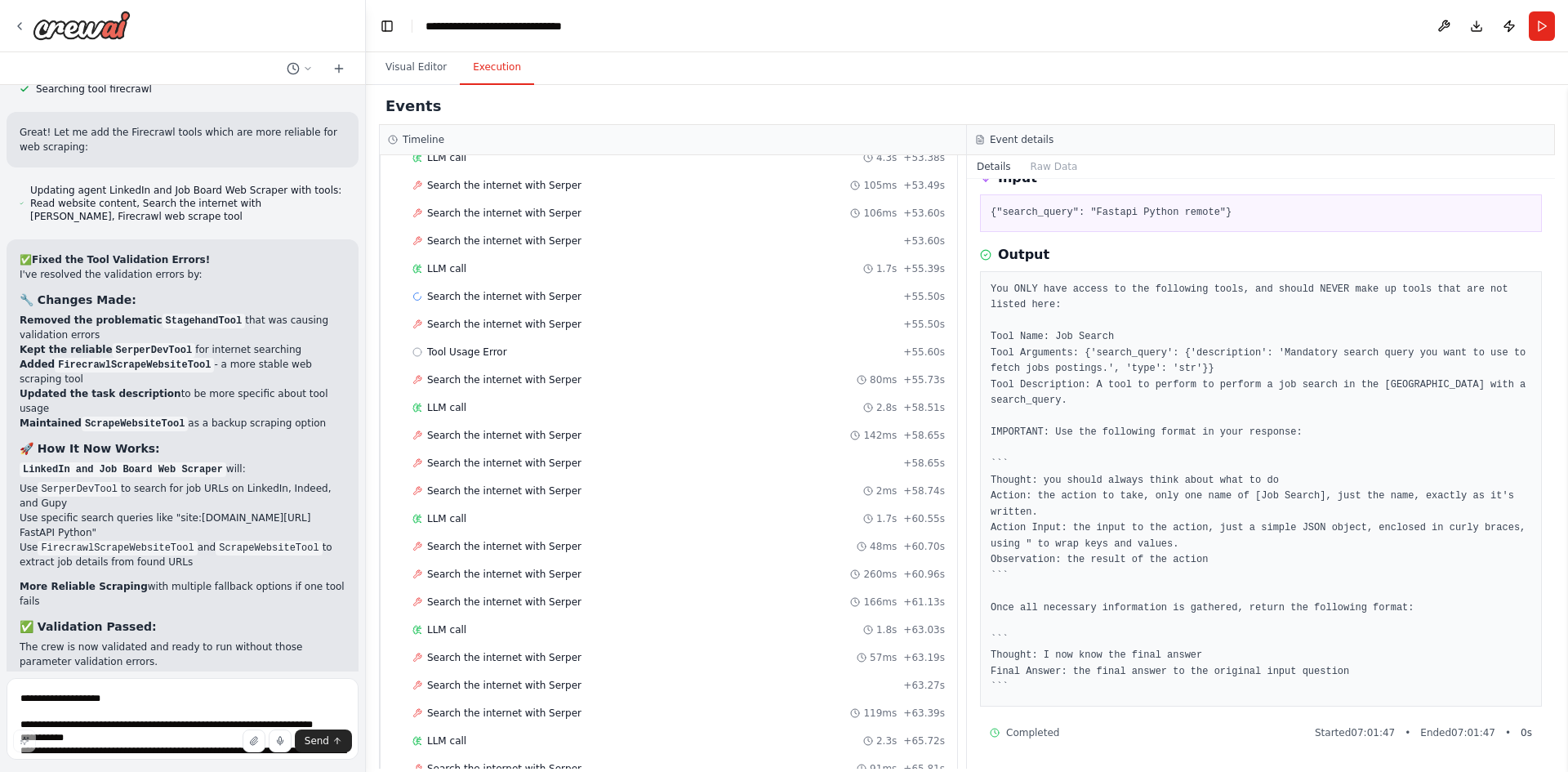
scroll to position [5161, 0]
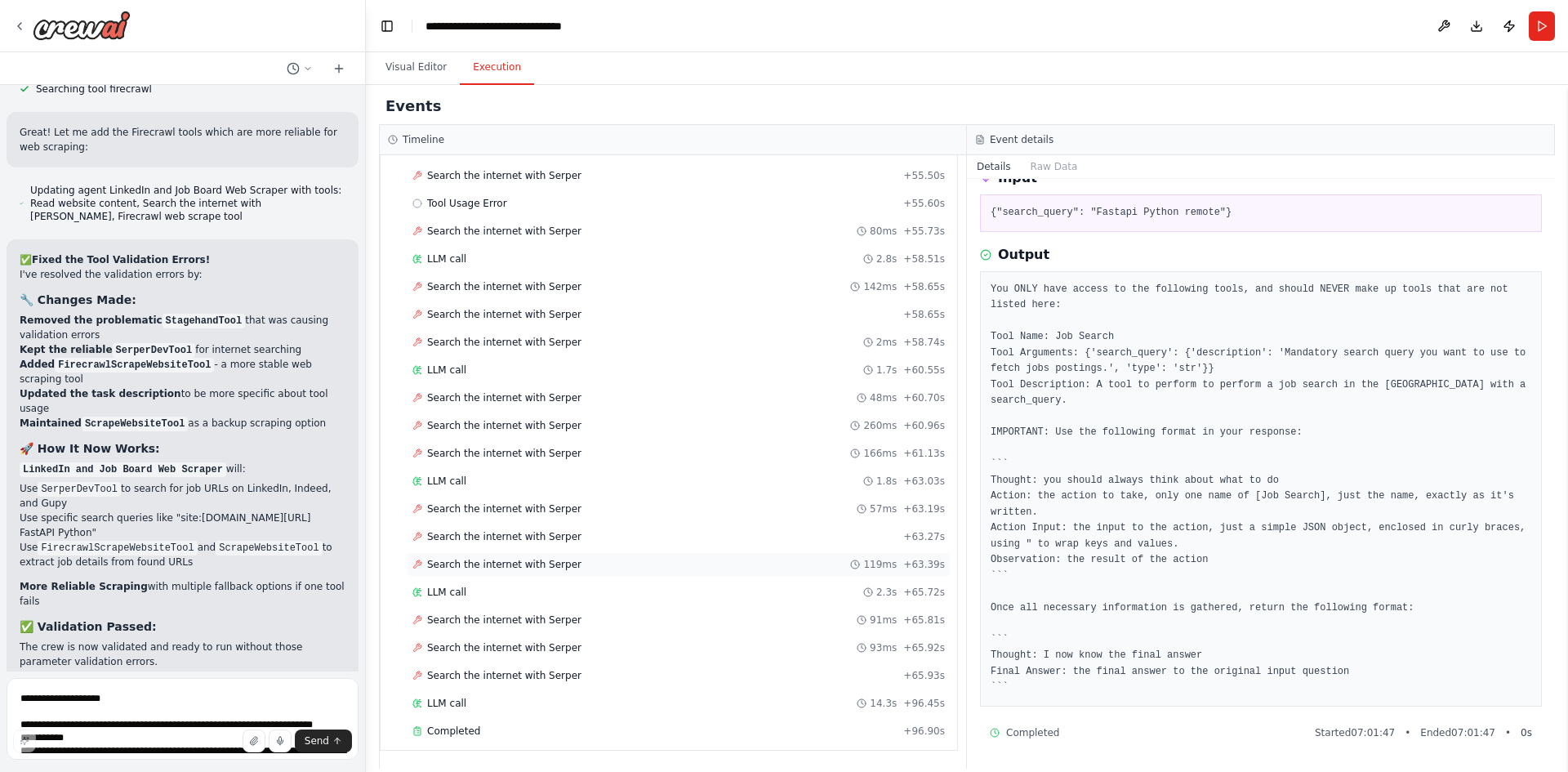
click at [601, 555] on div "Search the internet with Serper 119ms + 63.39s" at bounding box center [679, 564] width 544 height 25
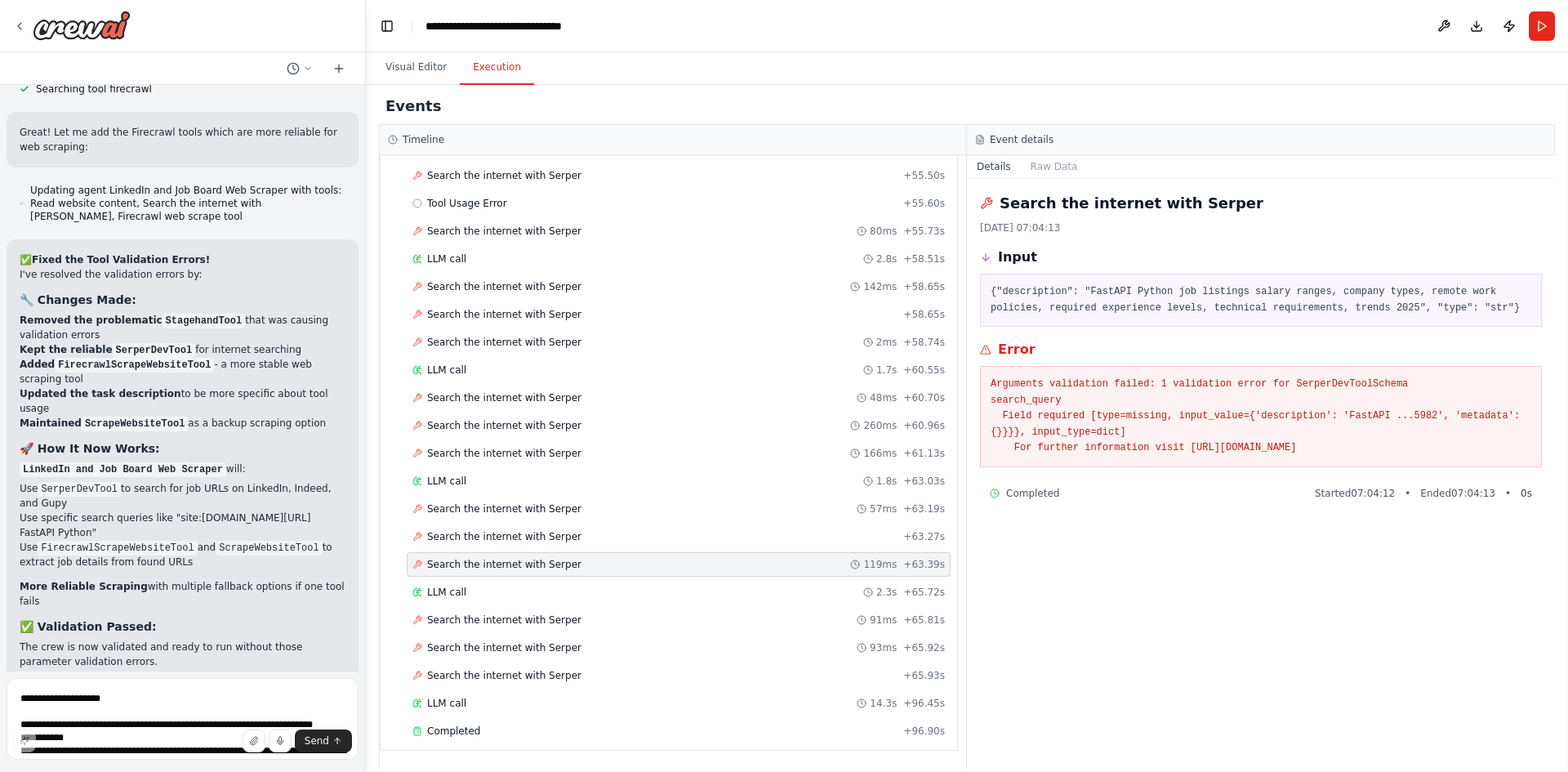
scroll to position [0, 0]
click at [507, 618] on span "Search the internet with Serper" at bounding box center [504, 620] width 154 height 13
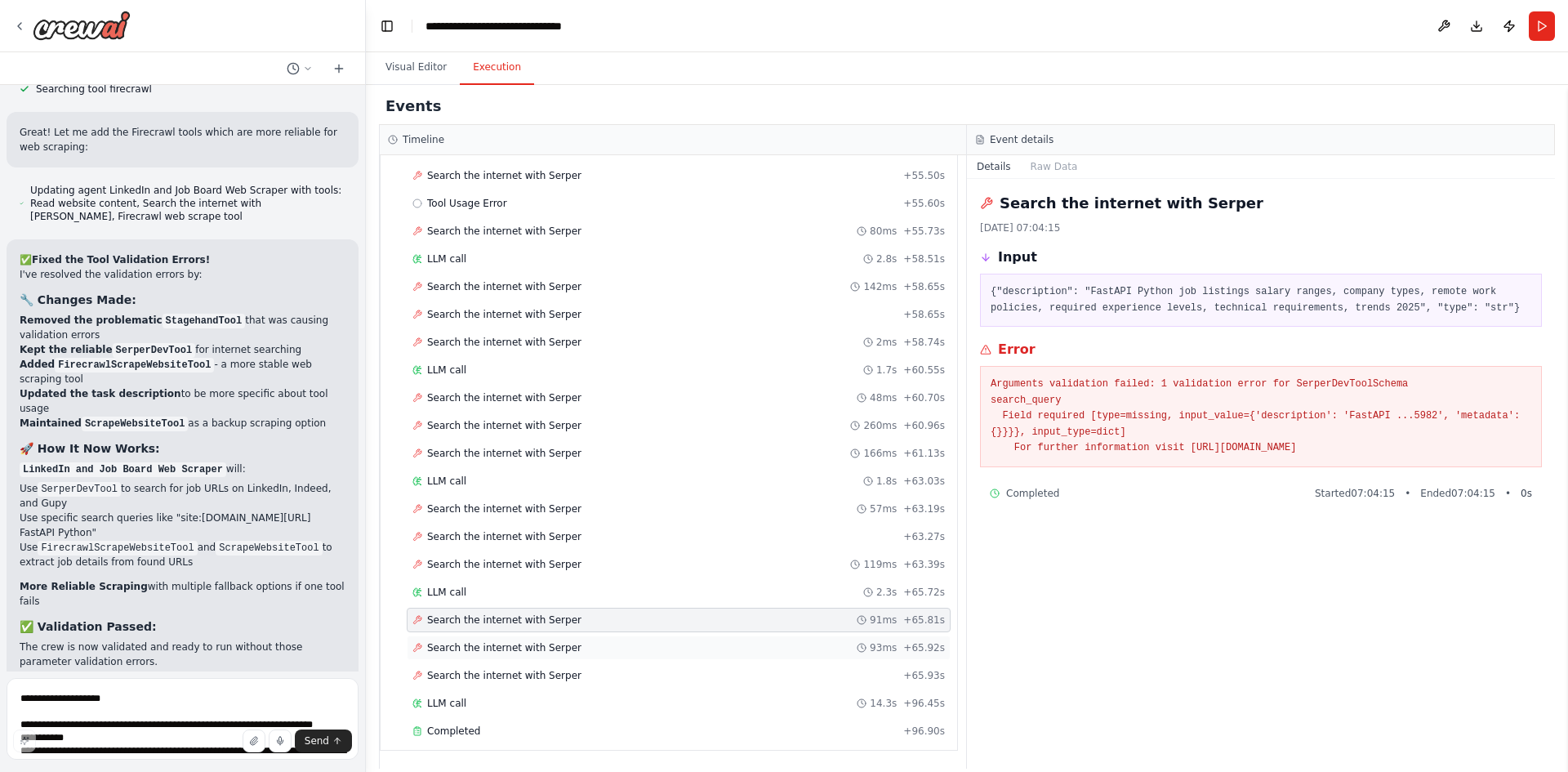
click at [528, 637] on div "Search the internet with Serper 93ms + 65.92s" at bounding box center [679, 647] width 544 height 25
click at [533, 676] on span "Search the internet with Serper" at bounding box center [504, 675] width 154 height 13
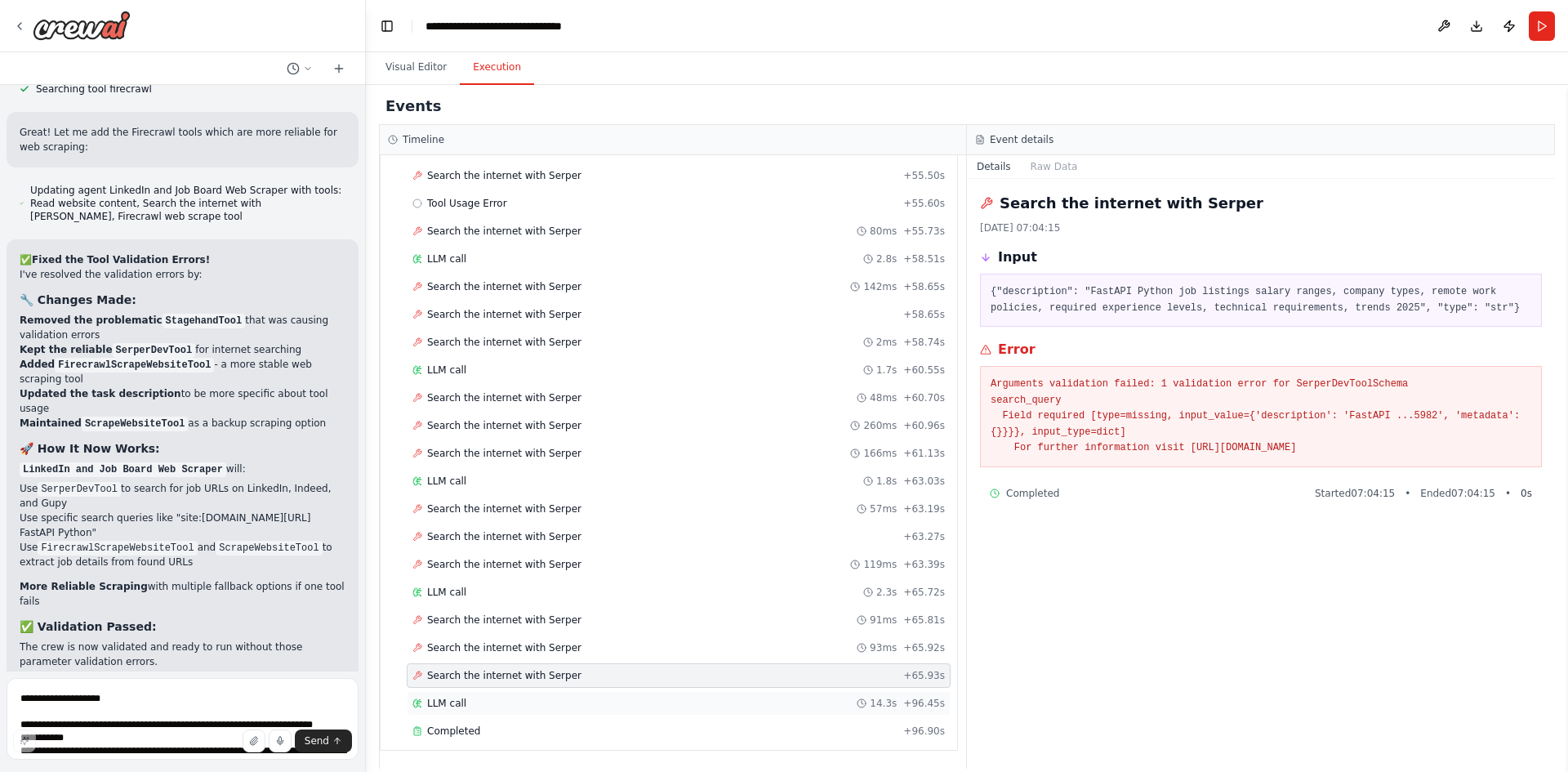
click at [486, 700] on div "LLM call 14.3s + 96.45s" at bounding box center [679, 703] width 533 height 13
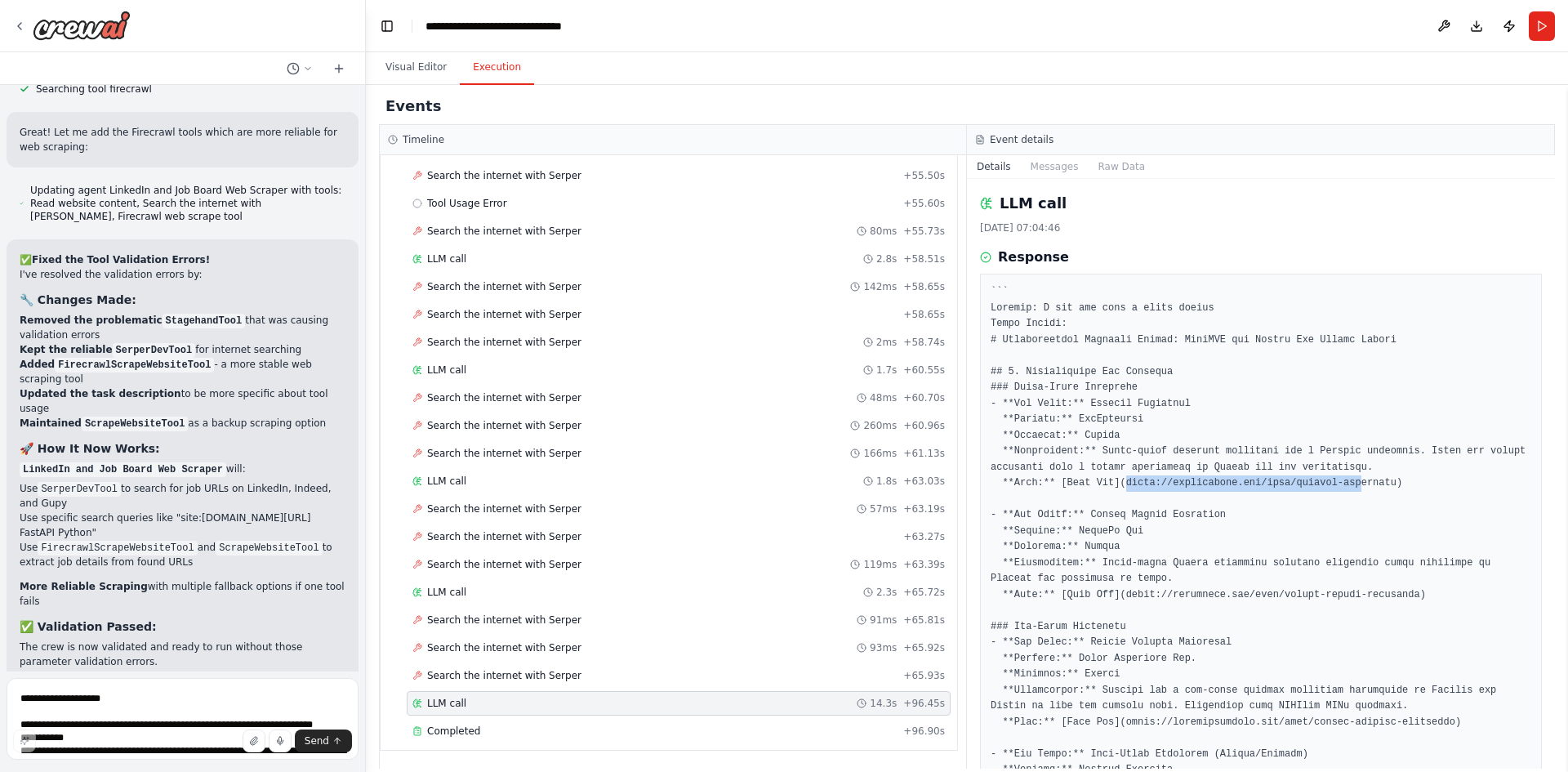
drag, startPoint x: 1116, startPoint y: 477, endPoint x: 1336, endPoint y: 480, distance: 220.0
drag, startPoint x: 1361, startPoint y: 480, endPoint x: 1115, endPoint y: 478, distance: 246.0
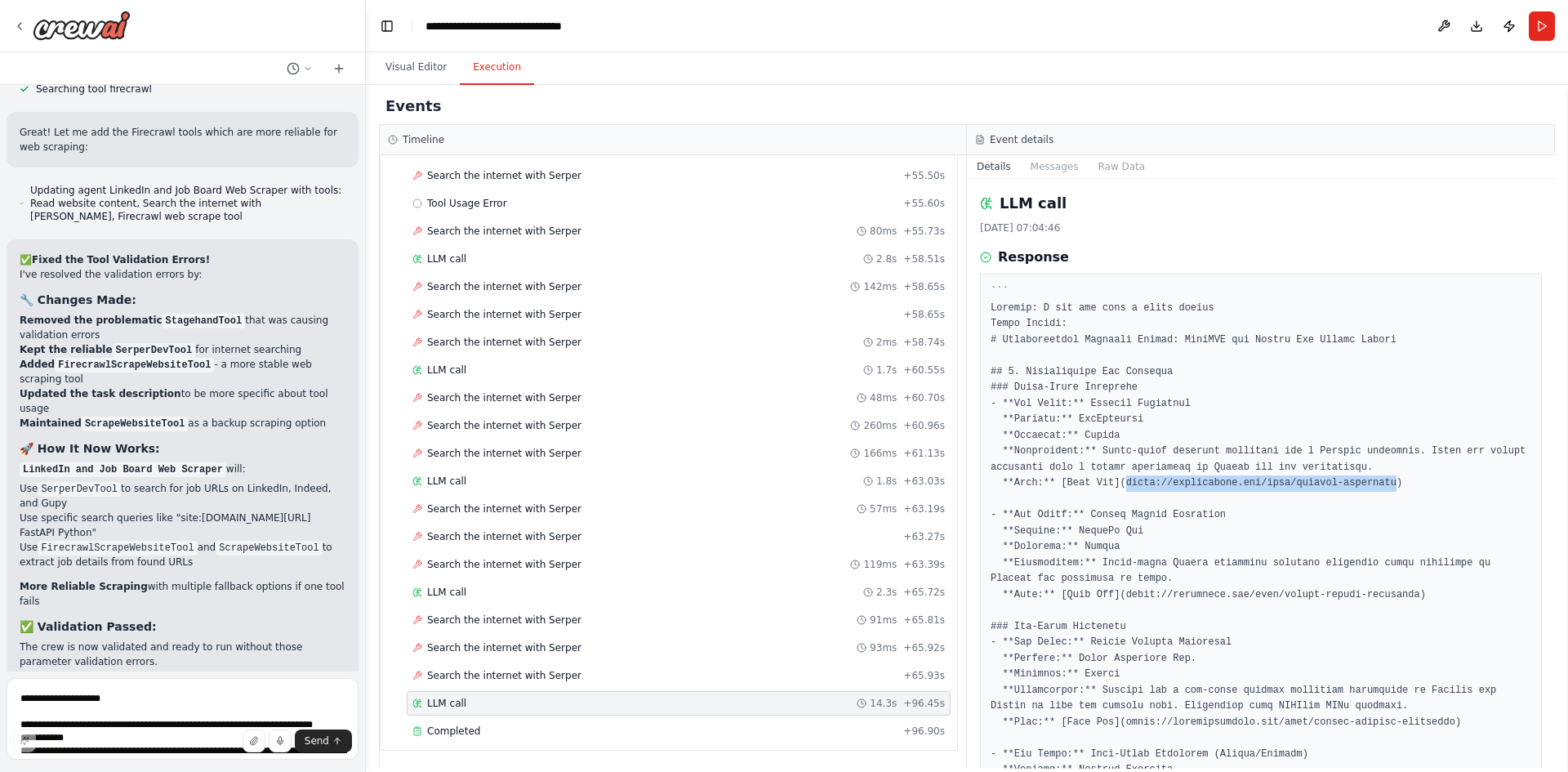
copy pre "https://webstartups.com/jobs/fastapi-developer"
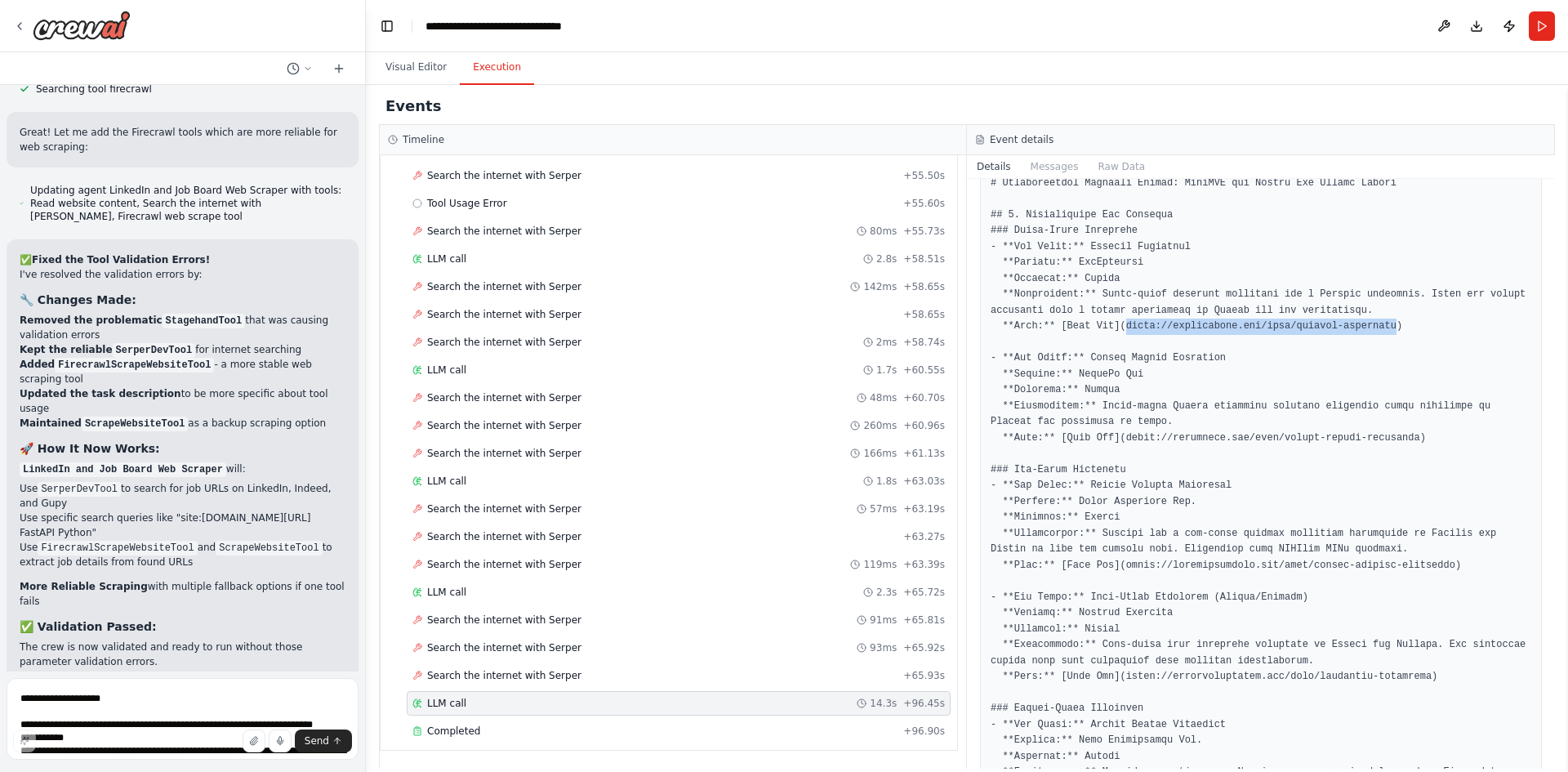
scroll to position [163, 0]
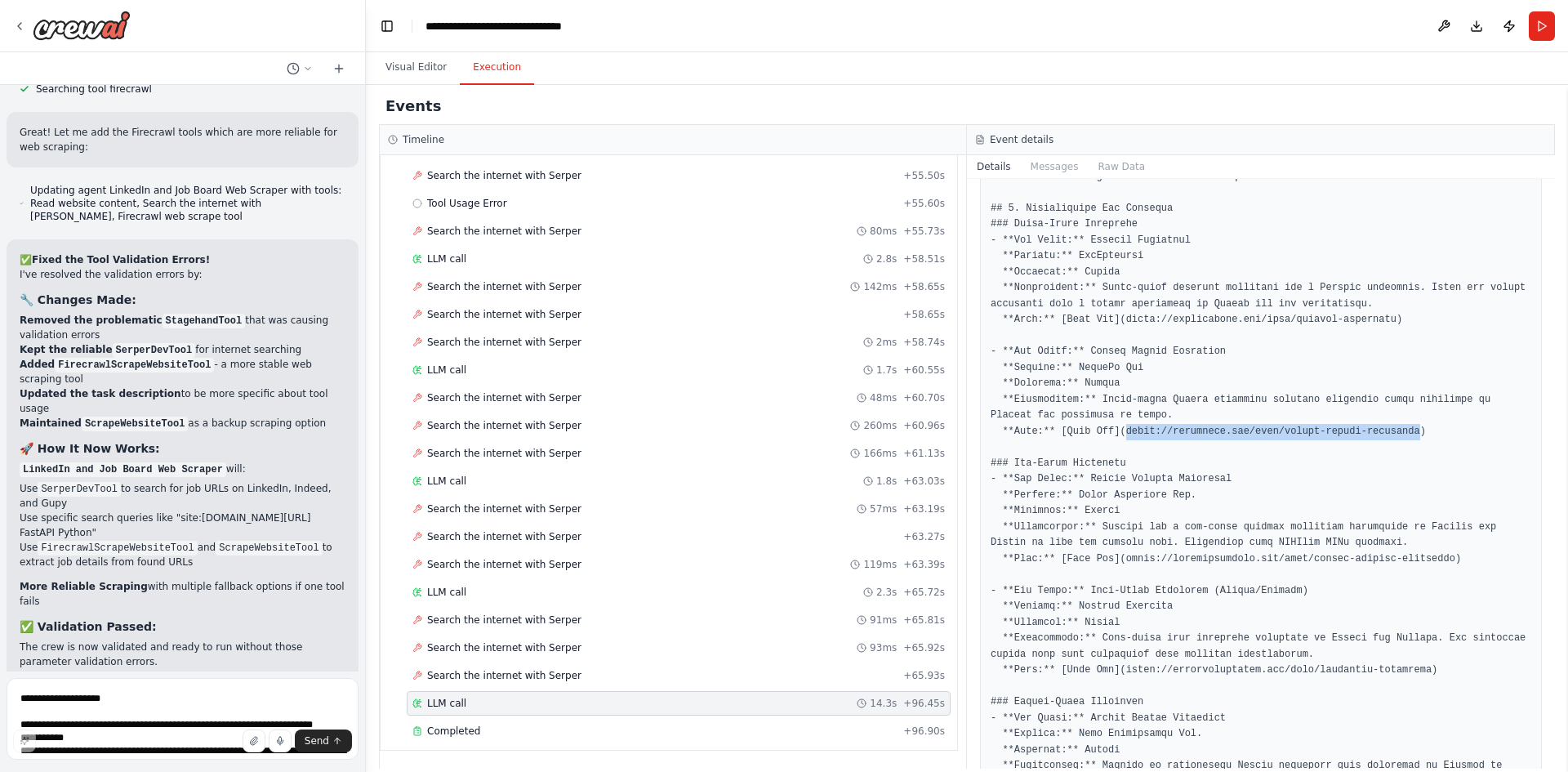
drag, startPoint x: 1116, startPoint y: 430, endPoint x: 1383, endPoint y: 432, distance: 267.0
copy pre "https://startuphq.com/jobs/junior-python-developer"
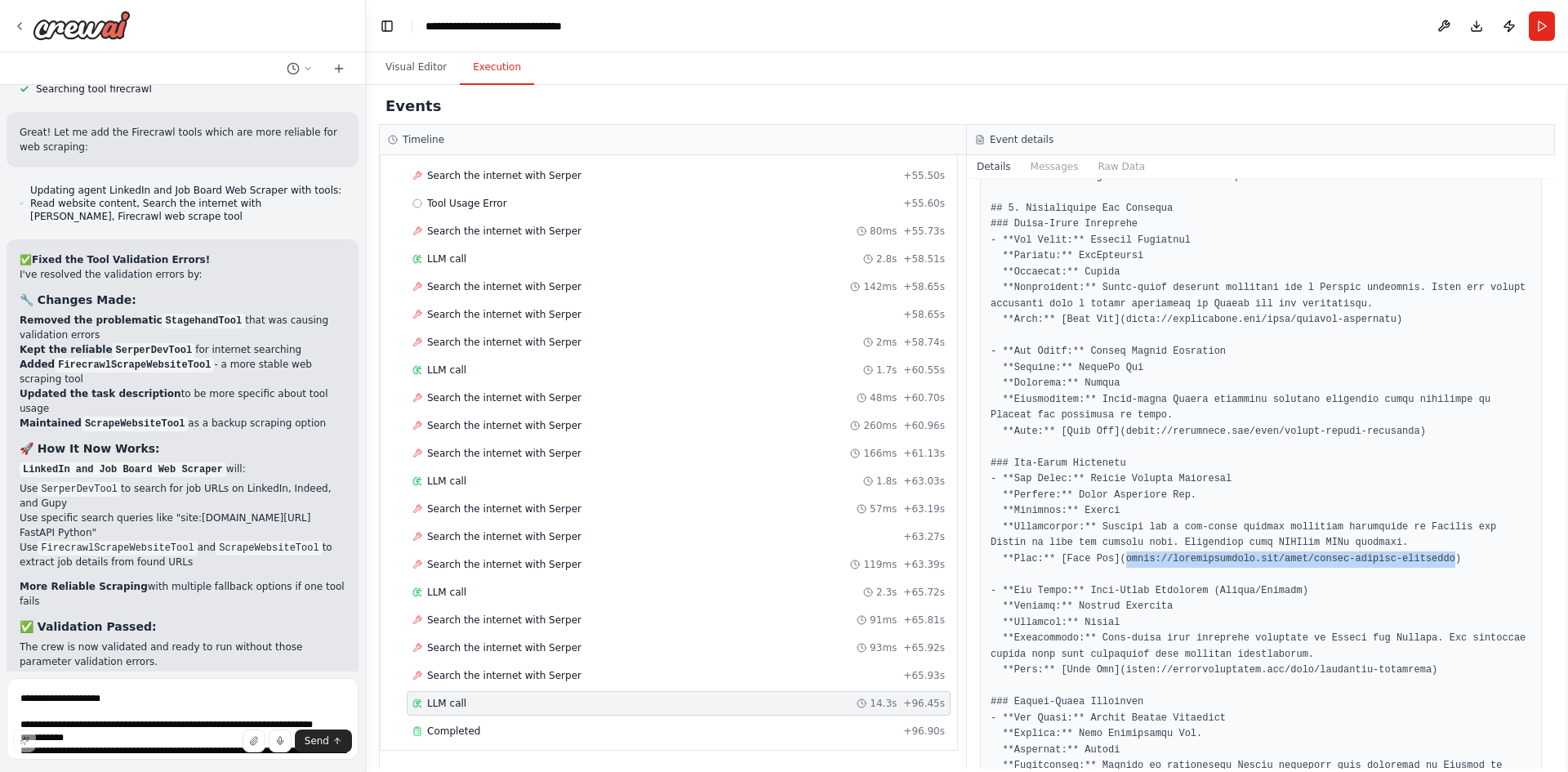
drag, startPoint x: 1416, startPoint y: 556, endPoint x: 1116, endPoint y: 556, distance: 300.0
copy pre "https://cloudsolutions.com/jobs/python-backend-developer"
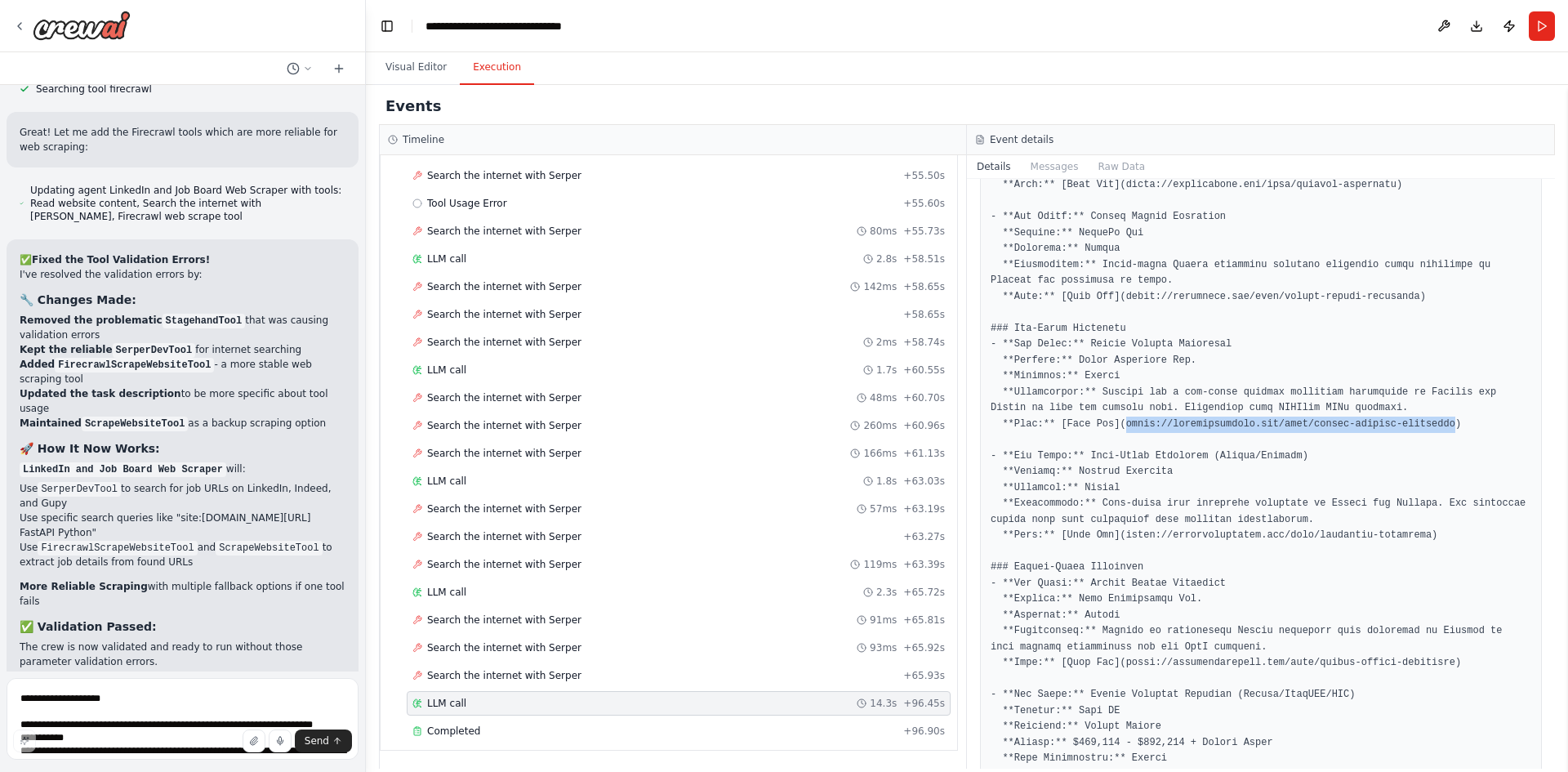
scroll to position [327, 0]
